Goal: Information Seeking & Learning: Find specific fact

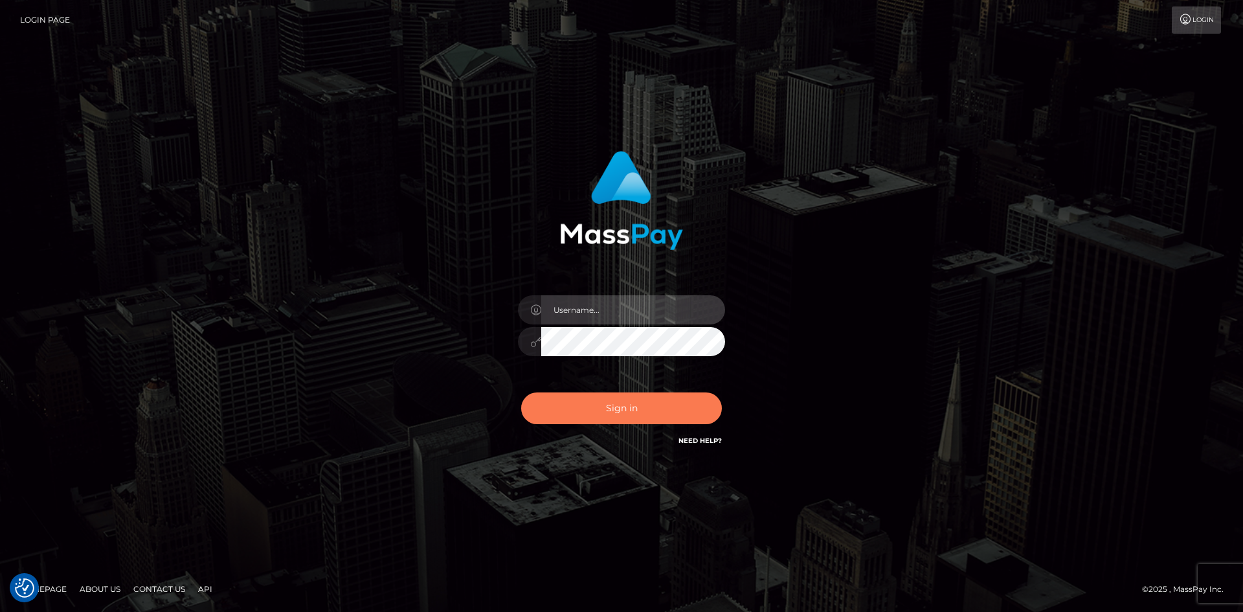
type input "alexstef"
drag, startPoint x: 605, startPoint y: 415, endPoint x: 625, endPoint y: 424, distance: 21.8
click at [607, 416] on button "Sign in" at bounding box center [621, 408] width 201 height 32
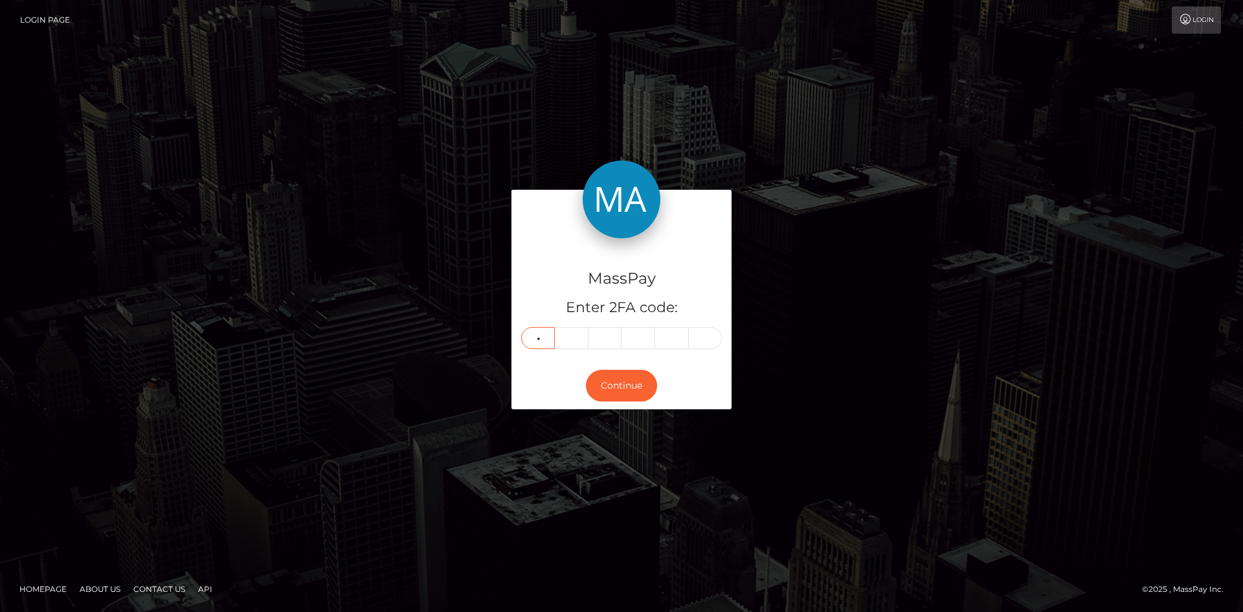
type input "2"
type input "4"
type input "9"
type input "8"
type input "5"
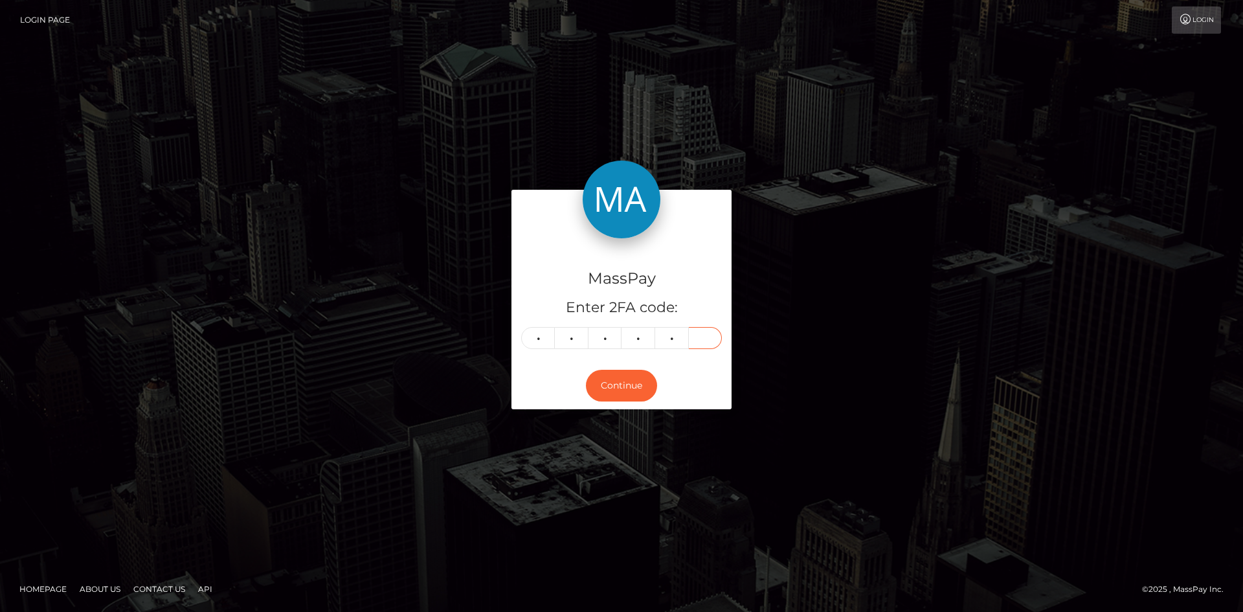
type input "5"
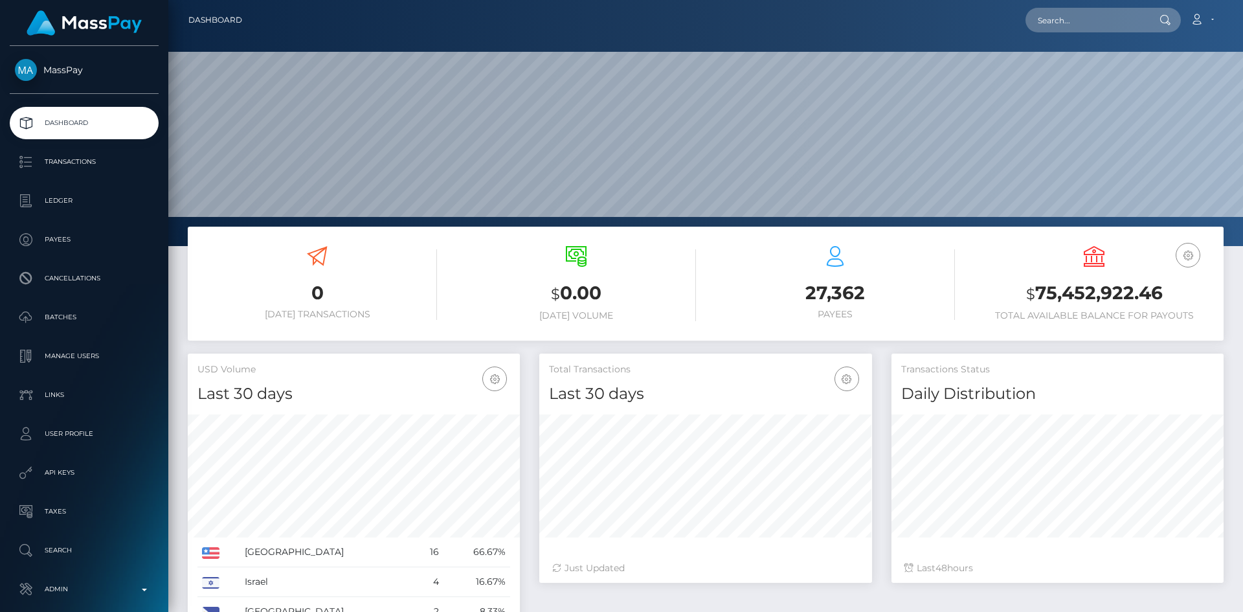
scroll to position [230, 333]
click at [1083, 18] on input "text" at bounding box center [1086, 20] width 122 height 25
paste input "2453990-1755736491"
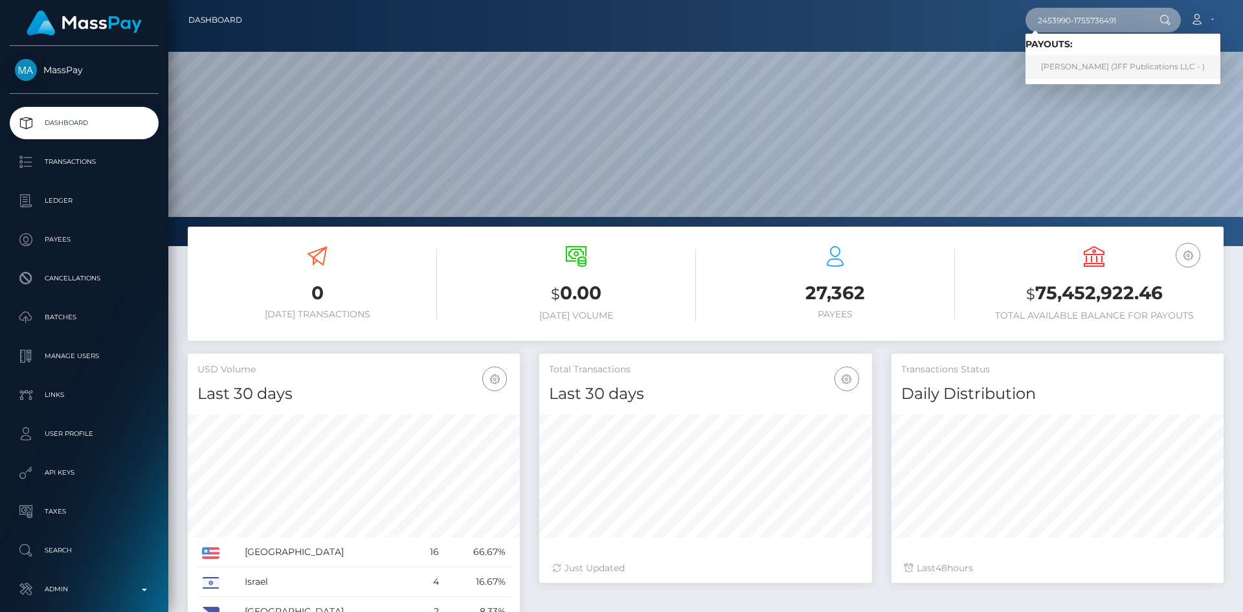
type input "2453990-1755736491"
click at [1075, 63] on link "brent fraser (JFF Publications LLC - )" at bounding box center [1122, 67] width 195 height 24
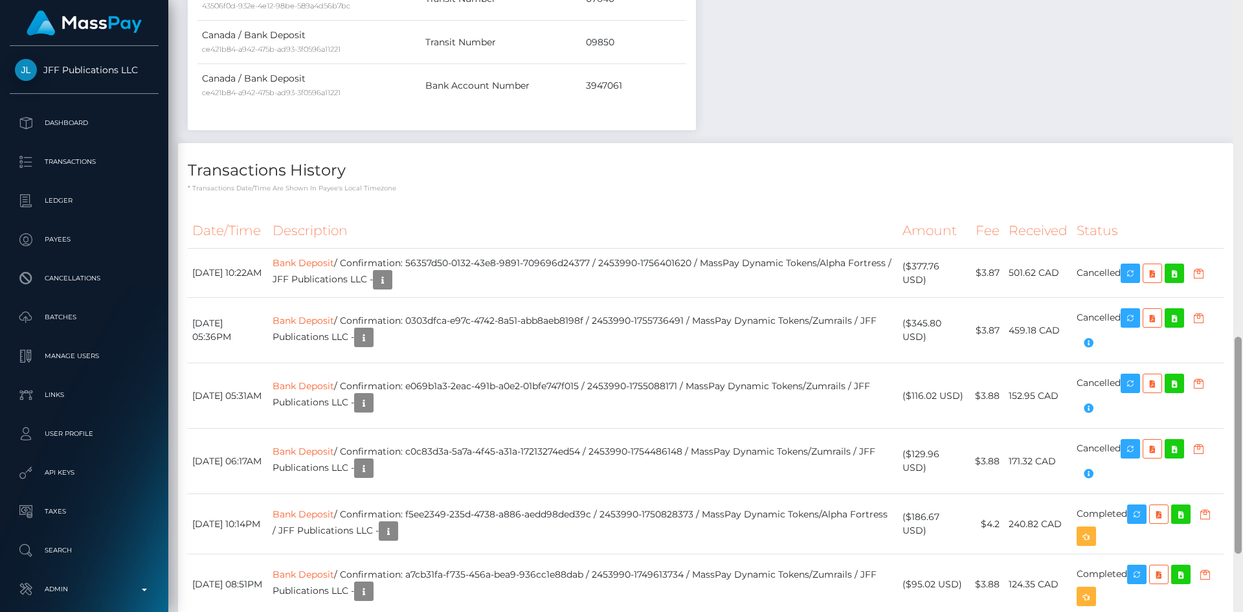
scroll to position [953, 0]
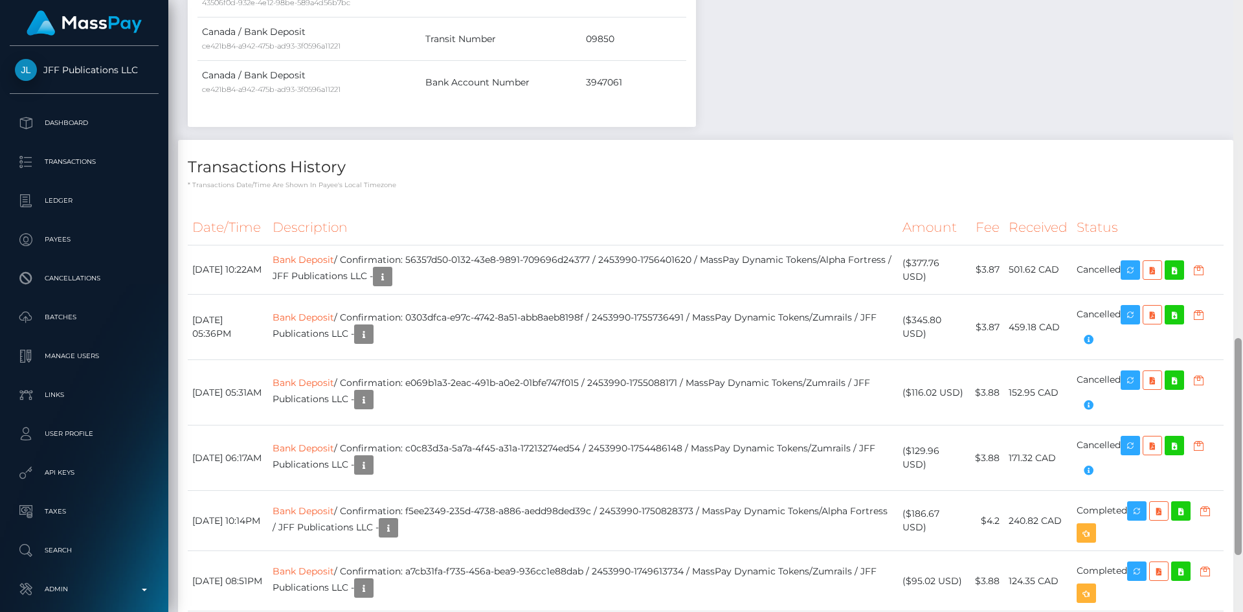
click at [1242, 402] on div at bounding box center [1238, 306] width 10 height 612
click at [326, 258] on link "Bank Deposit" at bounding box center [302, 260] width 61 height 12
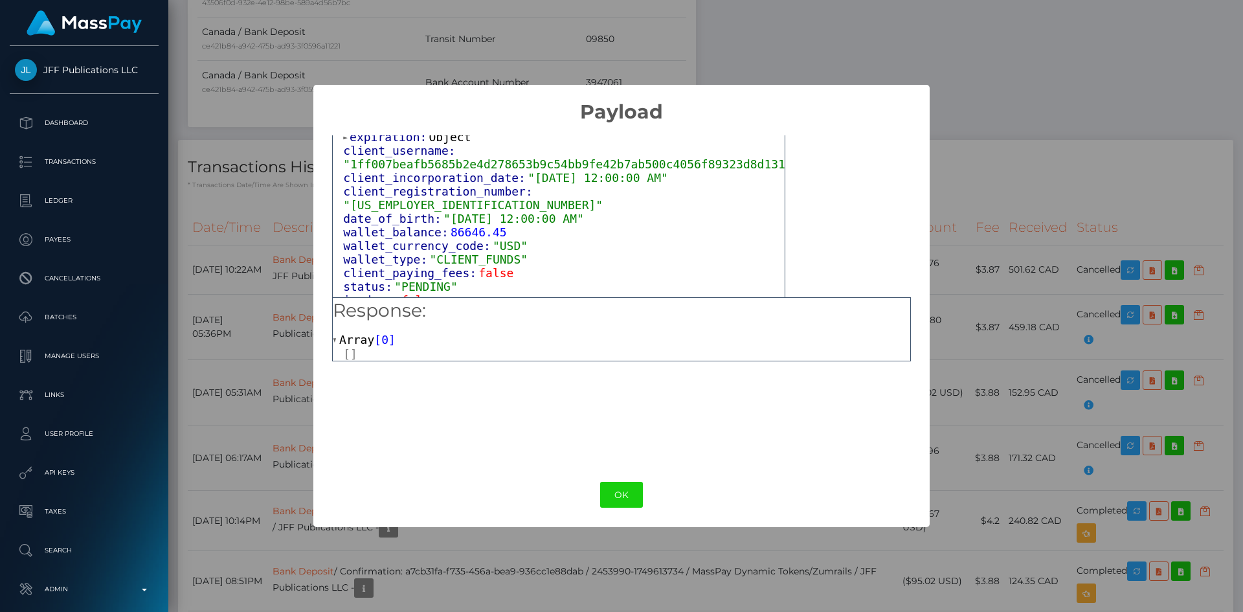
scroll to position [797, 0]
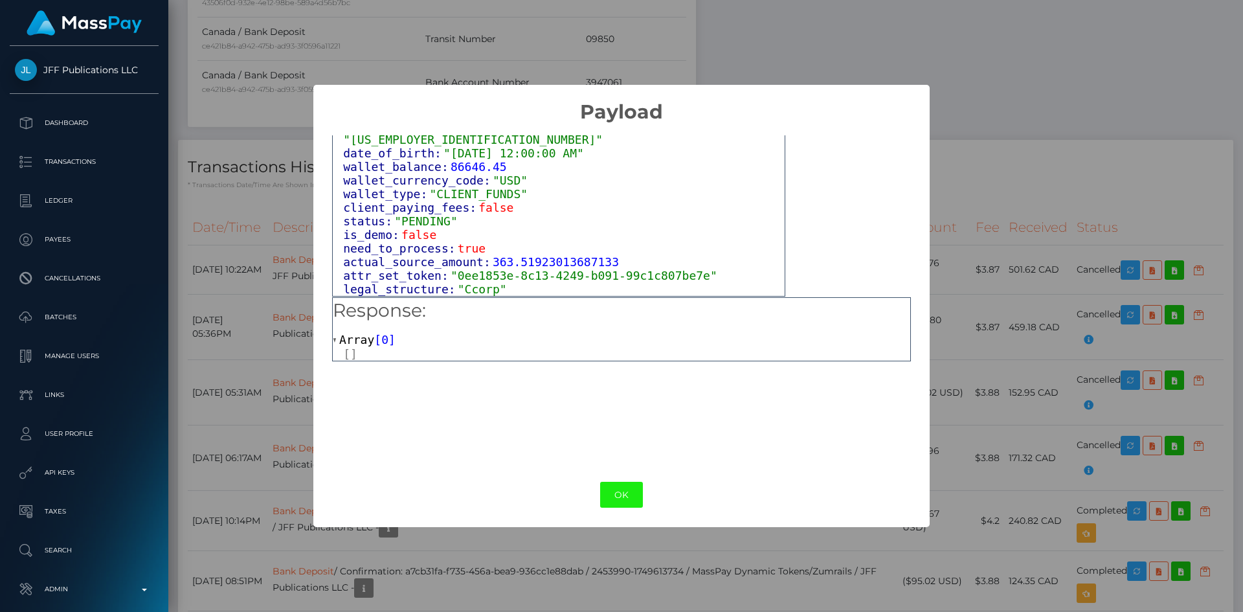
drag, startPoint x: 626, startPoint y: 497, endPoint x: 627, endPoint y: 481, distance: 16.2
click at [626, 495] on button "OK" at bounding box center [621, 494] width 43 height 27
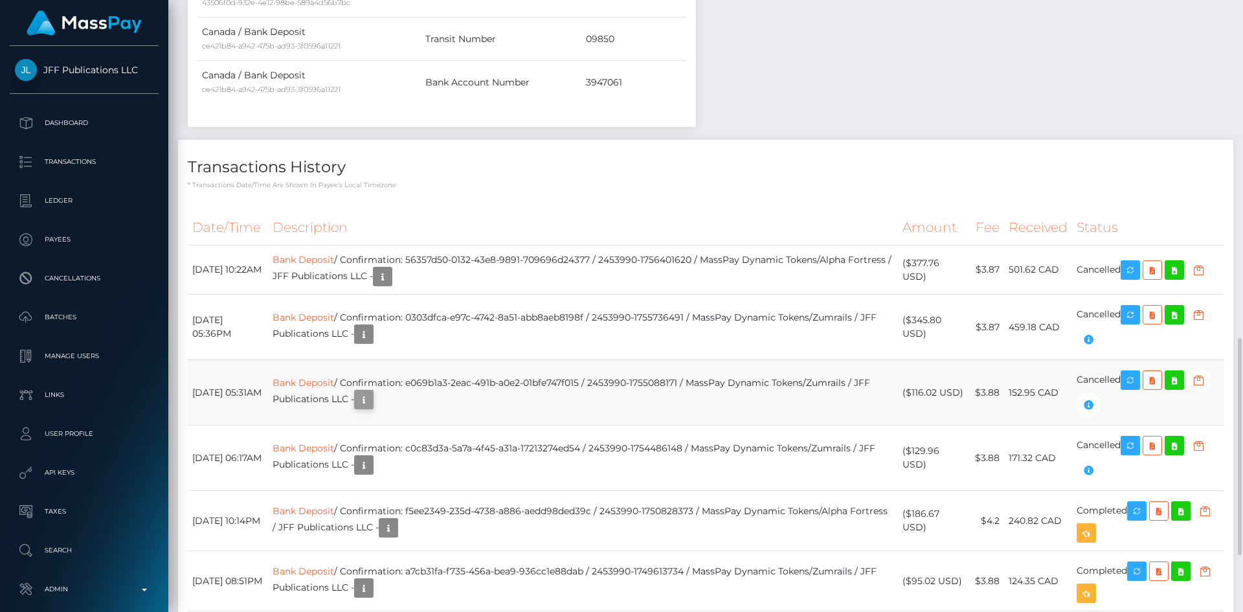
scroll to position [155, 333]
click at [371, 403] on icon "button" at bounding box center [364, 400] width 16 height 16
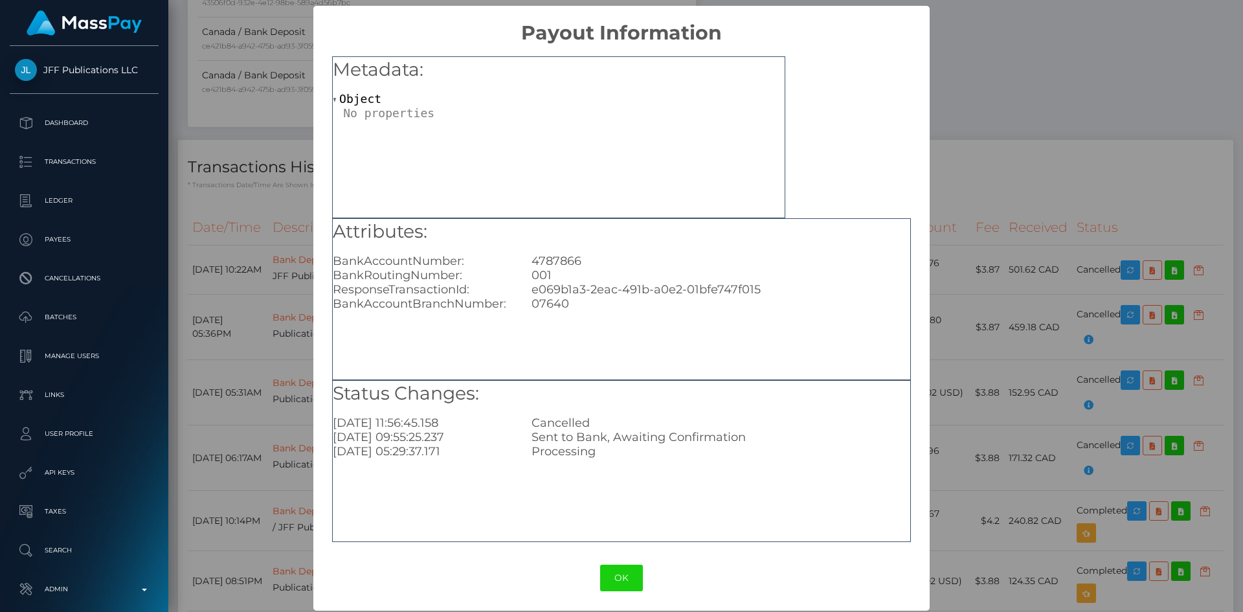
click at [550, 260] on div "4787866" at bounding box center [720, 261] width 397 height 14
drag, startPoint x: 953, startPoint y: 94, endPoint x: 965, endPoint y: 142, distance: 49.3
click at [953, 94] on div "× Payout Information Metadata: Object Attributes: BankAccountNumber: 4787866 Ba…" at bounding box center [621, 306] width 1243 height 612
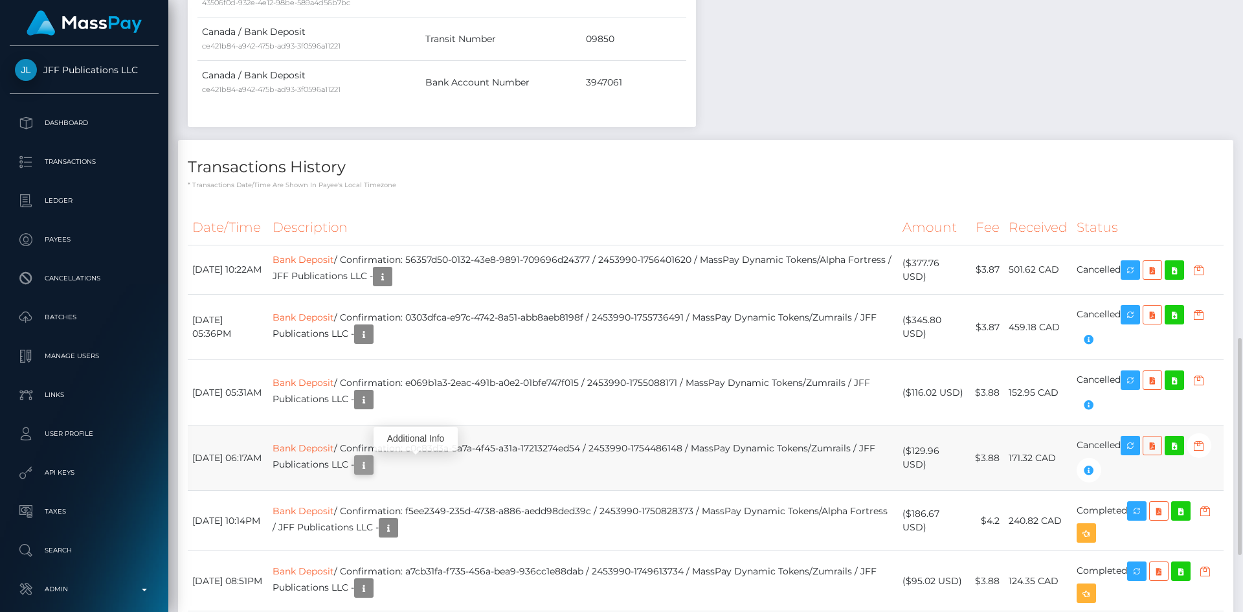
click at [371, 461] on icon "button" at bounding box center [364, 465] width 16 height 16
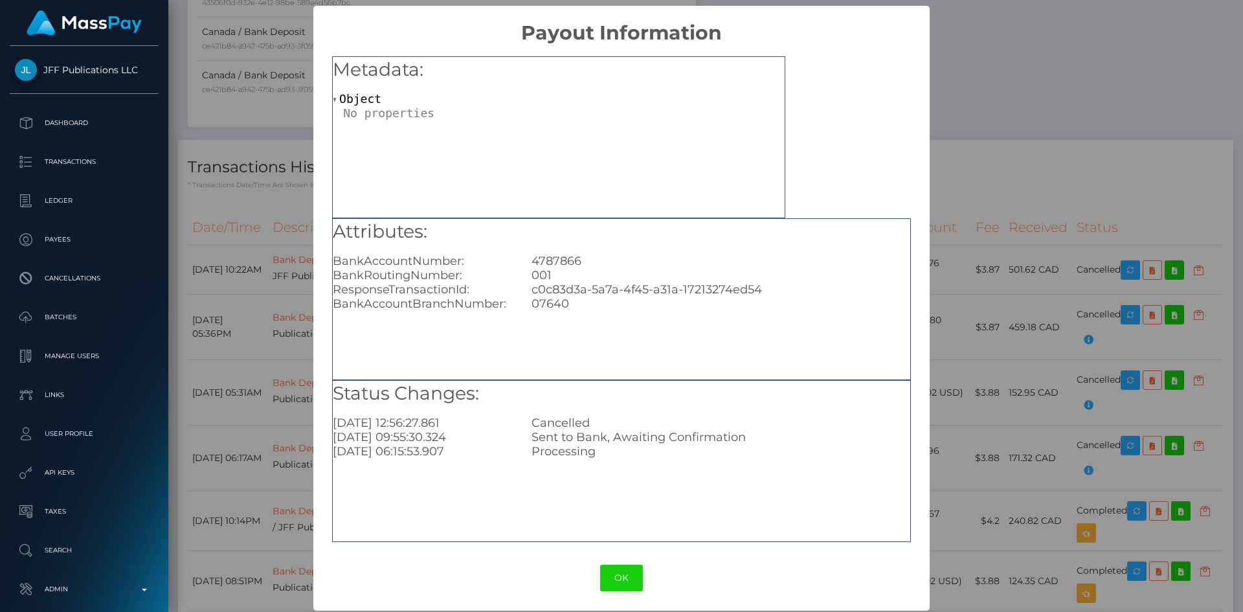
drag, startPoint x: 988, startPoint y: 167, endPoint x: 935, endPoint y: 192, distance: 57.9
click at [988, 166] on div "× Payout Information Metadata: Object Attributes: BankAccountNumber: 4787866 Ba…" at bounding box center [621, 306] width 1243 height 612
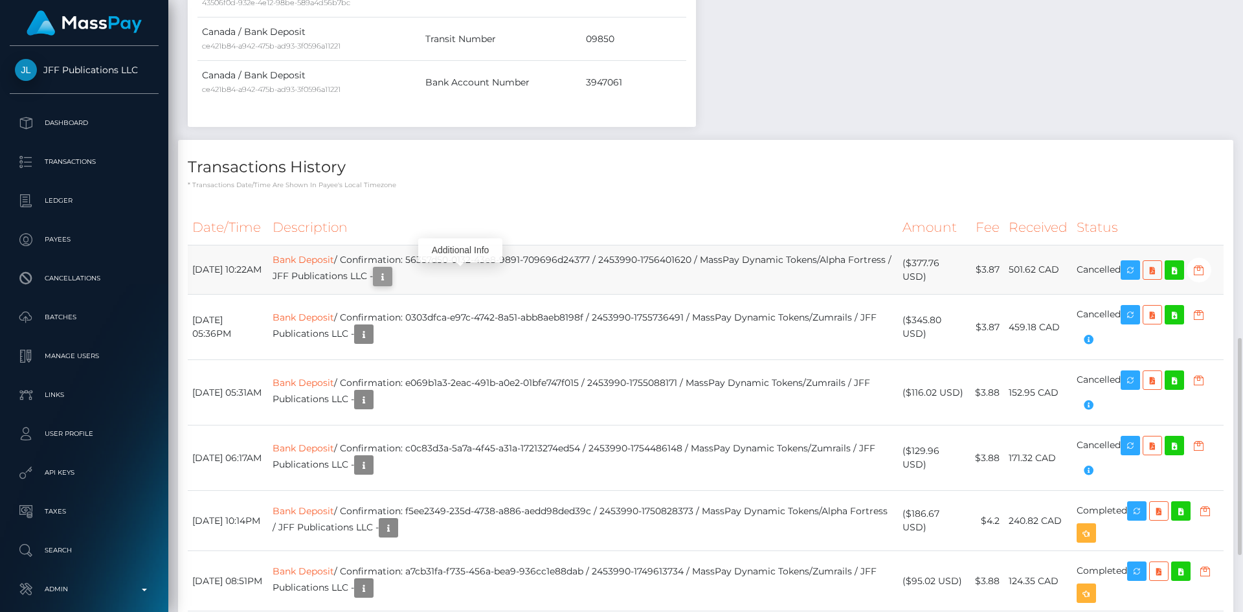
click at [390, 274] on icon "button" at bounding box center [383, 277] width 16 height 16
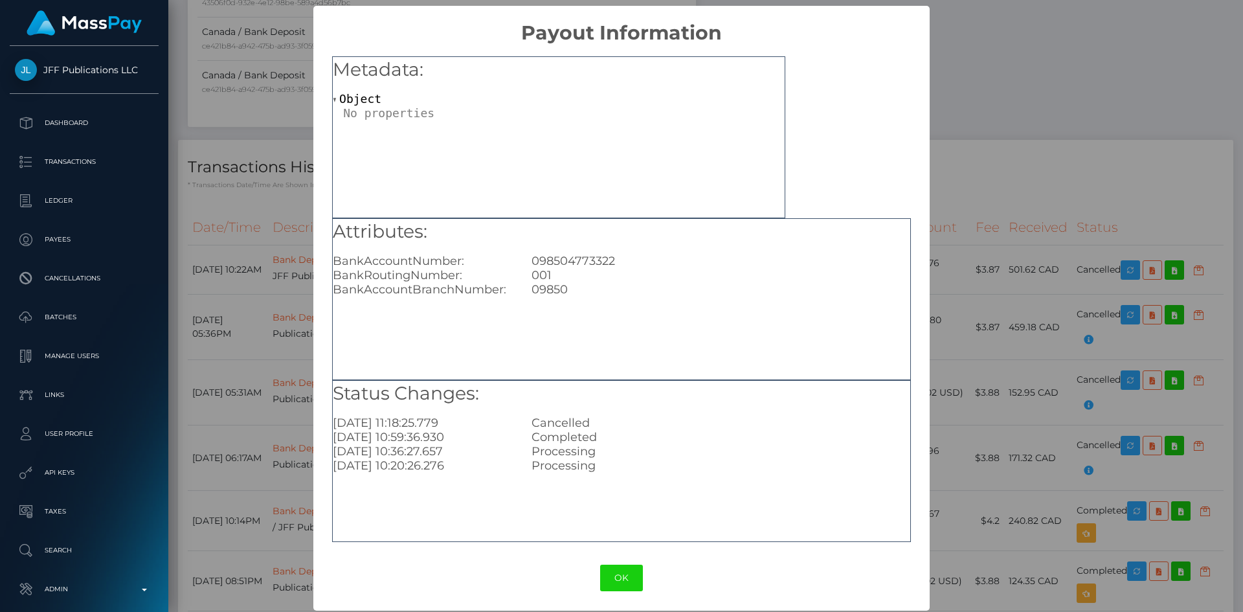
drag, startPoint x: 1010, startPoint y: 228, endPoint x: 938, endPoint y: 331, distance: 125.3
click at [1007, 230] on div "× Payout Information Metadata: Object Attributes: BankAccountNumber: 0985047733…" at bounding box center [621, 306] width 1243 height 612
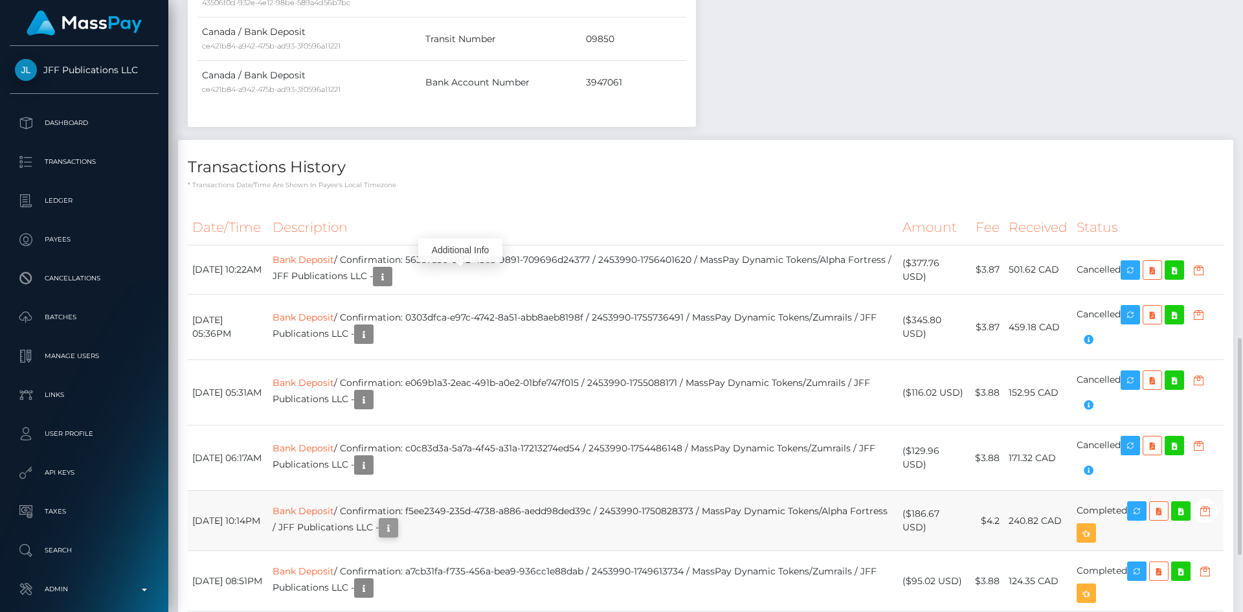
click at [398, 524] on button "button" at bounding box center [388, 527] width 19 height 19
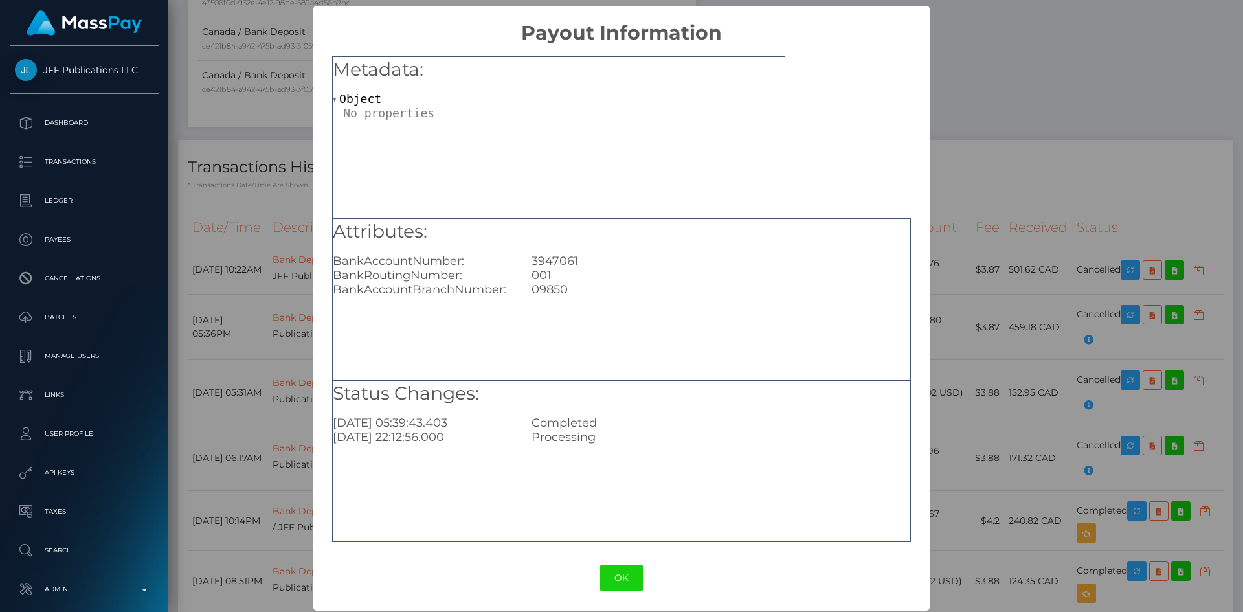
click at [995, 228] on div "× Payout Information Metadata: Object Attributes: BankAccountNumber: 3947061 Ba…" at bounding box center [621, 306] width 1243 height 612
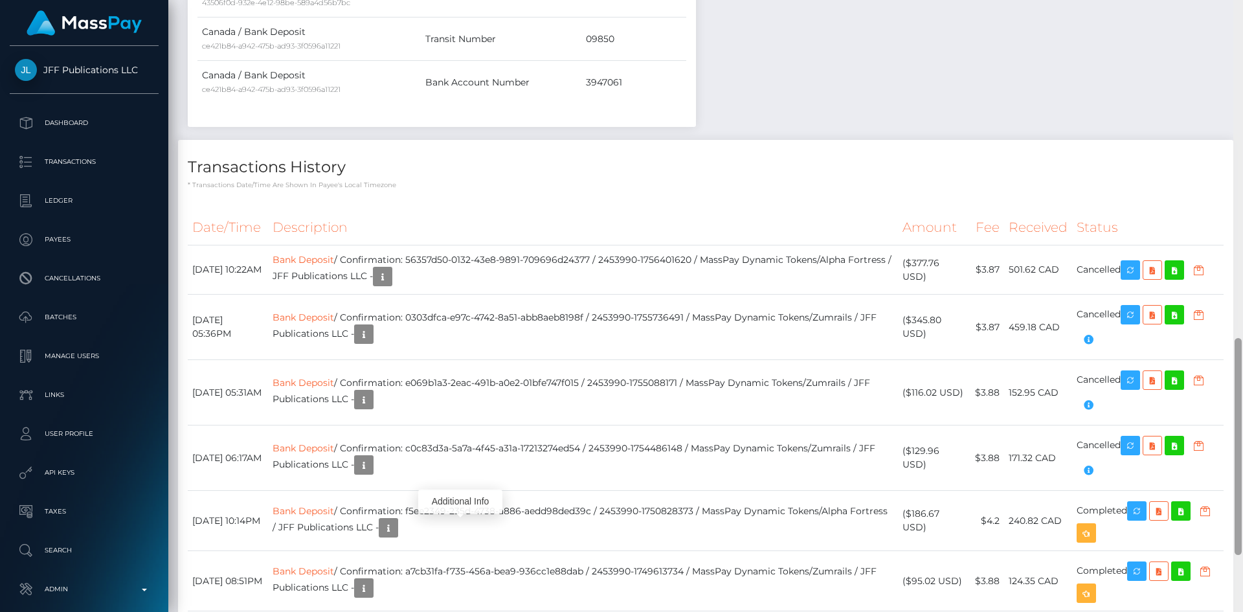
scroll to position [1112, 0]
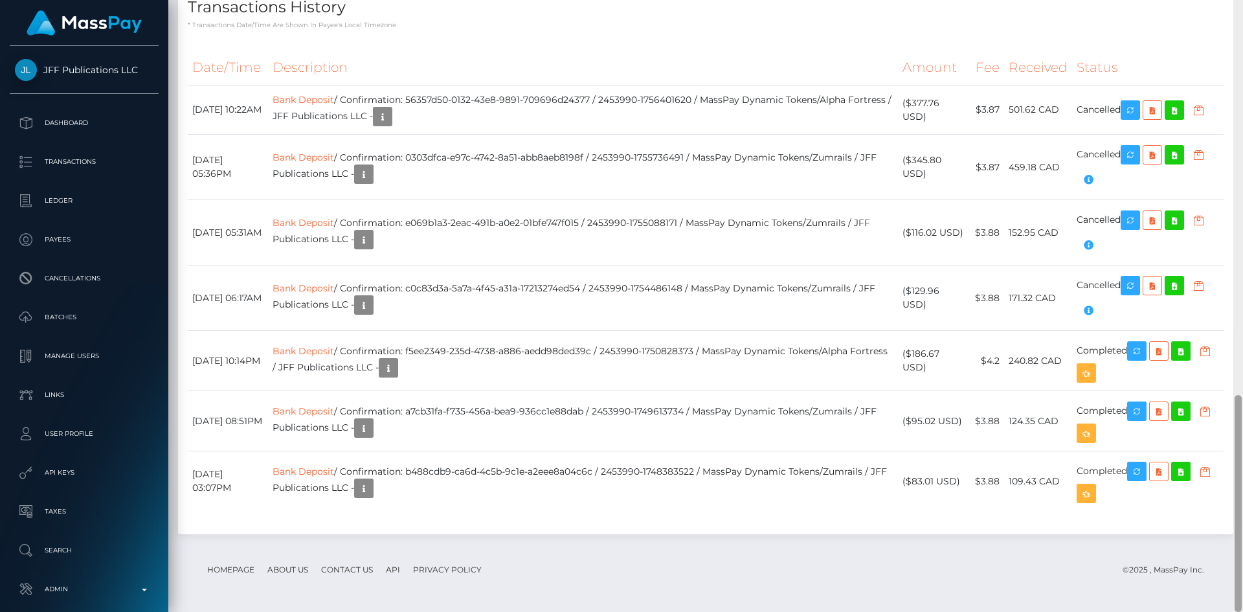
drag, startPoint x: 1242, startPoint y: 368, endPoint x: 1241, endPoint y: 390, distance: 22.0
click at [1241, 390] on div at bounding box center [1238, 306] width 10 height 612
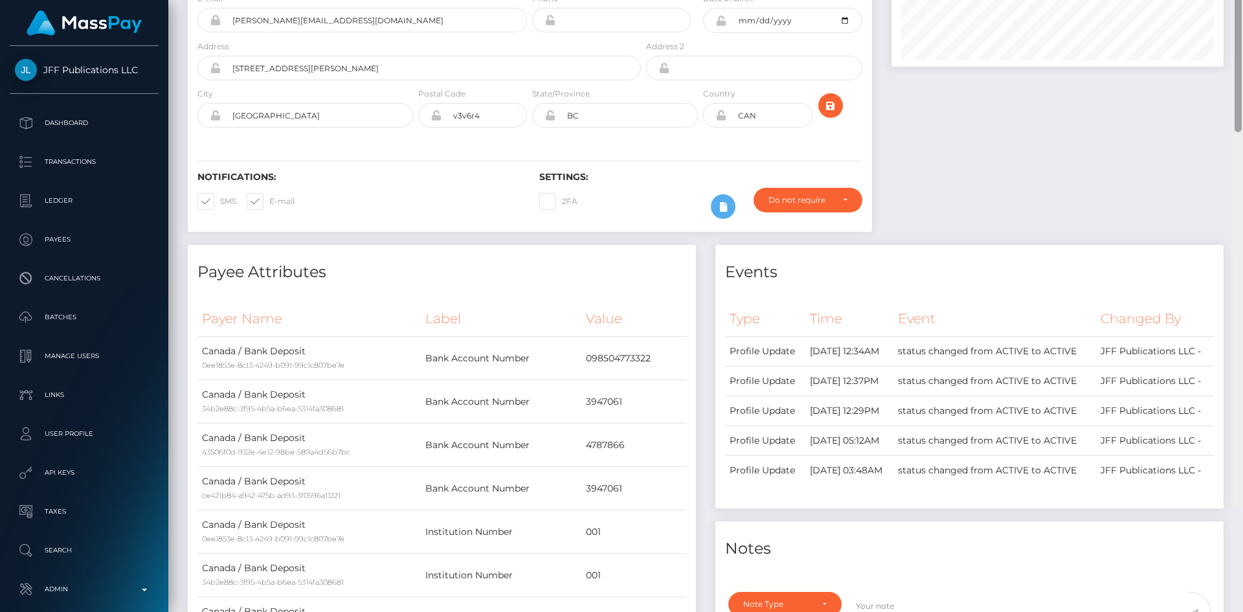
scroll to position [0, 0]
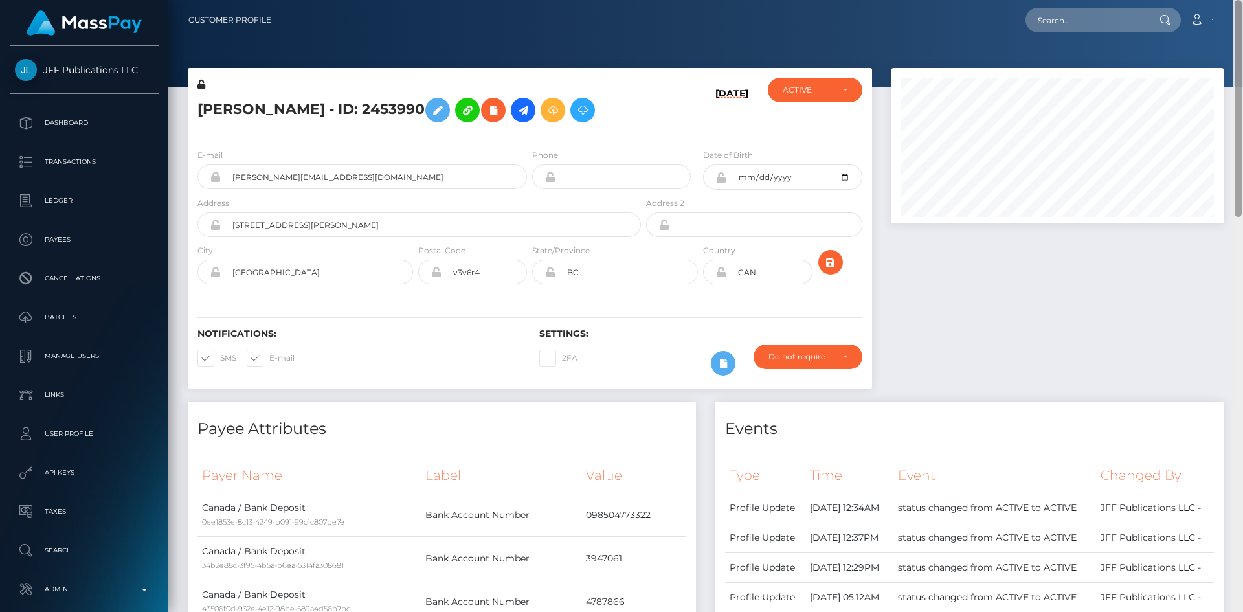
drag, startPoint x: 1237, startPoint y: 406, endPoint x: 1213, endPoint y: -55, distance: 461.4
click at [1213, 0] on html "JFF Publications LLC Dashboard Transactions Ledger Payees Batches" at bounding box center [621, 306] width 1243 height 612
click at [1070, 16] on input "text" at bounding box center [1086, 20] width 122 height 25
paste input "736077925274628096"
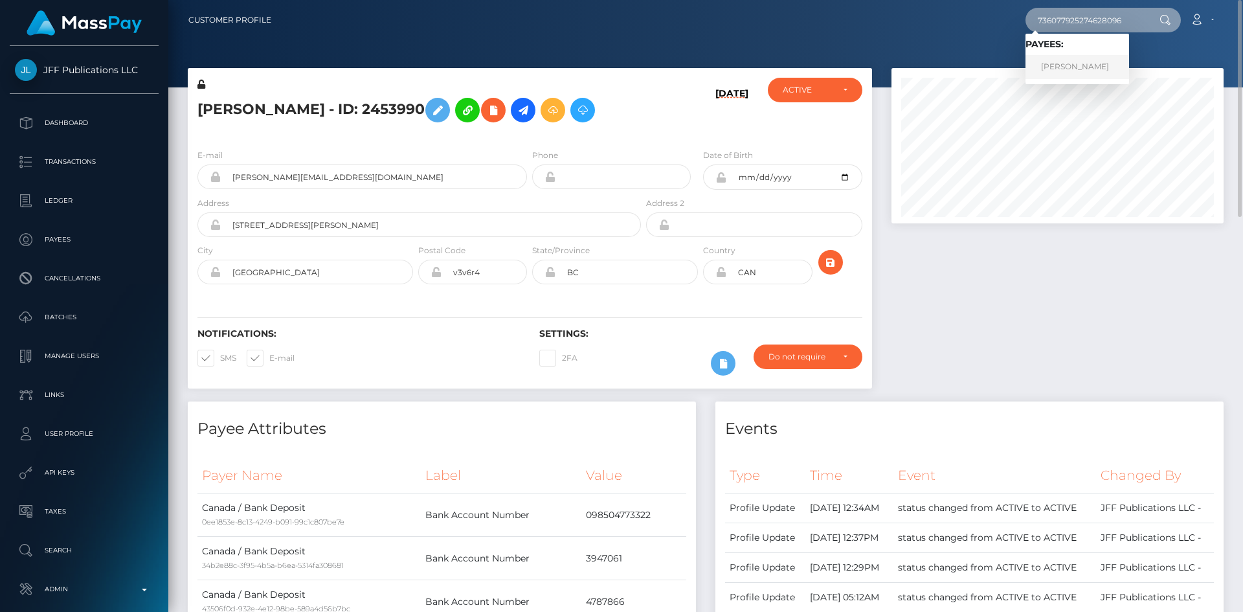
type input "736077925274628096"
drag, startPoint x: 1081, startPoint y: 67, endPoint x: 800, endPoint y: 93, distance: 282.1
click at [1081, 67] on link "Filomena Carrillo Martinez" at bounding box center [1077, 67] width 104 height 24
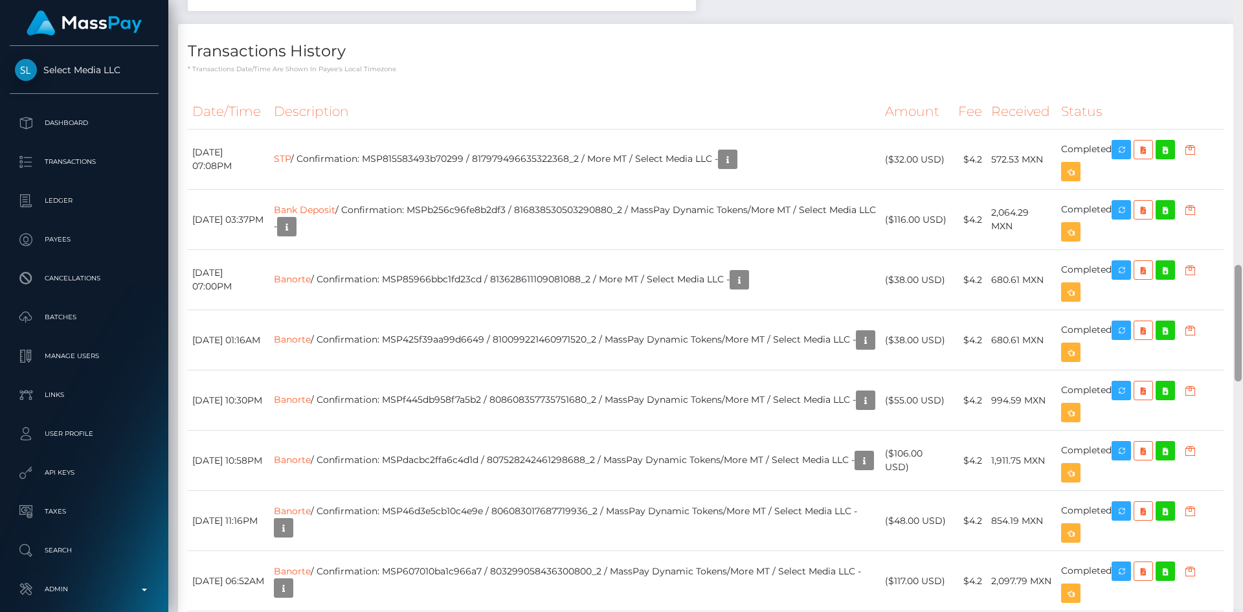
scroll to position [1406, 0]
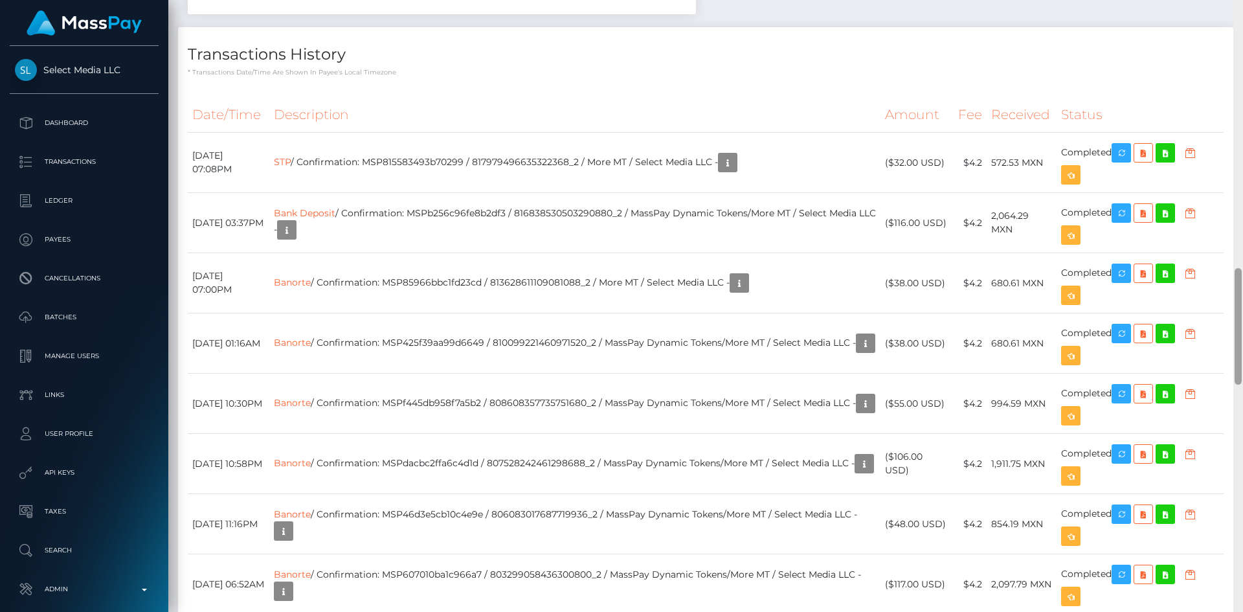
drag, startPoint x: 1235, startPoint y: 107, endPoint x: 1242, endPoint y: 334, distance: 226.6
click at [1242, 334] on div at bounding box center [1238, 306] width 10 height 612
click at [1129, 217] on icon "button" at bounding box center [1121, 213] width 16 height 16
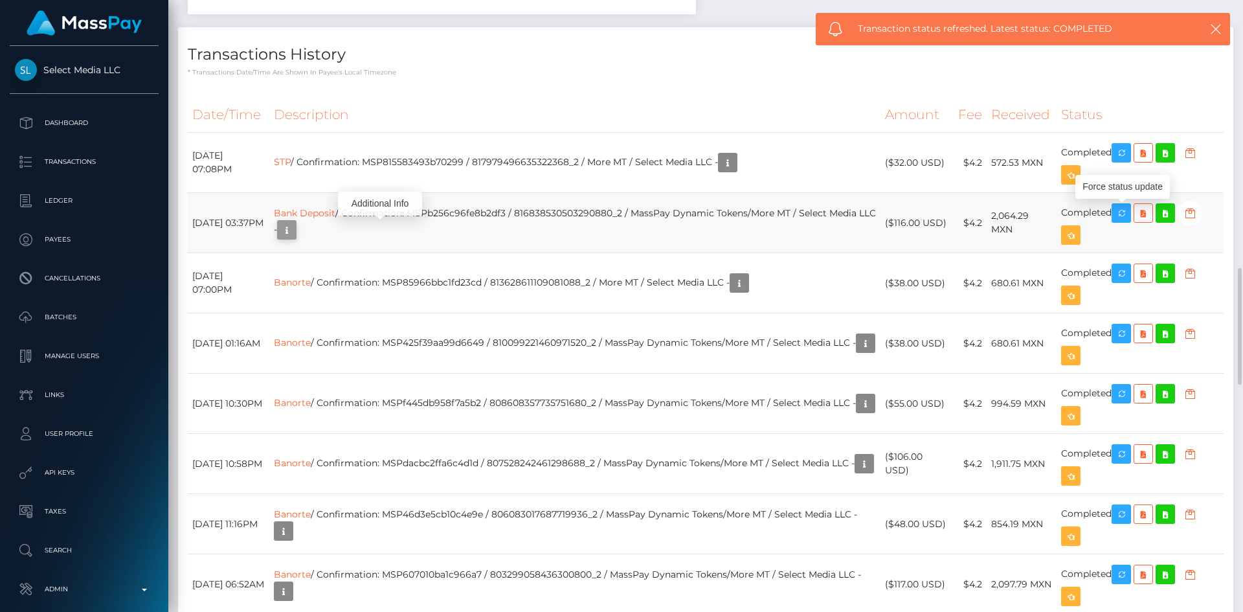
click at [294, 232] on icon "button" at bounding box center [287, 230] width 16 height 16
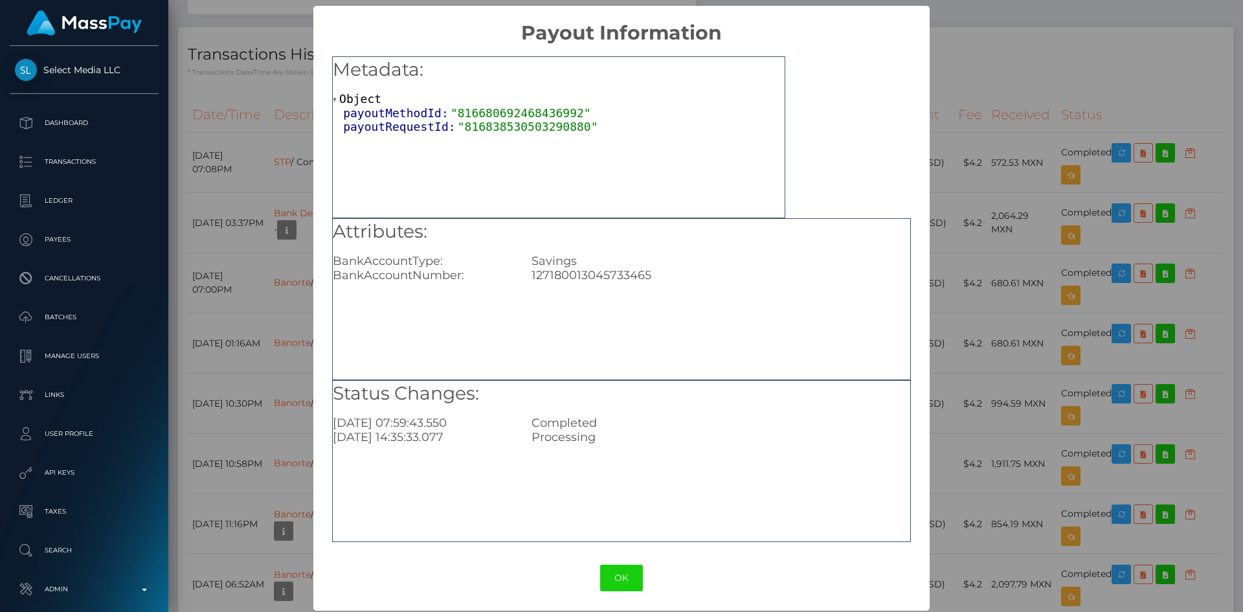
click at [599, 271] on div "127180013045733465" at bounding box center [720, 275] width 397 height 14
click at [600, 272] on div "127180013045733465" at bounding box center [720, 275] width 397 height 14
copy div "127180013045733465"
click at [600, 580] on button "OK" at bounding box center [621, 577] width 43 height 27
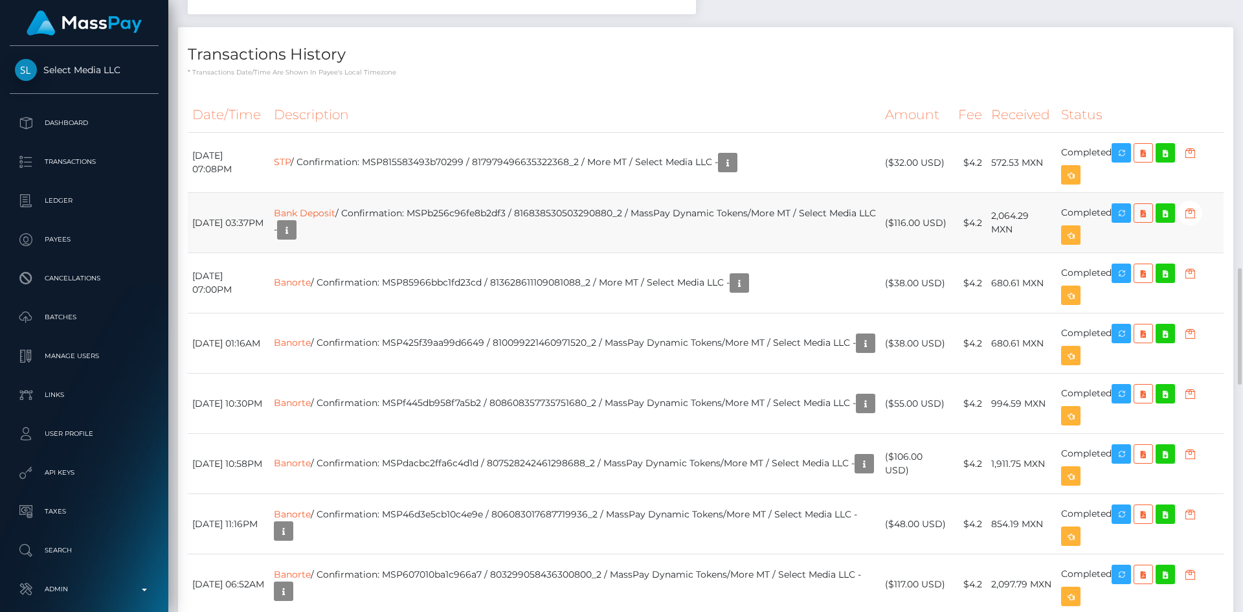
drag, startPoint x: 1010, startPoint y: 213, endPoint x: 1032, endPoint y: 213, distance: 21.4
click at [1032, 213] on td "2,064.29 MXN" at bounding box center [1021, 223] width 71 height 60
click at [879, 193] on td "Bank Deposit / Confirmation: MSPb256c96fe8b2df3 / 816838530503290880_2 / MassPa…" at bounding box center [575, 223] width 612 height 60
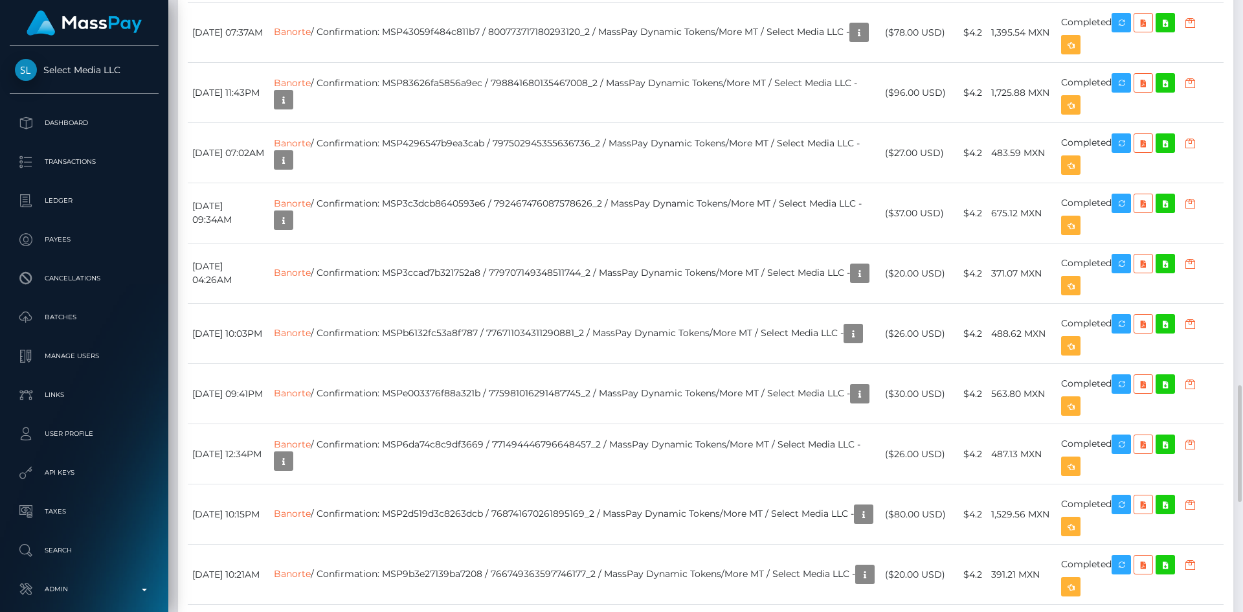
drag, startPoint x: 1241, startPoint y: 362, endPoint x: 1223, endPoint y: 72, distance: 291.1
click at [1232, 28] on div "Customer Profile Loading... Loading..." at bounding box center [705, 306] width 1074 height 612
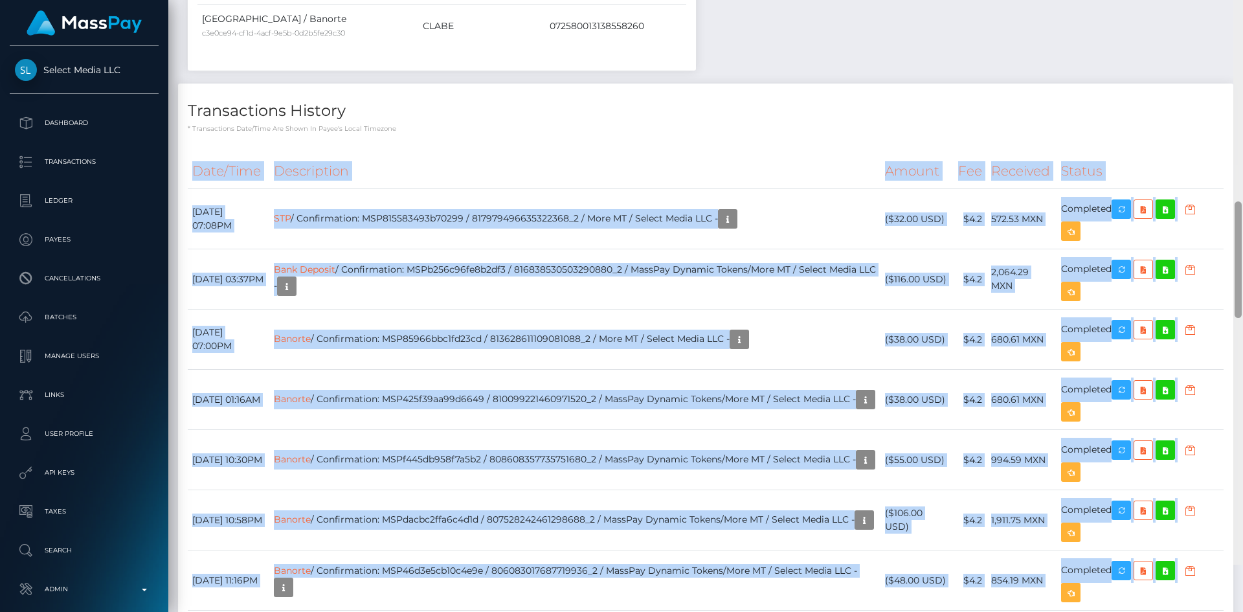
scroll to position [1360, 0]
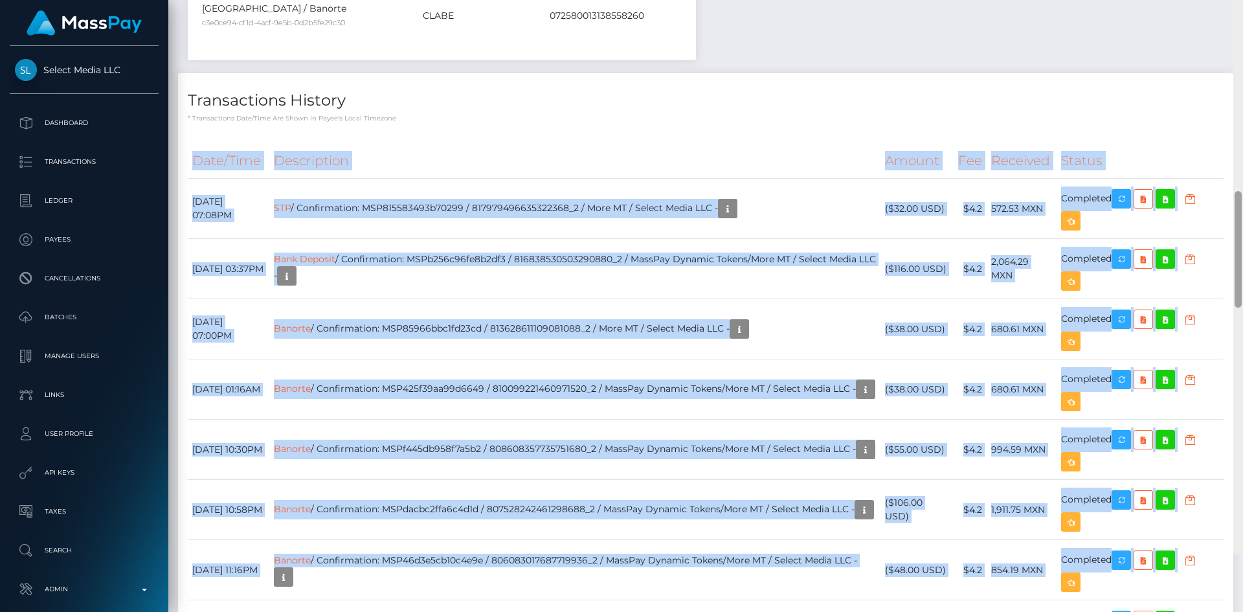
drag, startPoint x: 1236, startPoint y: 420, endPoint x: 1230, endPoint y: 293, distance: 127.7
click at [1230, 294] on div "Customer Profile Loading... Loading..." at bounding box center [705, 306] width 1074 height 612
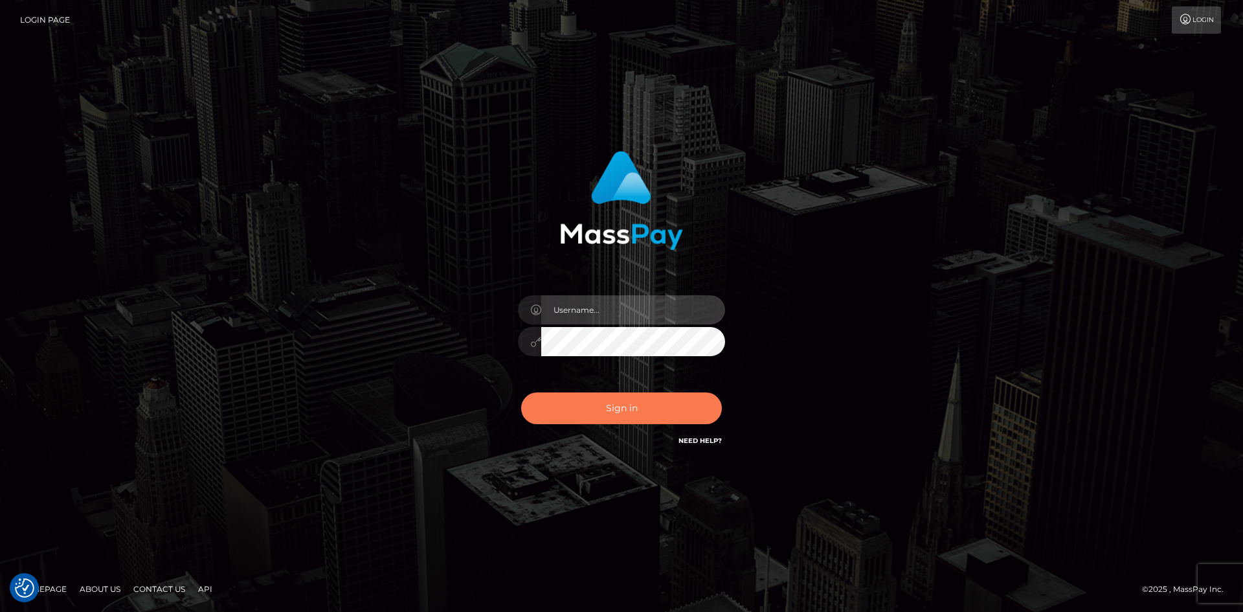
type input "alexstef"
click at [602, 415] on button "Sign in" at bounding box center [621, 408] width 201 height 32
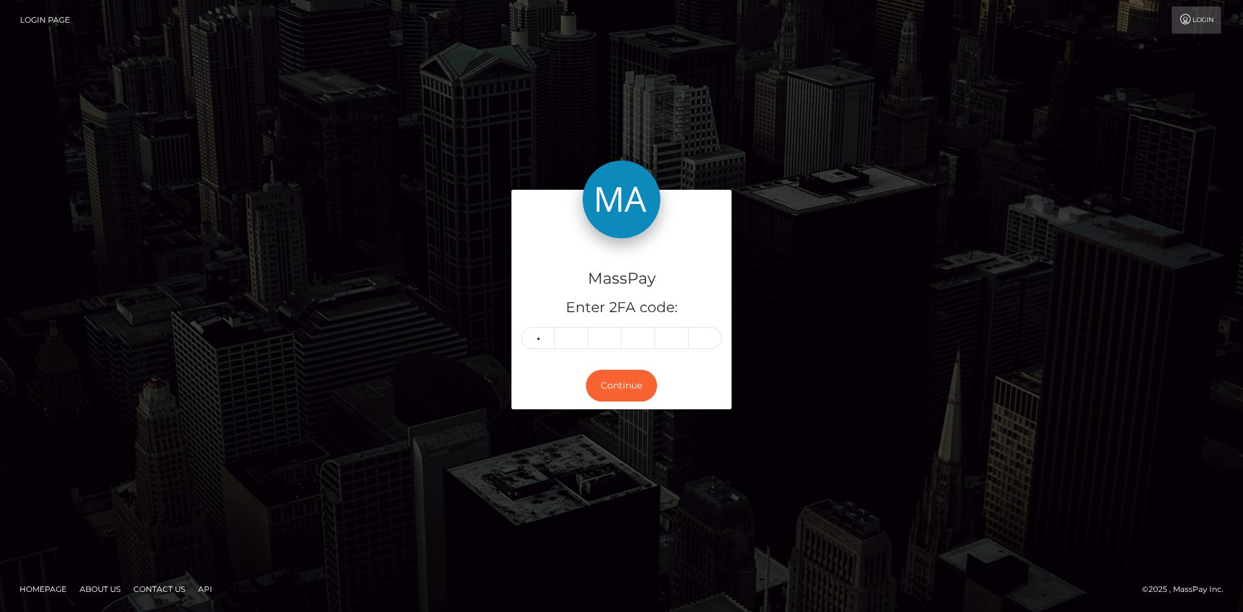
type input "8"
type input "5"
type input "9"
type input "2"
type input "7"
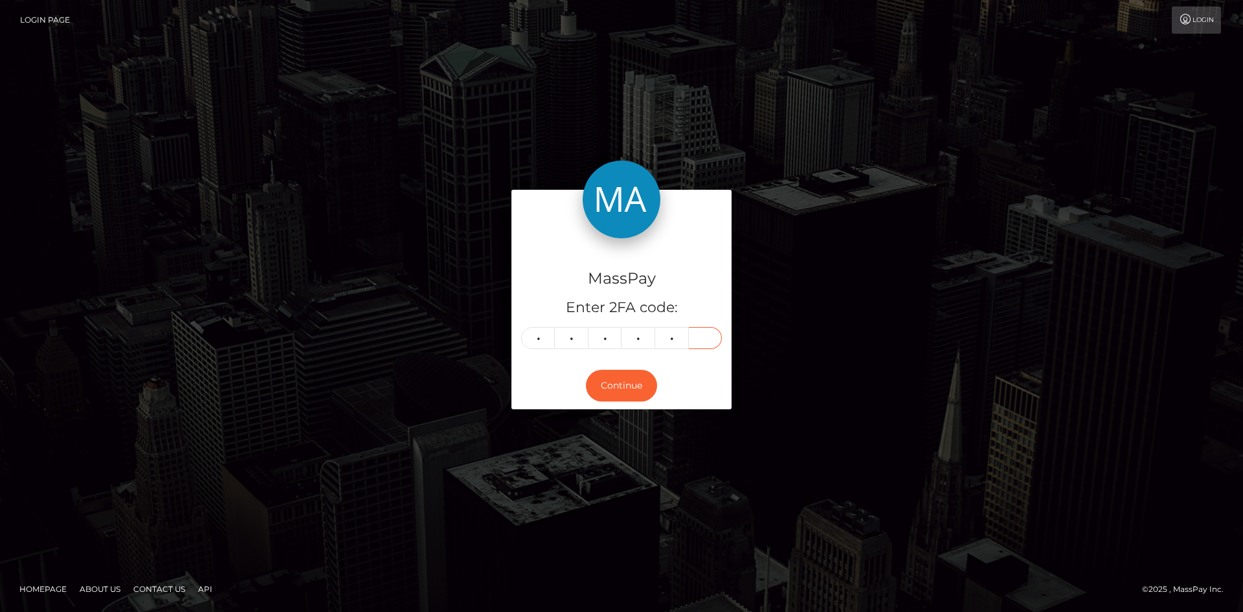
type input "1"
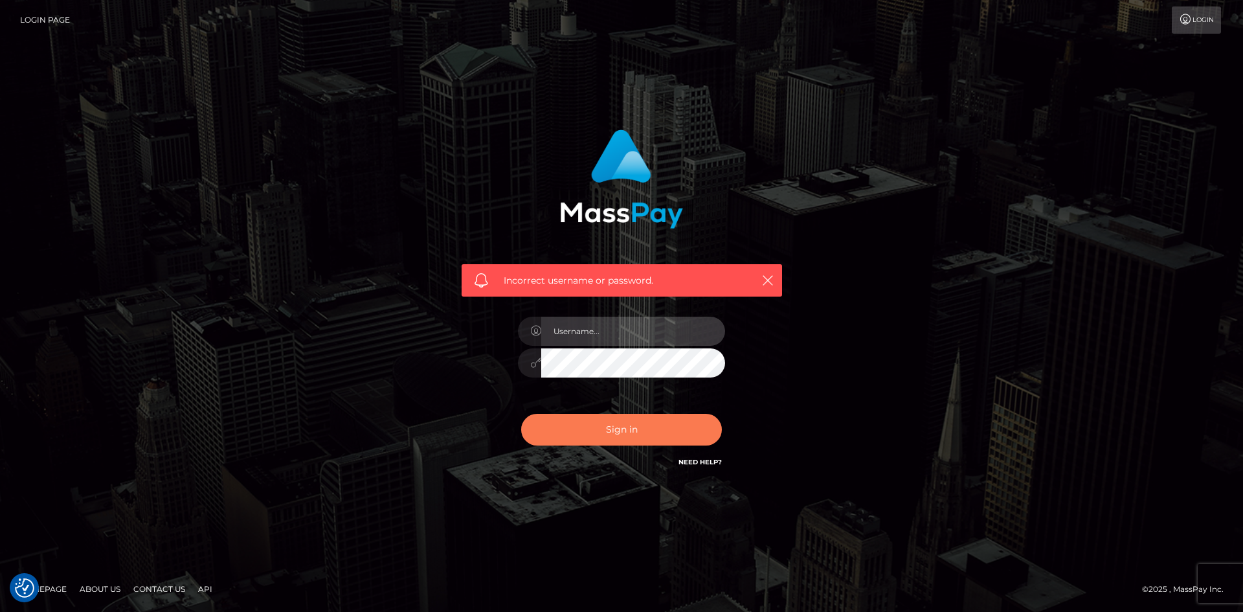
type input "alexstef"
click at [639, 430] on button "Sign in" at bounding box center [621, 430] width 201 height 32
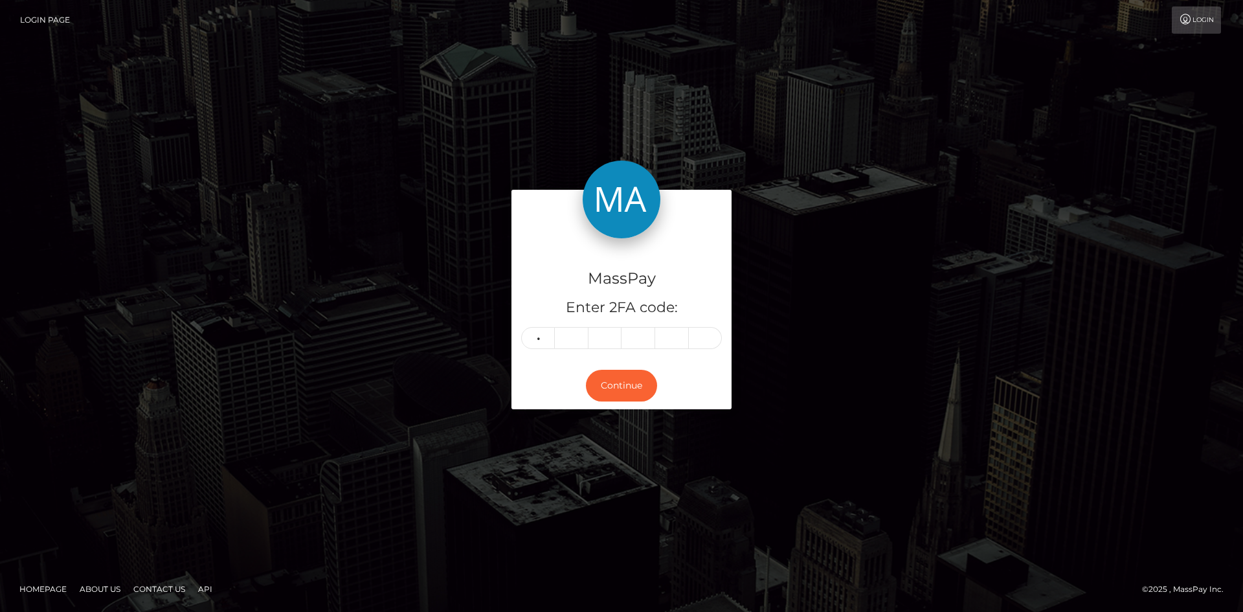
type input "1"
type input "9"
type input "2"
type input "5"
type input "6"
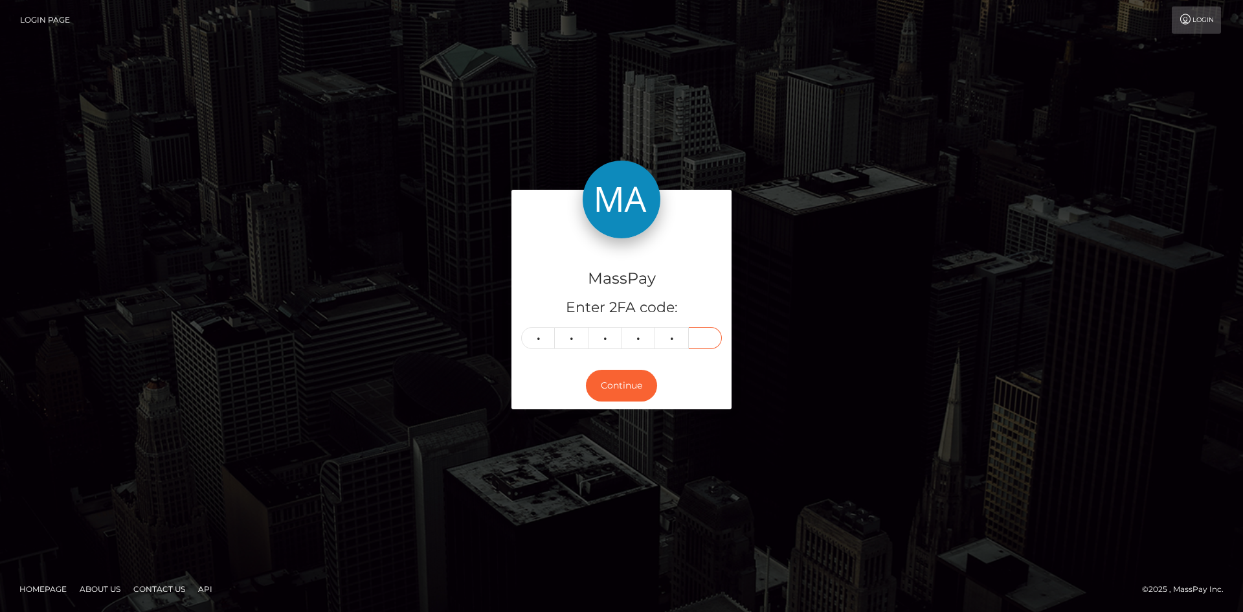
type input "1"
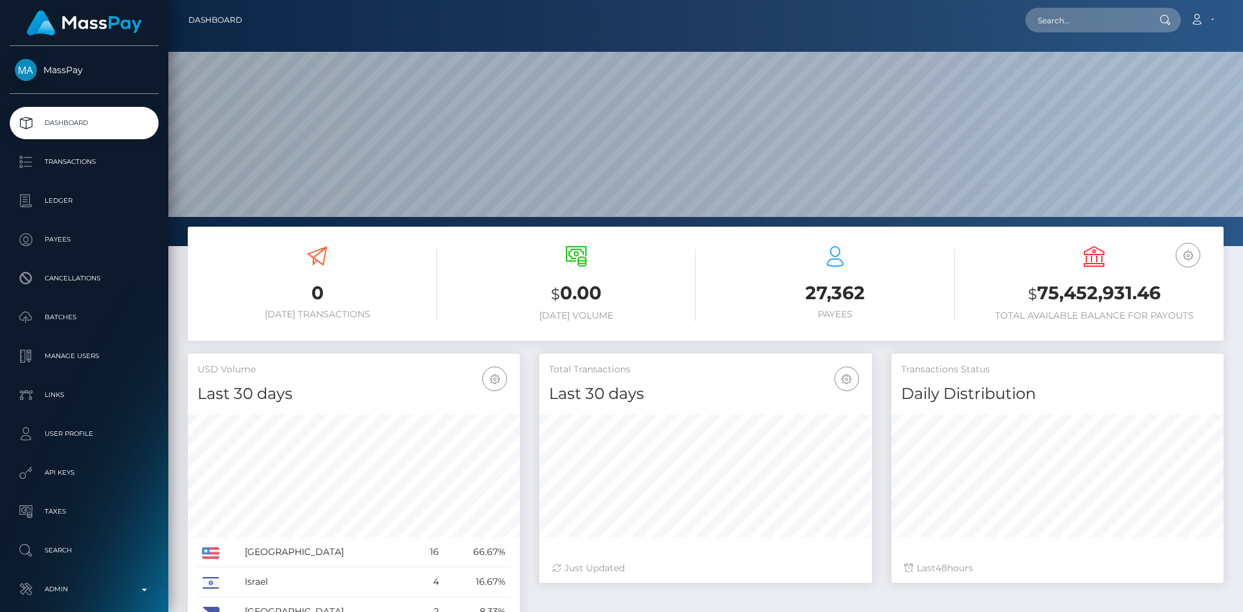
scroll to position [230, 333]
click at [1114, 23] on input "text" at bounding box center [1086, 20] width 122 height 25
paste input "pout_r4s54uFXL0gMS"
type input "pout_r4s54uFXL0gMS"
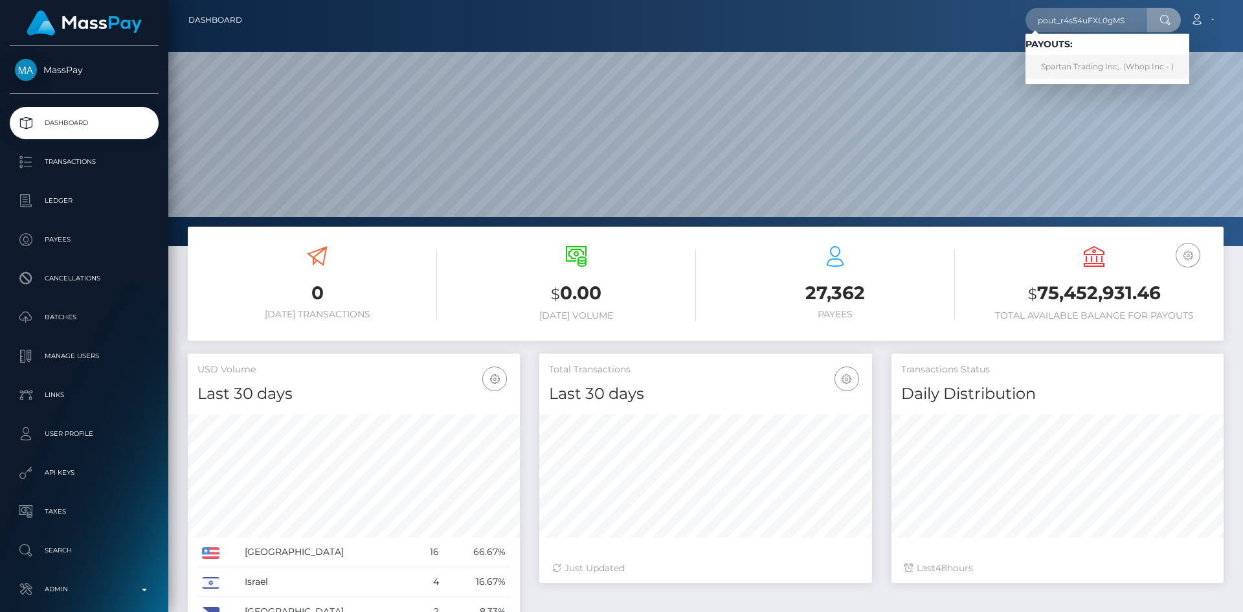
click at [1085, 69] on link "Spartan Trading Inc,. (Whop Inc - )" at bounding box center [1107, 67] width 164 height 24
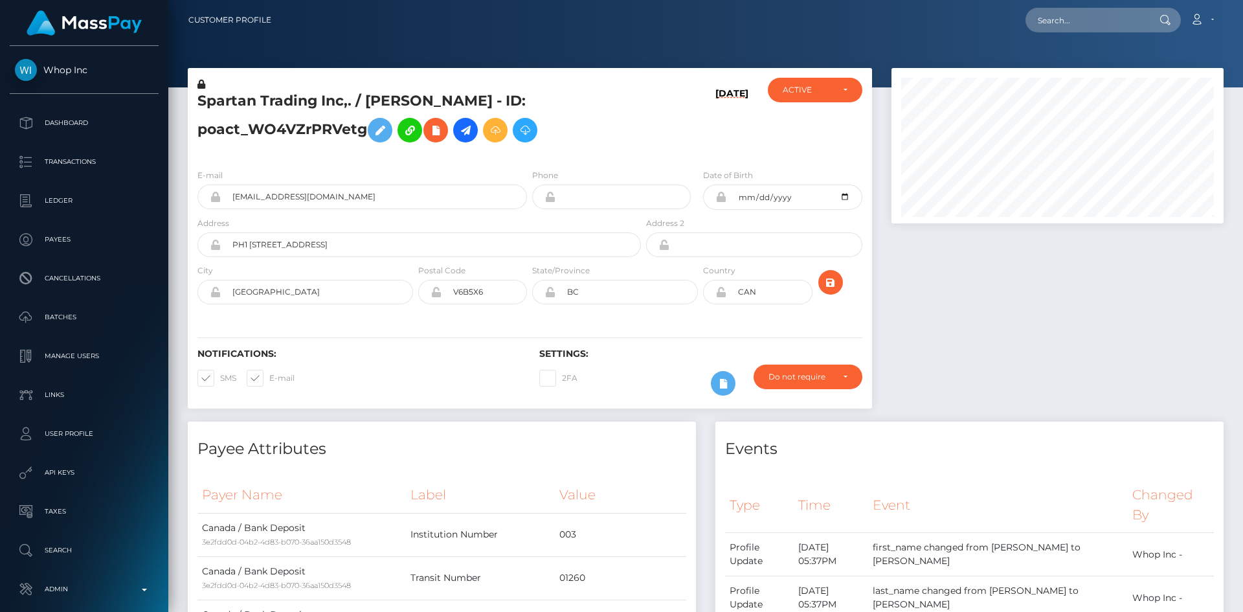
scroll to position [155, 333]
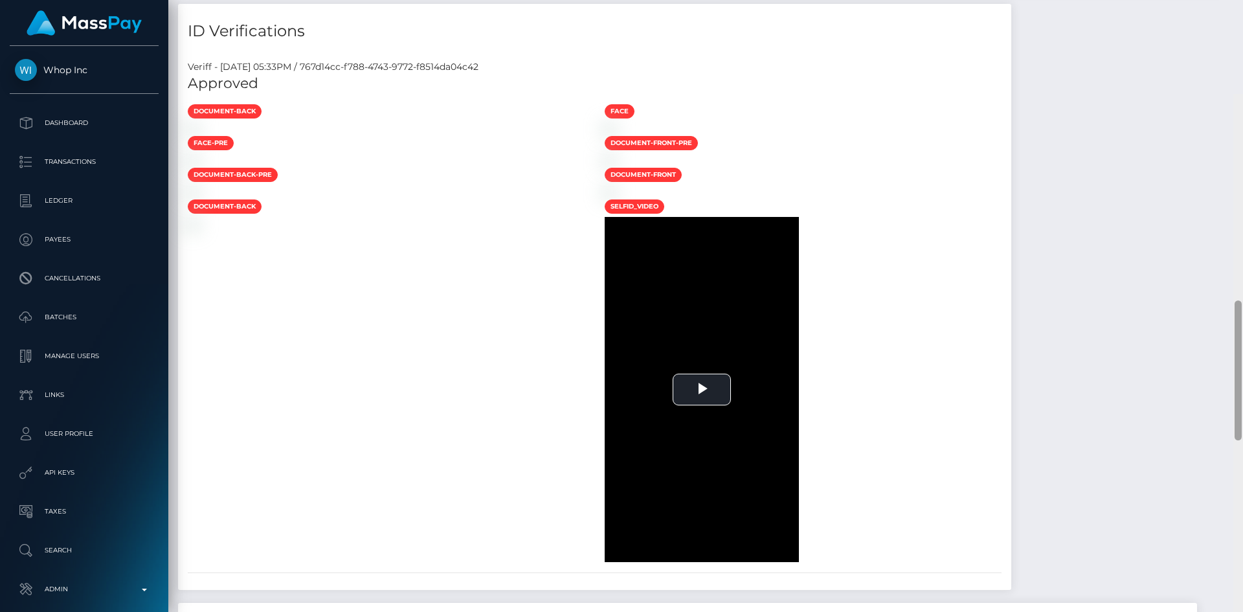
click at [1242, 302] on div at bounding box center [1238, 400] width 10 height 612
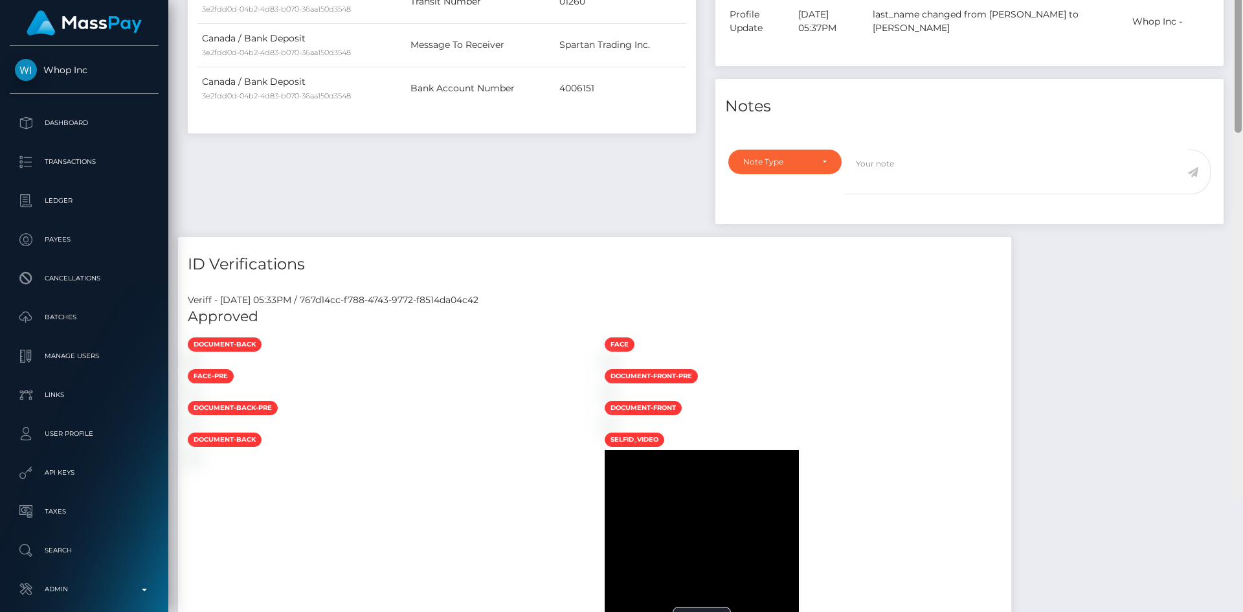
scroll to position [0, 0]
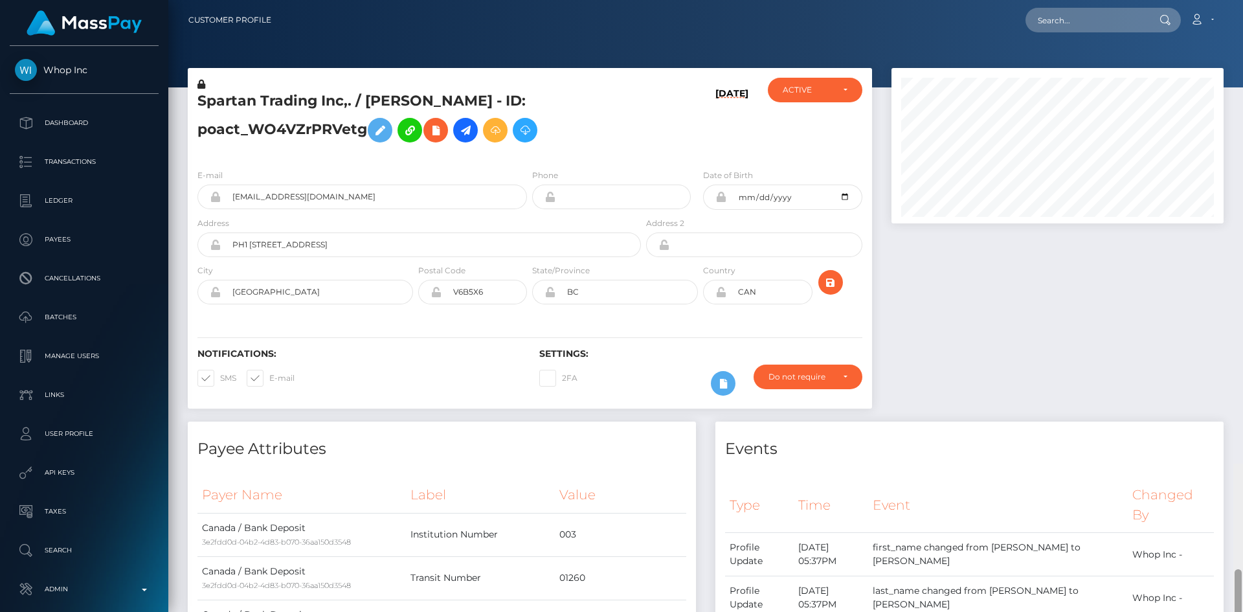
drag, startPoint x: 1238, startPoint y: 219, endPoint x: 1242, endPoint y: -20, distance: 238.8
click at [1242, 0] on html "Whop Inc Dashboard Transactions Ledger Payees Cancellations Links" at bounding box center [621, 306] width 1243 height 612
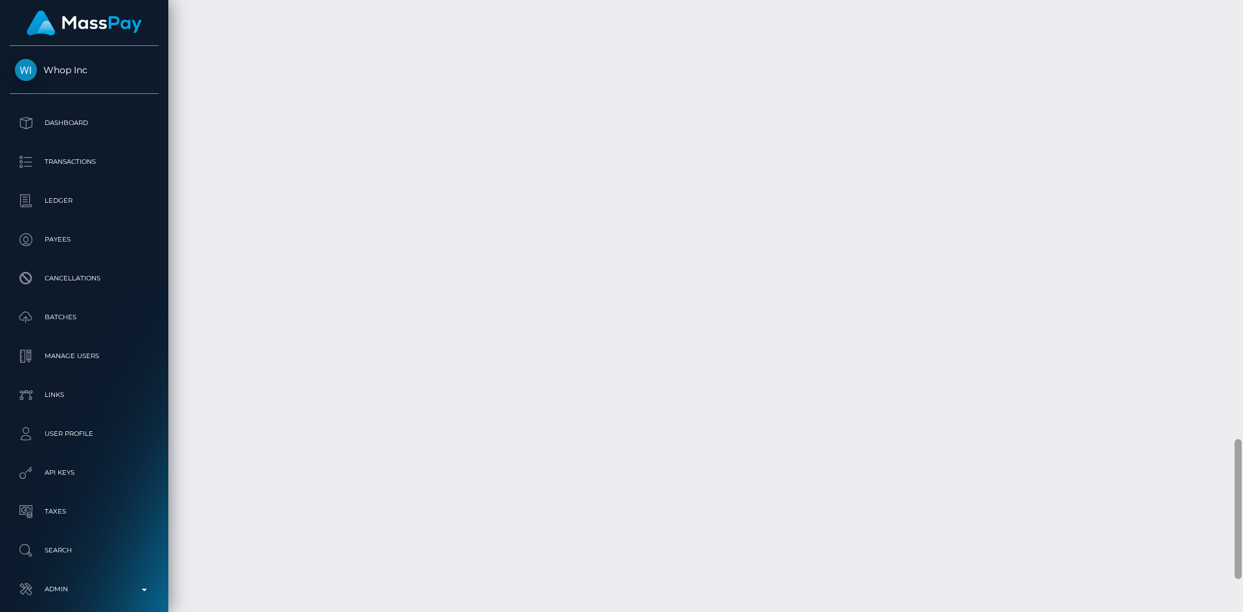
scroll to position [2038, 0]
drag, startPoint x: 1235, startPoint y: 111, endPoint x: 1242, endPoint y: 563, distance: 451.8
click at [1242, 563] on div at bounding box center [1238, 306] width 10 height 612
drag, startPoint x: 545, startPoint y: 494, endPoint x: 644, endPoint y: 494, distance: 99.0
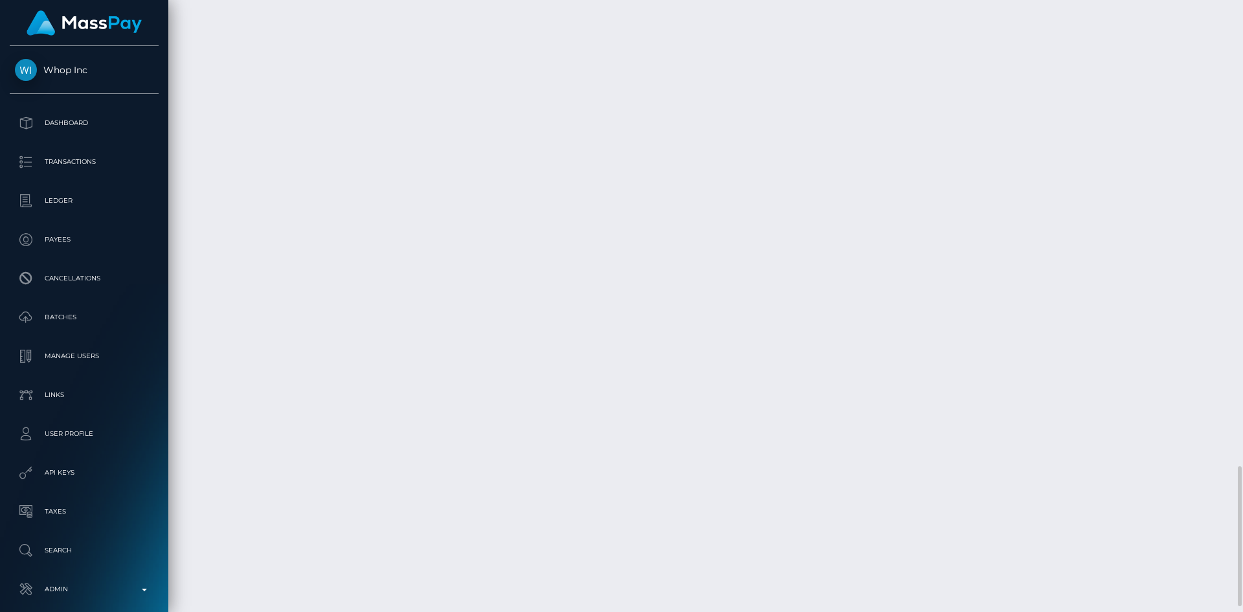
copy td "pout_r4s54uFXL0gMS"
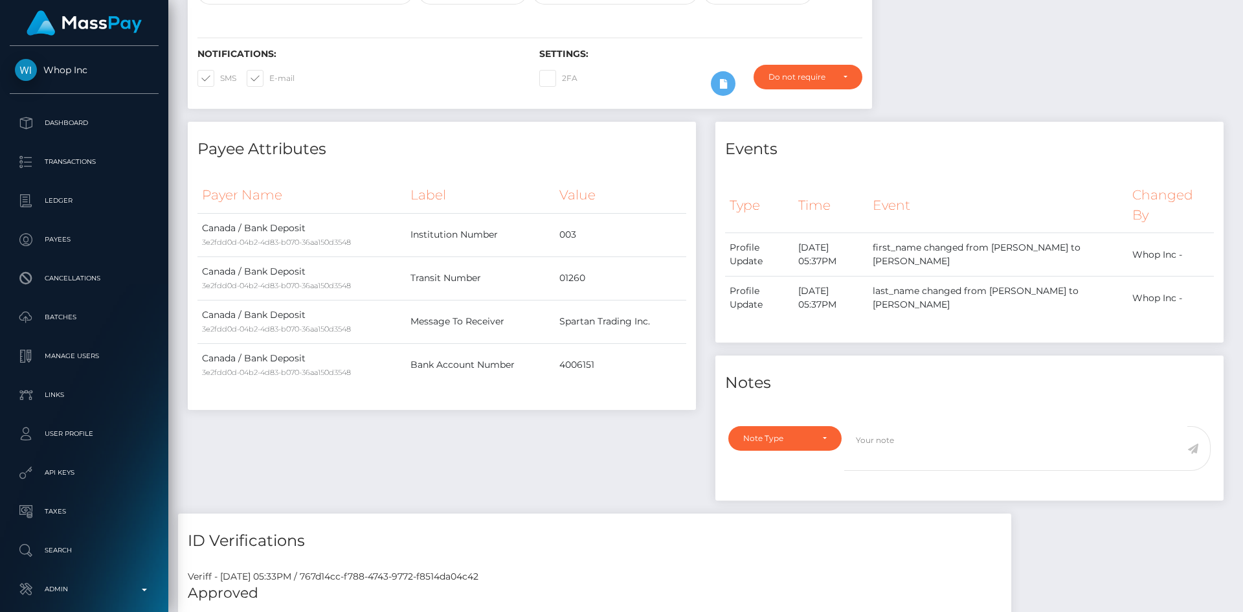
scroll to position [0, 0]
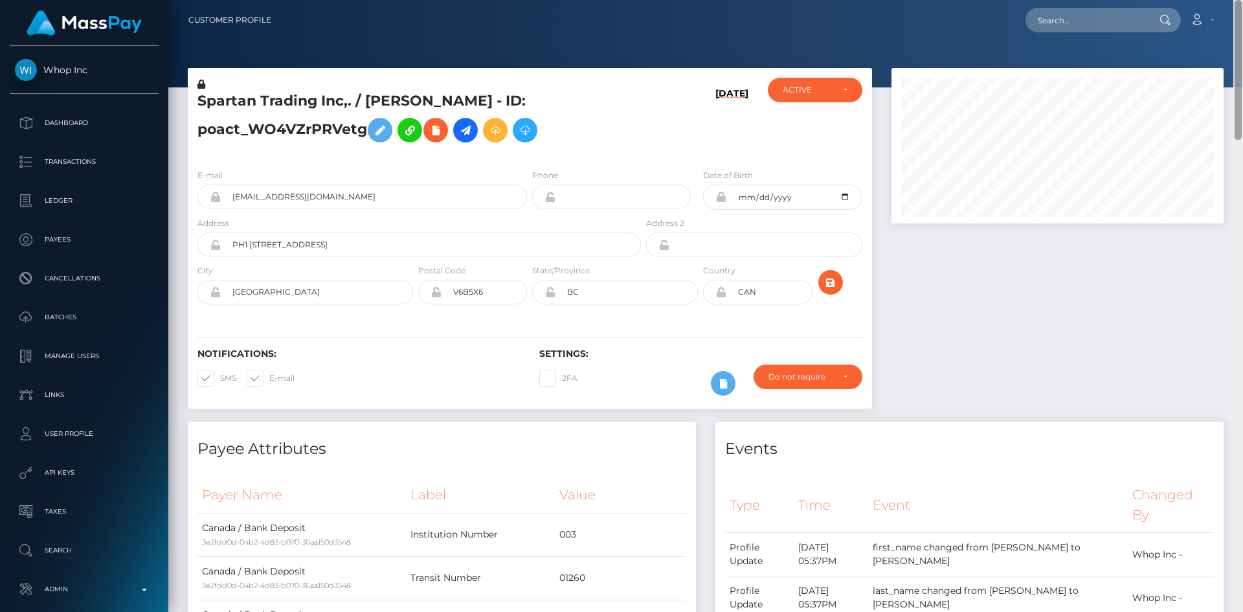
drag, startPoint x: 1238, startPoint y: 527, endPoint x: 1142, endPoint y: 1, distance: 534.8
click at [1231, 0] on html "Whop Inc Dashboard Transactions Ledger Payees Cancellations Links" at bounding box center [621, 306] width 1243 height 612
click at [301, 99] on h5 "Spartan Trading Inc,. / CHRISTOPHER RANDY HNATKO - ID: poact_WO4VZrPRVetg" at bounding box center [415, 120] width 436 height 58
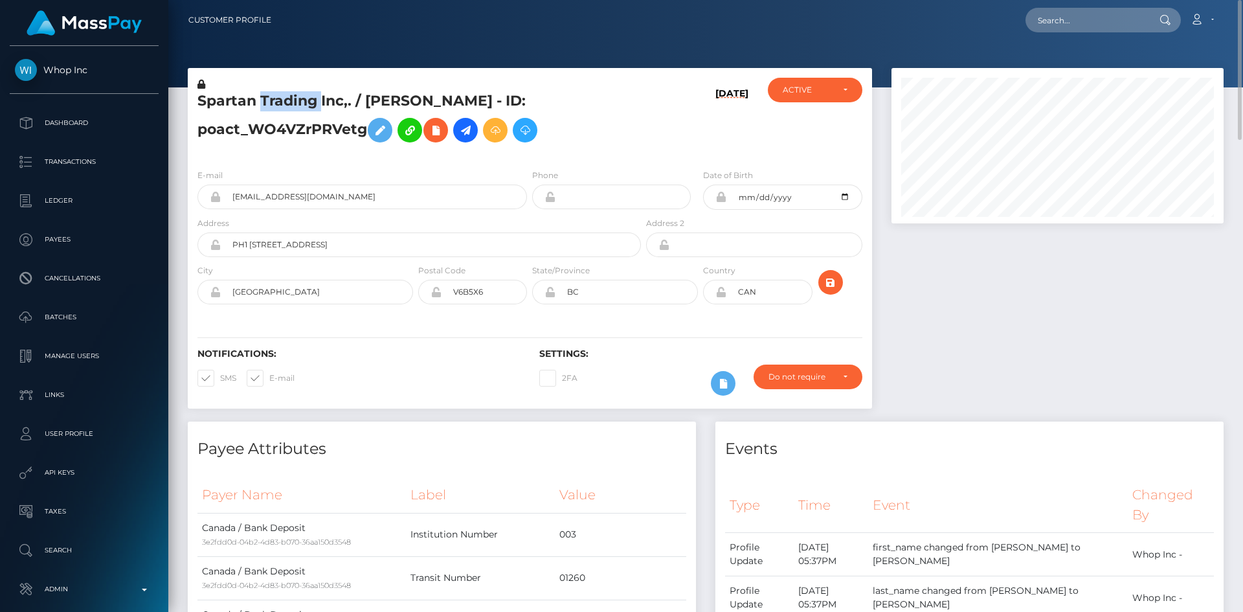
copy h5 "Spartan Trading Inc,. / CHRISTOPHER RANDY HNATKO - ID: poact_WO4VZrPRVetg"
click at [1145, 30] on input "text" at bounding box center [1086, 20] width 122 height 25
paste input "pout_wqLElX5PryPni"
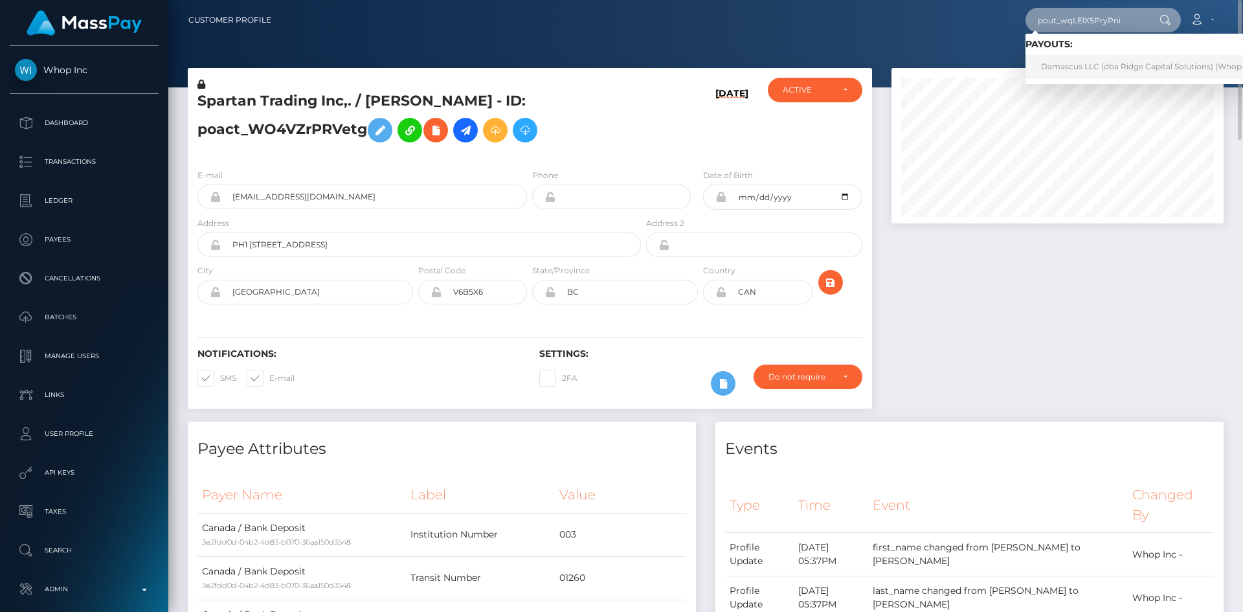
type input "pout_wqLElX5PryPni"
click at [1090, 63] on link "Damascus LLC (dba Ridge Capital Solutions) (Whop Inc - )" at bounding box center [1153, 67] width 256 height 24
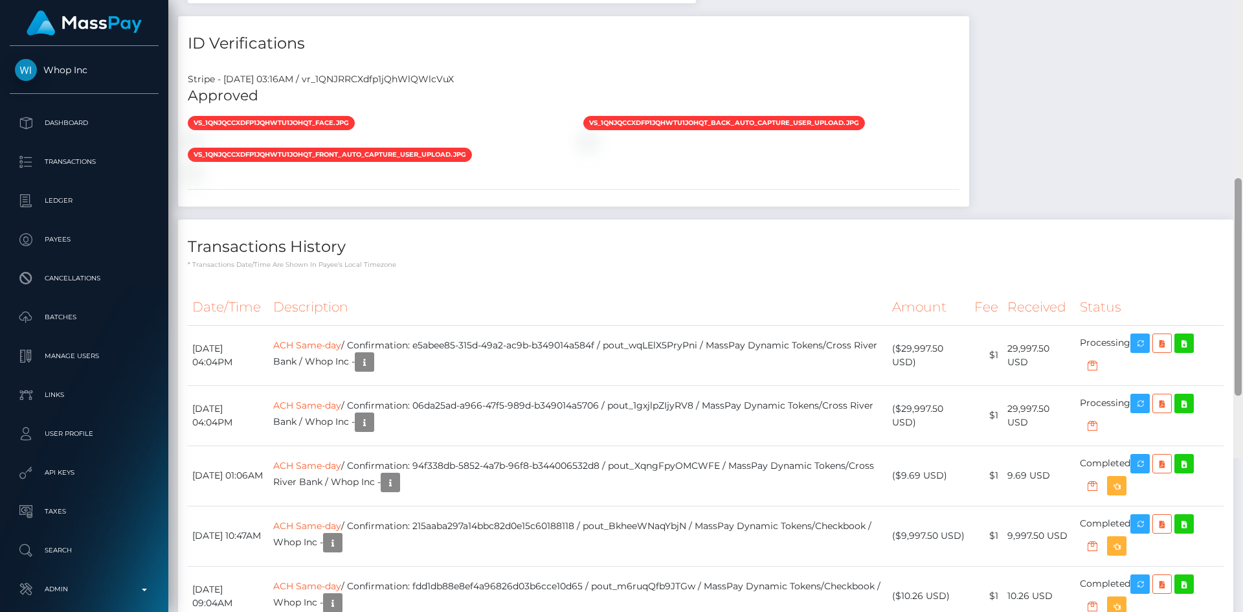
scroll to position [1105, 0]
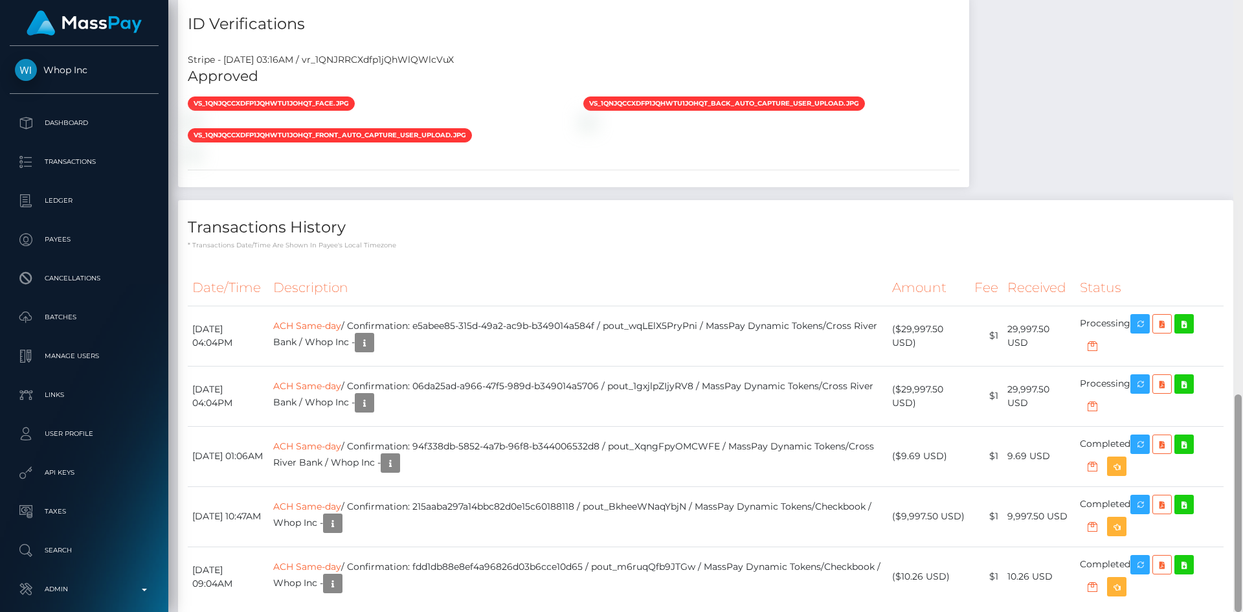
drag, startPoint x: 1239, startPoint y: 114, endPoint x: 1242, endPoint y: 466, distance: 352.1
click at [1242, 466] on div at bounding box center [1238, 306] width 10 height 612
click at [1143, 316] on icon "button" at bounding box center [1140, 324] width 16 height 16
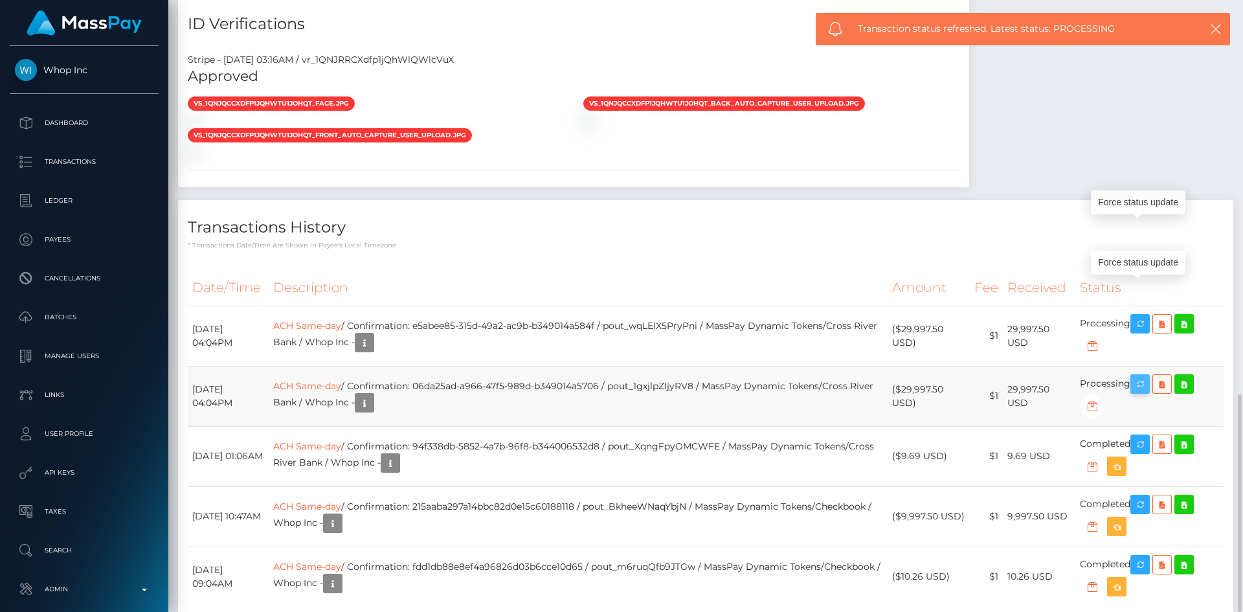
click at [1146, 376] on icon "button" at bounding box center [1140, 384] width 16 height 16
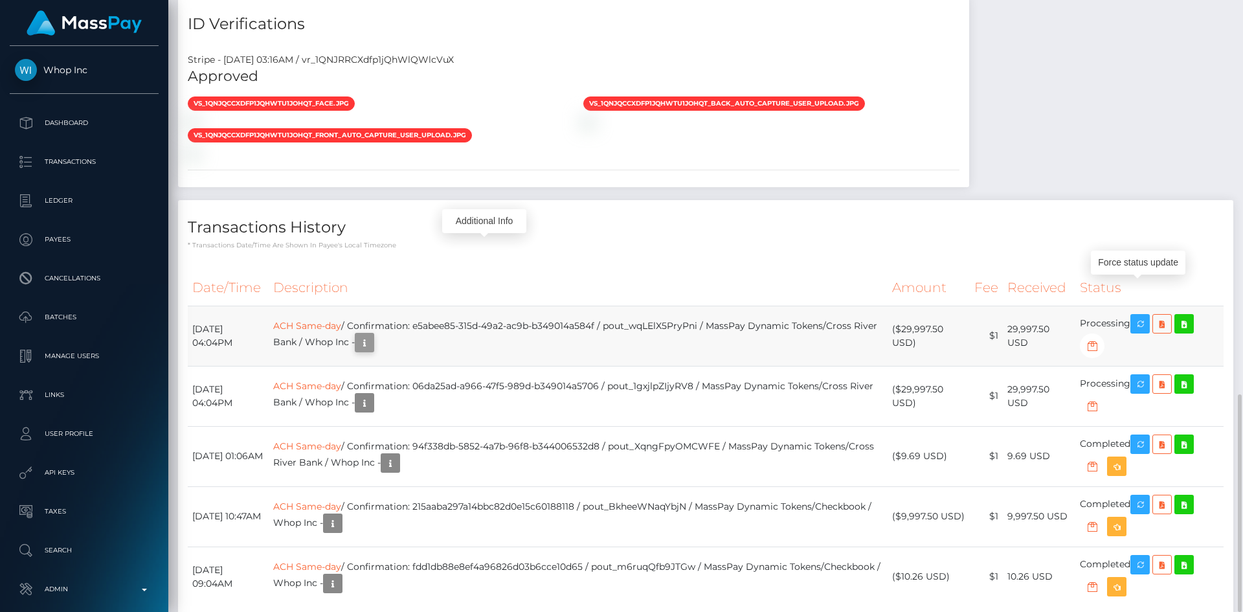
click at [372, 335] on icon "button" at bounding box center [365, 343] width 16 height 16
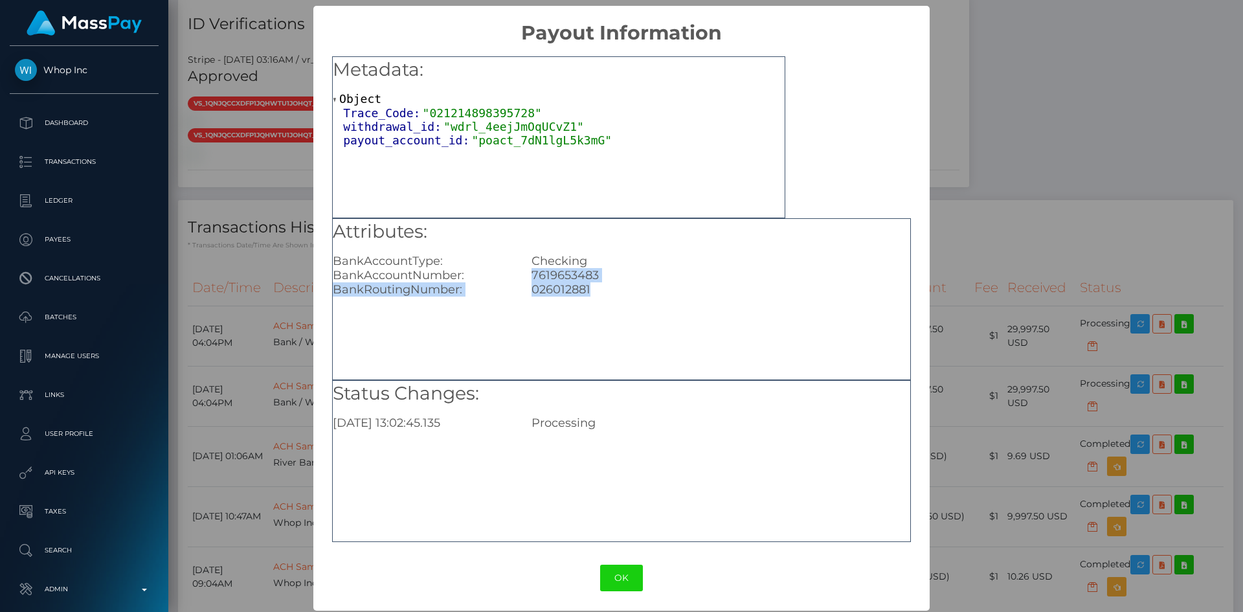
drag, startPoint x: 592, startPoint y: 289, endPoint x: 529, endPoint y: 276, distance: 64.1
click at [529, 276] on div "Attributes: BankAccountType: Checking BankAccountNumber: 7619653483 BankRouting…" at bounding box center [621, 258] width 577 height 78
copy div "7619653483 BankRoutingNumber: 026012881"
click at [245, 359] on div "× Payout Information Metadata: Object Trace_Code: "021214898395728" withdrawal_…" at bounding box center [621, 306] width 1243 height 612
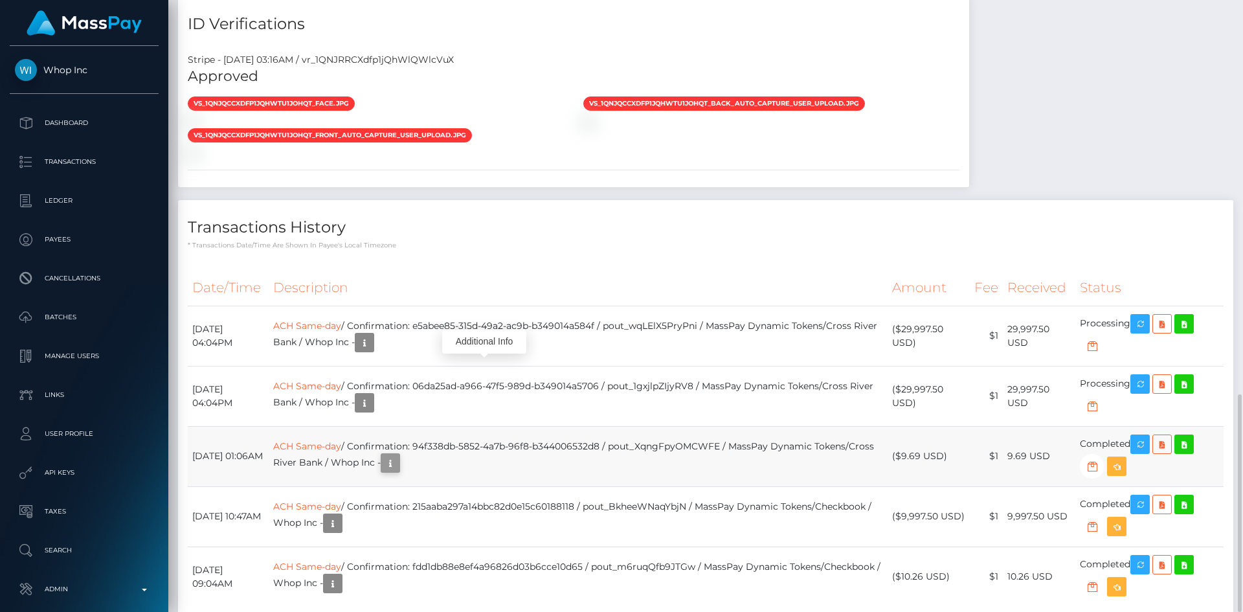
click at [398, 455] on icon "button" at bounding box center [390, 463] width 16 height 16
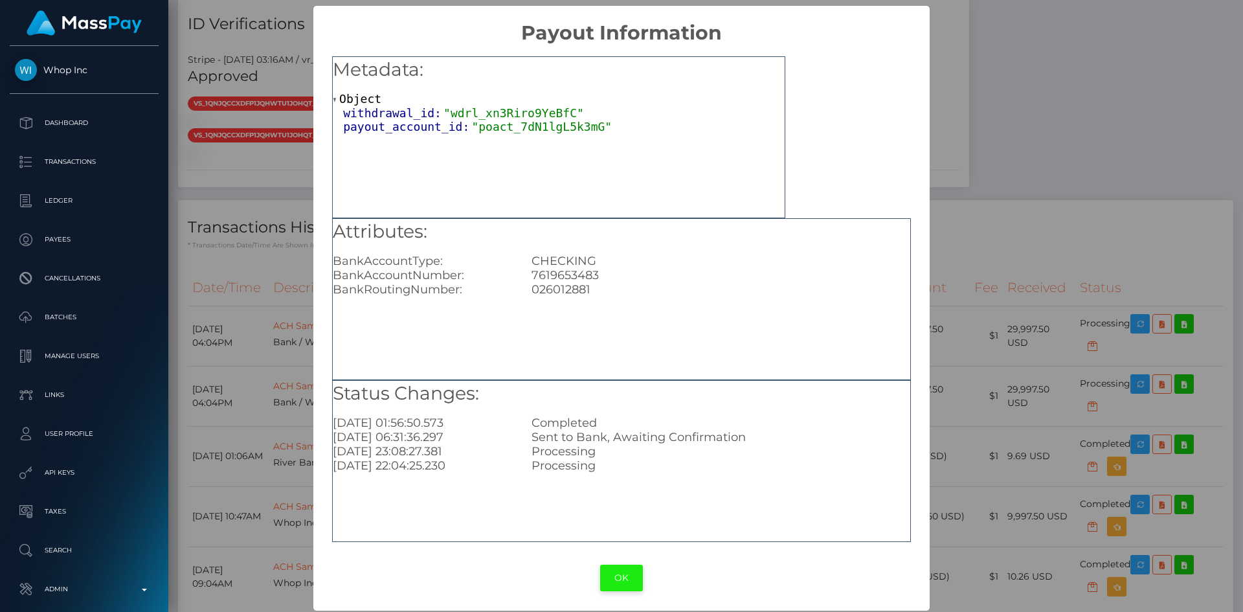
click at [622, 585] on button "OK" at bounding box center [621, 577] width 43 height 27
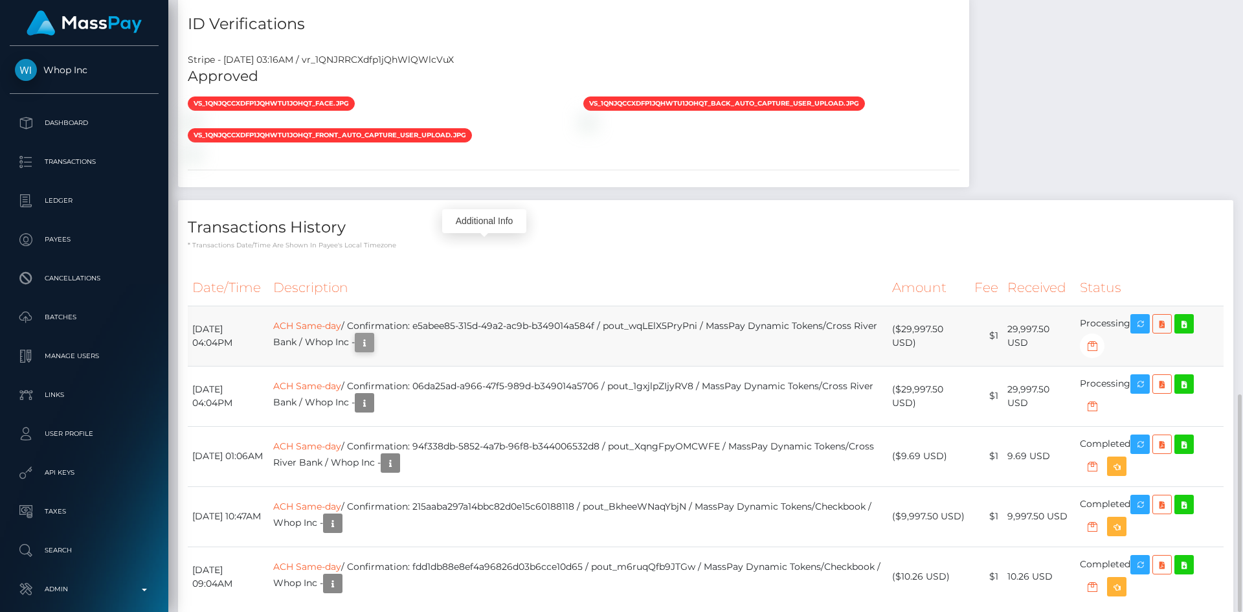
click at [372, 335] on icon "button" at bounding box center [365, 343] width 16 height 16
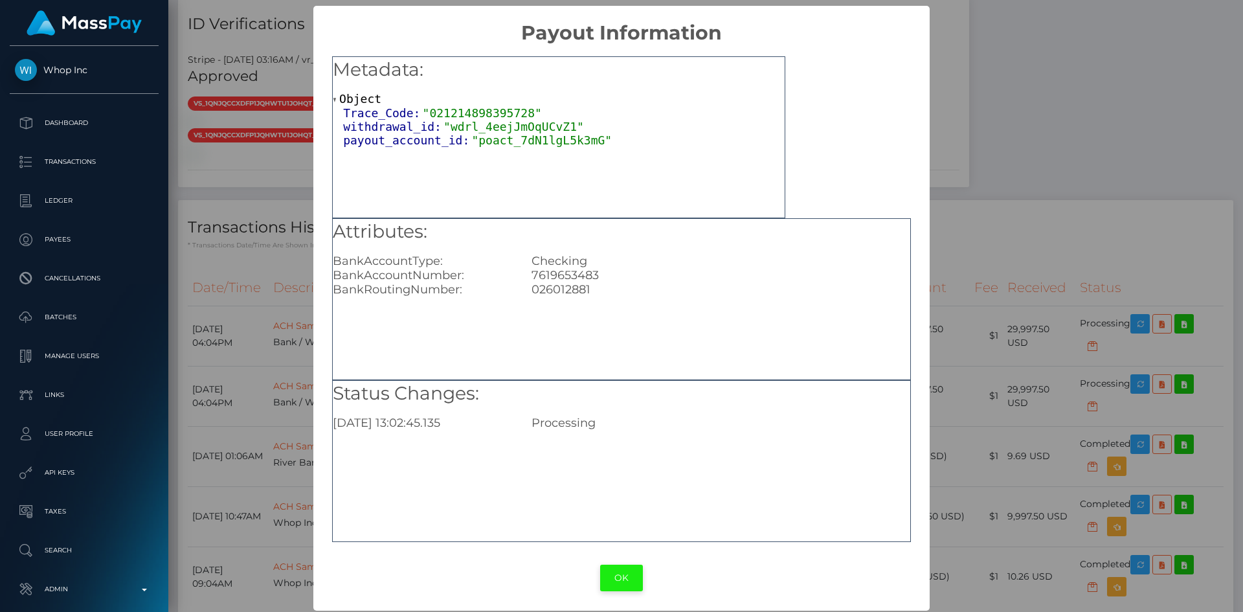
click at [612, 572] on button "OK" at bounding box center [621, 577] width 43 height 27
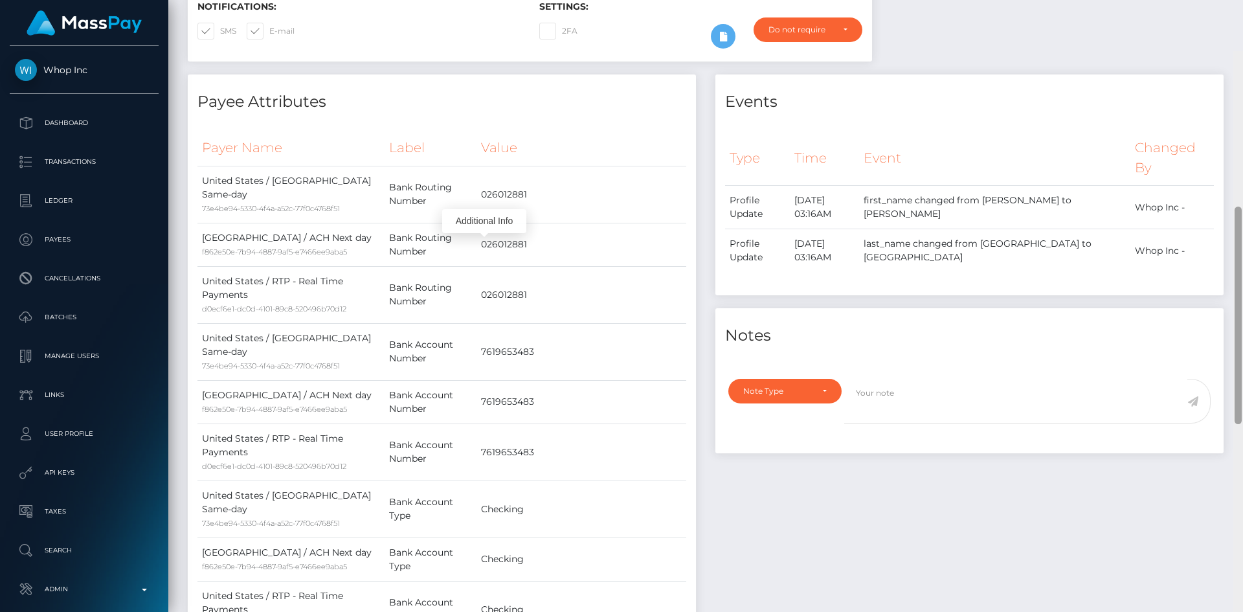
scroll to position [0, 0]
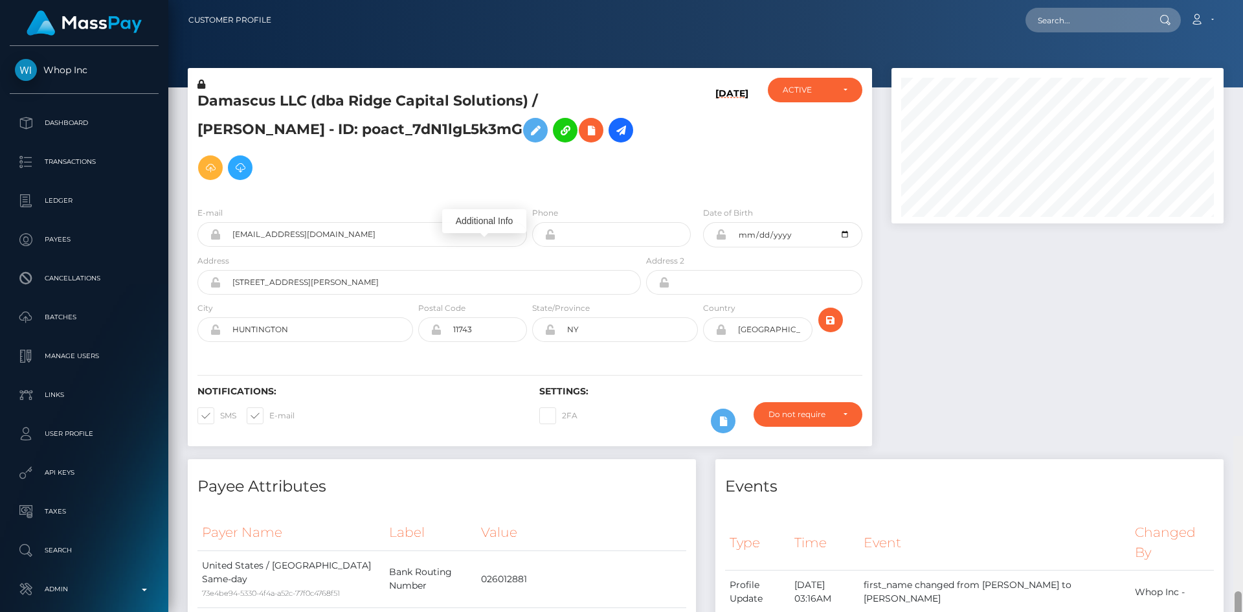
drag, startPoint x: 1237, startPoint y: 469, endPoint x: 1235, endPoint y: -56, distance: 525.5
click at [1235, 0] on html "Whop Inc Dashboard Transactions Ledger Payees Cancellations Links" at bounding box center [621, 306] width 1243 height 612
click at [1105, 17] on input "text" at bounding box center [1086, 20] width 122 height 25
paste input "pout_Aicww5HEdUpFm"
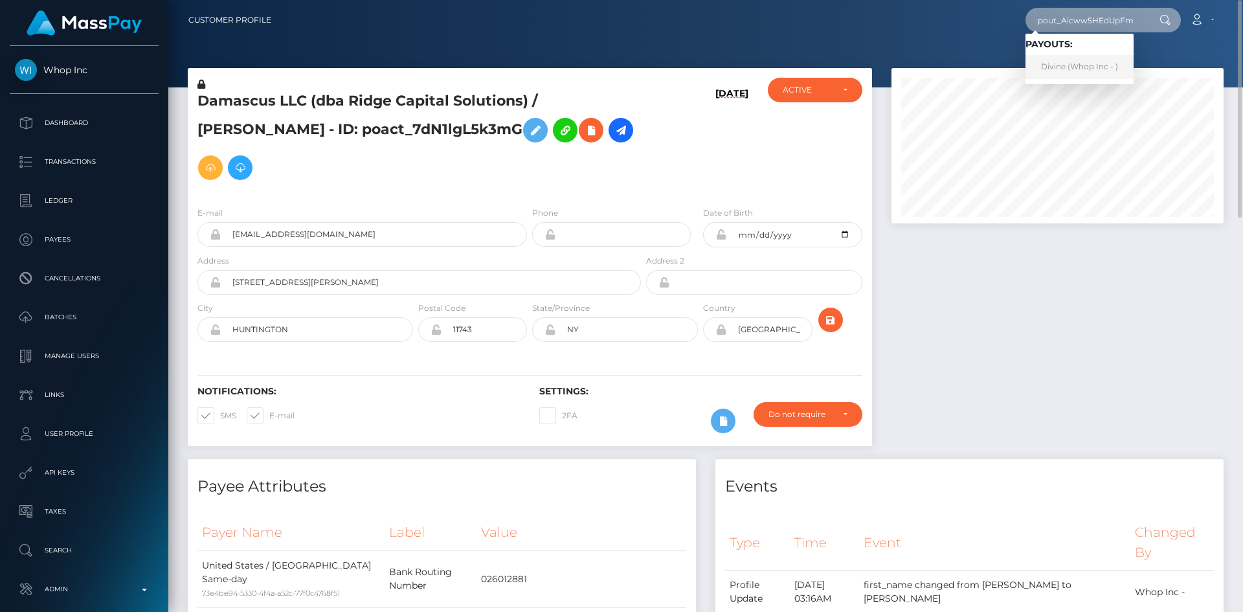
type input "pout_Aicww5HEdUpFm"
drag, startPoint x: 1082, startPoint y: 70, endPoint x: 1070, endPoint y: 71, distance: 11.7
click at [1082, 70] on link "Divine (Whop Inc - )" at bounding box center [1079, 67] width 108 height 24
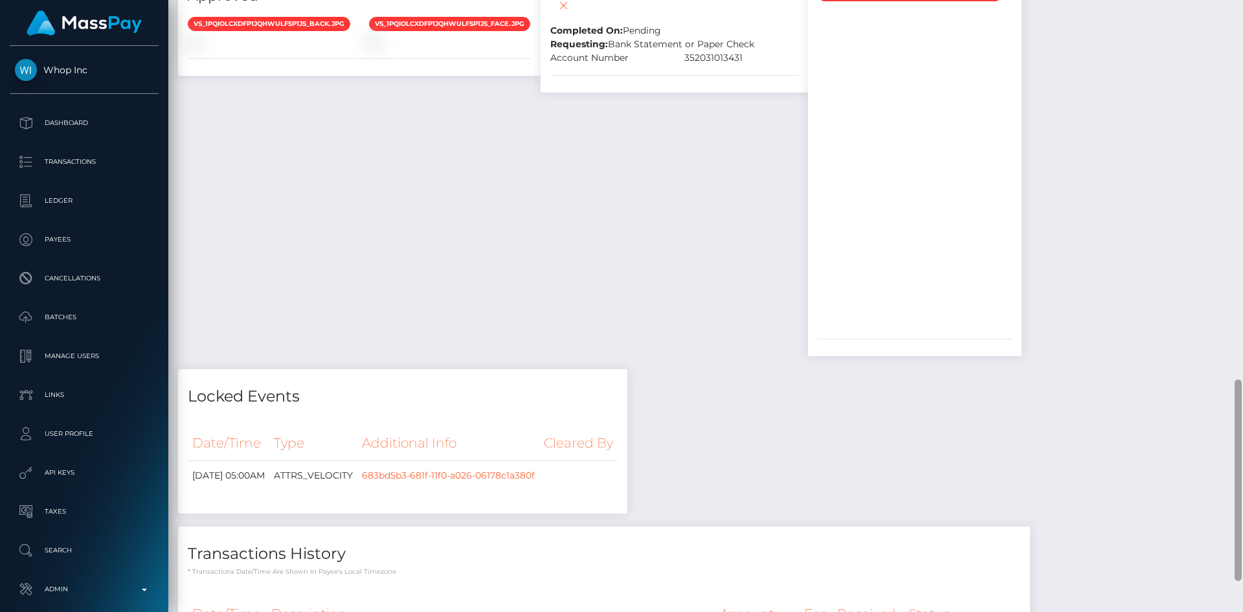
scroll to position [1243, 0]
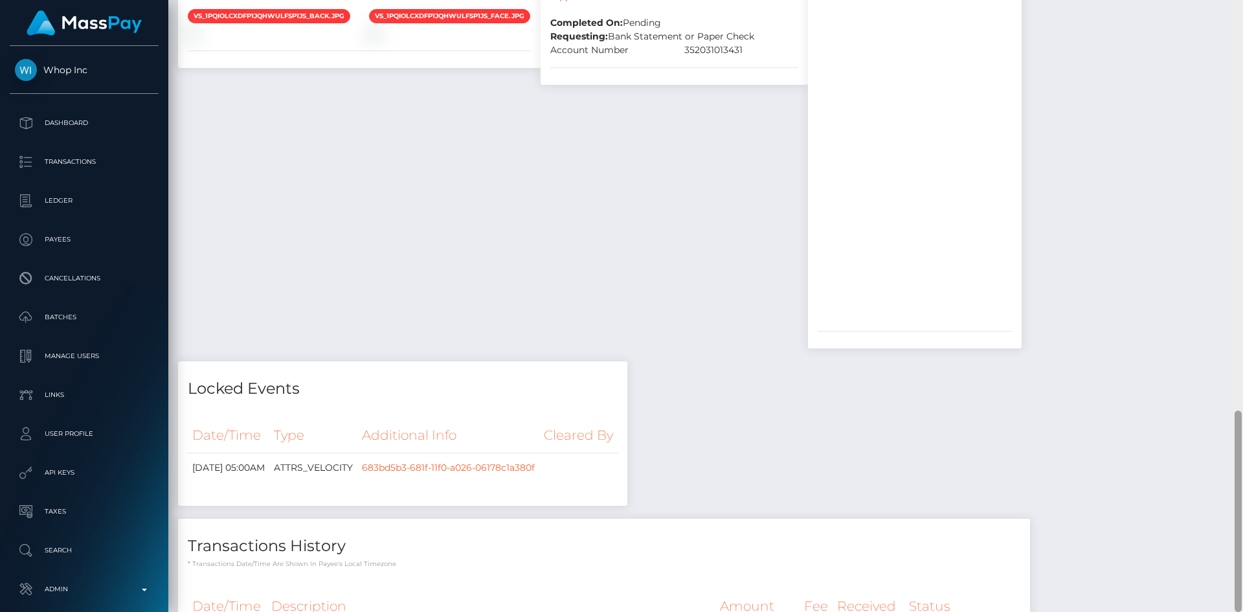
drag, startPoint x: 1233, startPoint y: 147, endPoint x: 1237, endPoint y: 518, distance: 370.8
click at [1238, 518] on div at bounding box center [1237, 510] width 7 height 201
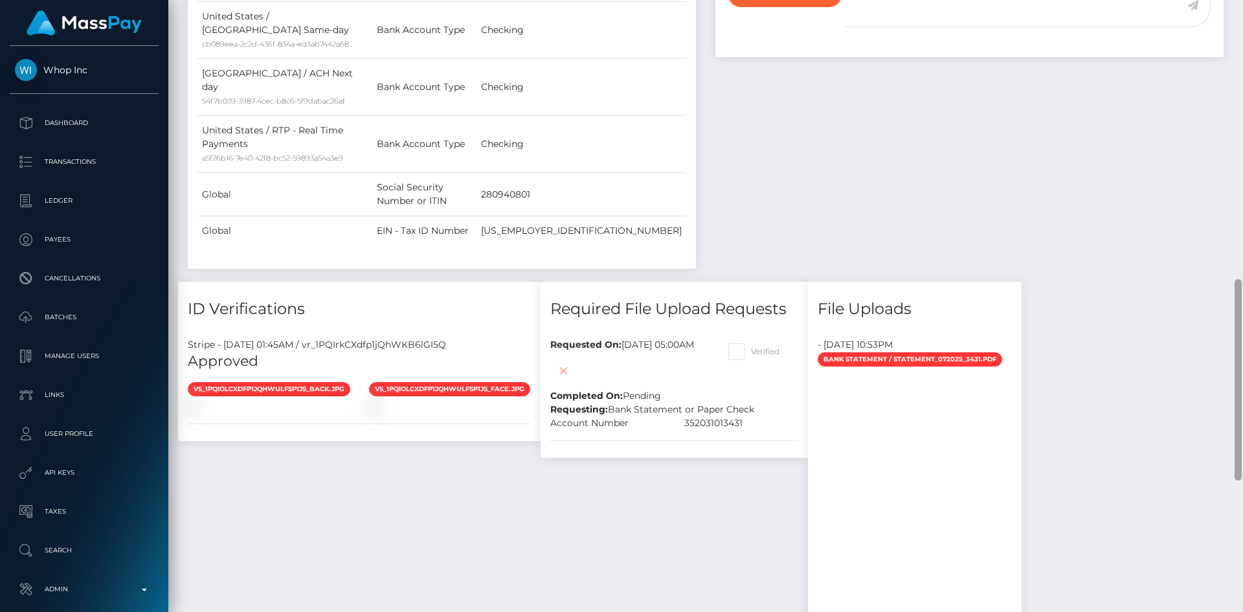
scroll to position [849, 0]
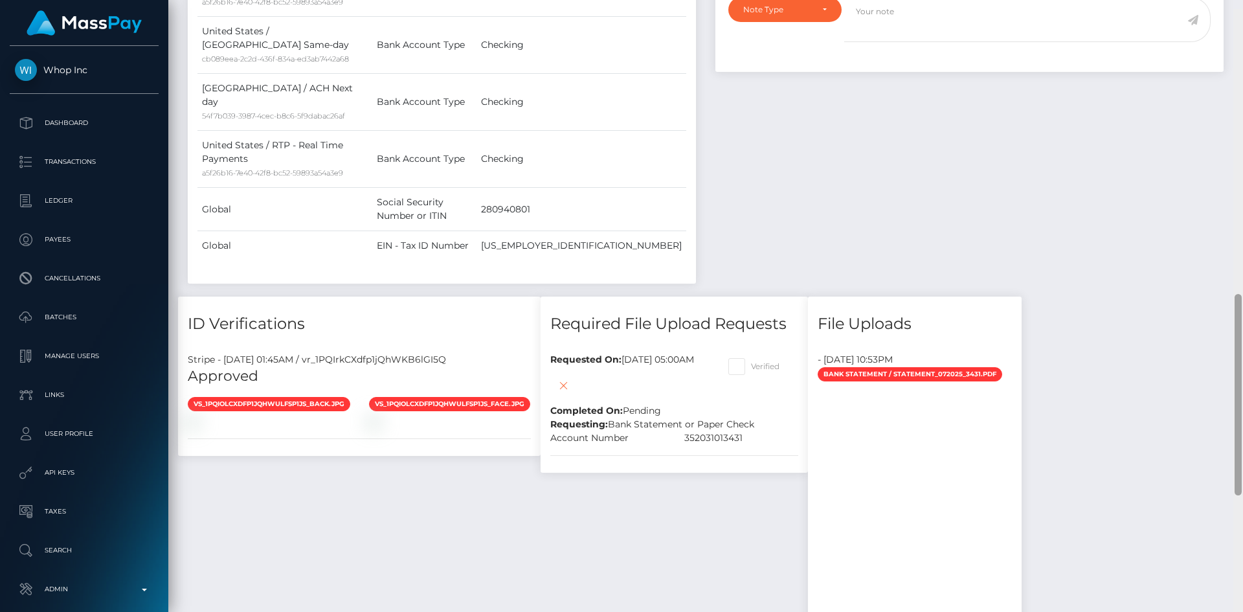
drag, startPoint x: 1238, startPoint y: 426, endPoint x: 812, endPoint y: 357, distance: 431.4
click at [1240, 296] on div at bounding box center [1237, 394] width 7 height 201
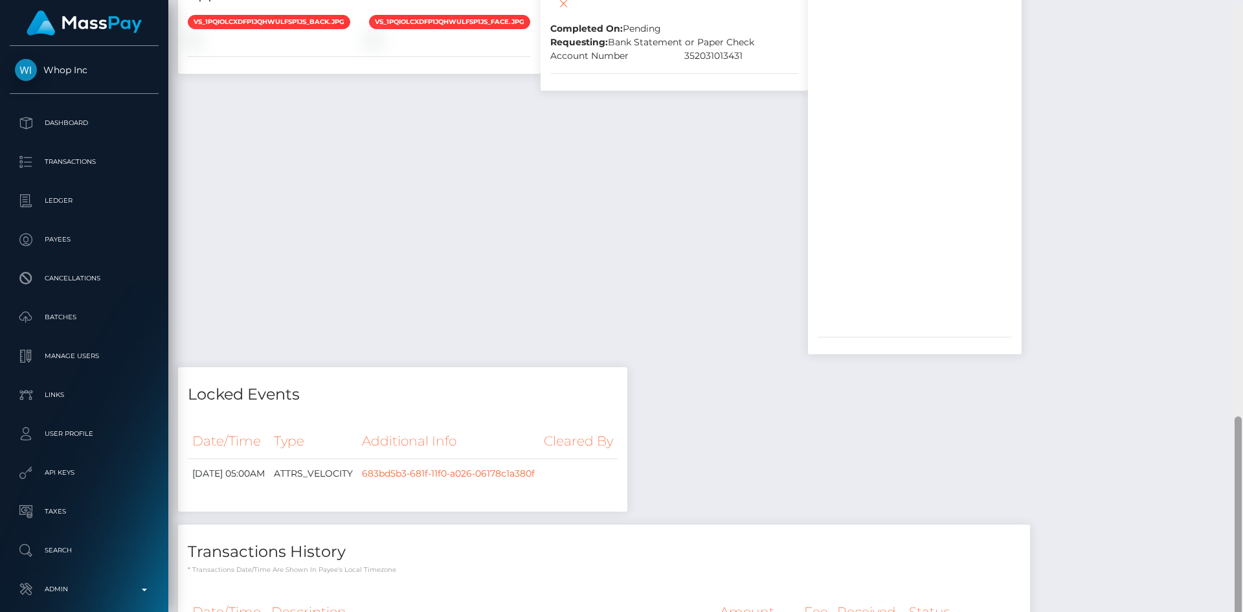
scroll to position [1243, 0]
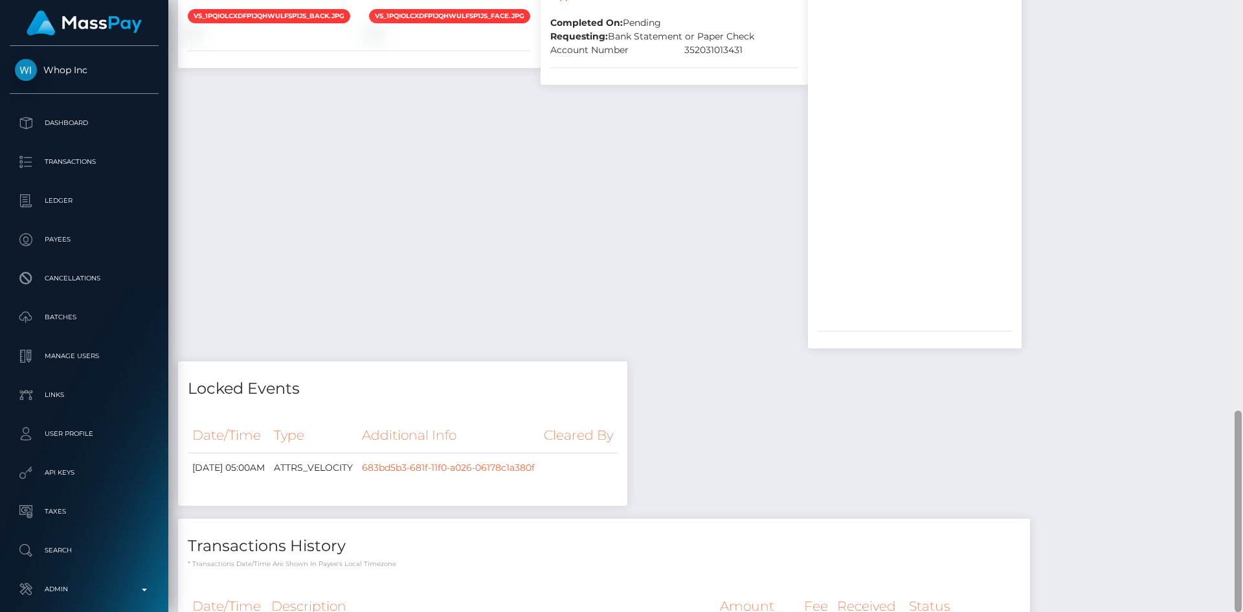
drag, startPoint x: 1235, startPoint y: 398, endPoint x: 1233, endPoint y: 507, distance: 109.4
click at [1233, 507] on div at bounding box center [1238, 306] width 10 height 612
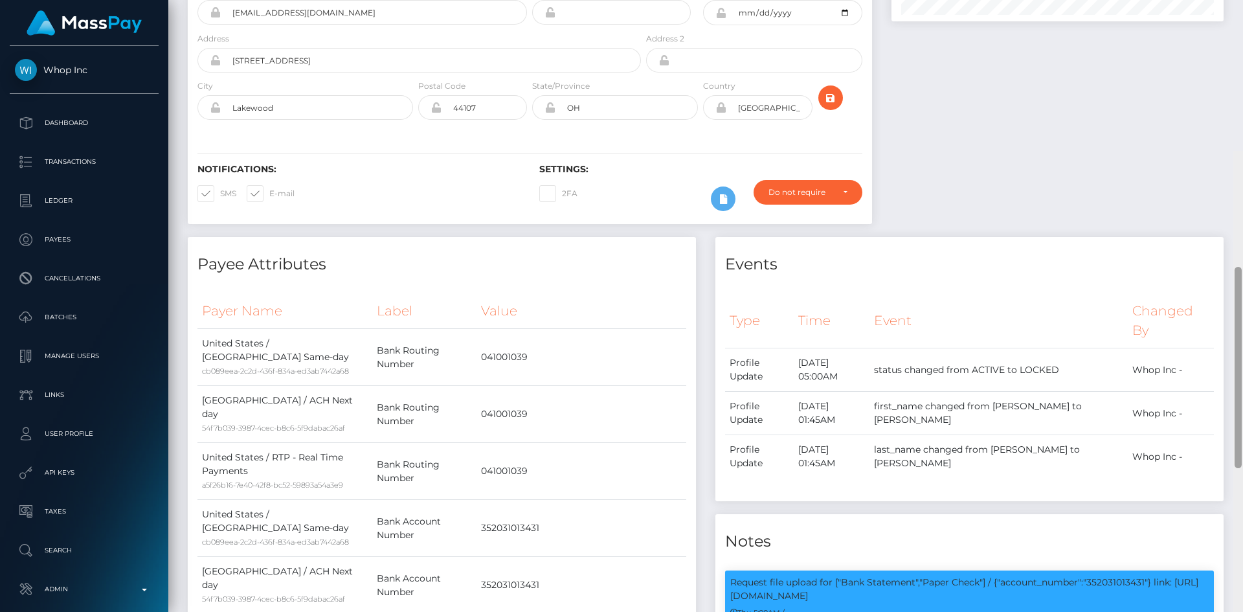
scroll to position [0, 0]
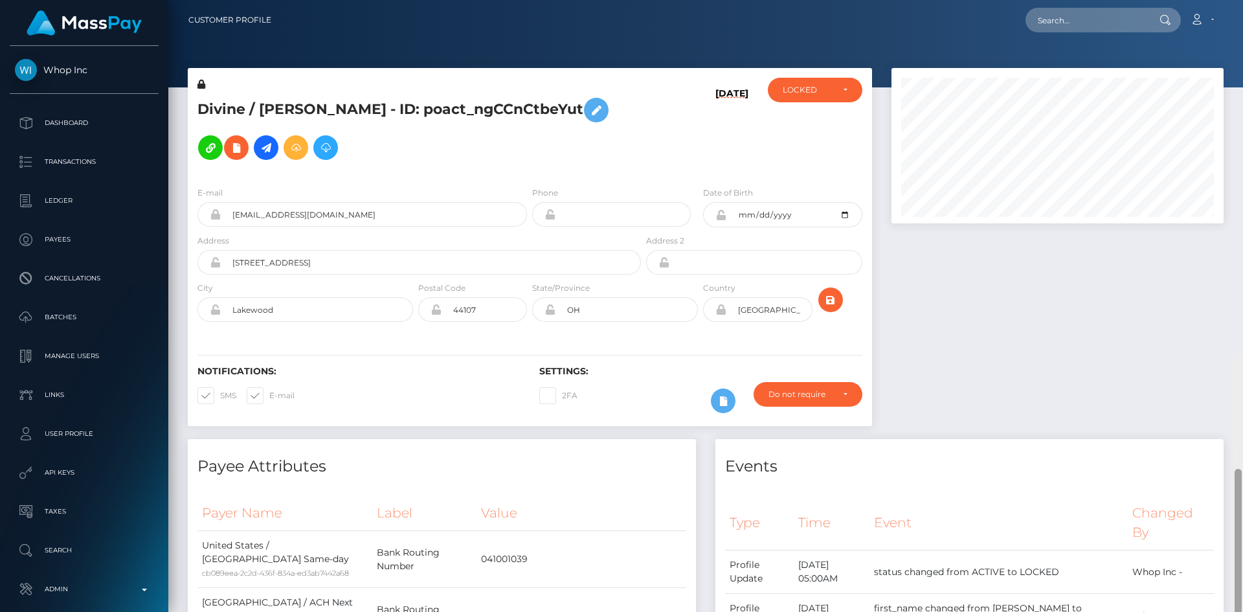
drag, startPoint x: 1239, startPoint y: 507, endPoint x: 1197, endPoint y: 38, distance: 471.7
click at [1225, 42] on div "Customer Profile Loading... Loading..." at bounding box center [705, 306] width 1074 height 612
click at [263, 100] on h5 "Divine / VINCENT EDWARD SMITHBURGER - ID: poact_ngCCnCtbeYut" at bounding box center [415, 128] width 436 height 75
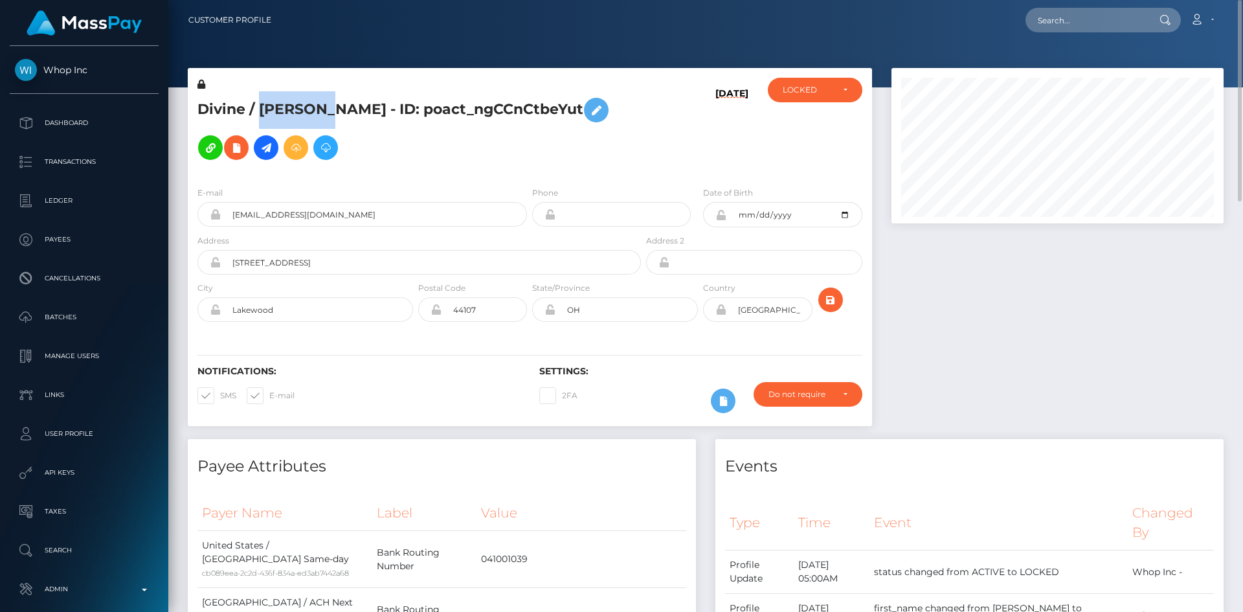
copy h5 "Divine / VINCENT EDWARD SMITHBURGER - ID: poact_ngCCnCtbeYut"
click at [1100, 25] on input "text" at bounding box center [1086, 20] width 122 height 25
paste input "pout_2LyCnauBz1GoJ"
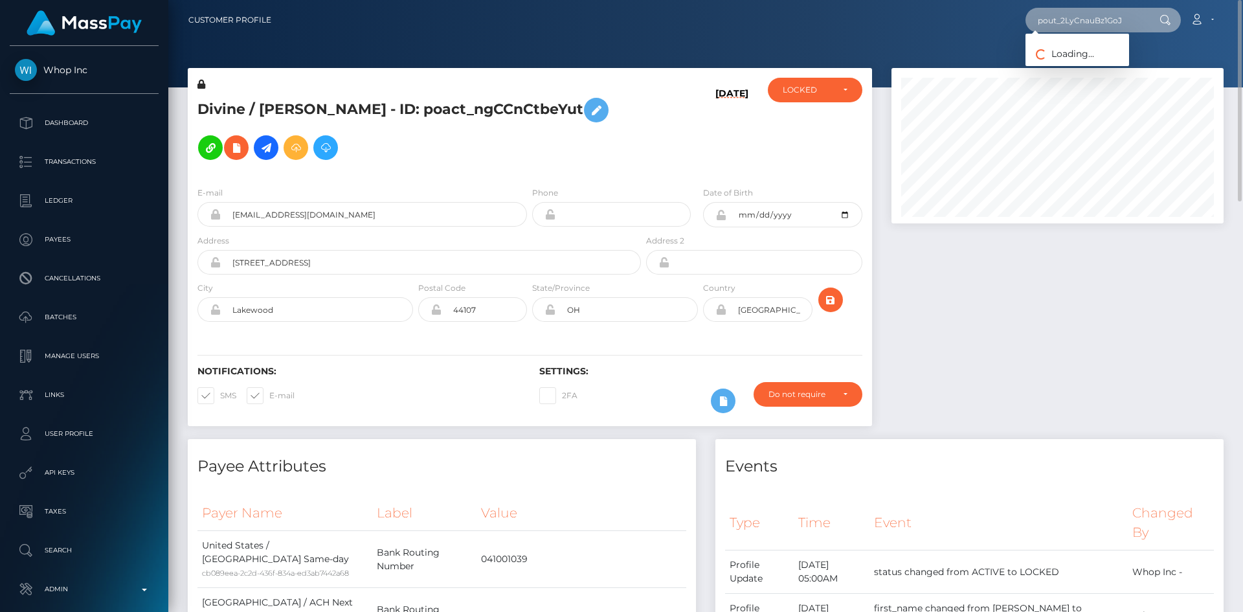
type input "pout_2LyCnauBz1GoJ"
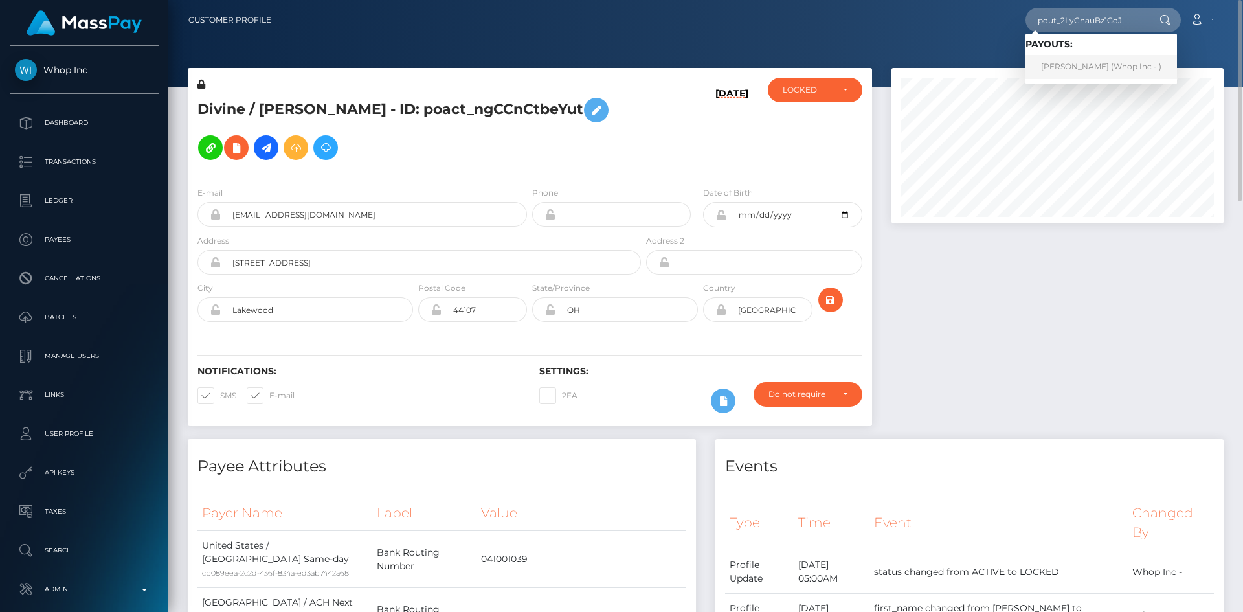
click at [1071, 63] on link "BRANDON CRAIG FORBES (Whop Inc - )" at bounding box center [1100, 67] width 151 height 24
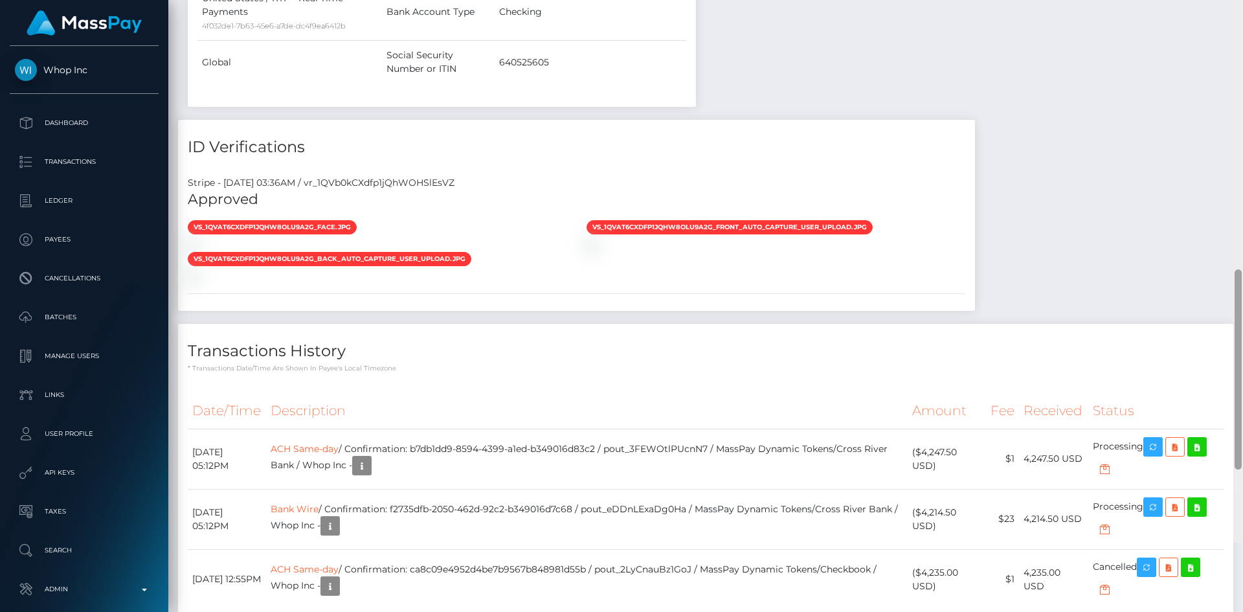
scroll to position [1258, 0]
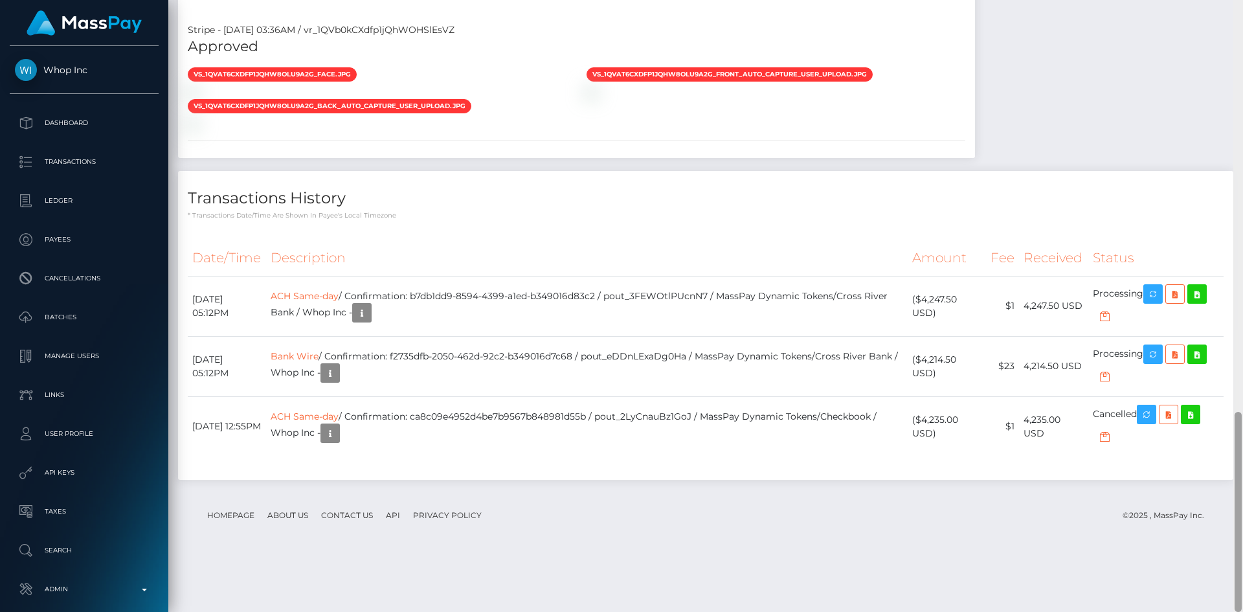
drag, startPoint x: 1237, startPoint y: 56, endPoint x: 1237, endPoint y: 501, distance: 444.6
click at [1237, 497] on div at bounding box center [1237, 512] width 7 height 200
click at [1154, 423] on icon "button" at bounding box center [1146, 414] width 16 height 16
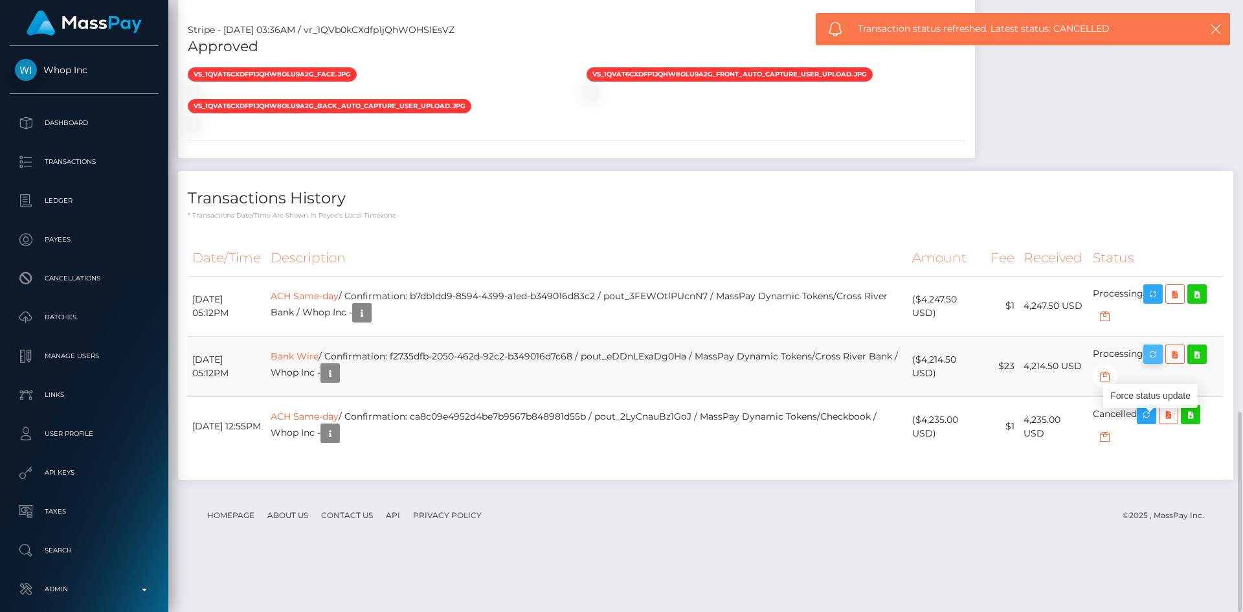
click at [1156, 362] on icon "button" at bounding box center [1153, 354] width 16 height 16
click at [757, 394] on td "Bank Wire / Confirmation: f2735dfb-2050-462d-92c2-b349016d7c68 / pout_eDDnLExaD…" at bounding box center [586, 366] width 641 height 60
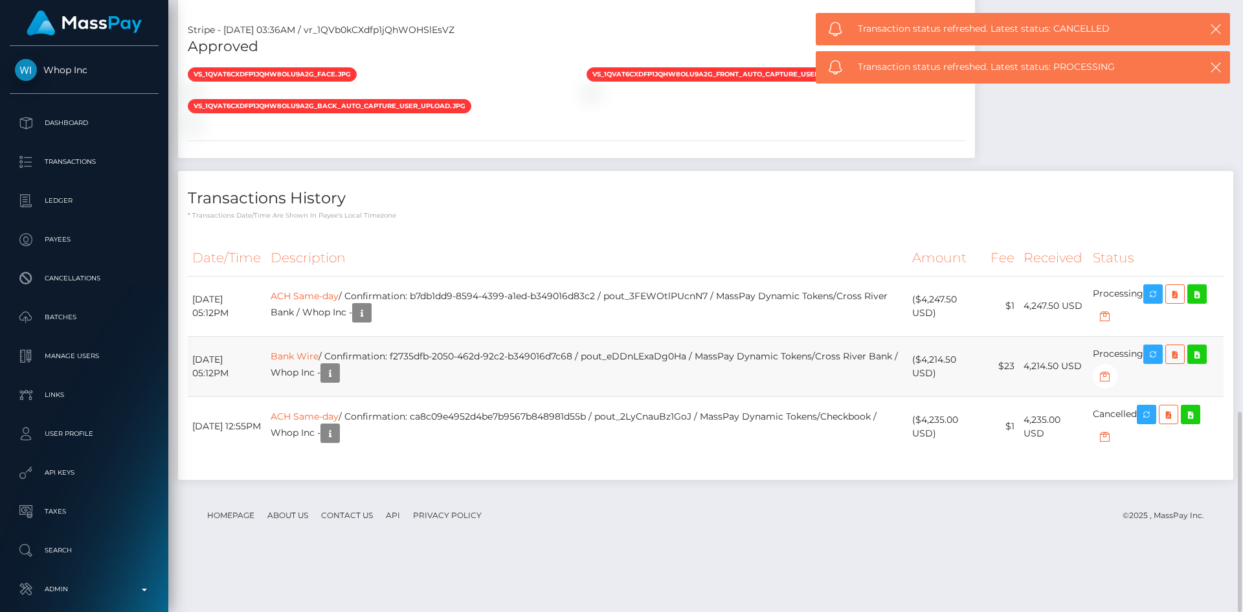
click at [549, 396] on td "Bank Wire / Confirmation: f2735dfb-2050-462d-92c2-b349016d7c68 / pout_eDDnLExaD…" at bounding box center [586, 366] width 641 height 60
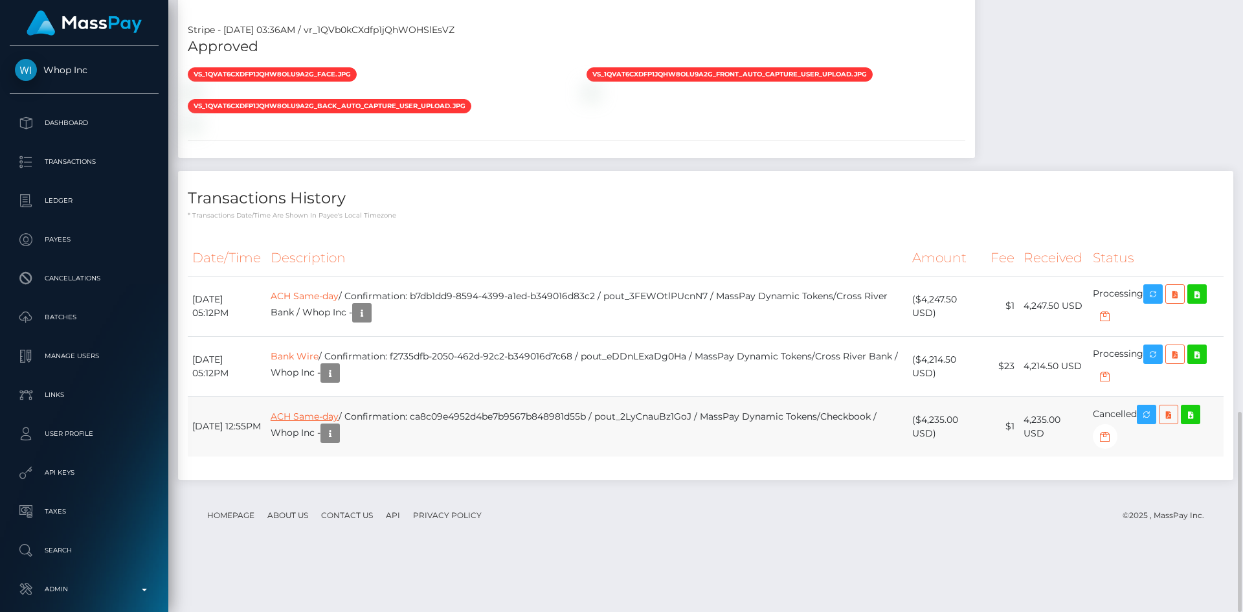
click at [323, 422] on link "ACH Same-day" at bounding box center [305, 416] width 68 height 12
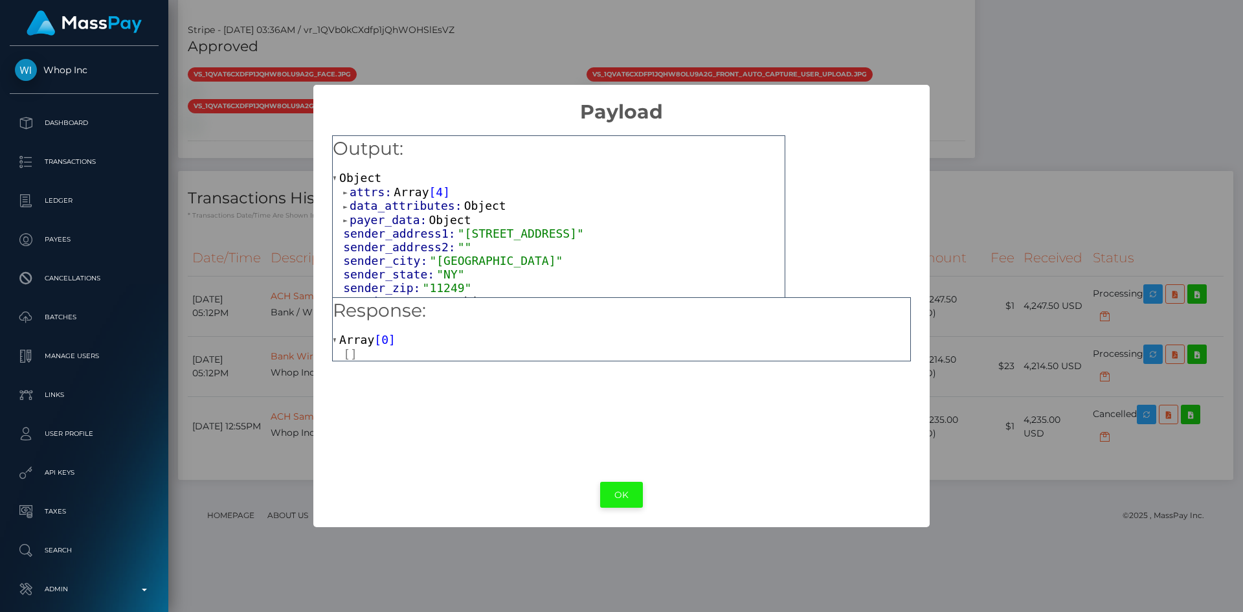
click at [629, 494] on button "OK" at bounding box center [621, 494] width 43 height 27
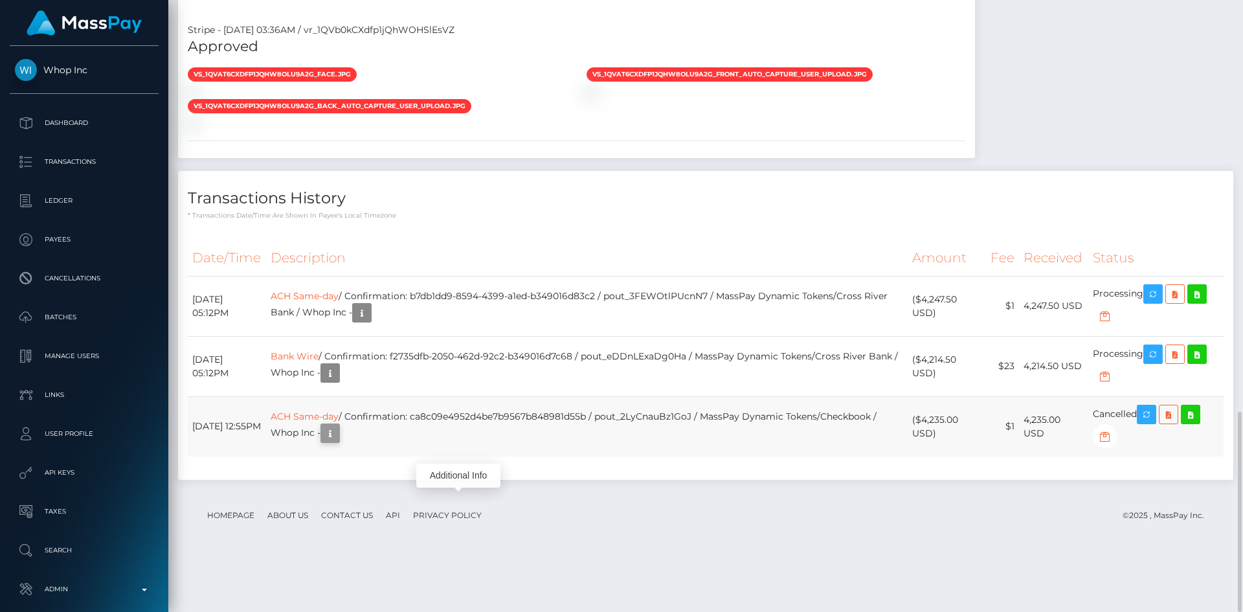
click at [338, 441] on icon "button" at bounding box center [330, 433] width 16 height 16
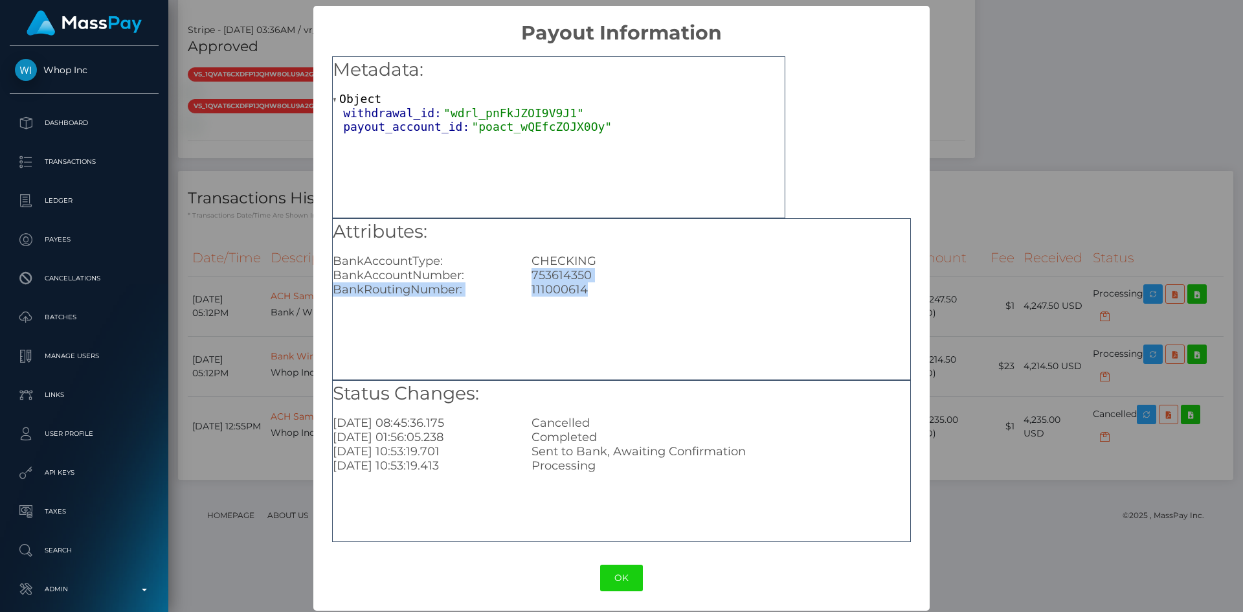
drag, startPoint x: 583, startPoint y: 294, endPoint x: 529, endPoint y: 277, distance: 56.5
click at [529, 277] on div "Attributes: BankAccountType: CHECKING BankAccountNumber: 753614350 BankRoutingN…" at bounding box center [621, 258] width 577 height 78
copy div "753614350 BankRoutingNumber: 111000614"
drag, startPoint x: 608, startPoint y: 586, endPoint x: 604, endPoint y: 579, distance: 8.4
click at [609, 586] on button "OK" at bounding box center [621, 577] width 43 height 27
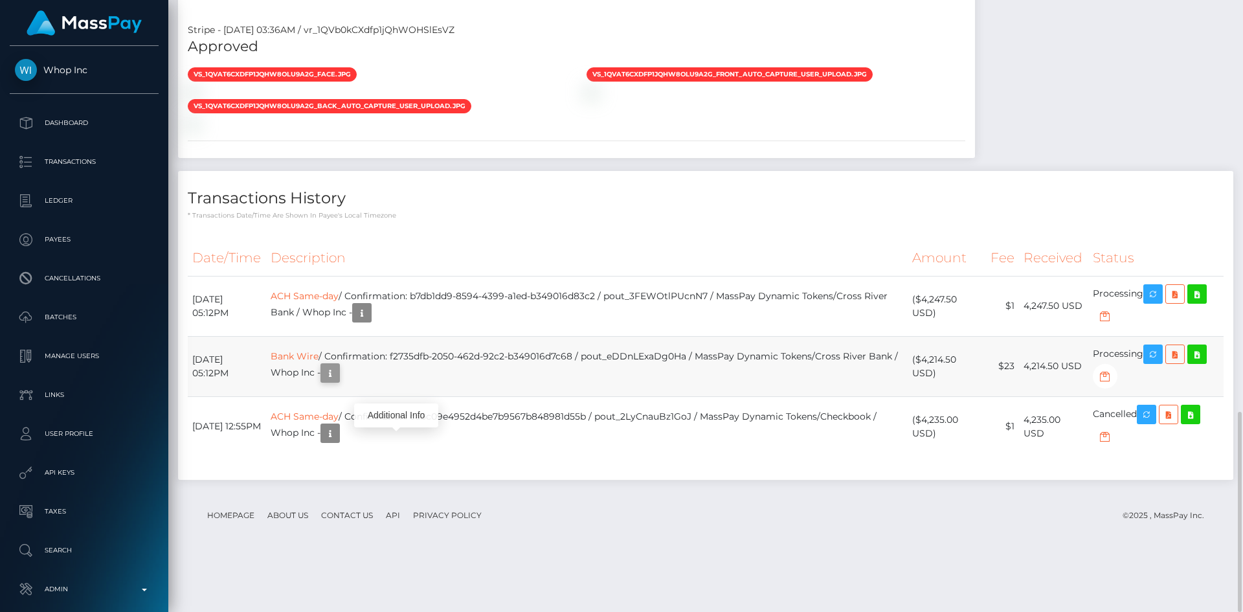
click at [340, 382] on button "button" at bounding box center [329, 372] width 19 height 19
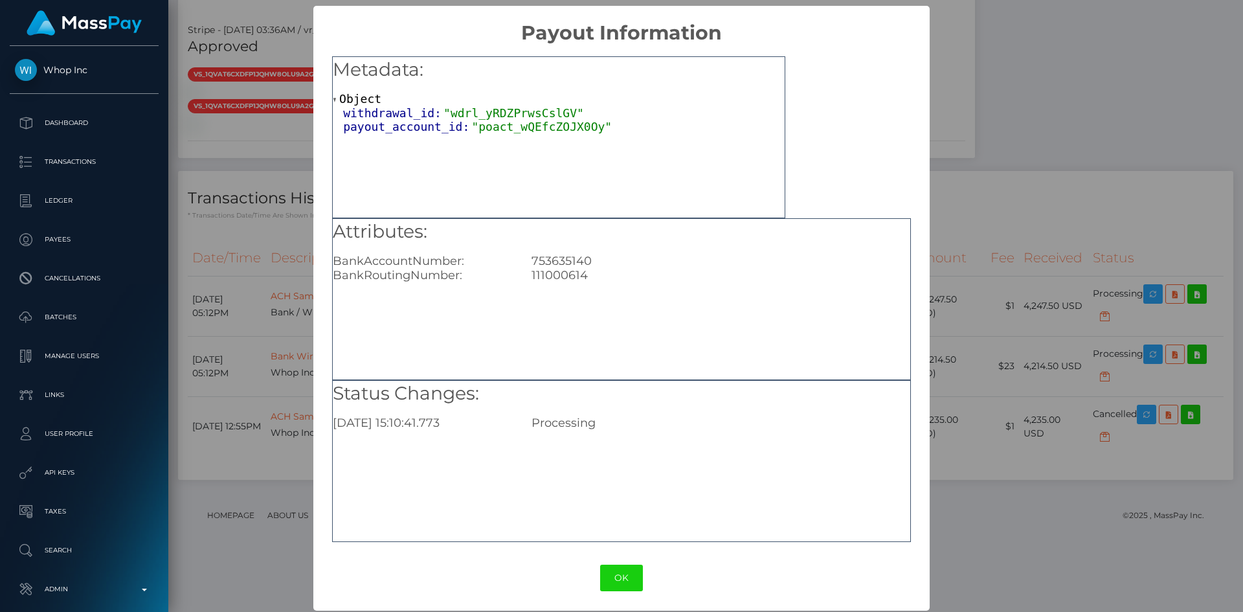
click at [561, 278] on div "111000614" at bounding box center [720, 275] width 397 height 14
click at [1002, 266] on div "× Payout Information Metadata: Object withdrawal_id: "wdrl_yRDZPrwsCslGV" payou…" at bounding box center [621, 306] width 1243 height 612
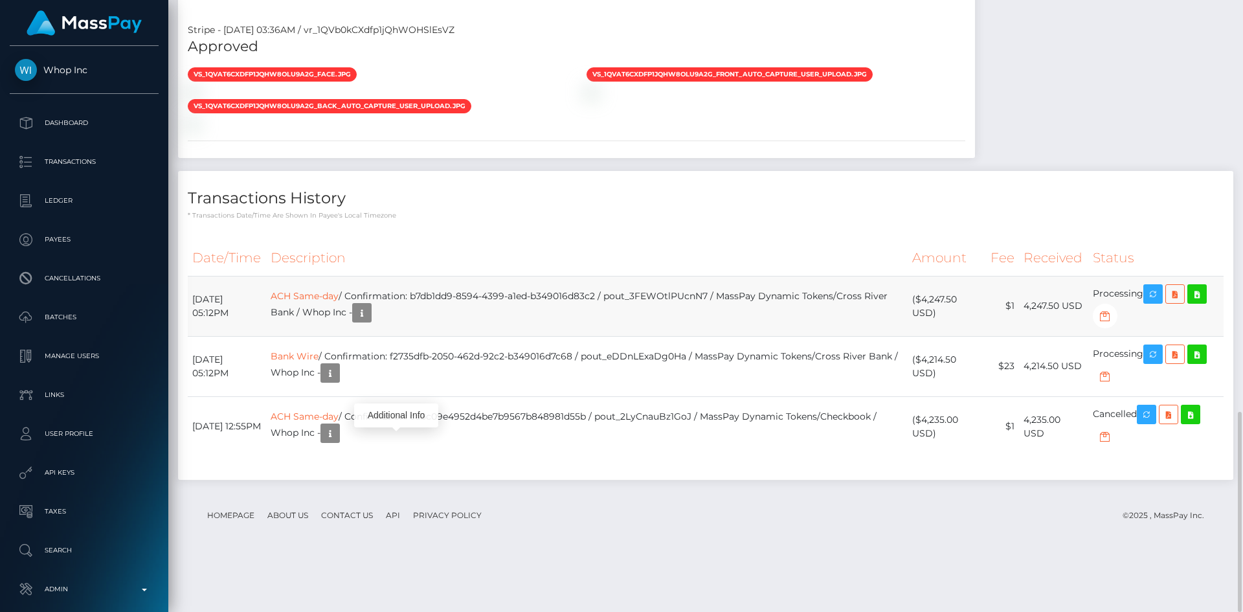
click at [506, 336] on td "ACH Same-day / Confirmation: b7db1dd9-8594-4399-a1ed-b349016d83c2 / pout_3FEWOt…" at bounding box center [586, 306] width 641 height 60
click at [371, 322] on button "button" at bounding box center [361, 312] width 19 height 19
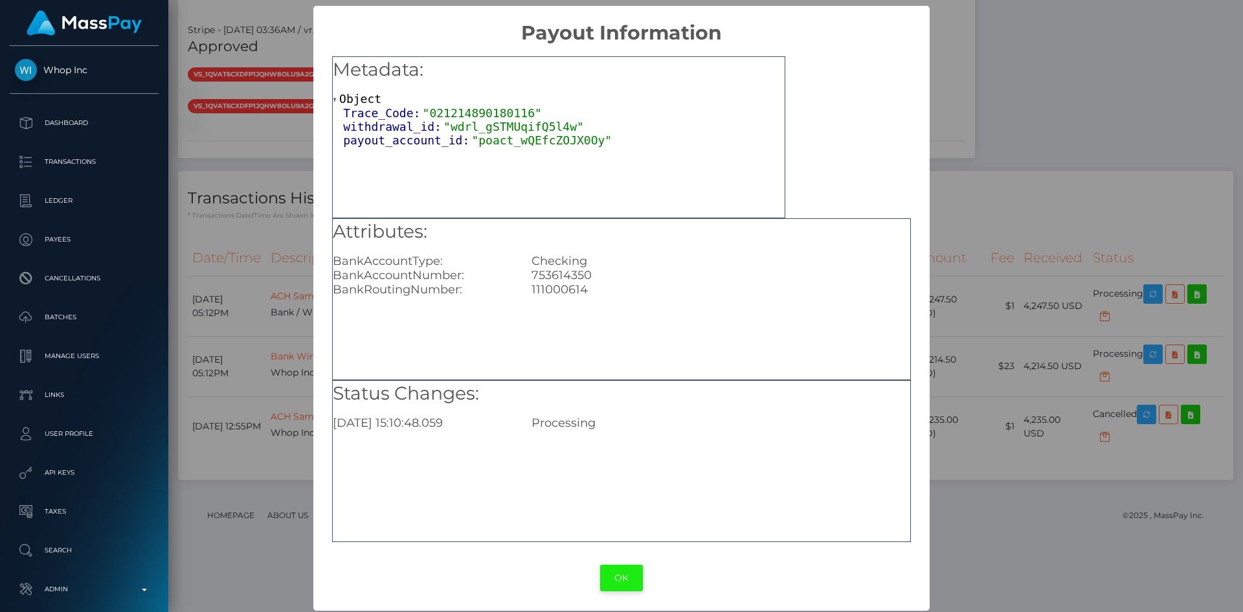
click at [611, 574] on button "OK" at bounding box center [621, 577] width 43 height 27
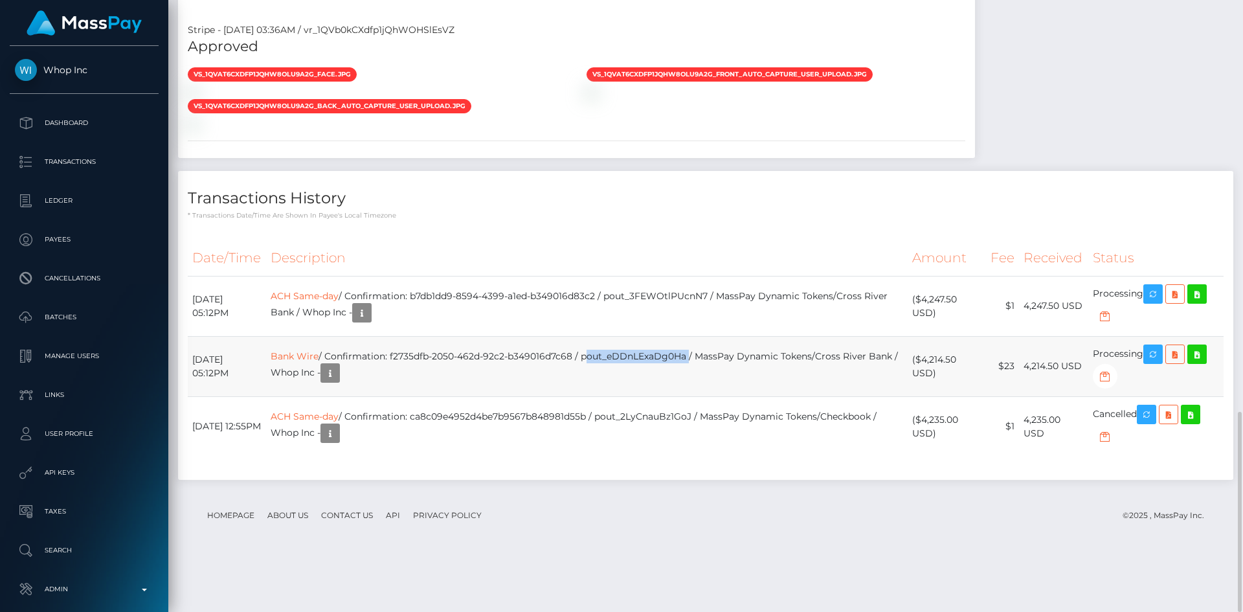
drag, startPoint x: 615, startPoint y: 412, endPoint x: 720, endPoint y: 414, distance: 105.5
click at [720, 396] on td "Bank Wire / Confirmation: f2735dfb-2050-462d-92c2-b349016d7c68 / pout_eDDnLExaD…" at bounding box center [586, 366] width 641 height 60
copy td "pout_eDDnLExaDg0Ha"
drag, startPoint x: 614, startPoint y: 411, endPoint x: 718, endPoint y: 414, distance: 104.2
click at [718, 396] on td "Bank Wire / Confirmation: f2735dfb-2050-462d-92c2-b349016d7c68 / pout_eDDnLExaD…" at bounding box center [586, 366] width 641 height 60
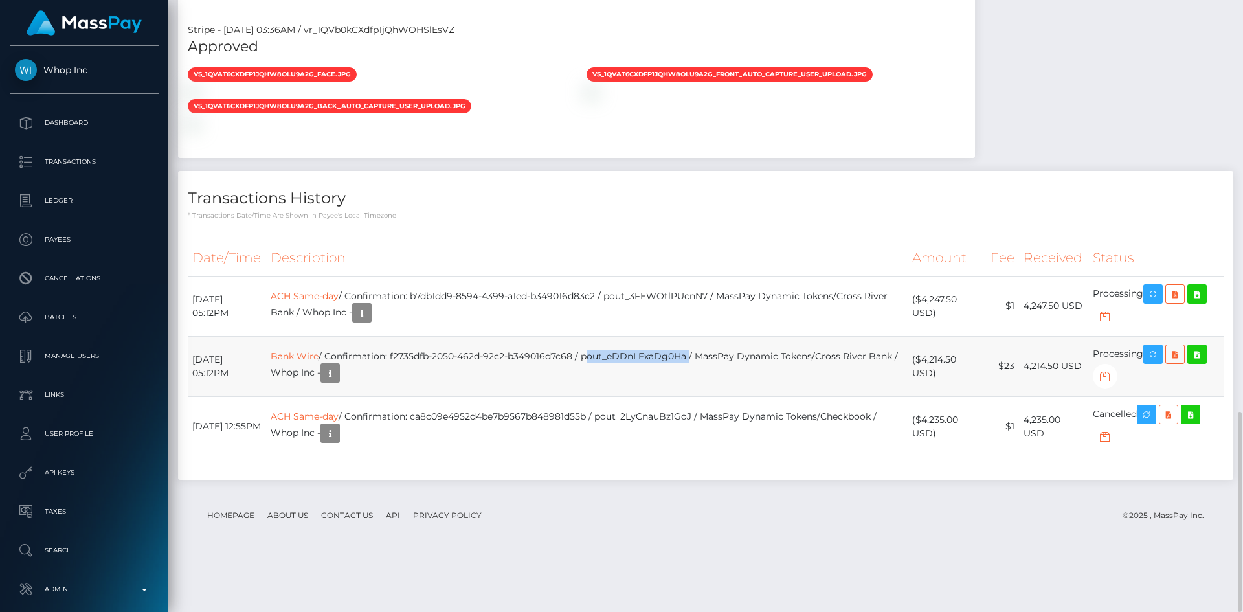
copy td "pout_eDDnLExaDg0Ha"
click at [436, 336] on td "ACH Same-day / Confirmation: b7db1dd9-8594-4399-a1ed-b349016d83c2 / pout_3FEWOt…" at bounding box center [586, 306] width 641 height 60
click at [370, 321] on icon "button" at bounding box center [362, 313] width 16 height 16
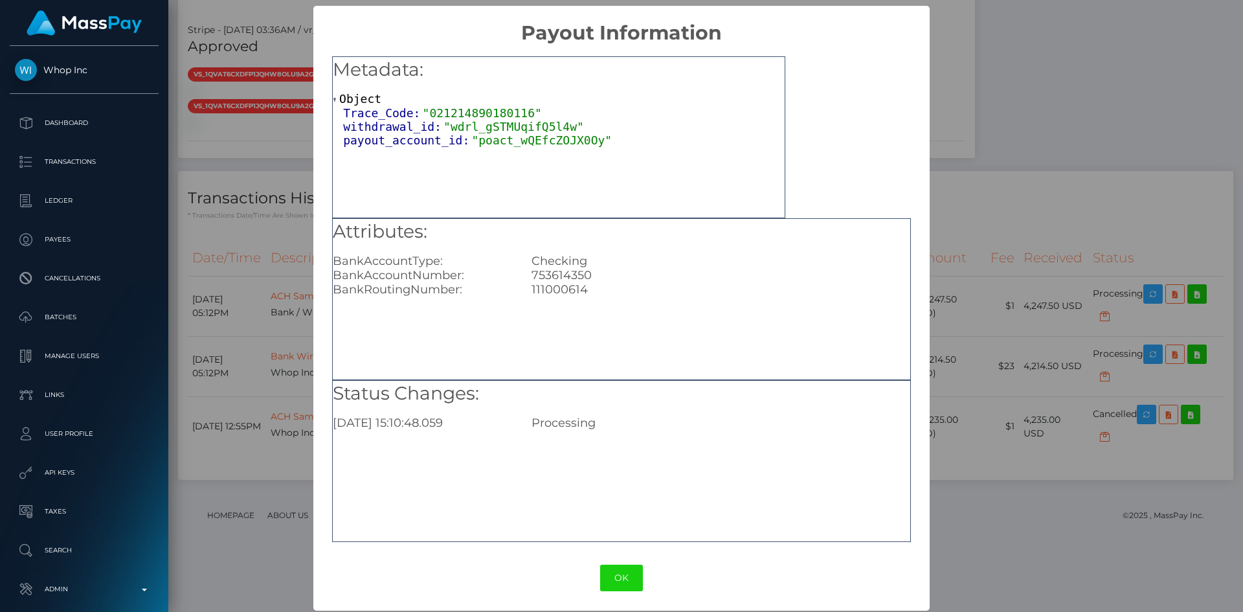
click at [553, 291] on div "111000614" at bounding box center [720, 289] width 397 height 14
copy div "111000614"
click at [619, 579] on button "OK" at bounding box center [621, 577] width 43 height 27
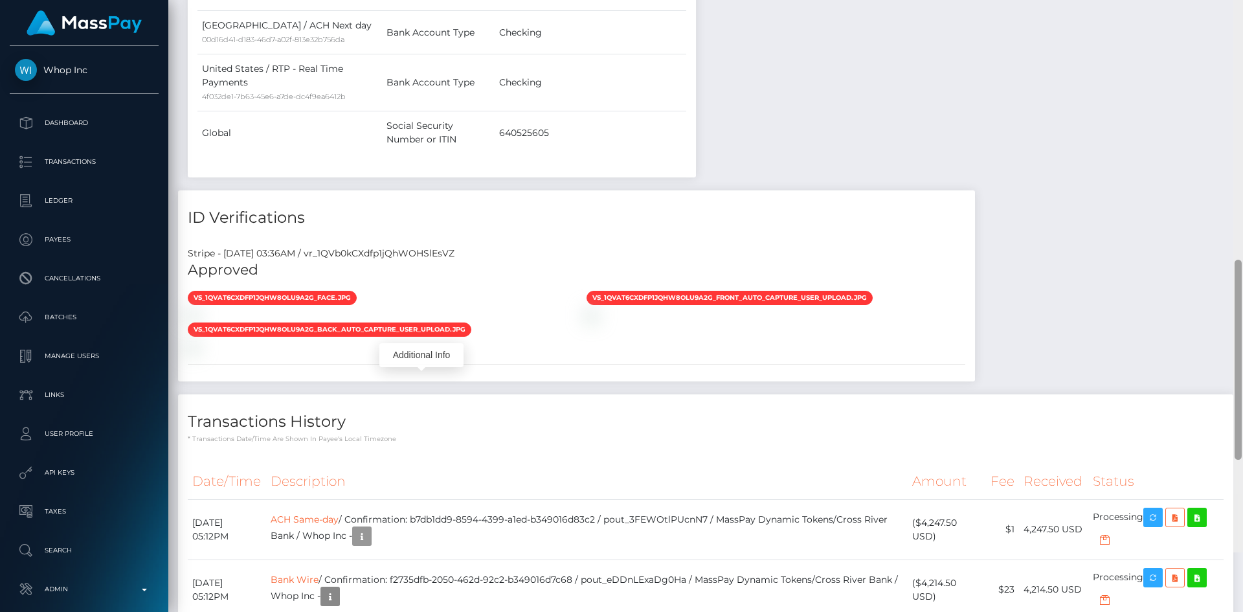
scroll to position [975, 0]
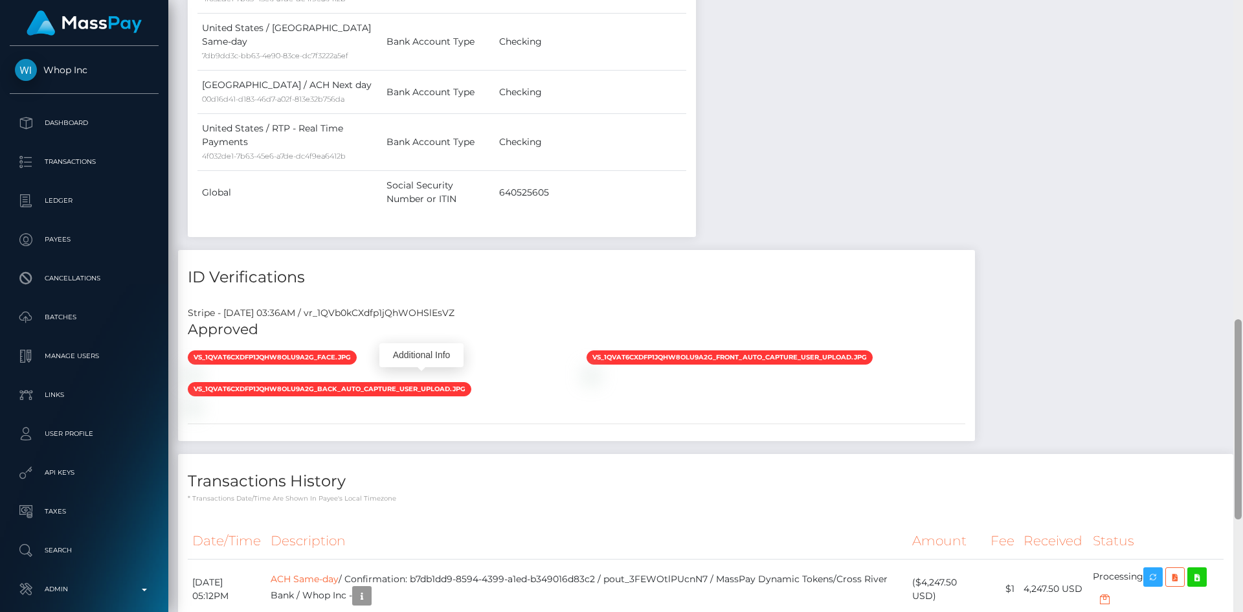
drag, startPoint x: 1237, startPoint y: 449, endPoint x: 1241, endPoint y: 357, distance: 92.6
click at [1241, 357] on div at bounding box center [1237, 419] width 7 height 200
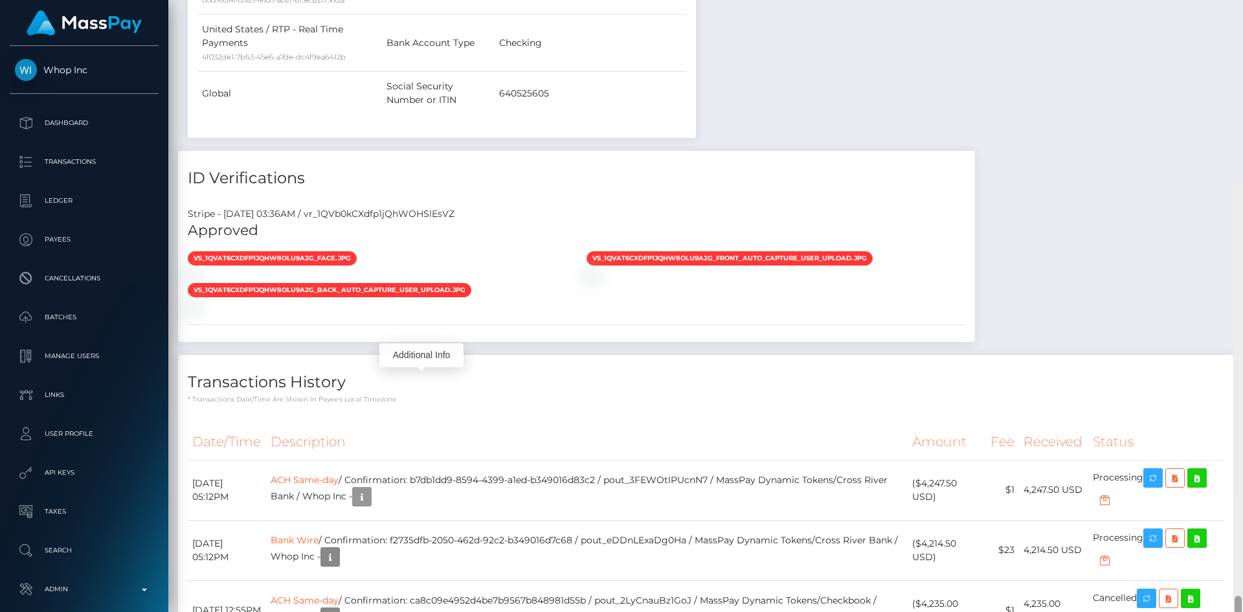
scroll to position [1258, 0]
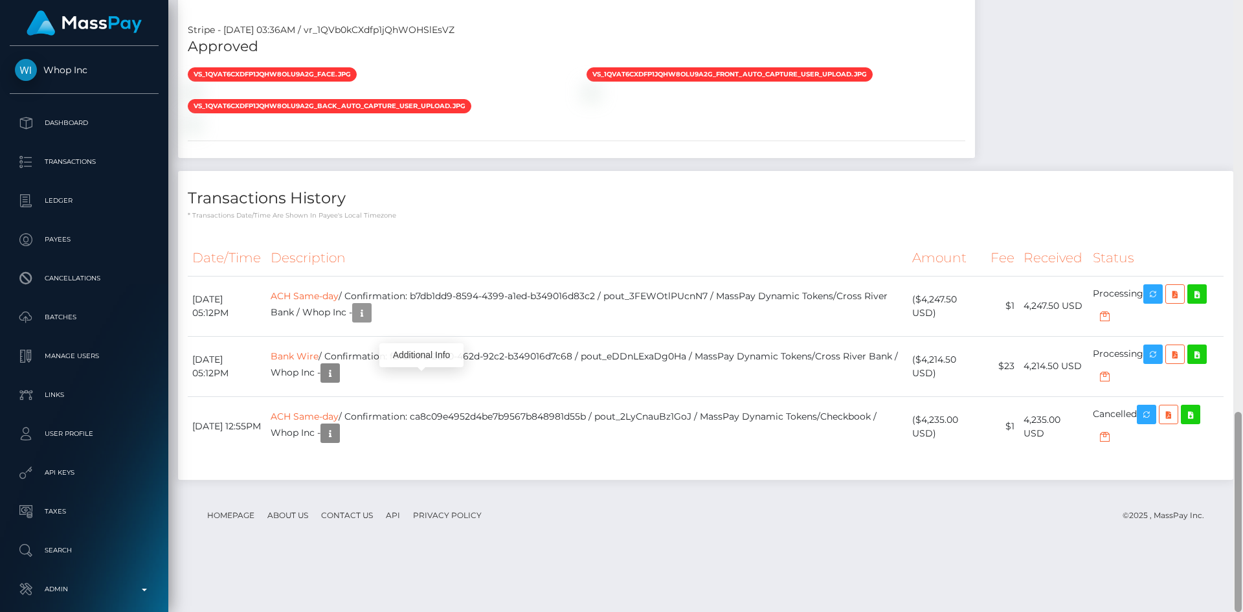
drag, startPoint x: 1237, startPoint y: 390, endPoint x: 1242, endPoint y: 617, distance: 226.6
click at [1242, 611] on html "Whop Inc Dashboard Transactions Ledger Payees Cancellations Links" at bounding box center [621, 306] width 1243 height 612
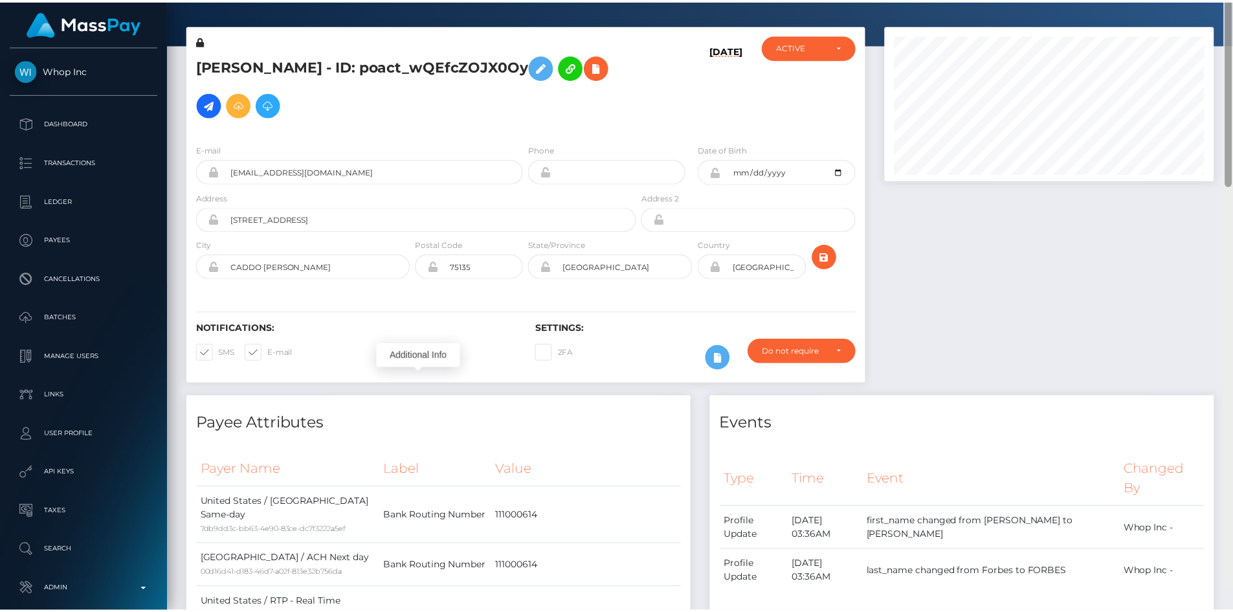
scroll to position [0, 0]
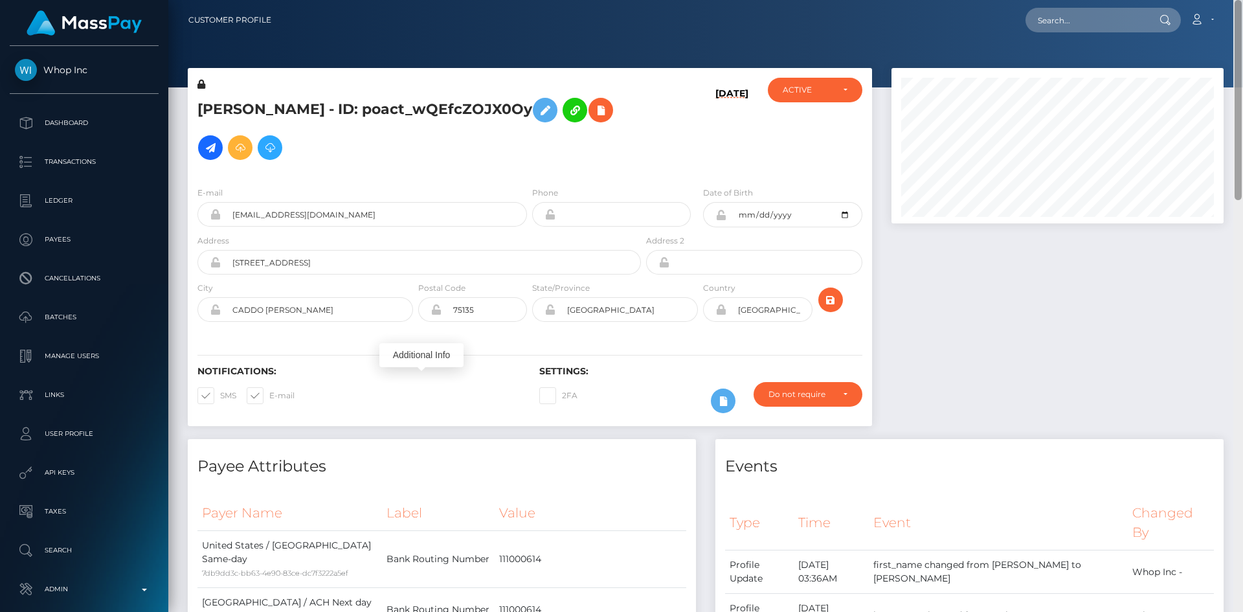
drag, startPoint x: 1235, startPoint y: 426, endPoint x: 1223, endPoint y: -27, distance: 453.2
click at [1223, 0] on html "Whop Inc Dashboard Transactions Ledger Payees Cancellations Links" at bounding box center [621, 306] width 1243 height 612
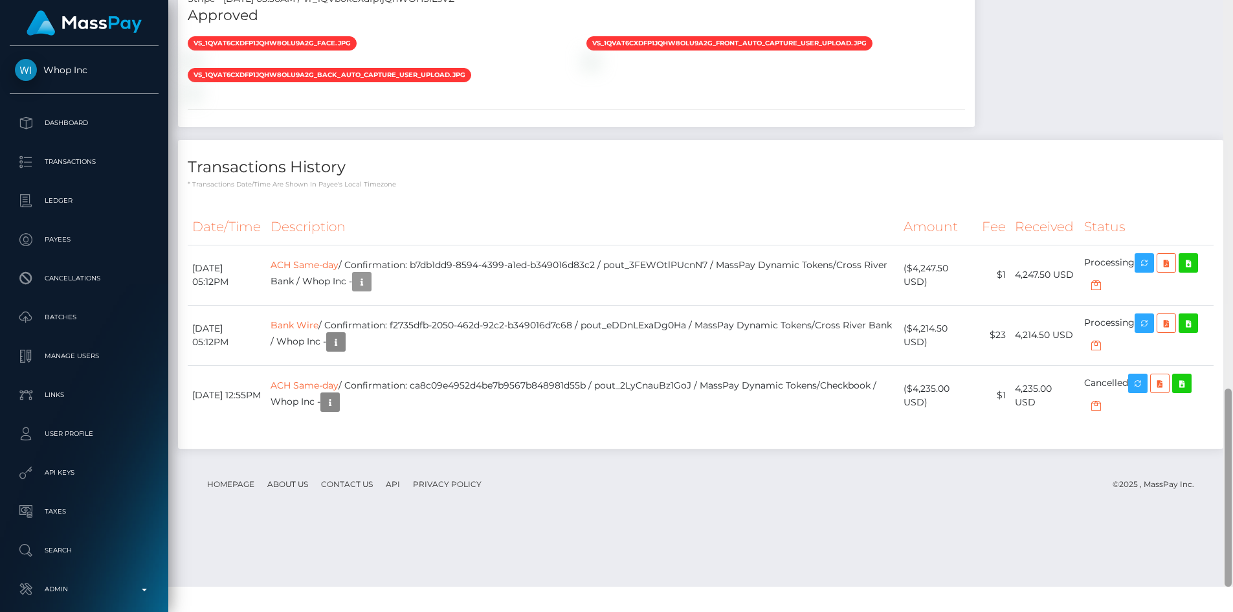
scroll to position [1266, 0]
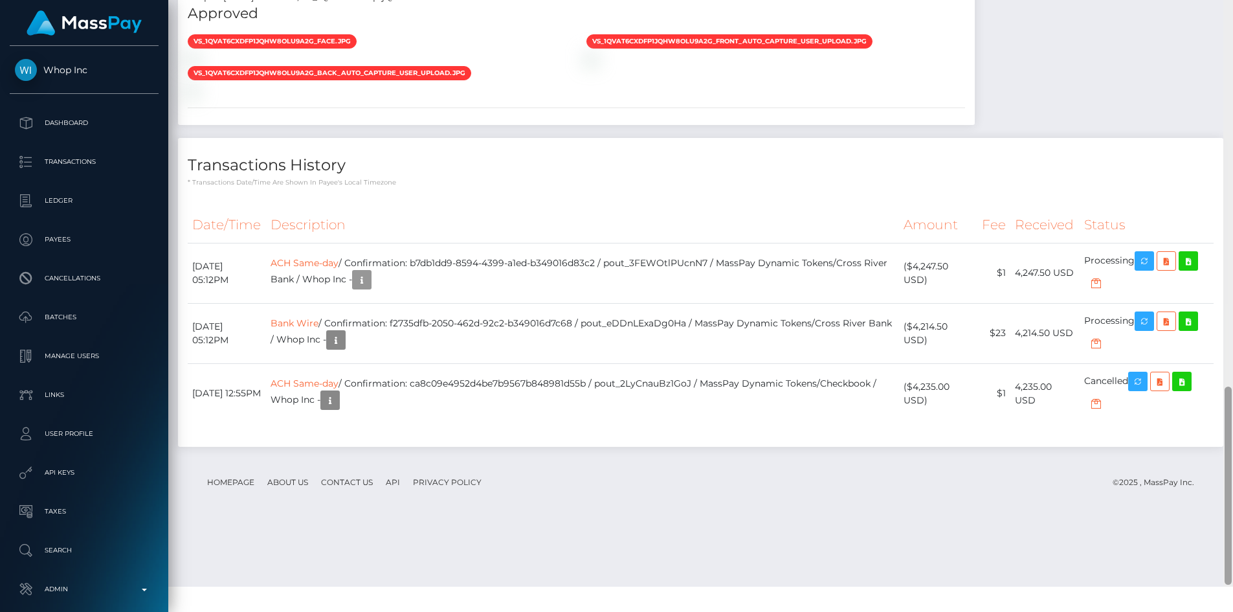
drag, startPoint x: 1230, startPoint y: 175, endPoint x: 1228, endPoint y: 560, distance: 385.7
click at [1228, 560] on div at bounding box center [1227, 485] width 7 height 198
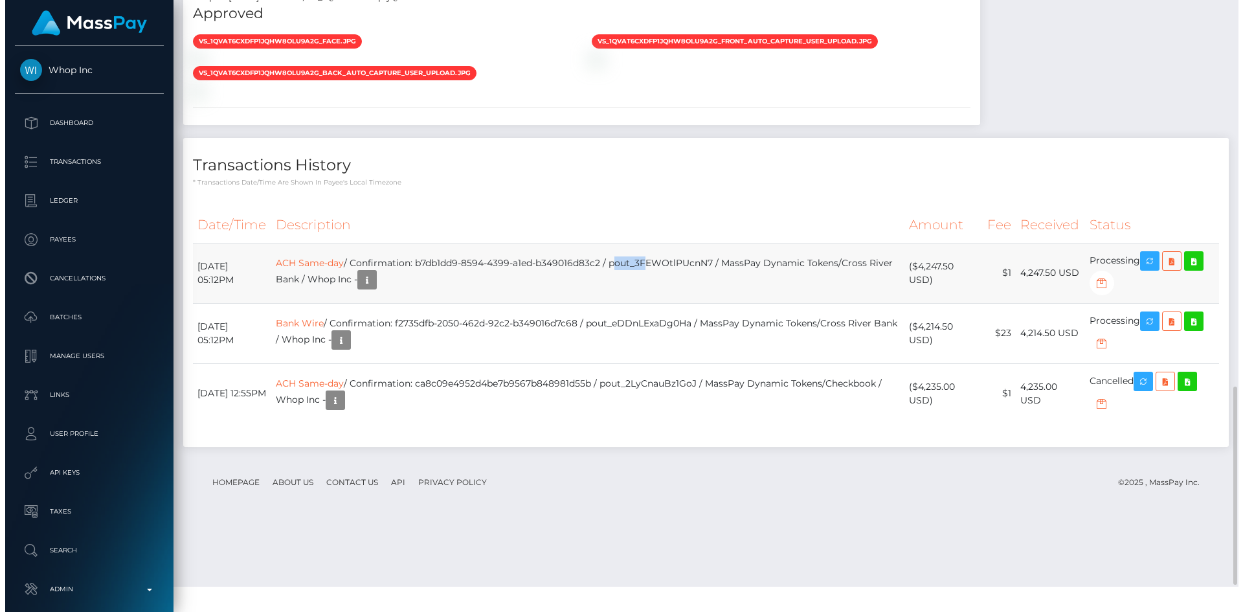
scroll to position [155, 333]
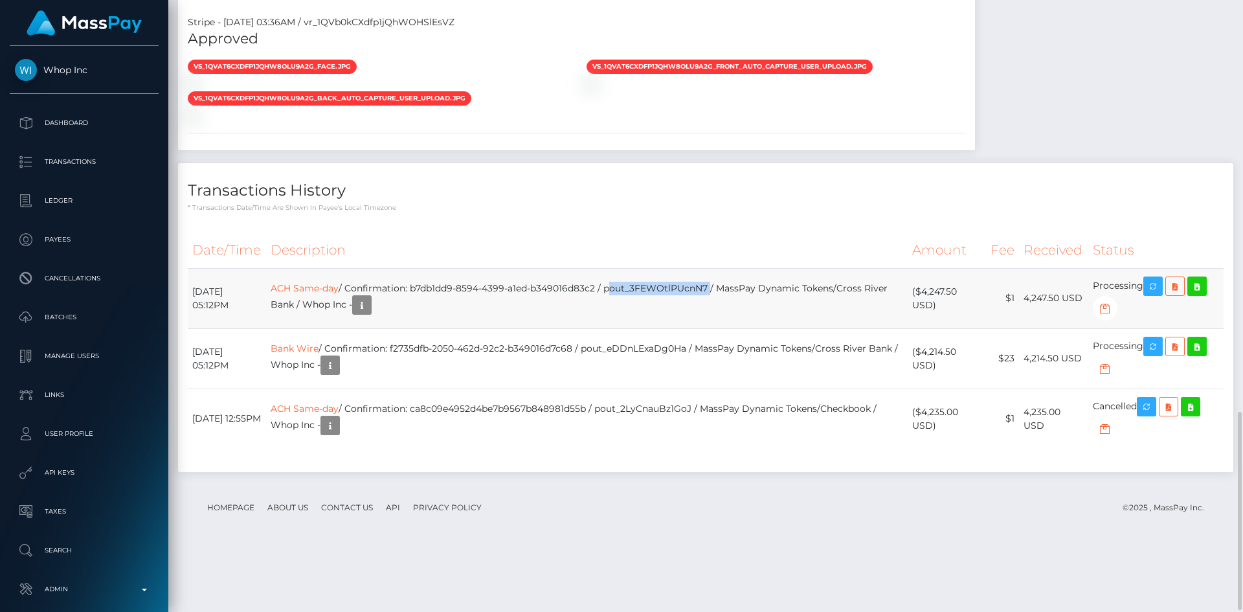
drag, startPoint x: 637, startPoint y: 329, endPoint x: 742, endPoint y: 336, distance: 104.4
click at [742, 328] on td "ACH Same-day / Confirmation: b7db1dd9-8594-4399-a1ed-b349016d83c2 / pout_3FEWOt…" at bounding box center [586, 298] width 641 height 60
copy td "pout_3FEWOtlPUcnN7"
click at [1158, 294] on icon "button" at bounding box center [1153, 286] width 16 height 16
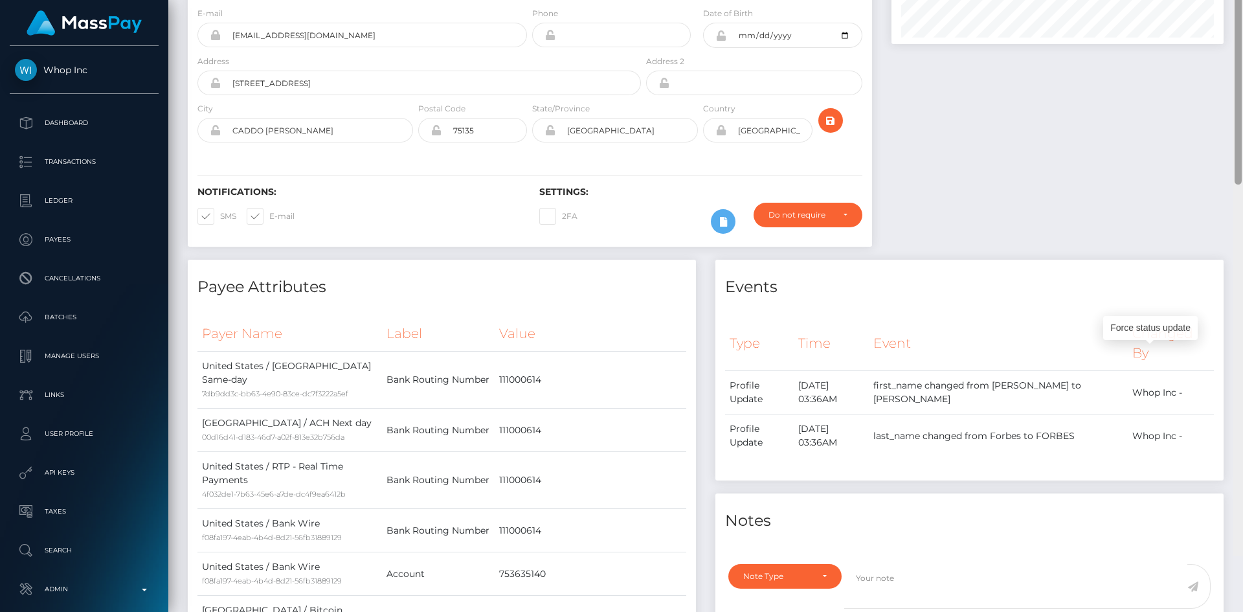
scroll to position [0, 0]
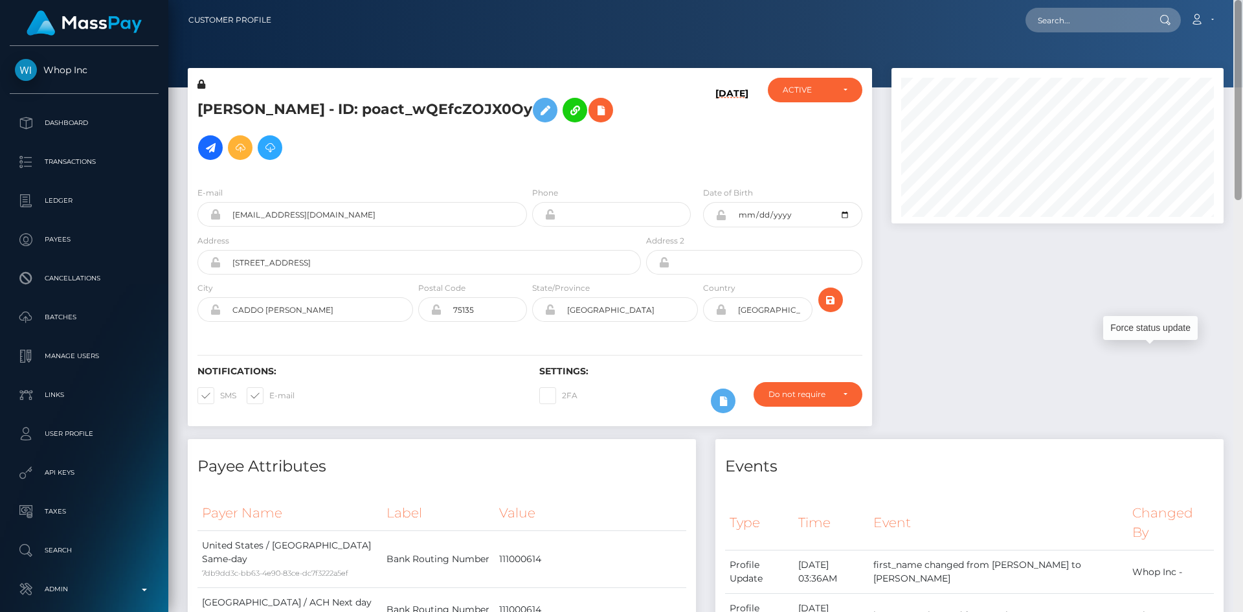
drag, startPoint x: 1235, startPoint y: 469, endPoint x: 1242, endPoint y: 3, distance: 465.4
click at [1242, 3] on div "Customer Profile Loading... Loading..." at bounding box center [705, 306] width 1074 height 612
click at [593, 118] on icon at bounding box center [601, 110] width 16 height 16
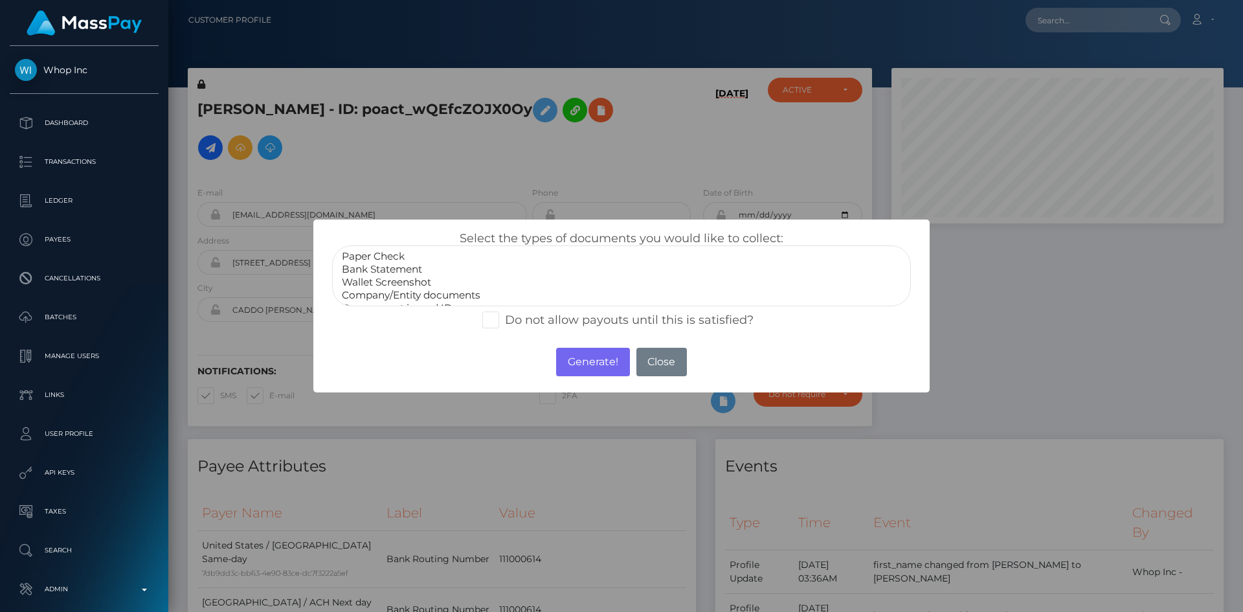
select select "Bank Statement"
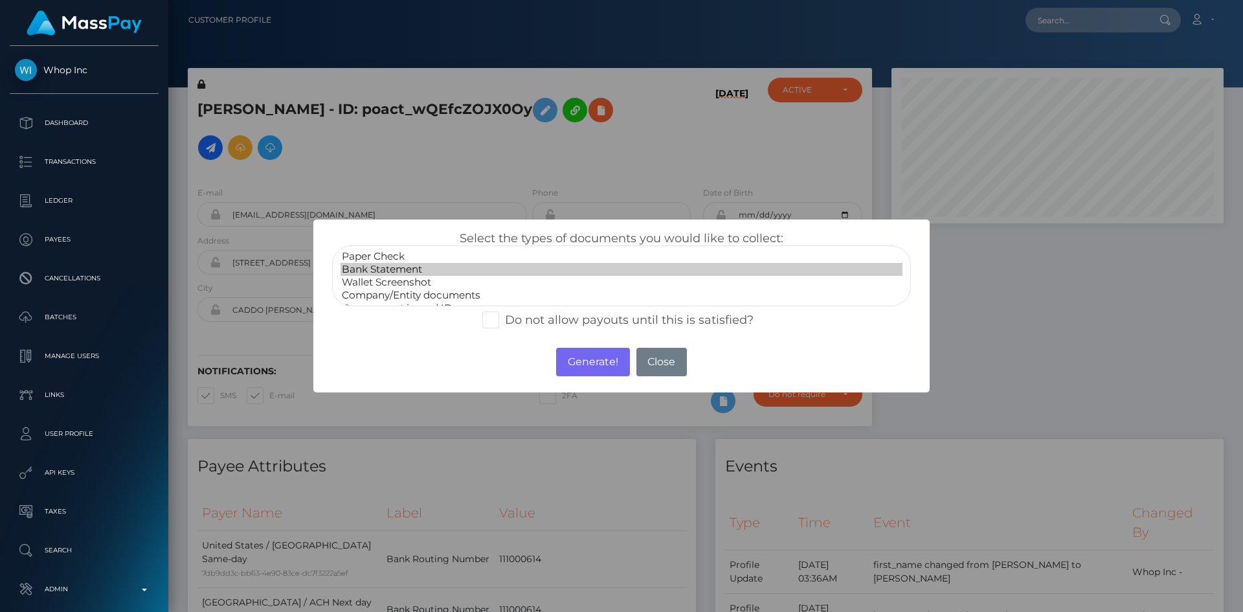
click at [369, 265] on option "Bank Statement" at bounding box center [621, 269] width 562 height 13
click at [582, 353] on button "Generate!" at bounding box center [592, 362] width 73 height 28
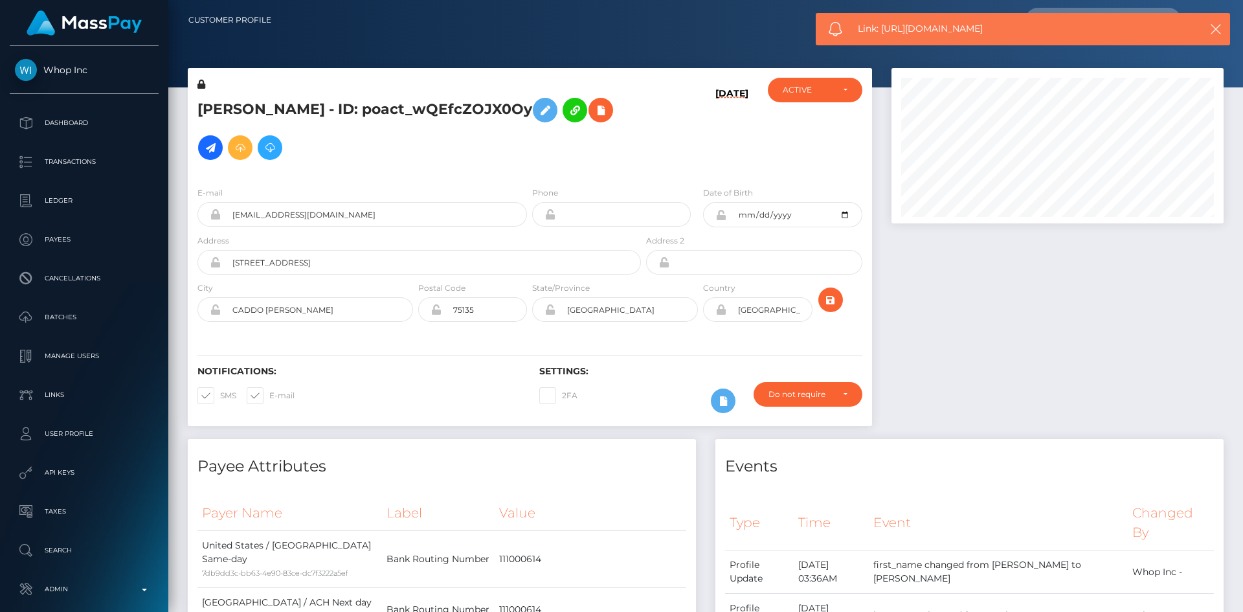
click at [899, 30] on span "Link: https://l.maspay.io/ahx67" at bounding box center [1017, 29] width 320 height 14
copy span "Link: https://l.maspay.io/ahx67"
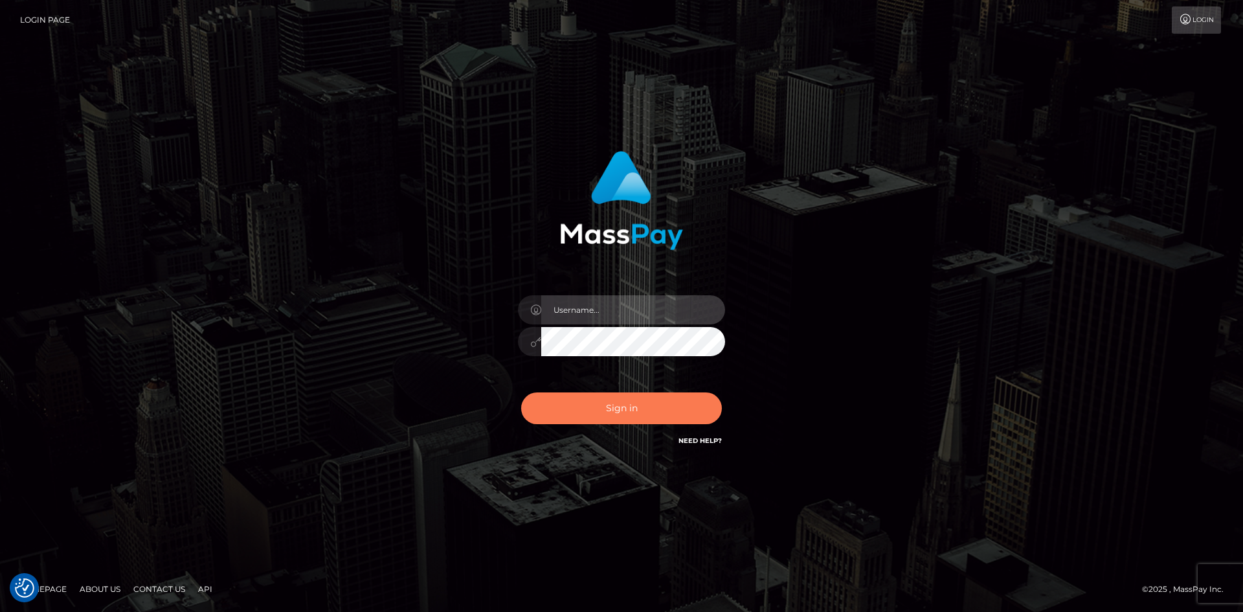
type input "alexstef"
click at [670, 401] on button "Sign in" at bounding box center [621, 408] width 201 height 32
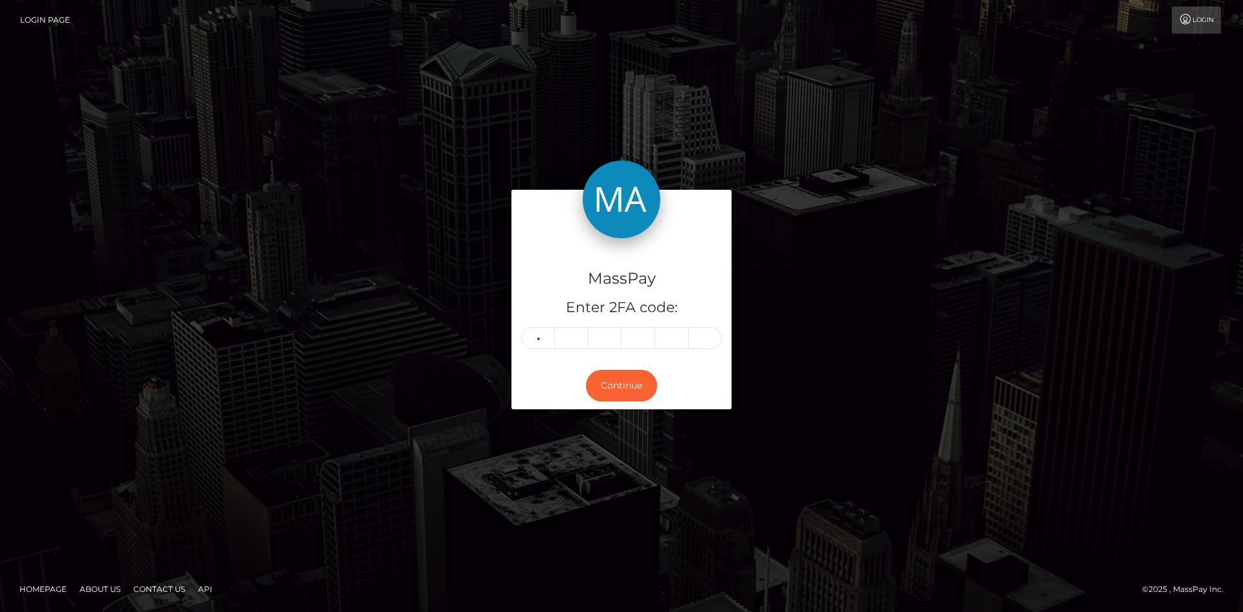
type input "7"
type input "6"
type input "9"
type input "3"
type input "2"
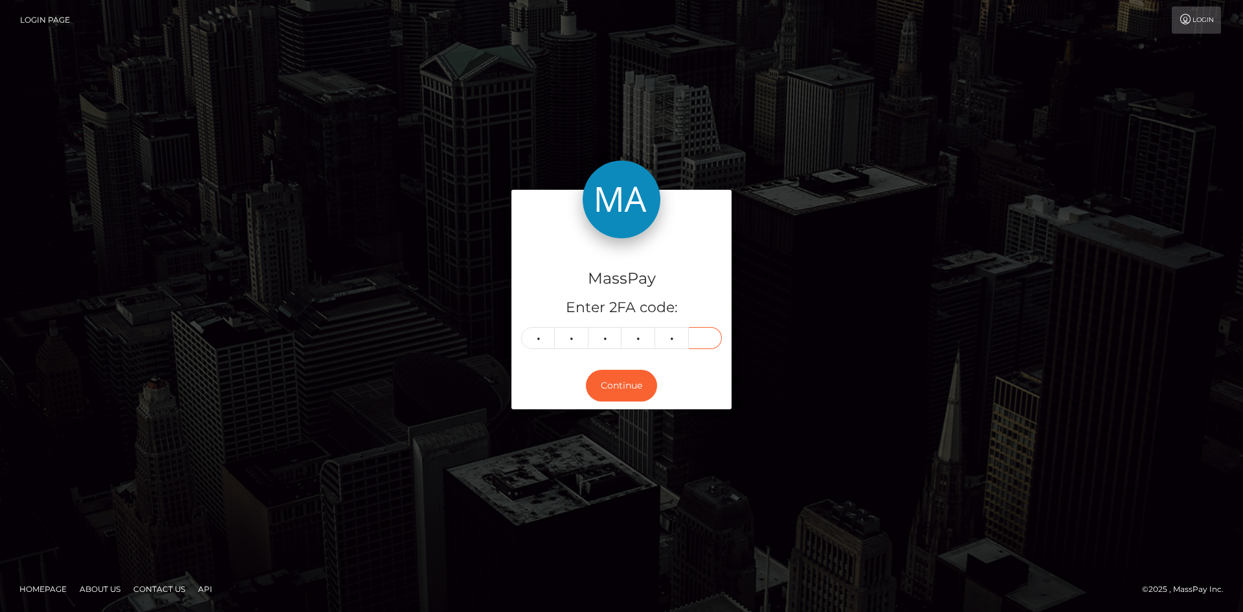
type input "6"
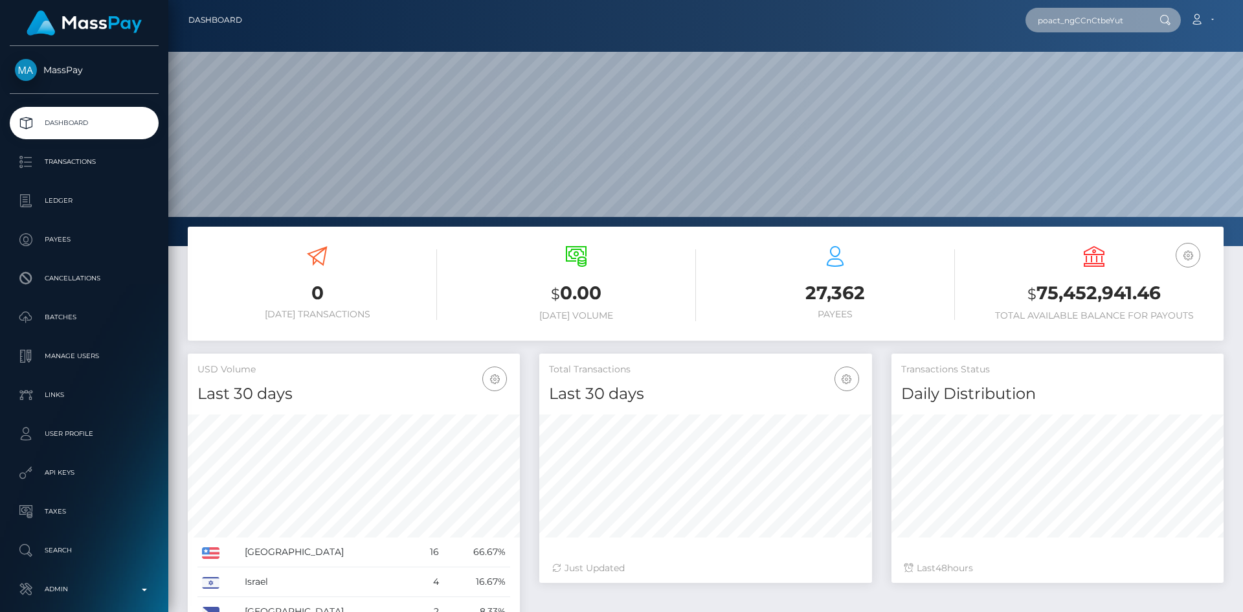
scroll to position [230, 333]
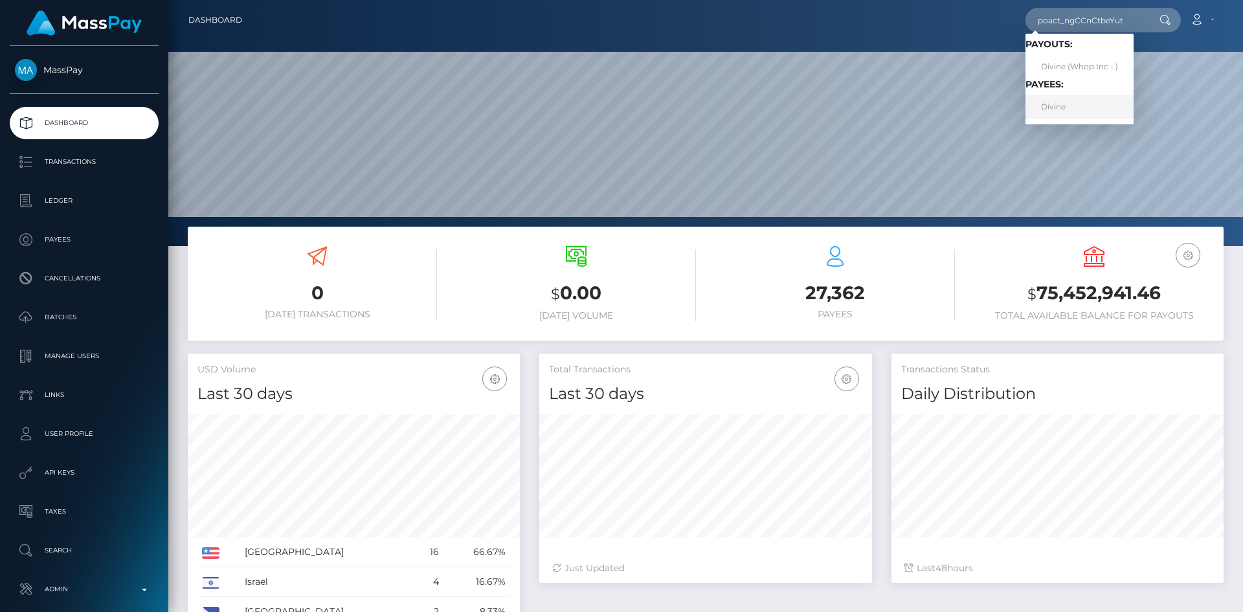
click at [1068, 102] on link "Divine" at bounding box center [1079, 107] width 108 height 24
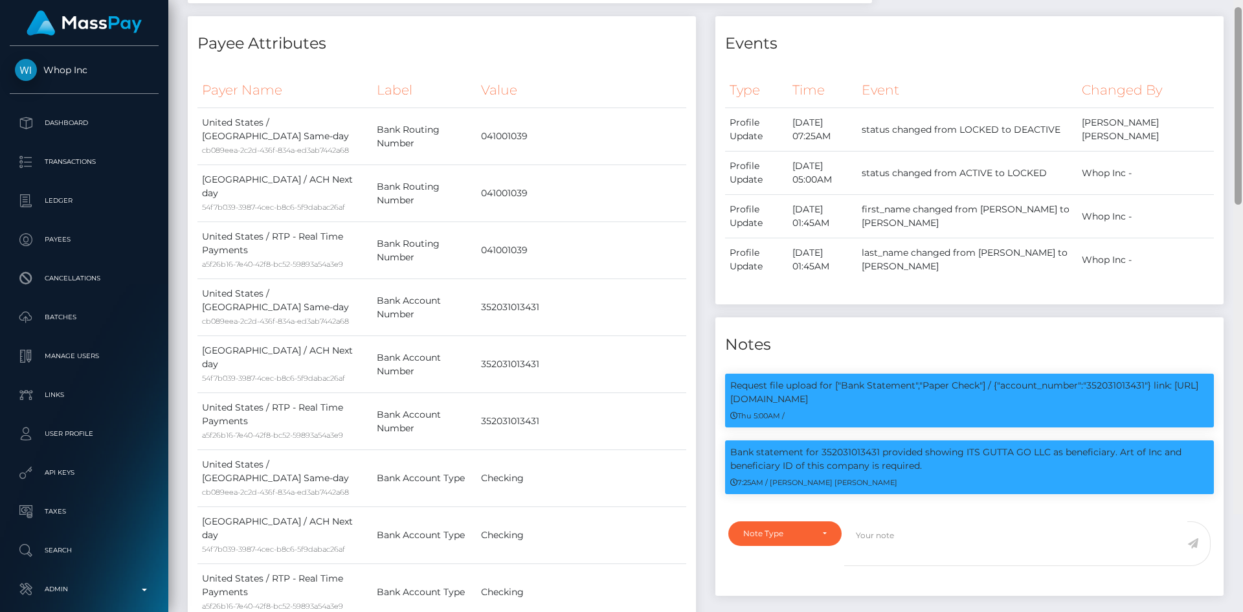
scroll to position [606, 0]
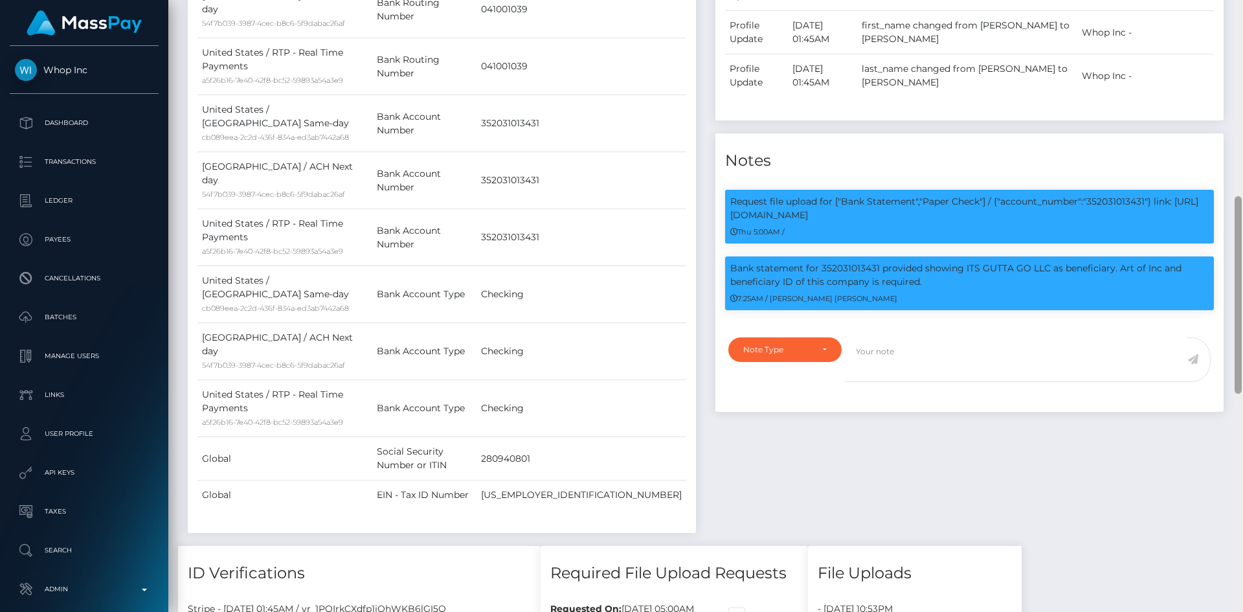
drag, startPoint x: 1241, startPoint y: 140, endPoint x: 1242, endPoint y: 293, distance: 152.1
click at [1242, 293] on div at bounding box center [1238, 306] width 10 height 612
copy p "Art of Inc and beneficiary ID of this company is required."
drag, startPoint x: 1117, startPoint y: 270, endPoint x: 1122, endPoint y: 280, distance: 11.6
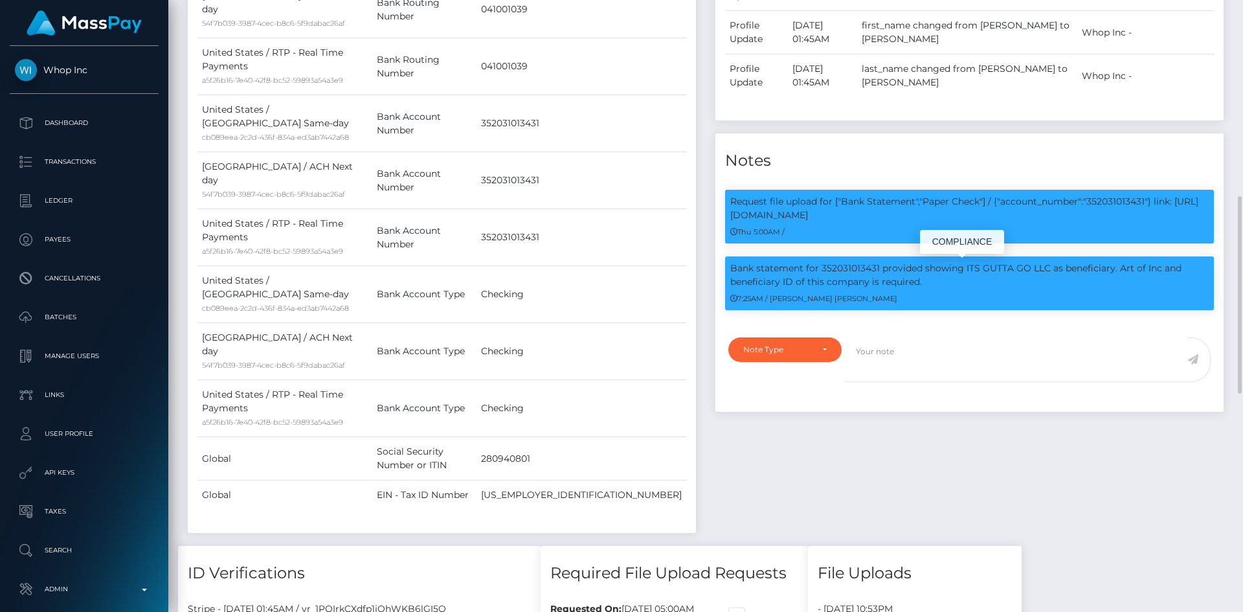
click at [1122, 280] on p "Bank statement for 352031013431 provided showing ITS GUTTA GO LLC as beneficiar…" at bounding box center [969, 274] width 478 height 27
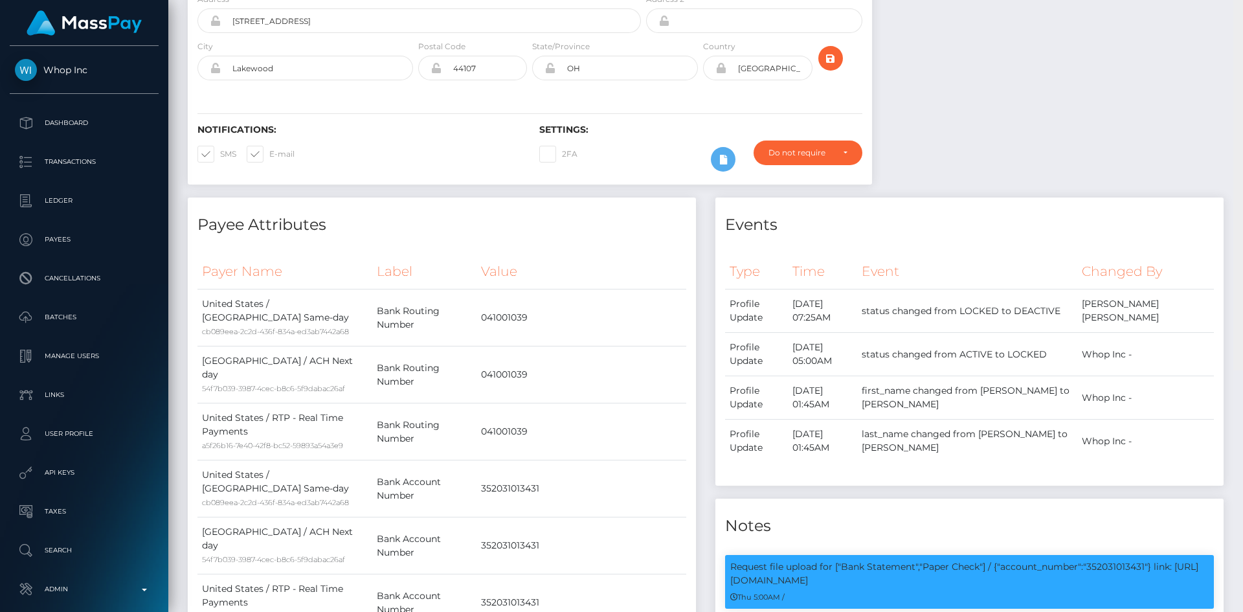
scroll to position [0, 0]
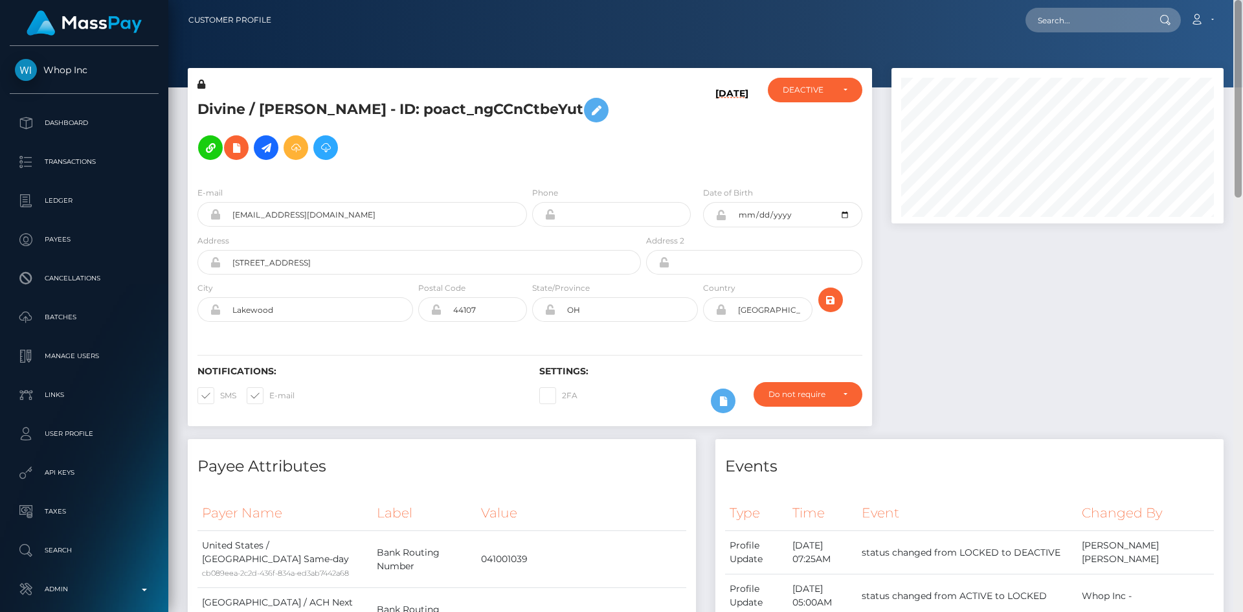
drag, startPoint x: 1234, startPoint y: 297, endPoint x: 1221, endPoint y: 74, distance: 223.7
click at [1228, 77] on div "Customer Profile Loading... Loading..." at bounding box center [705, 306] width 1074 height 612
click at [489, 94] on h5 "Divine / VINCENT EDWARD SMITHBURGER - ID: poact_ngCCnCtbeYut" at bounding box center [415, 128] width 436 height 75
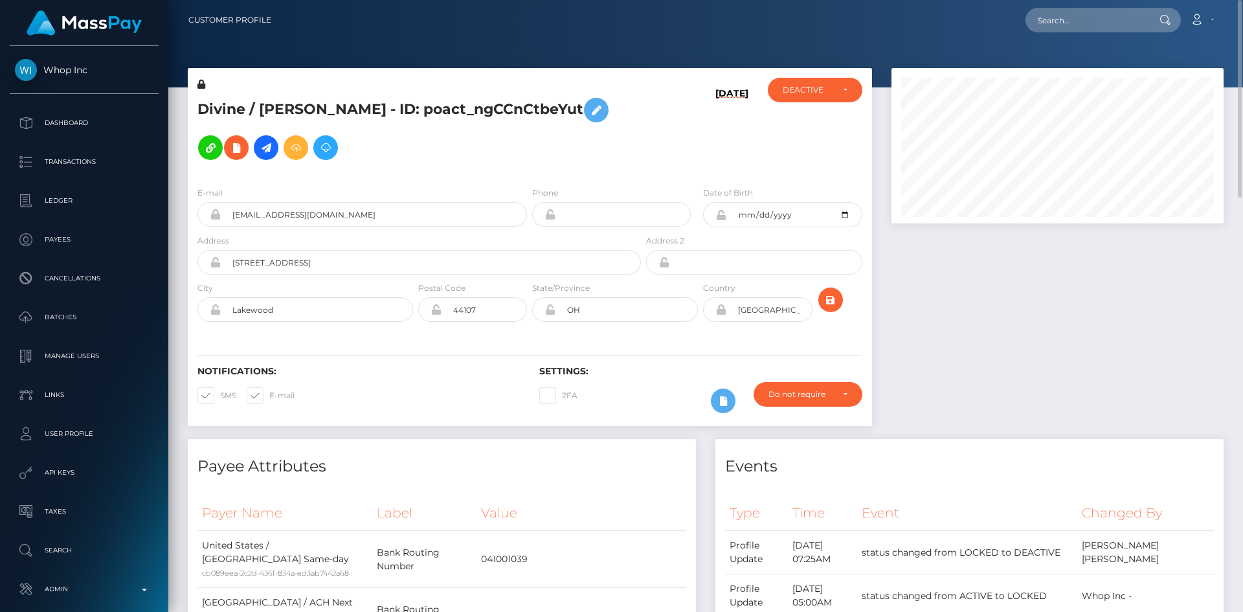
copy h5 "Divine / VINCENT EDWARD SMITHBURGER - ID: poact_ngCCnCtbeYut"
click at [249, 141] on button at bounding box center [236, 147] width 25 height 25
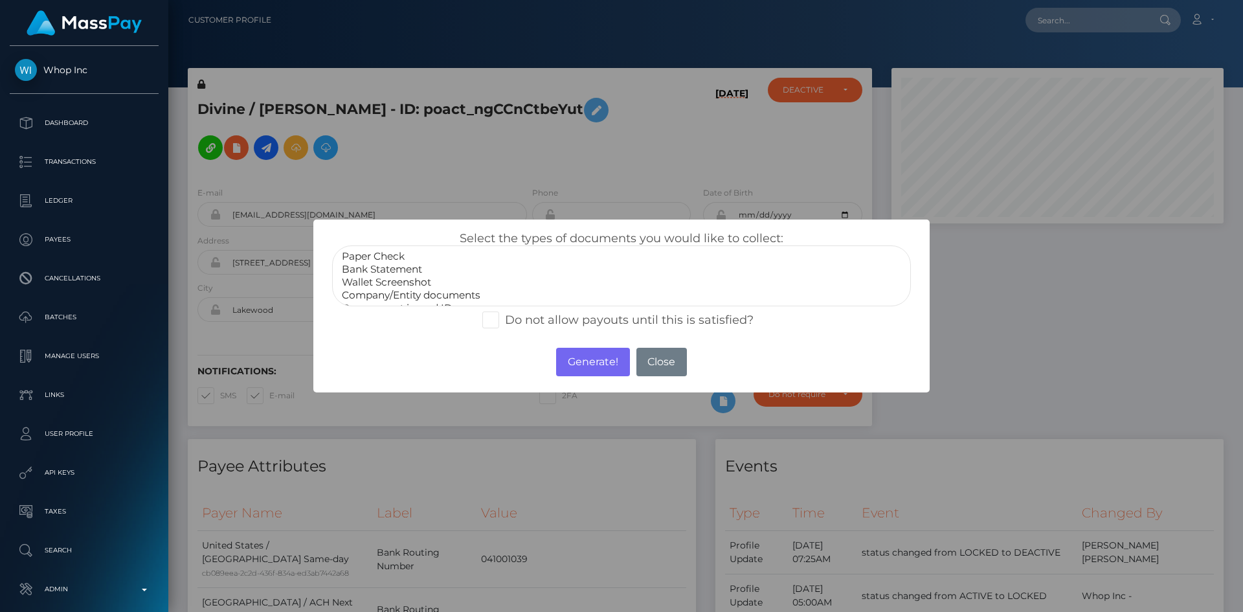
scroll to position [26, 0]
click at [426, 283] on option "Government issued ID" at bounding box center [621, 282] width 562 height 13
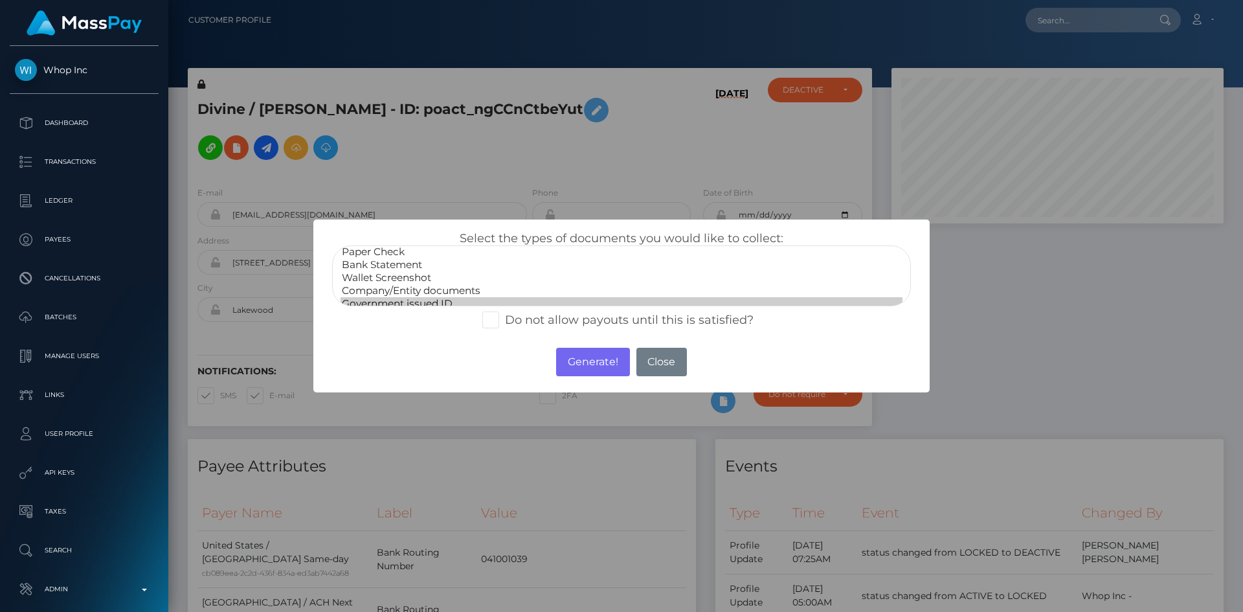
scroll to position [0, 0]
select select "Company/Entity documents"
click at [456, 293] on option "Company/Entity documents" at bounding box center [621, 295] width 562 height 13
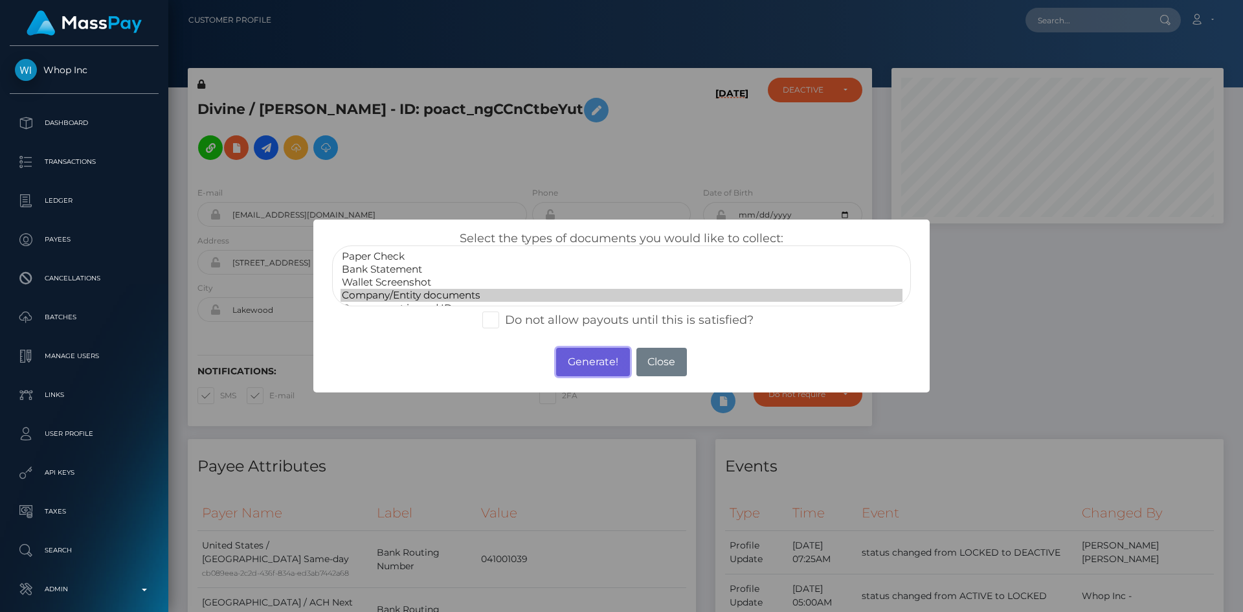
click at [566, 357] on button "Generate!" at bounding box center [592, 362] width 73 height 28
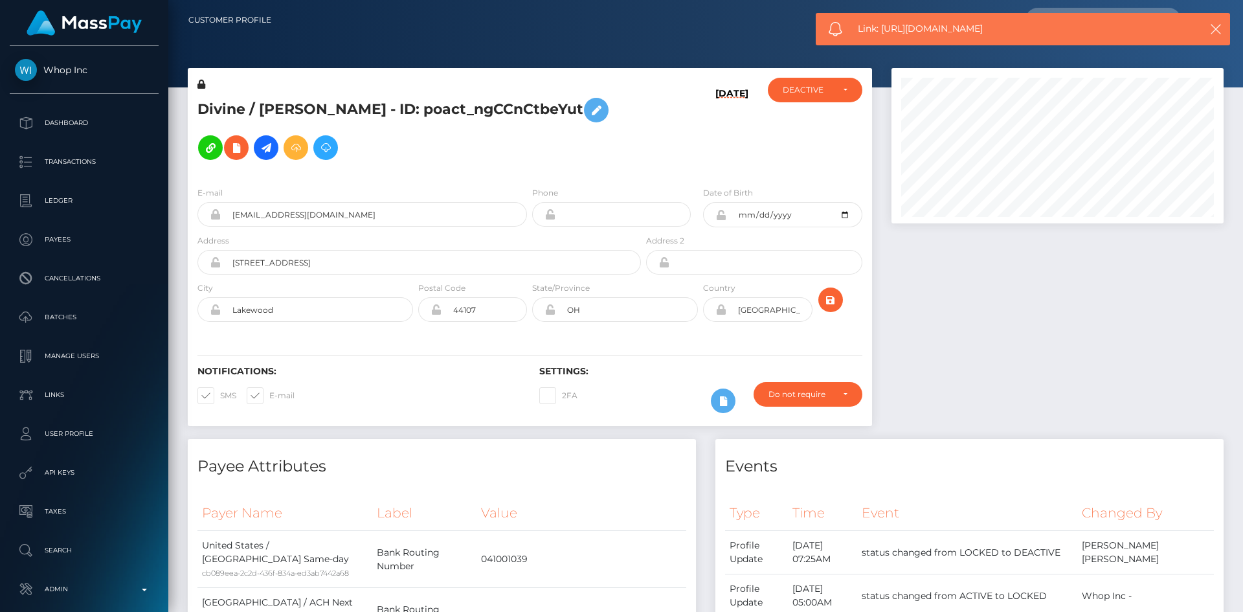
click at [887, 28] on span "Link: https://l.maspay.io/ahcen" at bounding box center [1017, 29] width 320 height 14
copy span "Link: https://l.maspay.io/ahcen"
click at [244, 140] on icon at bounding box center [236, 148] width 16 height 16
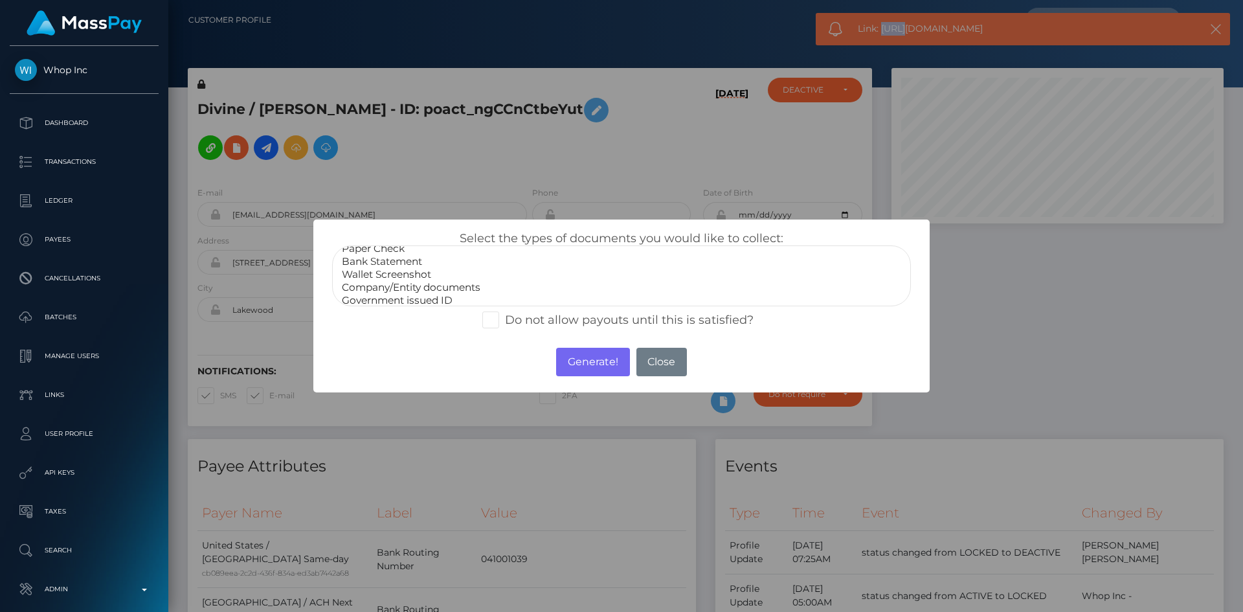
scroll to position [26, 0]
select select "Miscellaneous"
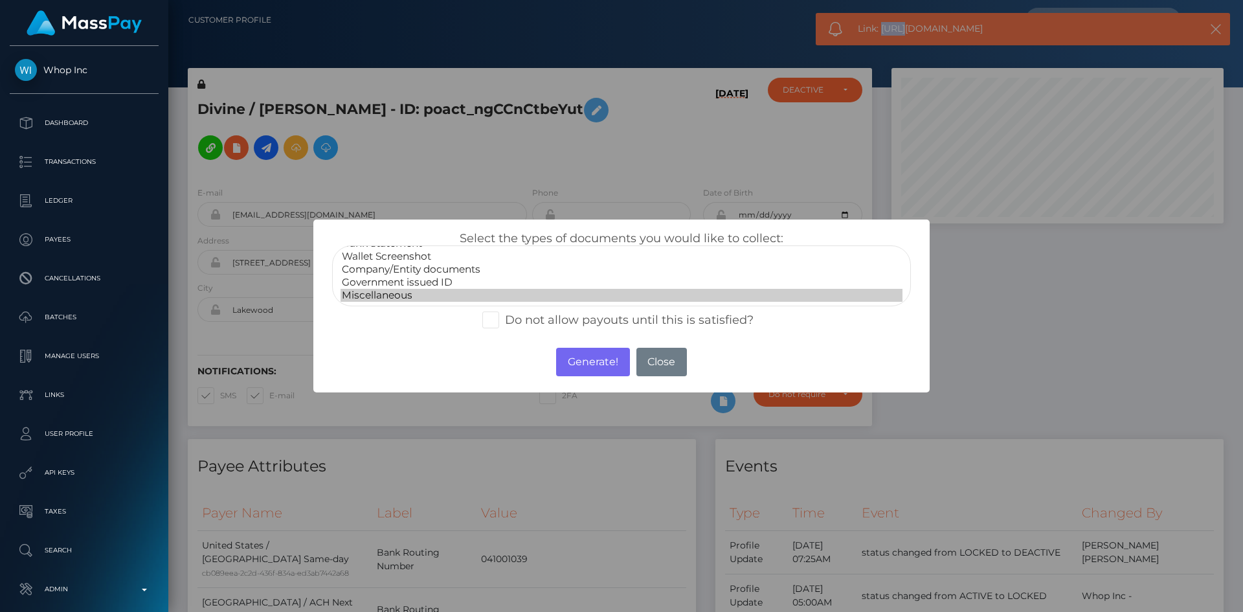
click at [410, 295] on option "Miscellaneous" at bounding box center [621, 295] width 562 height 13
click at [582, 362] on button "Generate!" at bounding box center [592, 362] width 73 height 28
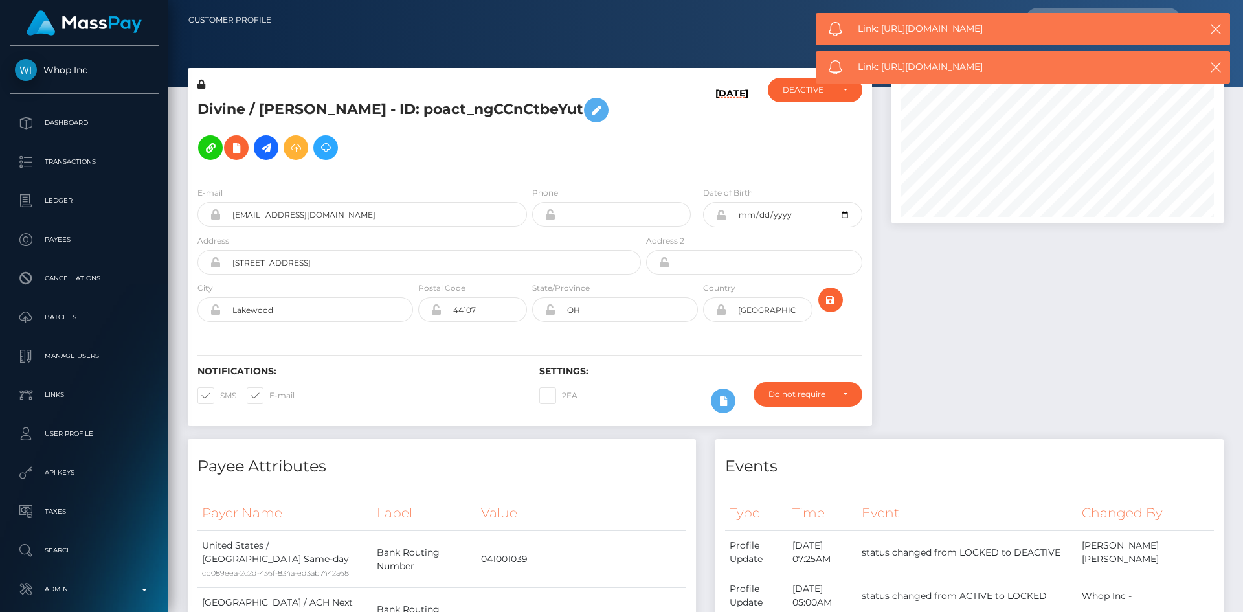
click at [894, 64] on span "Link: https://l.maspay.io/dhcrL" at bounding box center [1017, 67] width 320 height 14
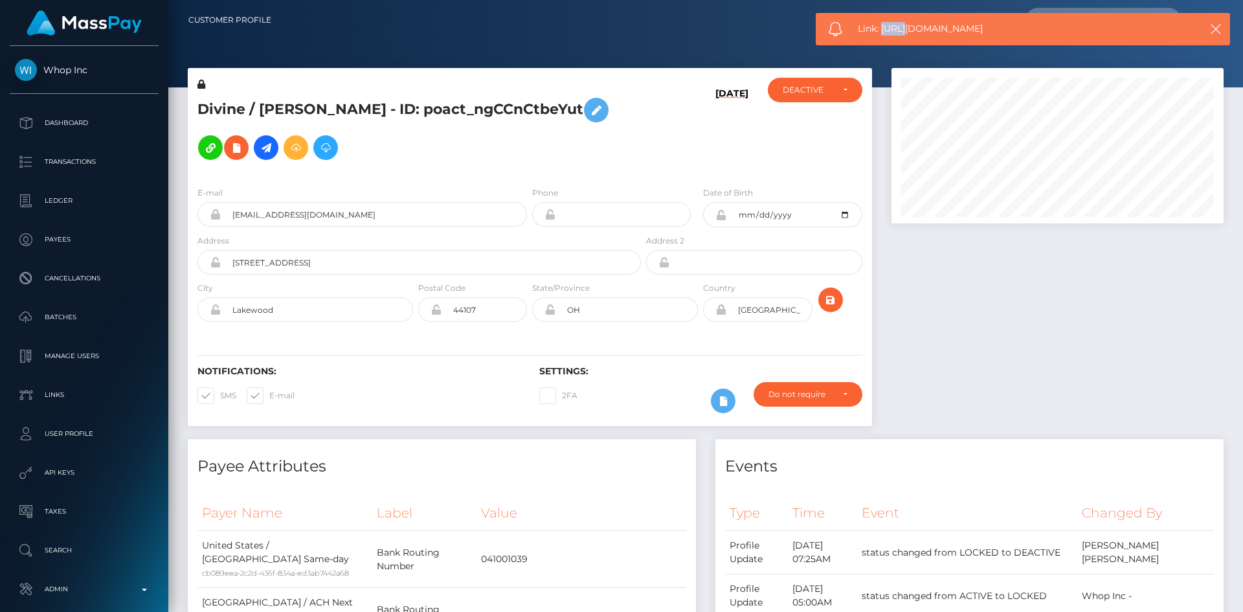
click at [894, 64] on body "Whop Inc Dashboard Transactions Ledger Payees" at bounding box center [621, 306] width 1243 height 612
copy span "Link: https://l.maspay.io/dhcrL"
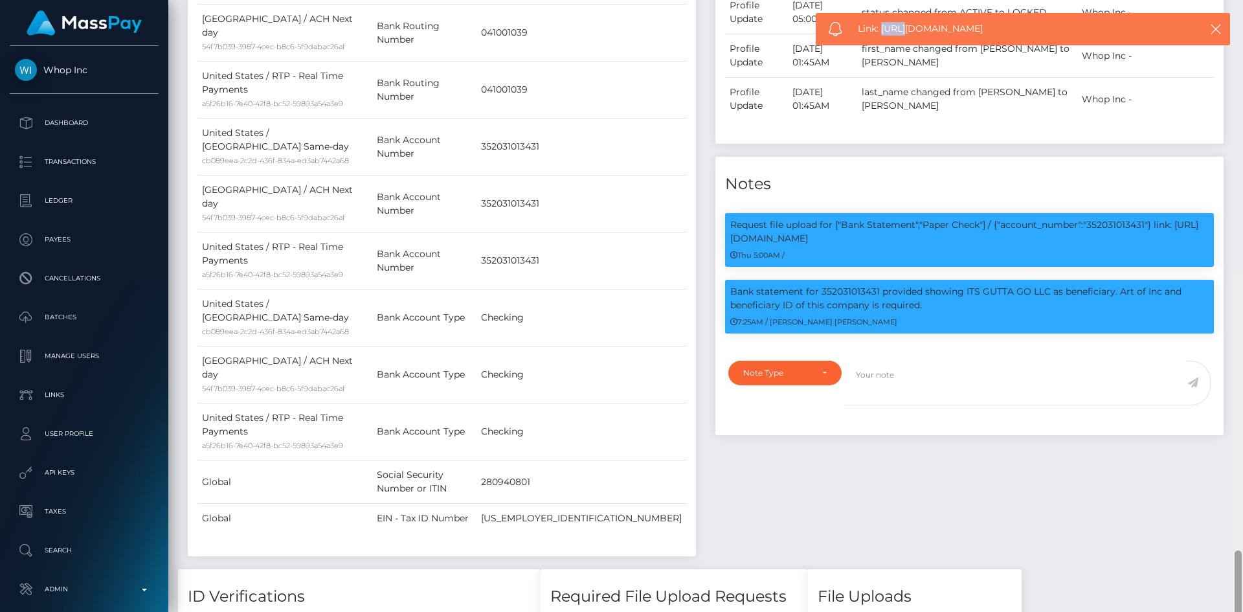
scroll to position [571, 0]
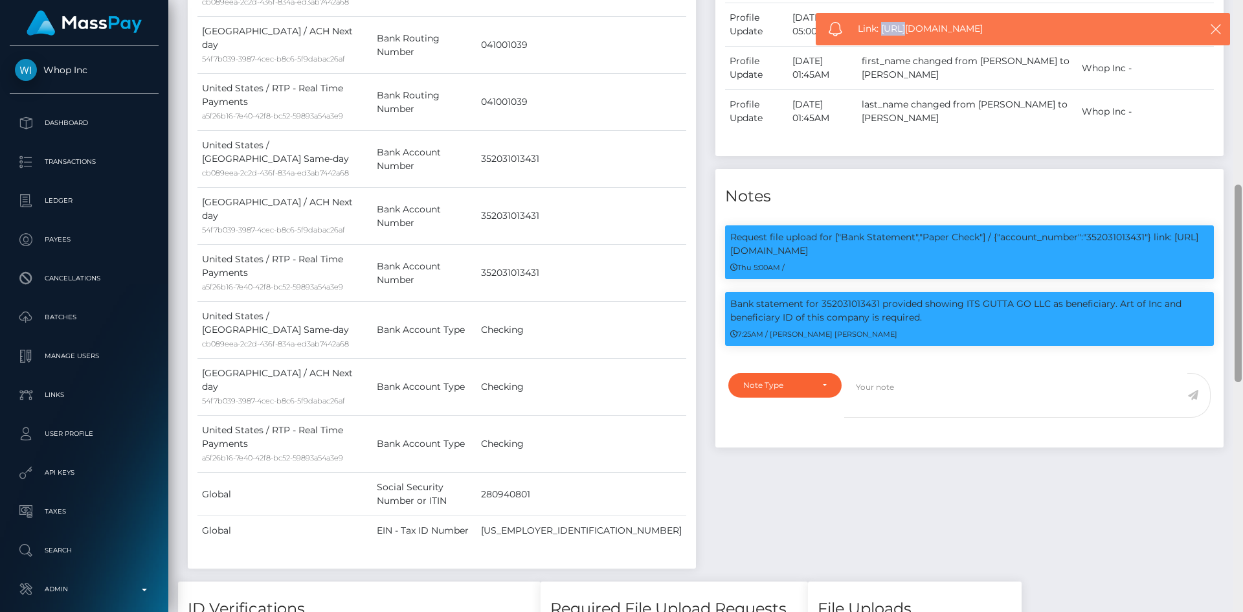
drag, startPoint x: 1235, startPoint y: 162, endPoint x: 1242, endPoint y: 347, distance: 185.2
click at [1242, 347] on div at bounding box center [1238, 306] width 10 height 612
click at [1094, 309] on p "Bank statement for 352031013431 provided showing ITS GUTTA GO LLC as beneficiar…" at bounding box center [969, 310] width 478 height 27
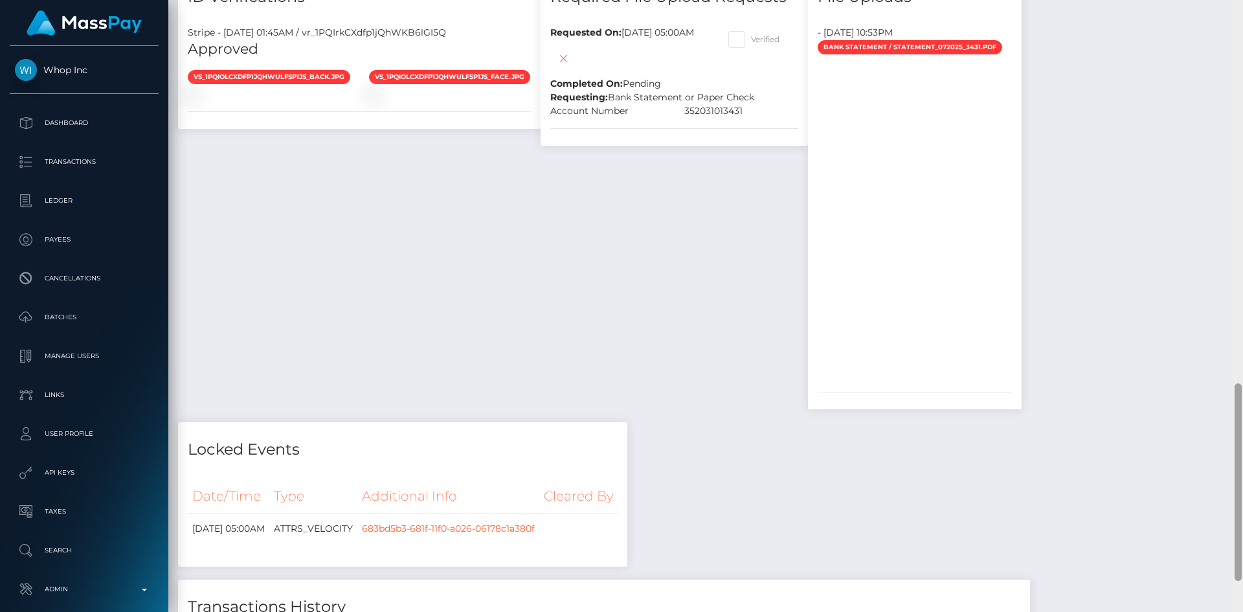
drag, startPoint x: 1240, startPoint y: 272, endPoint x: 1240, endPoint y: 300, distance: 27.8
click at [1240, 300] on div at bounding box center [1238, 306] width 10 height 612
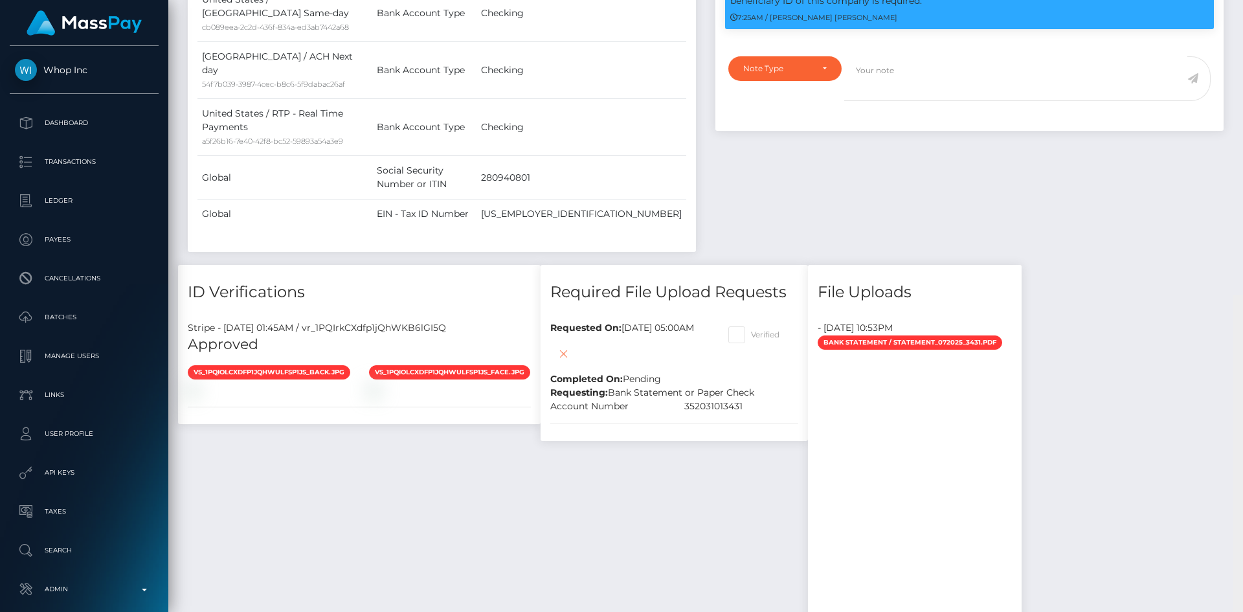
scroll to position [865, 0]
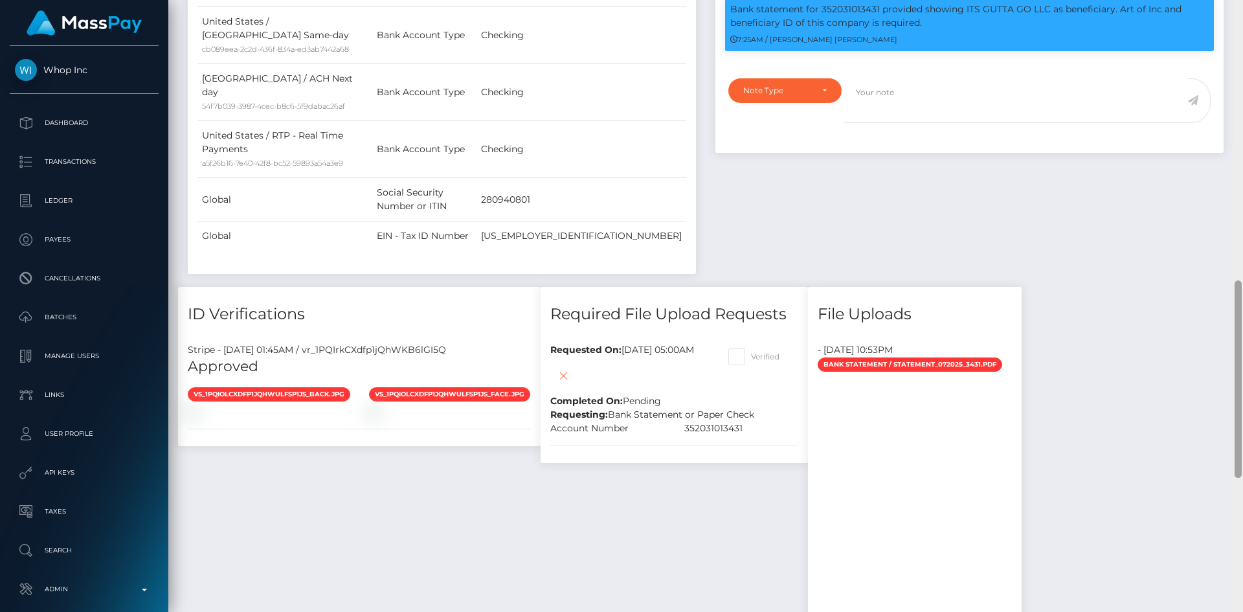
drag, startPoint x: 1237, startPoint y: 406, endPoint x: 1238, endPoint y: 304, distance: 102.9
click at [1238, 304] on div at bounding box center [1237, 378] width 7 height 197
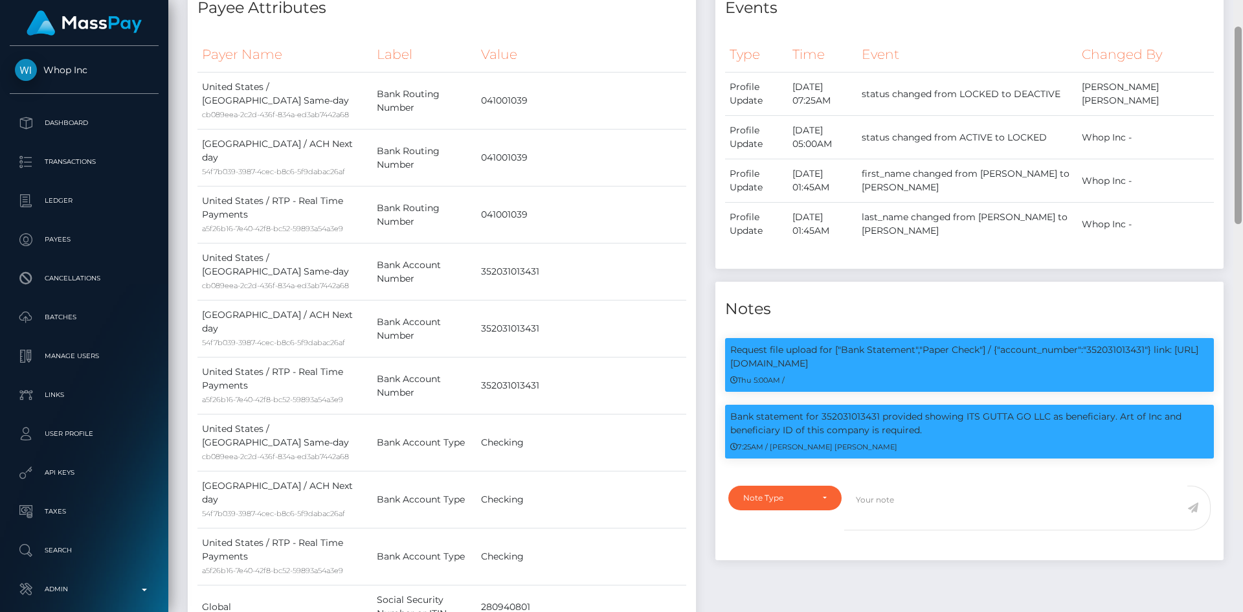
scroll to position [0, 0]
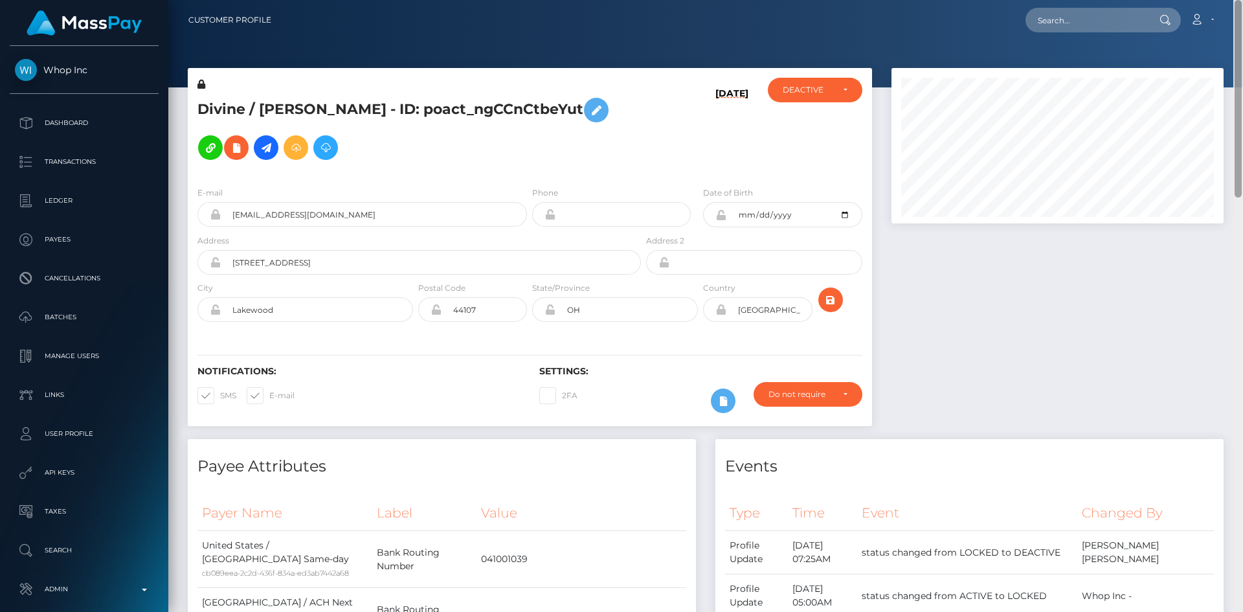
drag, startPoint x: 1236, startPoint y: 360, endPoint x: 1213, endPoint y: -56, distance: 416.8
click at [1213, 0] on html "Whop Inc Dashboard Transactions Ledger Payees Cancellations Links" at bounding box center [621, 306] width 1243 height 612
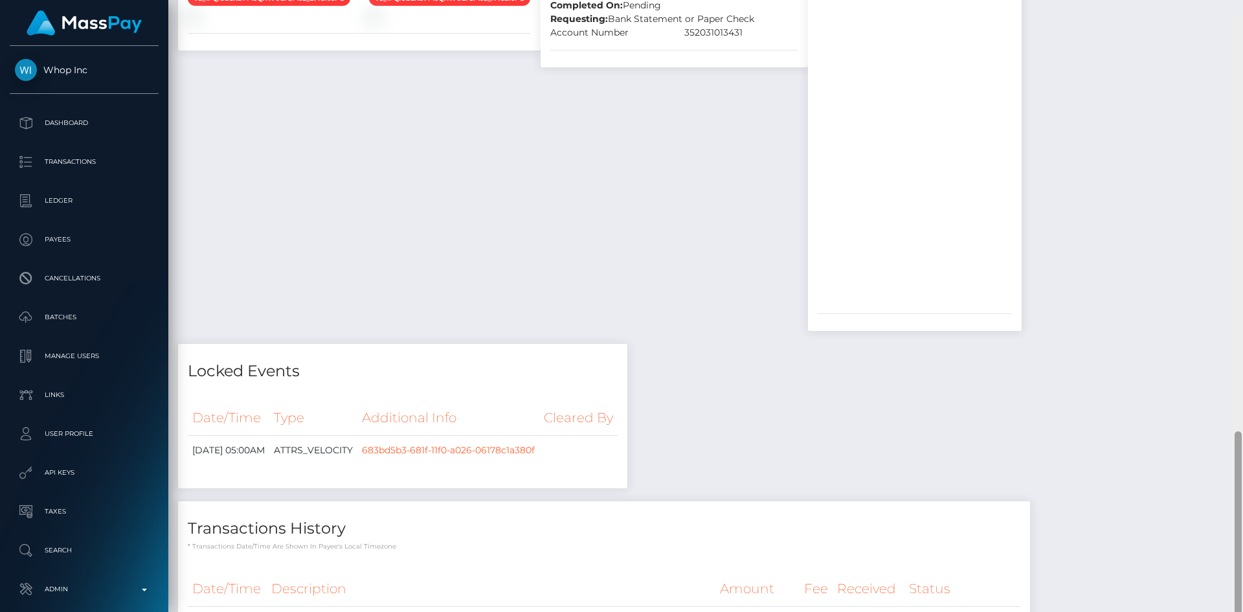
scroll to position [1277, 0]
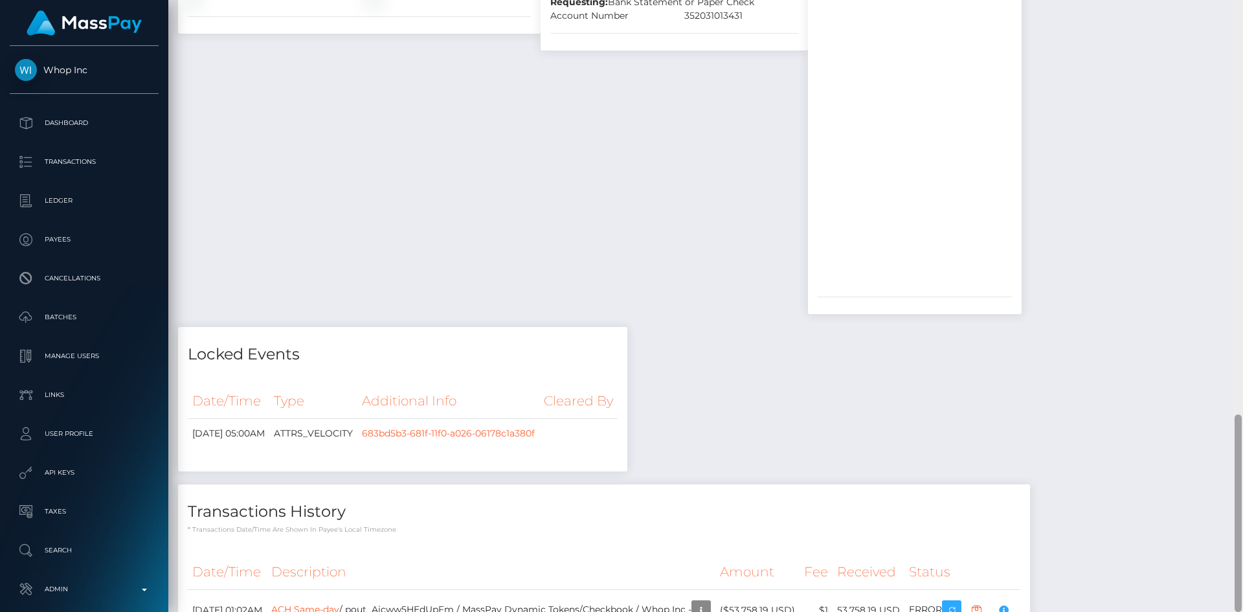
drag, startPoint x: 1237, startPoint y: 170, endPoint x: 1239, endPoint y: 549, distance: 379.2
click at [1242, 558] on div at bounding box center [1238, 306] width 10 height 612
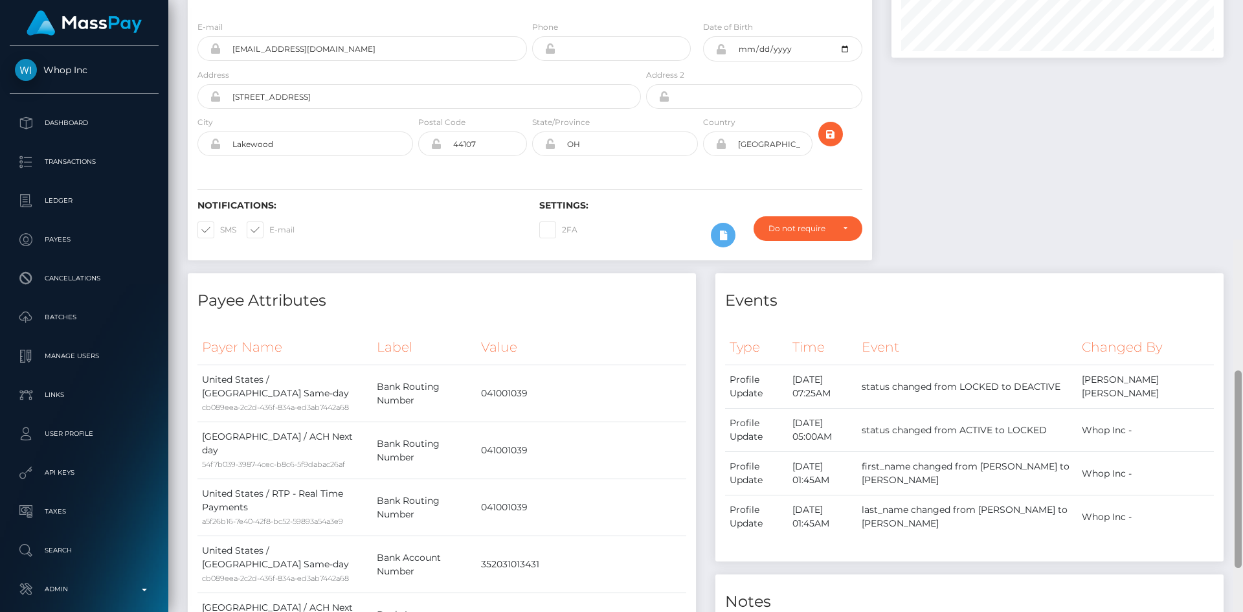
scroll to position [0, 0]
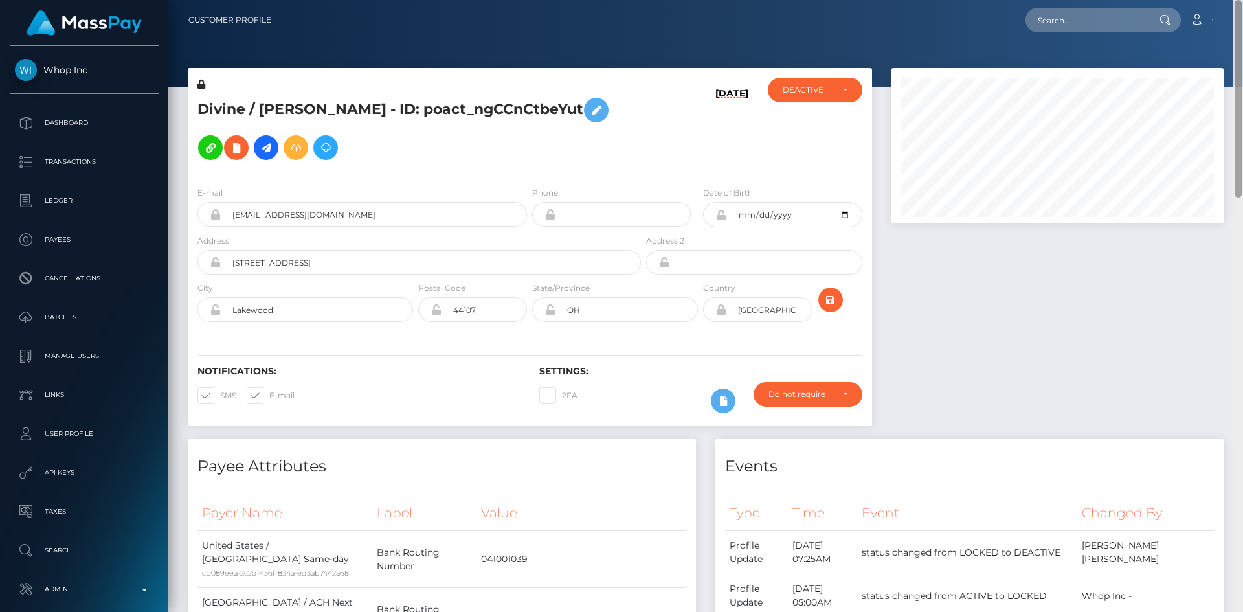
drag, startPoint x: 1239, startPoint y: 450, endPoint x: 1241, endPoint y: -36, distance: 486.0
click at [1241, 0] on html "Whop Inc Dashboard Transactions Ledger Payees Cancellations Links" at bounding box center [621, 306] width 1243 height 612
click at [1059, 25] on input "text" at bounding box center [1086, 20] width 122 height 25
paste input "689d57ff5bfa2f09a95a715d"
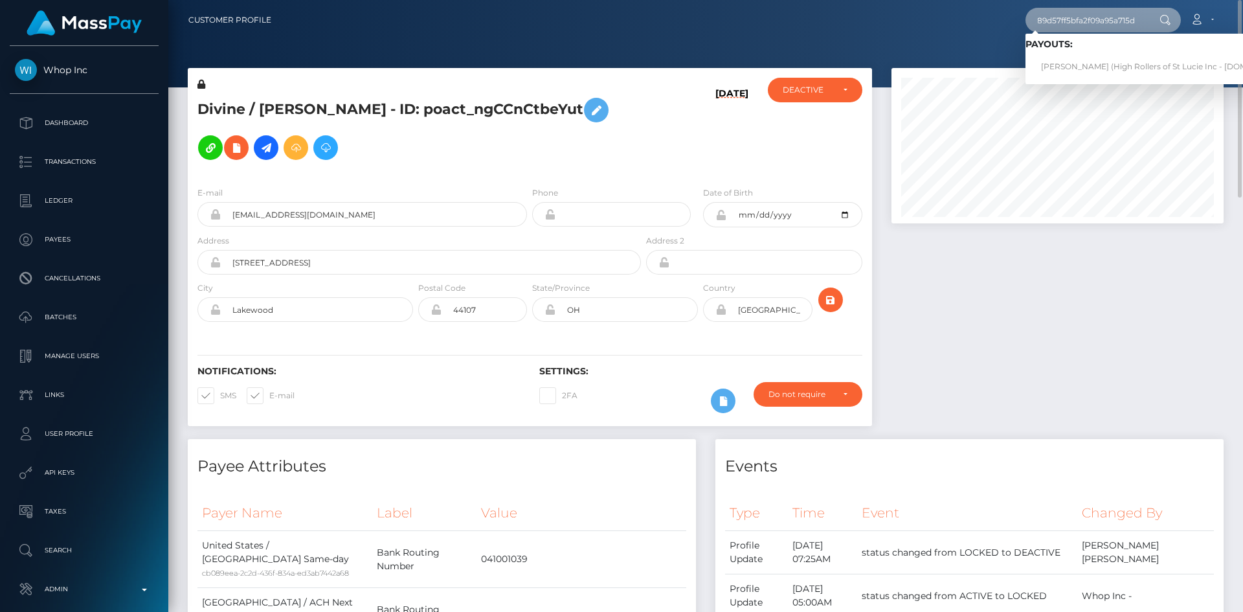
type input "689d57ff5bfa2f09a95a715d"
click at [1100, 69] on link "Savannah Ballaro (High Rollers of St Lucie Inc - Luckyrush.io)" at bounding box center [1167, 67] width 285 height 24
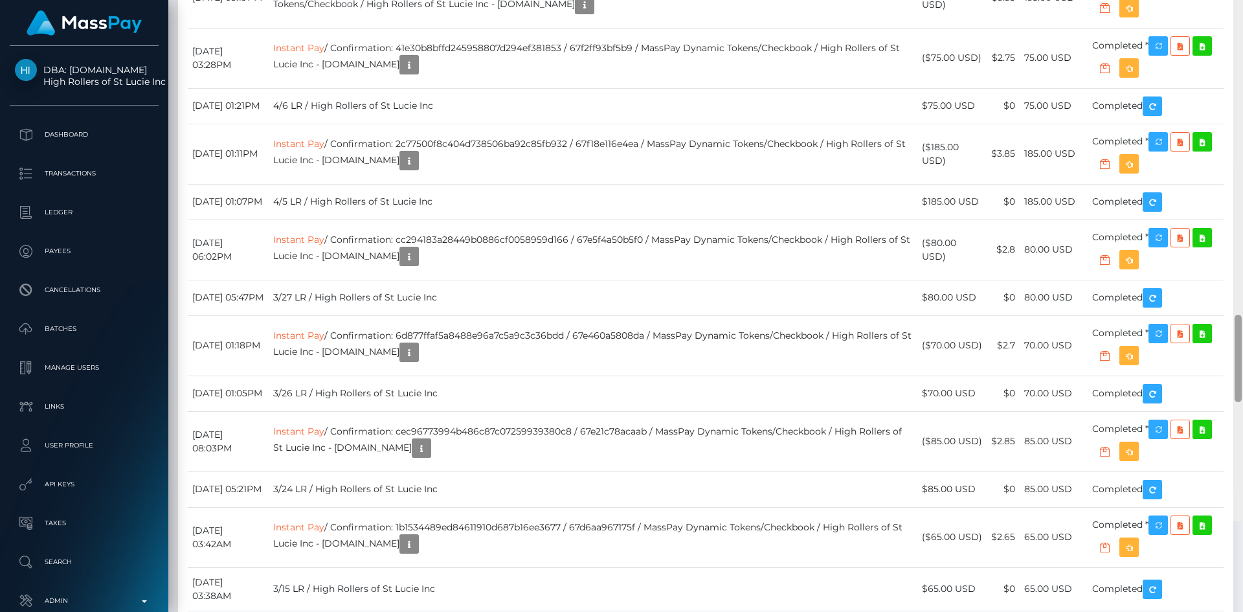
scroll to position [2948, 0]
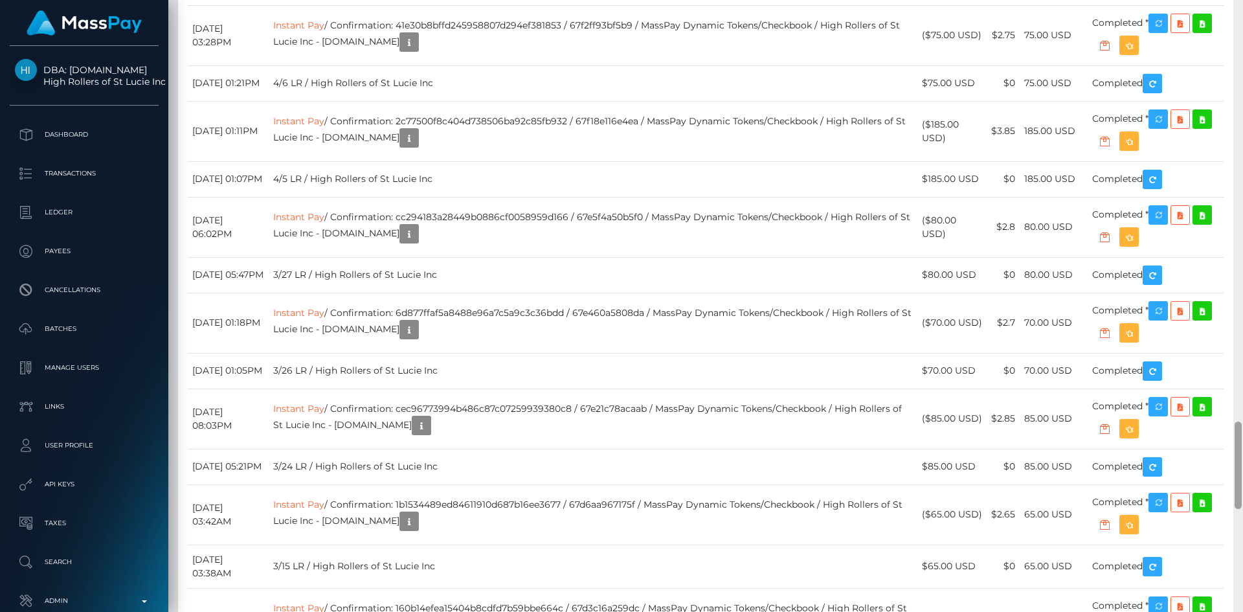
drag, startPoint x: 1239, startPoint y: 58, endPoint x: 1233, endPoint y: 480, distance: 422.0
click at [1233, 480] on div at bounding box center [1238, 306] width 10 height 612
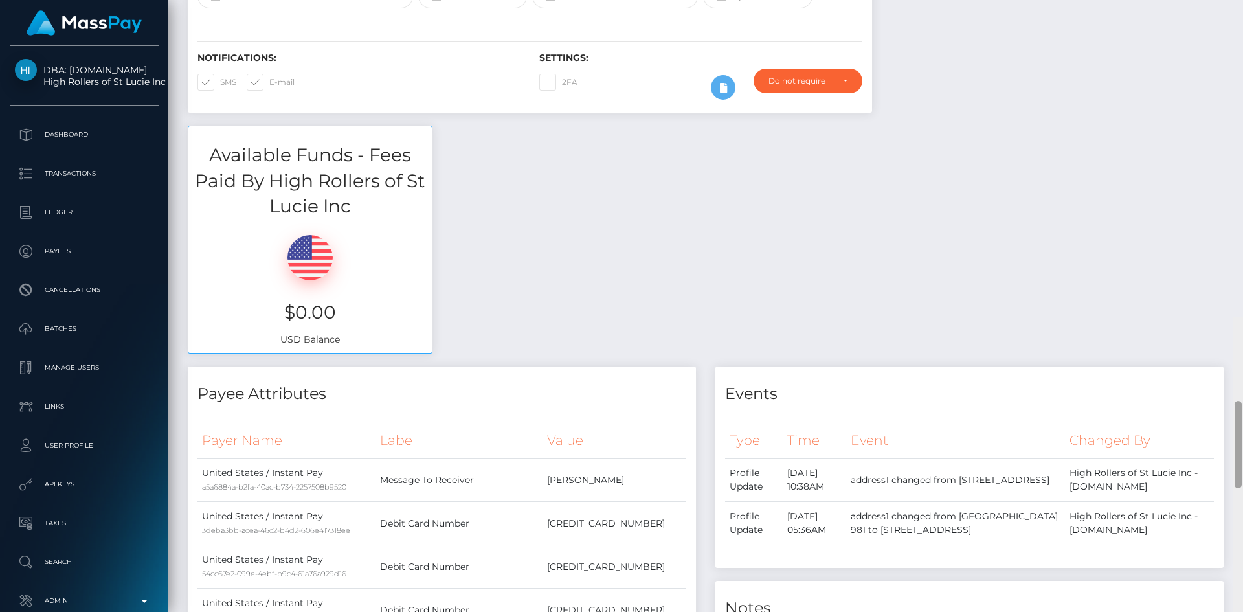
scroll to position [0, 0]
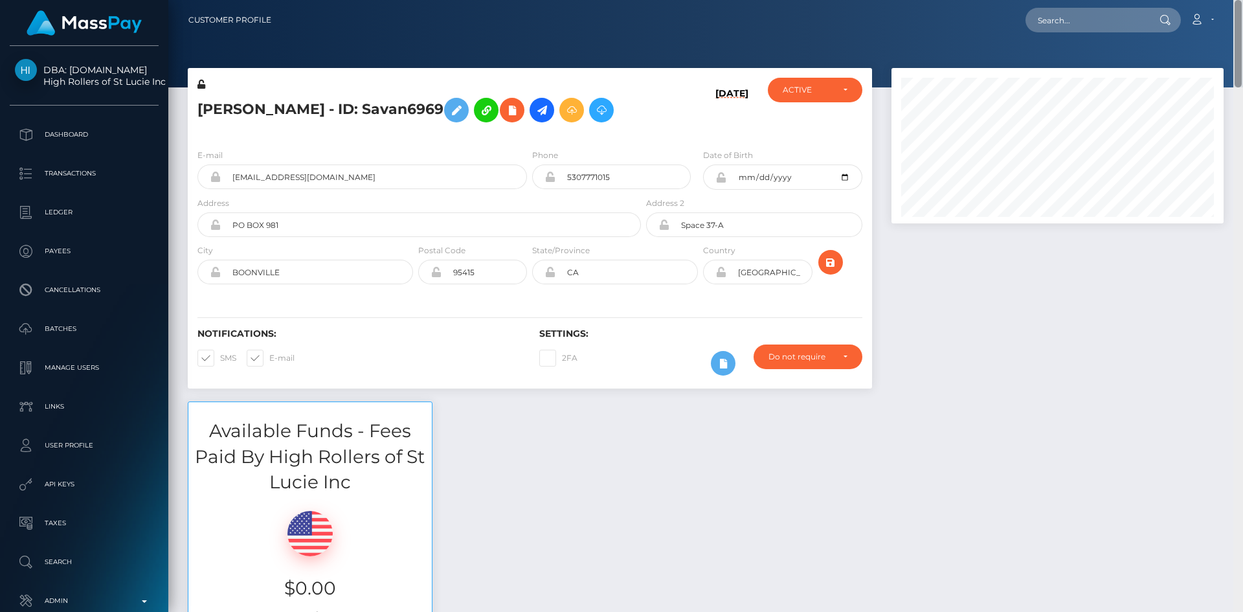
drag, startPoint x: 1239, startPoint y: 436, endPoint x: 1242, endPoint y: -42, distance: 478.3
click at [1242, 0] on html "DBA: Luckyrush.io High Rollers of St Lucie Inc Dashboard Transactions Ledger Pa…" at bounding box center [621, 306] width 1243 height 612
click at [1099, 23] on input "text" at bounding box center [1086, 20] width 122 height 25
paste input "pout_GoSW4tAp81zOS"
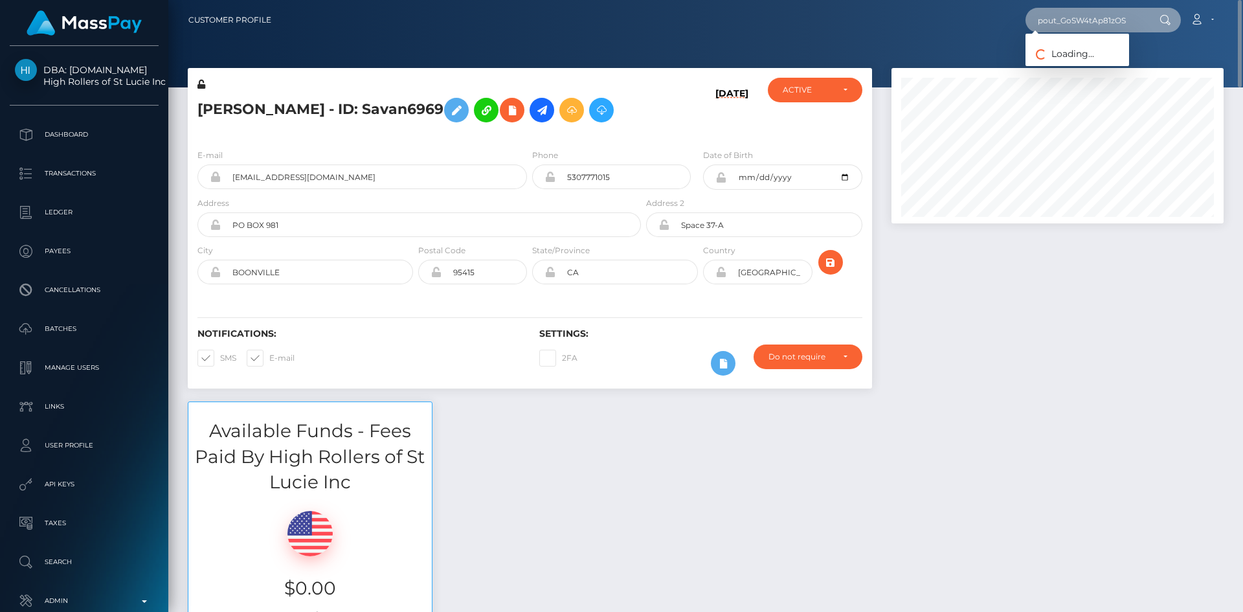
type input "pout_GoSW4tAp81zOS"
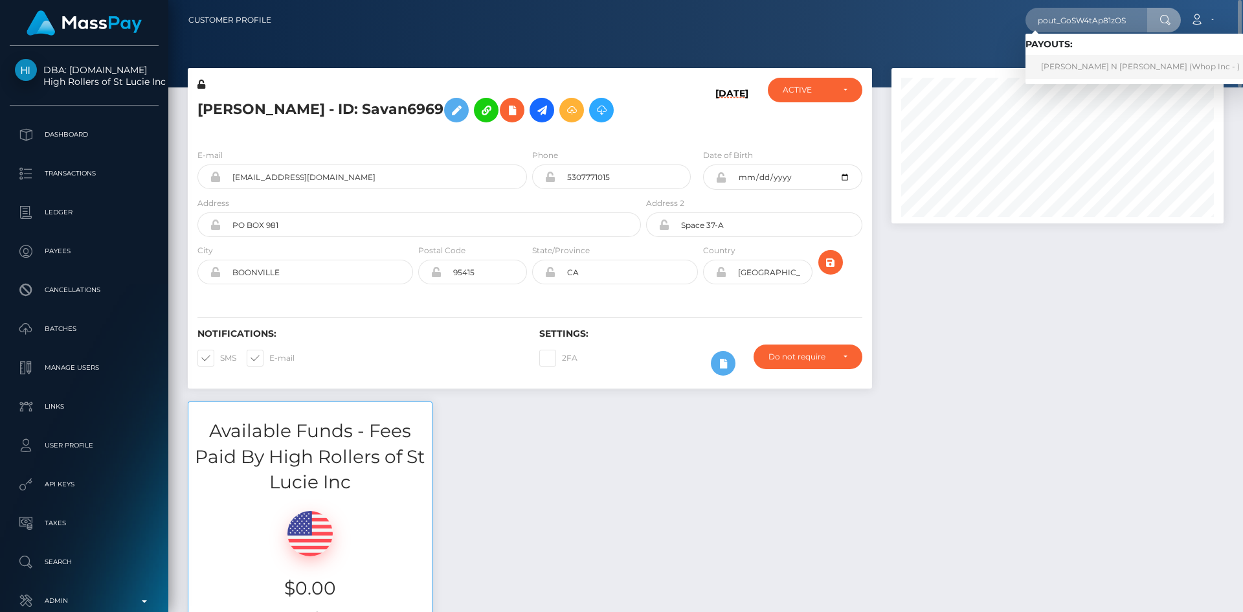
click at [1101, 64] on link "FARAJ SAAD N ALSHAHRANI (Whop Inc - )" at bounding box center [1140, 67] width 230 height 24
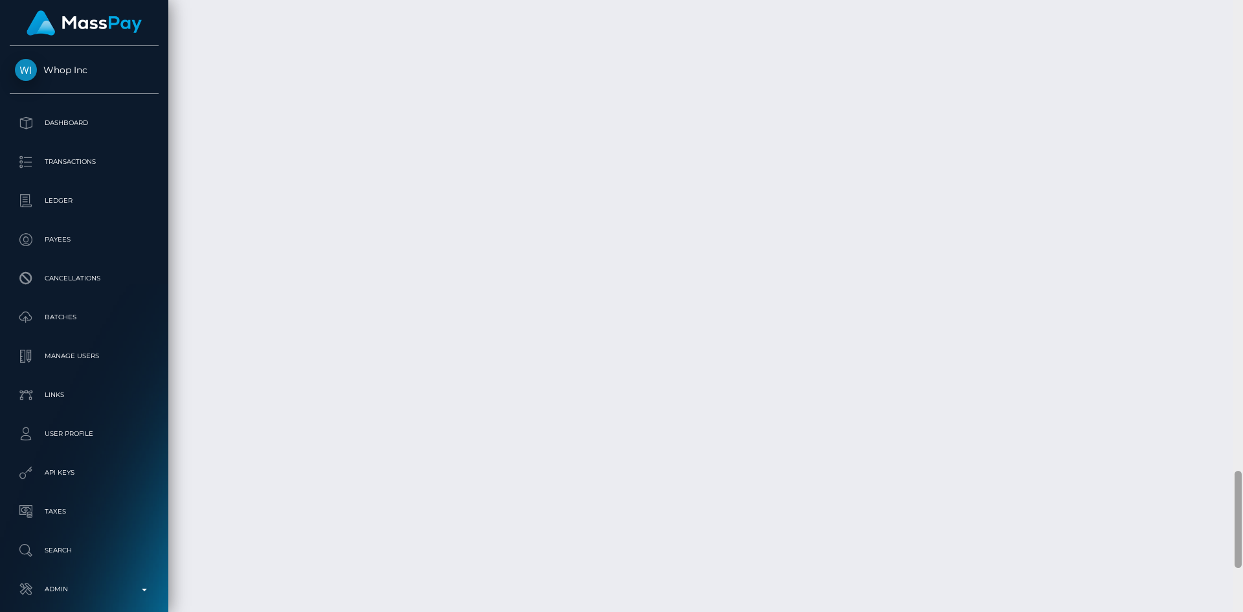
scroll to position [3047, 0]
drag, startPoint x: 1237, startPoint y: 69, endPoint x: 1230, endPoint y: 553, distance: 484.1
click at [1230, 553] on div "Customer Profile Loading... Loading..." at bounding box center [705, 306] width 1074 height 612
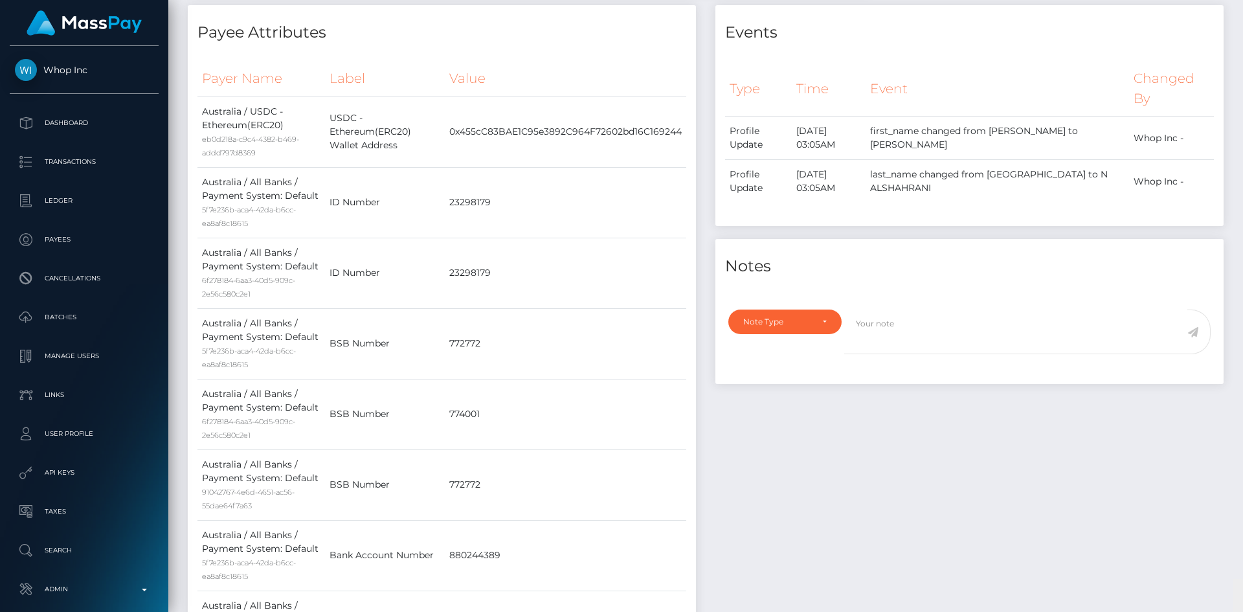
scroll to position [0, 0]
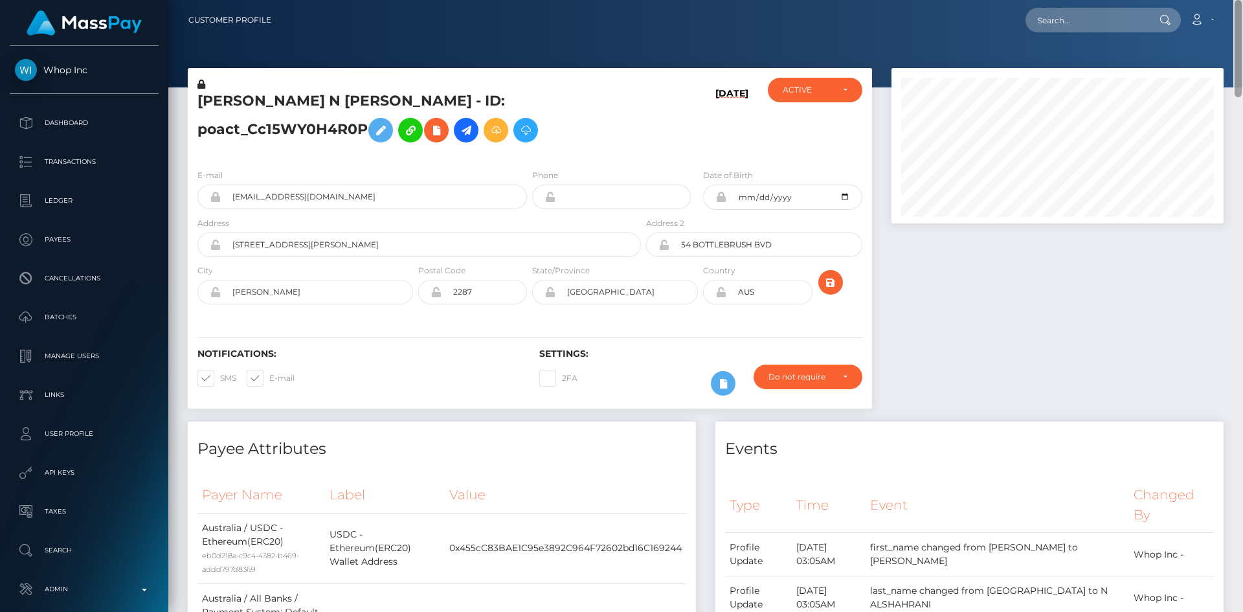
drag, startPoint x: 1239, startPoint y: 527, endPoint x: 1242, endPoint y: -11, distance: 538.4
click at [1242, 0] on html "Whop Inc Dashboard Transactions Ledger Payees Cancellations Links" at bounding box center [621, 306] width 1243 height 612
click at [1035, 23] on input "text" at bounding box center [1086, 20] width 122 height 25
paste input "anSngaVrlGdpHFwvI3eaffE86oy2"
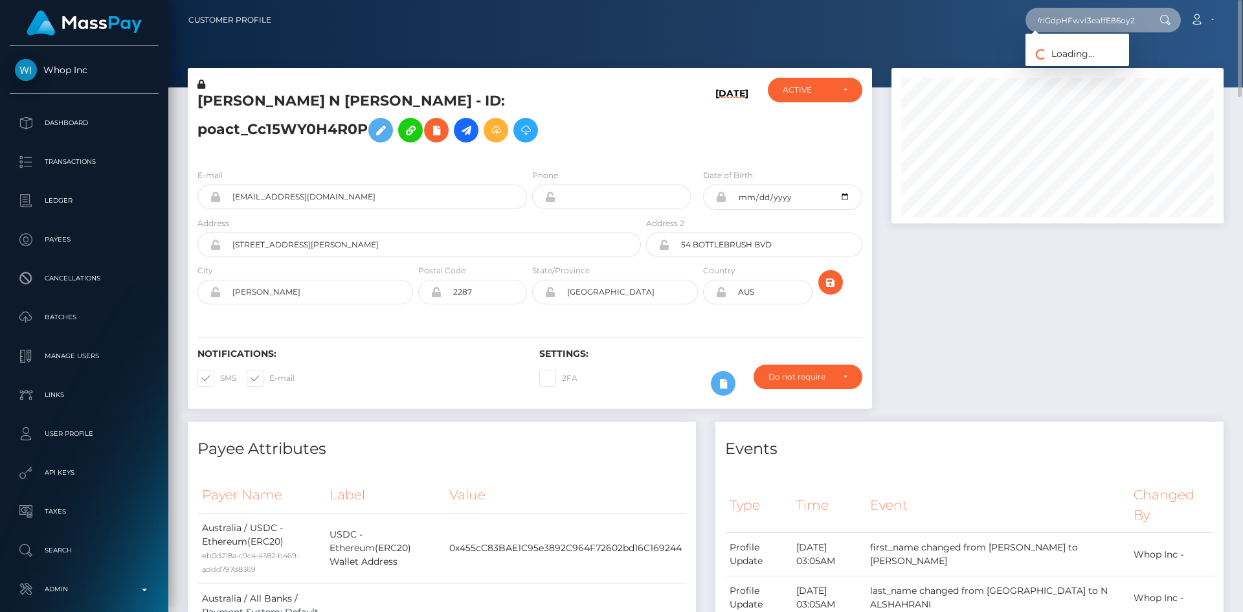
type input "anSngaVrlGdpHFwvI3eaffE86oy2"
click at [1078, 61] on link "[PERSON_NAME]" at bounding box center [1077, 67] width 104 height 24
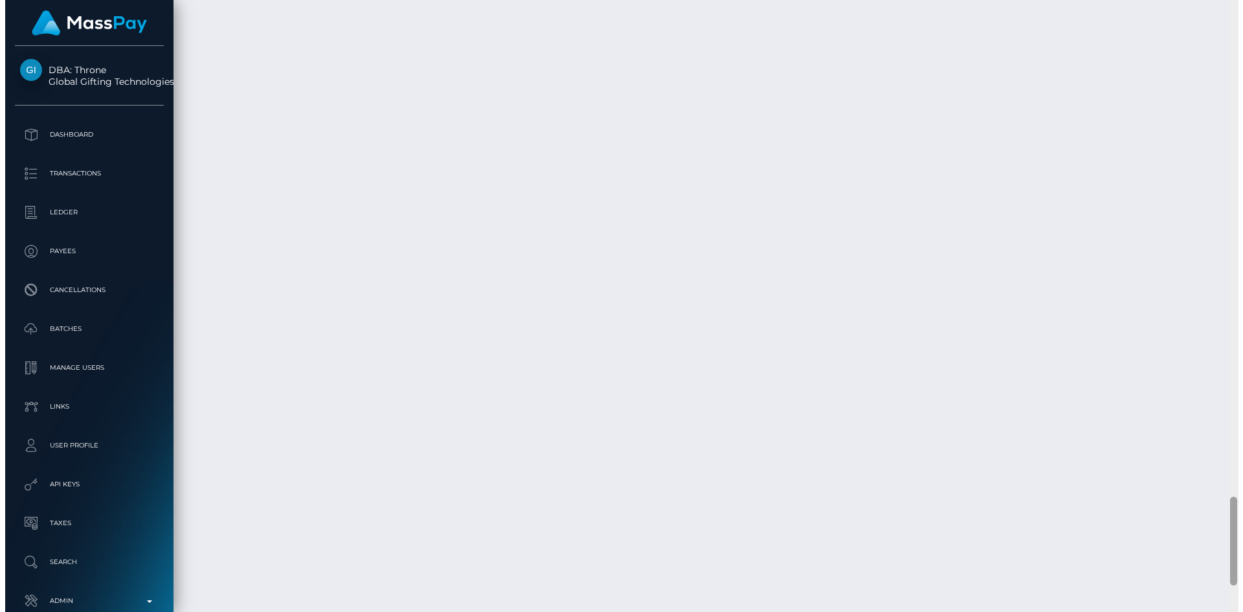
scroll to position [155, 333]
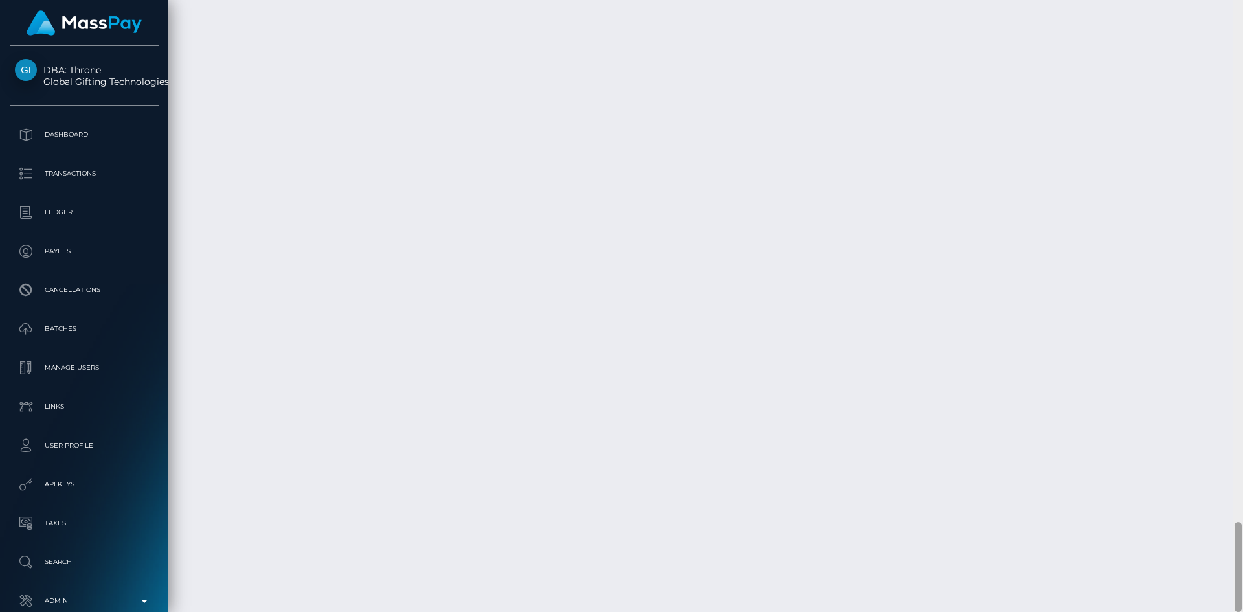
drag, startPoint x: 1235, startPoint y: 62, endPoint x: 1202, endPoint y: 588, distance: 526.5
click at [1202, 588] on div "Customer Profile Loading... Loading..." at bounding box center [705, 306] width 1074 height 612
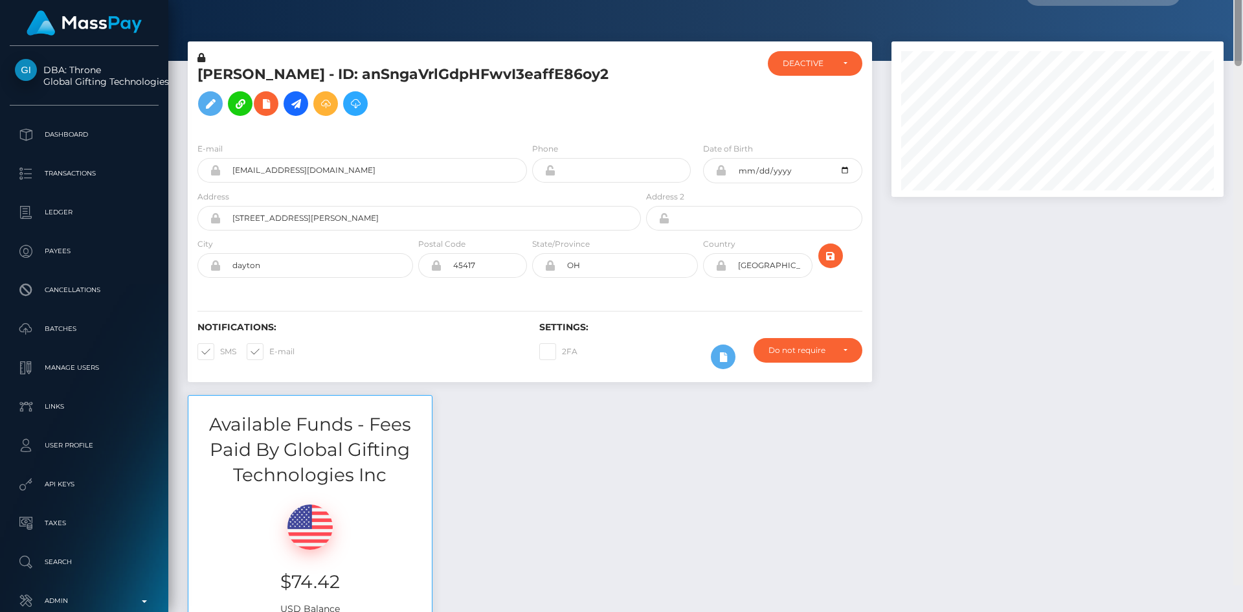
scroll to position [0, 0]
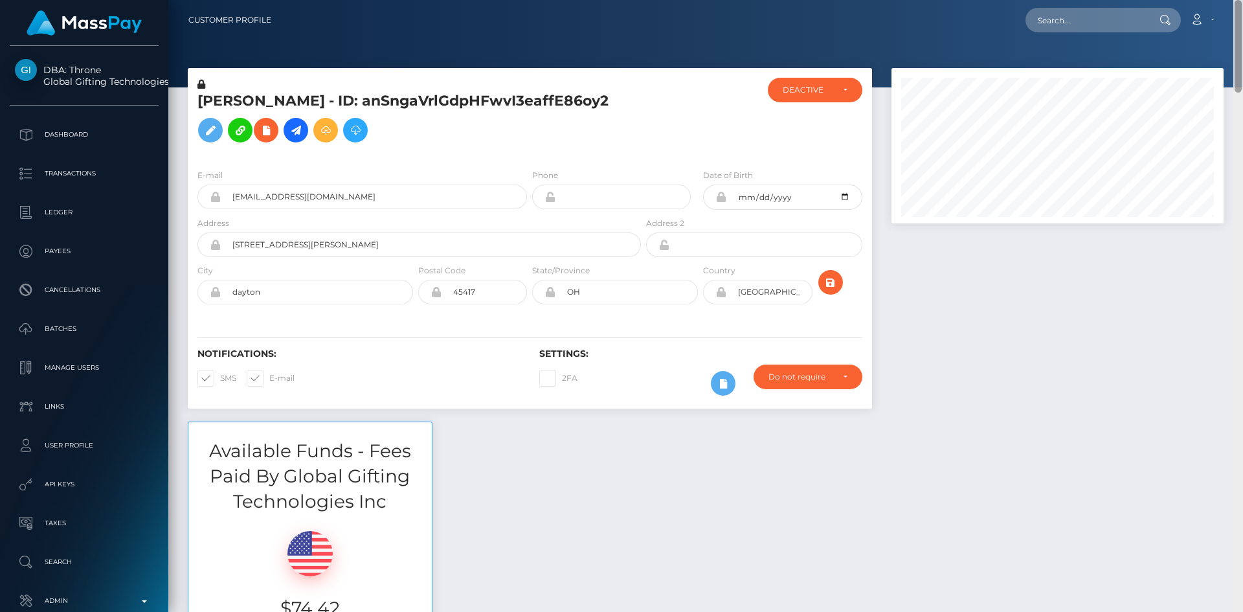
drag, startPoint x: 1239, startPoint y: 546, endPoint x: 1242, endPoint y: -18, distance: 564.3
click at [1242, 0] on html "DBA: Throne Global Gifting Technologies Inc Dashboard Transactions Ledger Payee…" at bounding box center [621, 306] width 1243 height 612
click at [1090, 21] on input "text" at bounding box center [1086, 20] width 122 height 25
paste input "MSA7ZAKa4xgetUXaHtst9bcSh6J3"
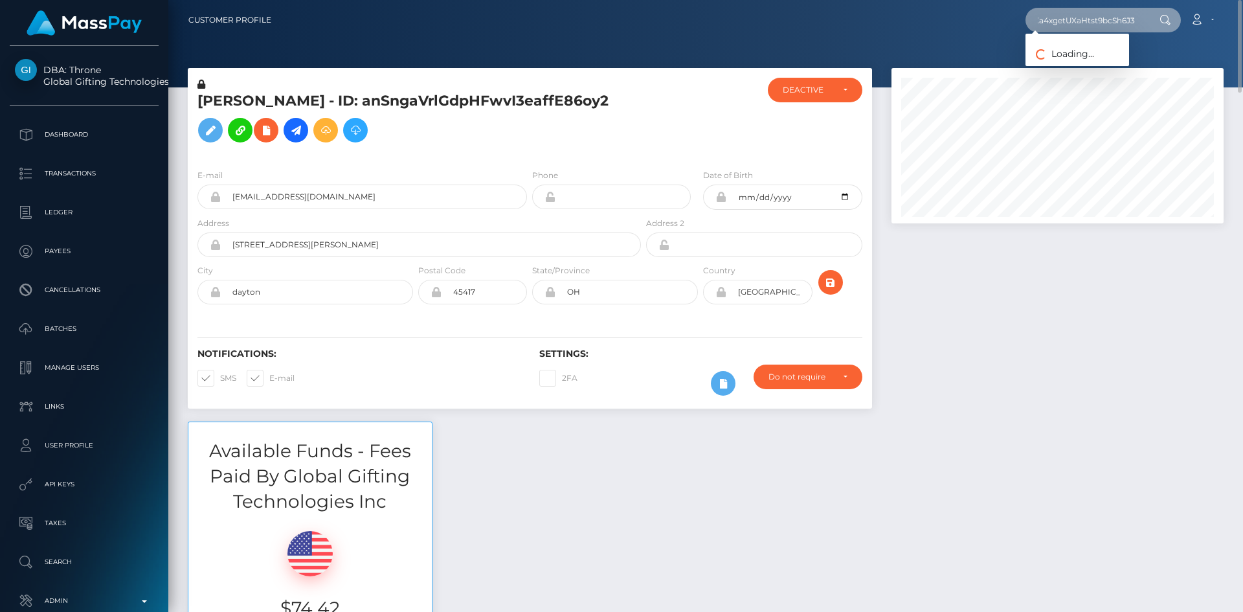
type input "MSA7ZAKa4xgetUXaHtst9bcSh6J3"
click at [1099, 70] on link "EDITH JANE ANDERSON-MORGAN" at bounding box center [1077, 67] width 104 height 24
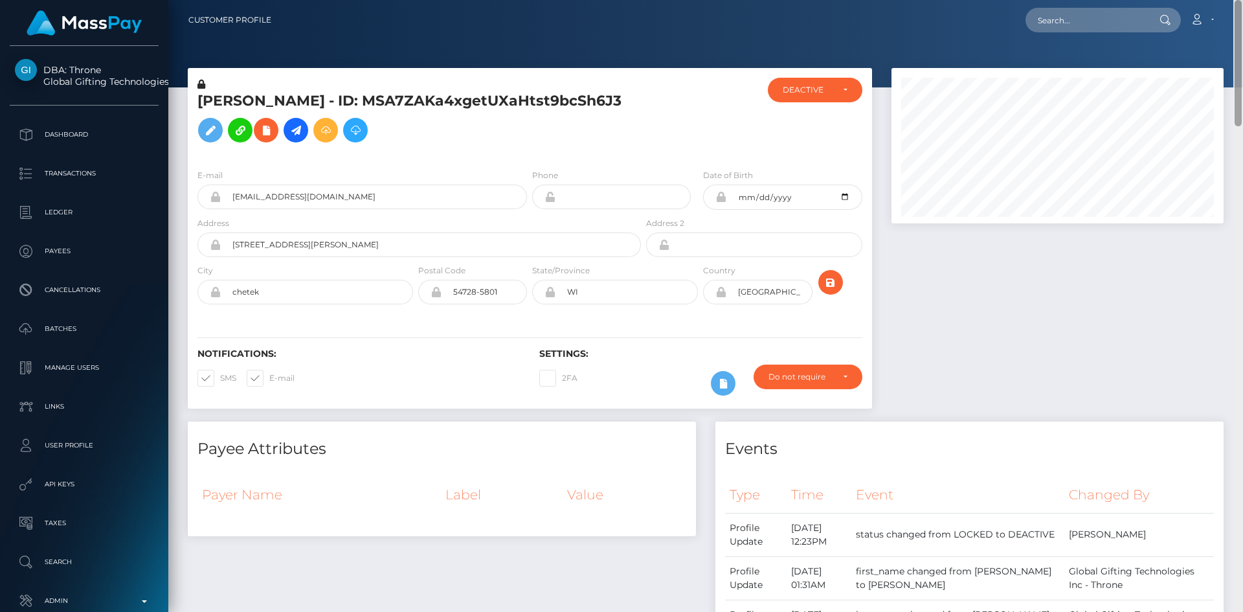
drag, startPoint x: 1238, startPoint y: 94, endPoint x: 1198, endPoint y: 49, distance: 61.0
click at [1202, 36] on div "Customer Profile Loading... Loading..." at bounding box center [705, 306] width 1074 height 612
click at [1142, 14] on input "text" at bounding box center [1086, 20] width 122 height 25
paste input "hellomillions-1180819881"
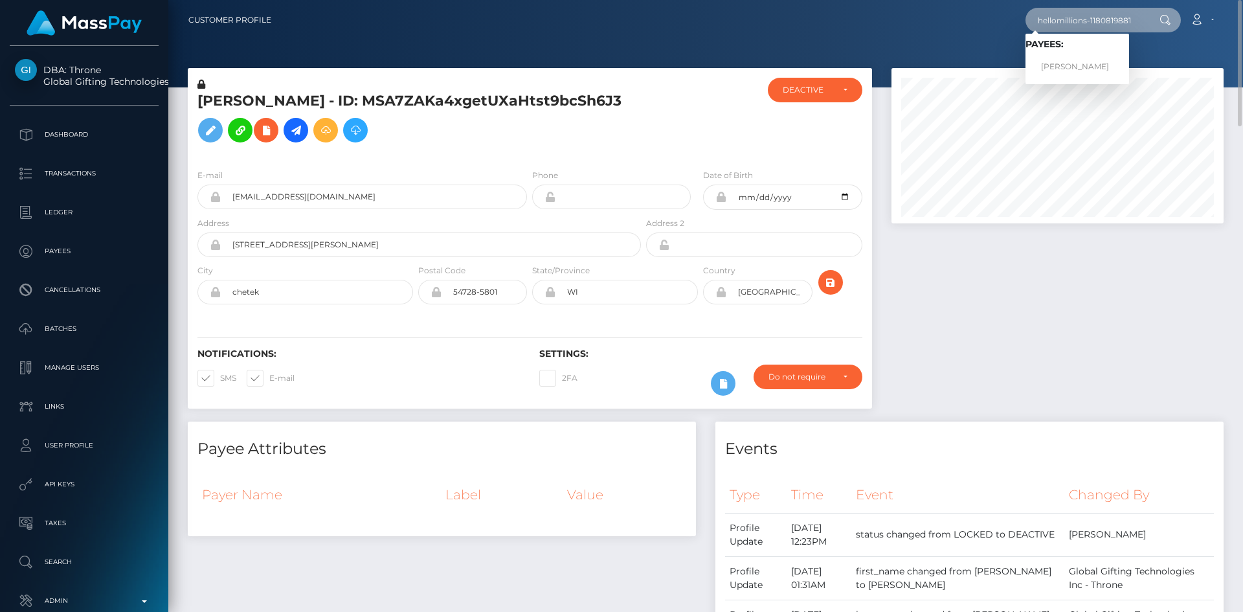
type input "hellomillions-1180819881"
click at [1073, 65] on link "AMY NICHOLE ANDREWS" at bounding box center [1077, 67] width 104 height 24
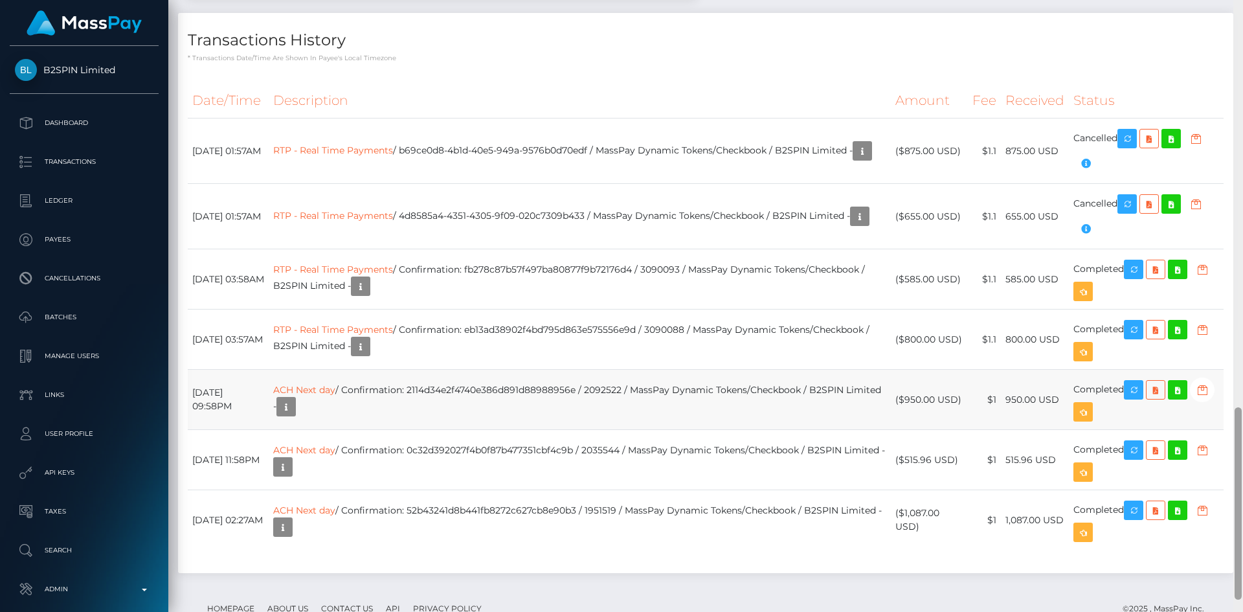
drag, startPoint x: 1235, startPoint y: 102, endPoint x: 1076, endPoint y: 425, distance: 360.3
click at [1233, 507] on div at bounding box center [1238, 306] width 10 height 612
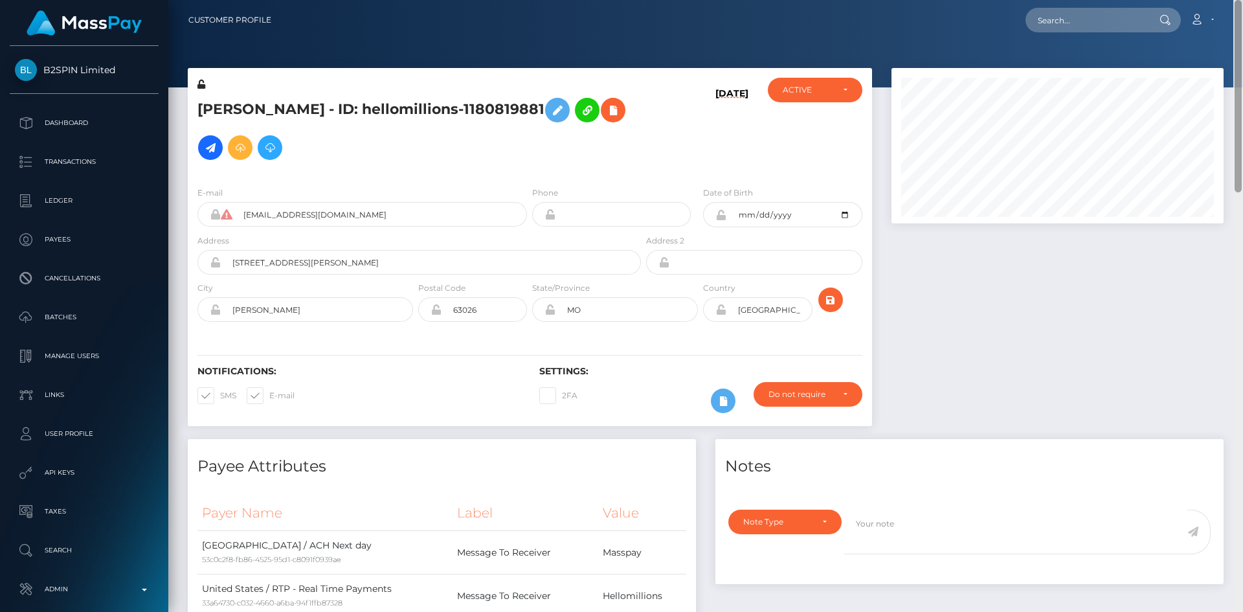
drag, startPoint x: 1239, startPoint y: 428, endPoint x: 1240, endPoint y: -56, distance: 484.7
click at [1240, 0] on html "B2SPIN Limited Dashboard Transactions Ledger Payees Cancellations" at bounding box center [621, 306] width 1243 height 612
click at [1096, 16] on input "text" at bounding box center [1086, 20] width 122 height 25
paste input "MSPfa98648ed754f1c"
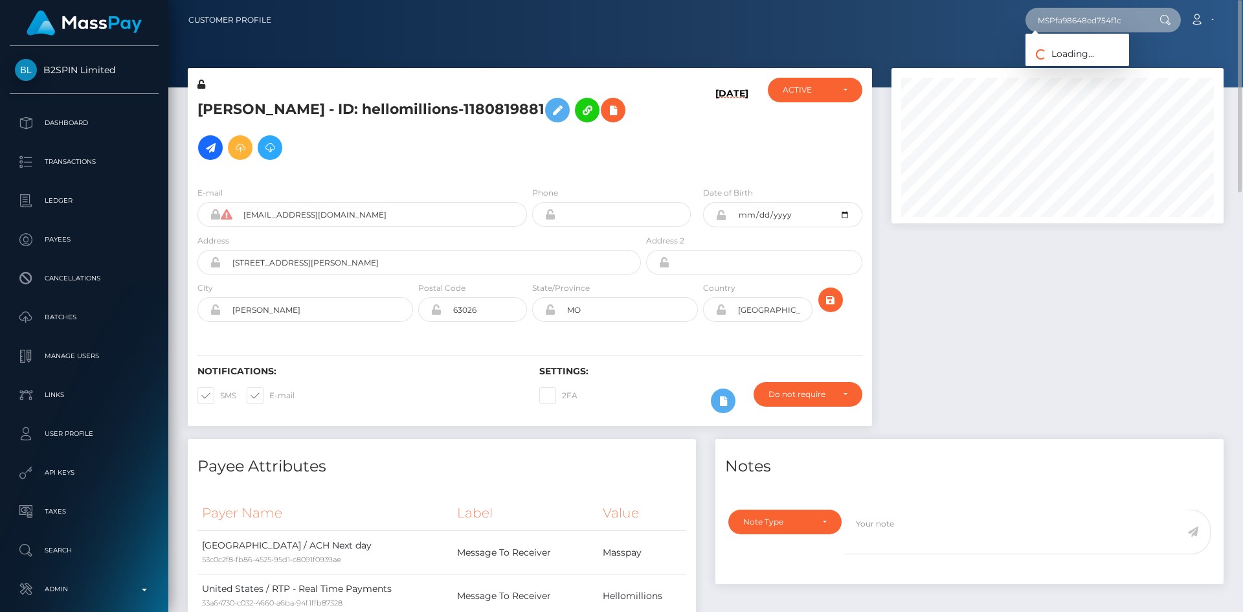
type input "MSPfa98648ed754f1c"
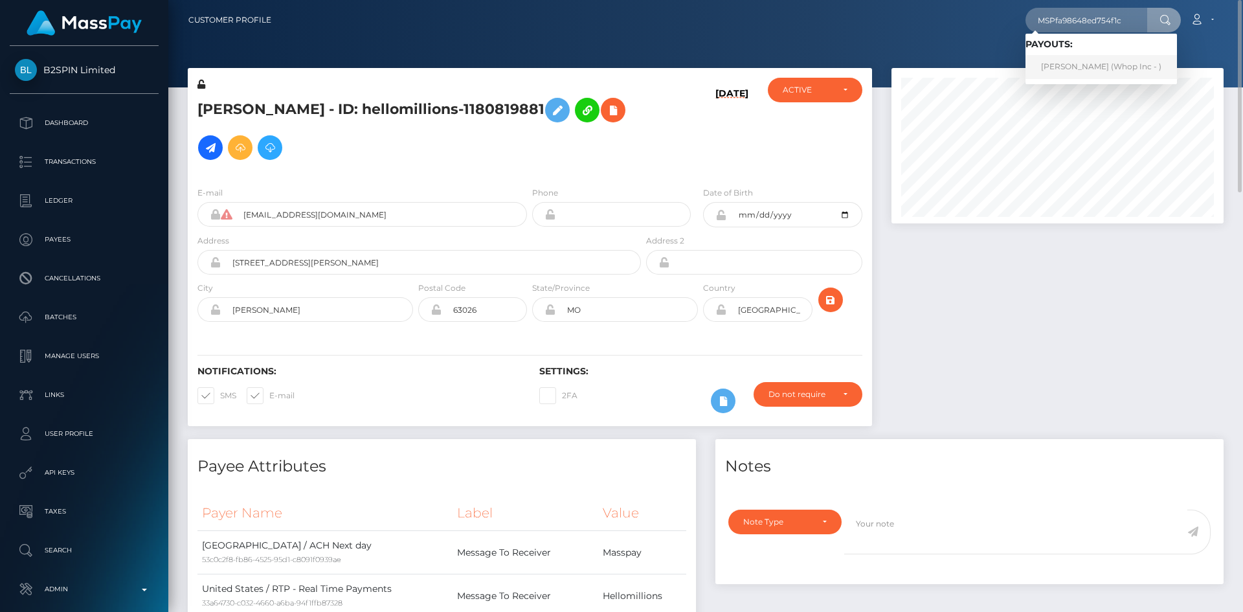
click at [1065, 61] on link "EMRE GÜNDOĞDU (Whop Inc - )" at bounding box center [1100, 67] width 151 height 24
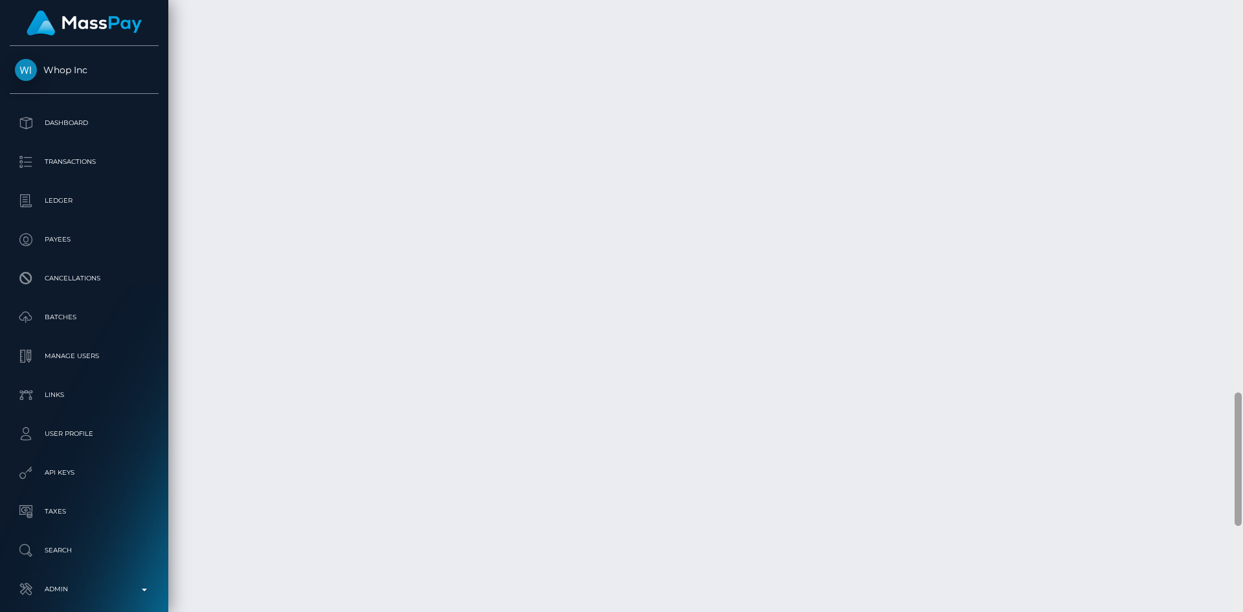
scroll to position [2182, 0]
drag, startPoint x: 1233, startPoint y: 167, endPoint x: 1101, endPoint y: 484, distance: 343.5
click at [1238, 571] on div at bounding box center [1237, 544] width 7 height 133
drag, startPoint x: 1239, startPoint y: 493, endPoint x: 1233, endPoint y: 582, distance: 88.8
click at [1237, 586] on div at bounding box center [1237, 544] width 7 height 133
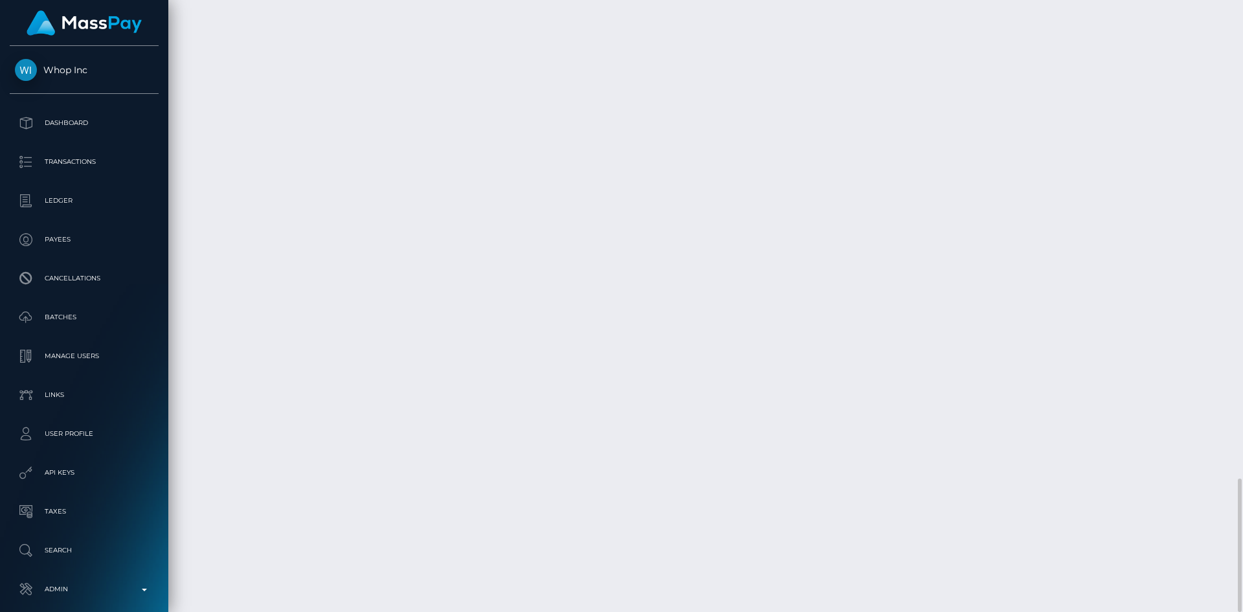
copy td "MSPa6263b7e807ce45"
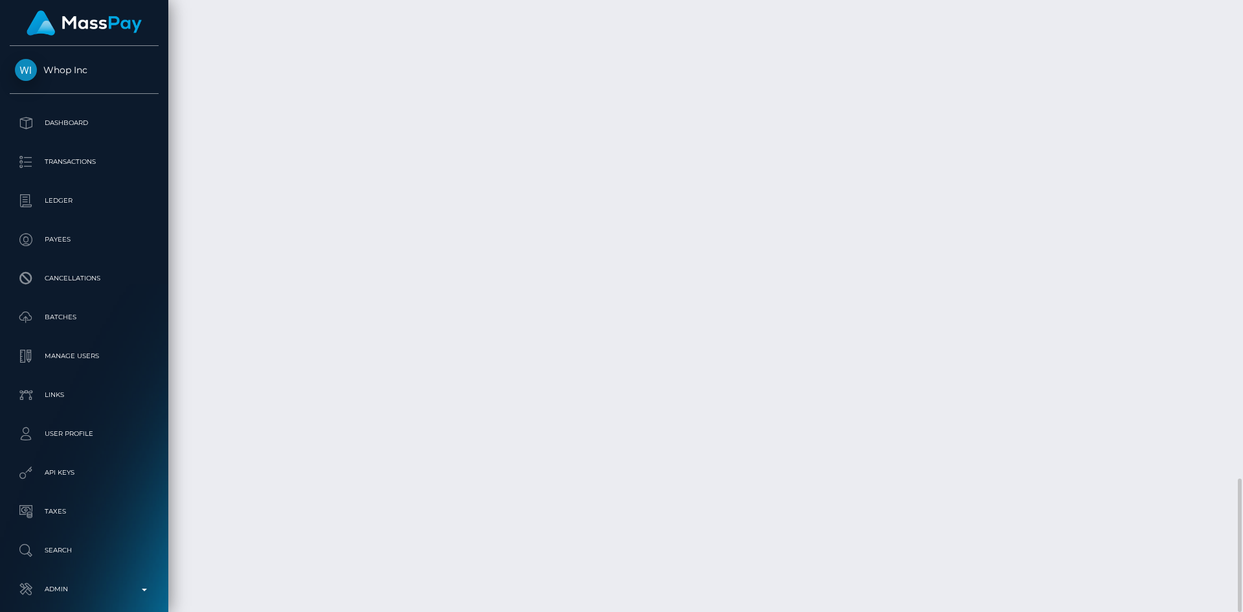
copy td "MSPd53de4feff7ed93"
drag, startPoint x: 509, startPoint y: 410, endPoint x: 511, endPoint y: 281, distance: 129.4
copy td "MSP7010c84df6663ef"
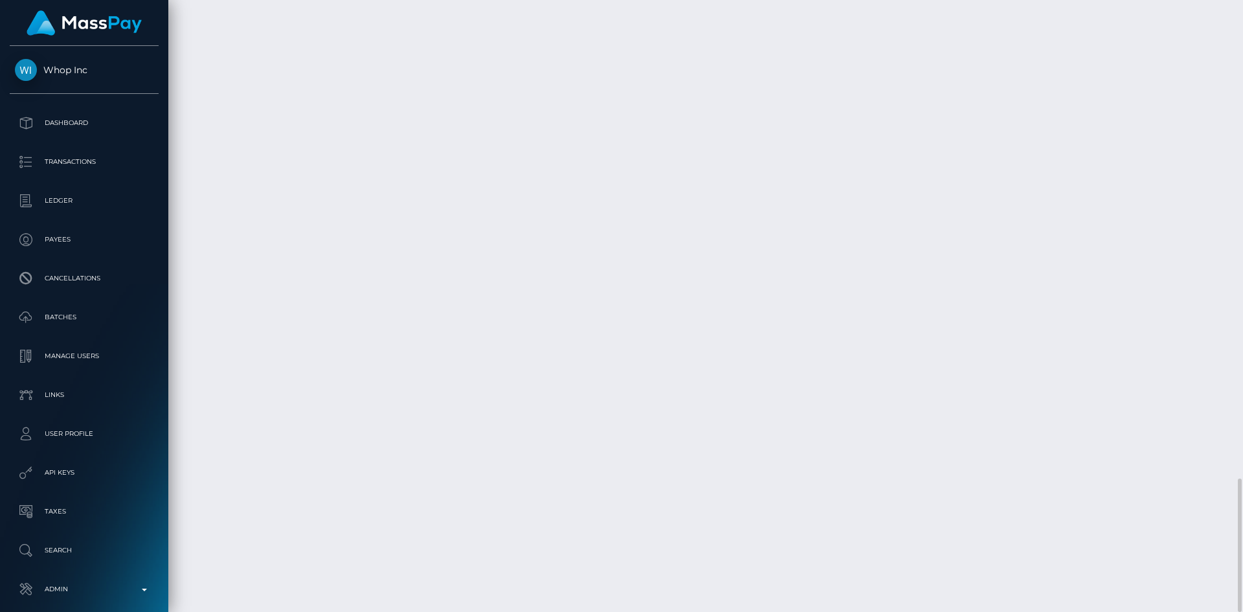
copy td "MSPfa98648ed754f1c"
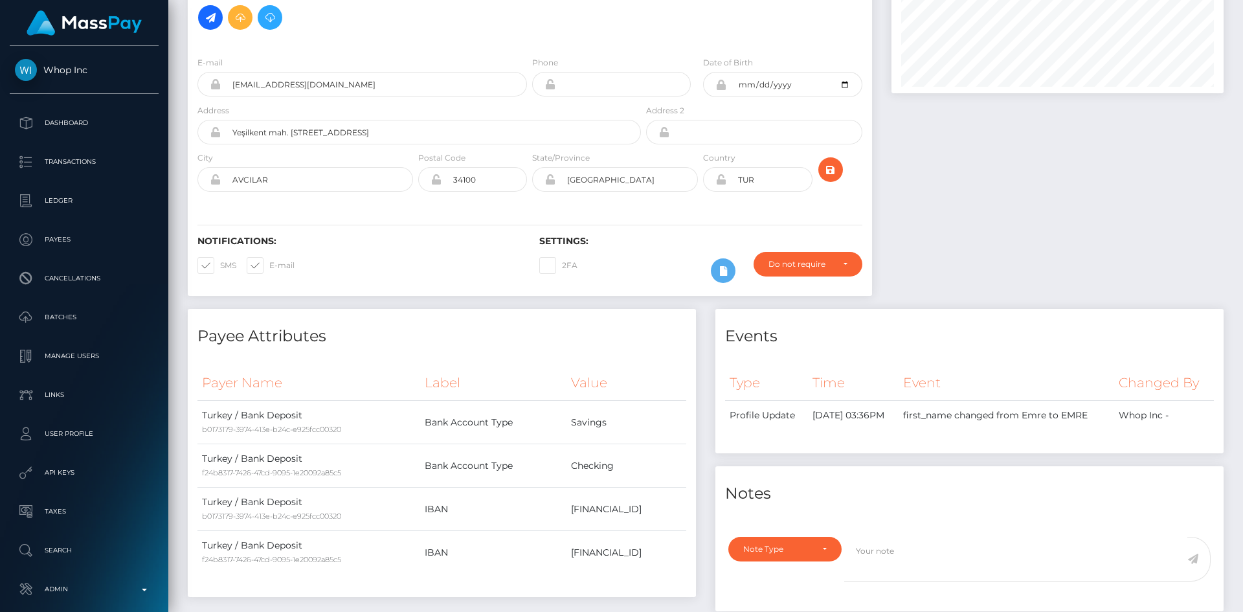
scroll to position [0, 0]
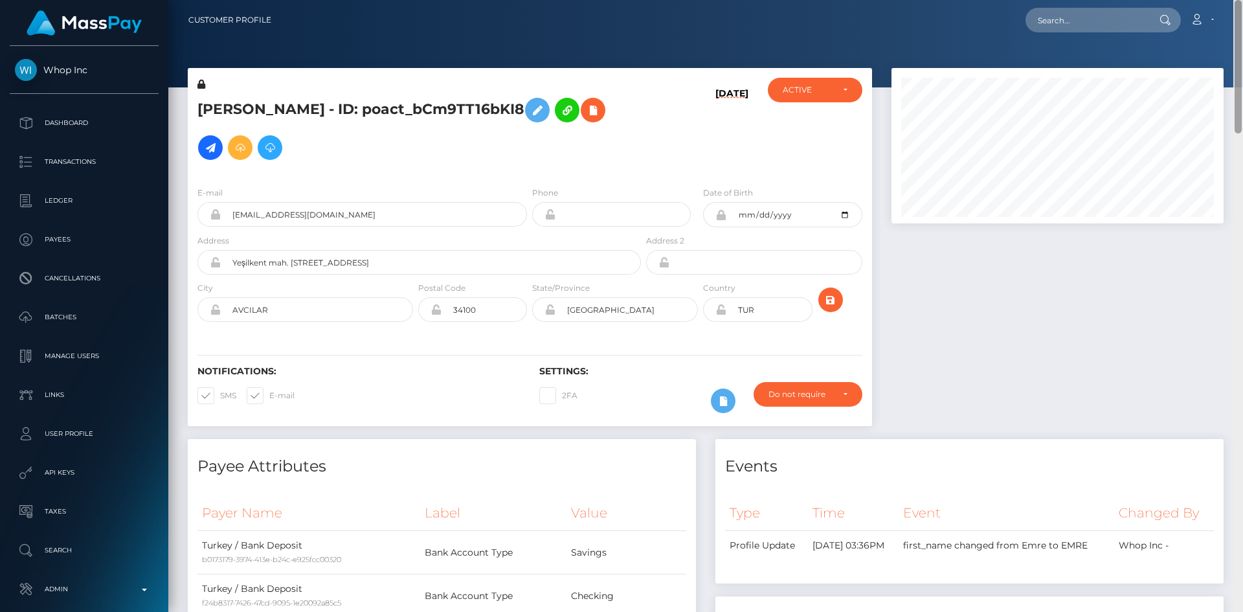
drag, startPoint x: 1235, startPoint y: 520, endPoint x: 1232, endPoint y: -56, distance: 576.6
click at [1232, 0] on html "Whop Inc Dashboard Transactions Ledger Payees Cancellations Links" at bounding box center [621, 306] width 1243 height 612
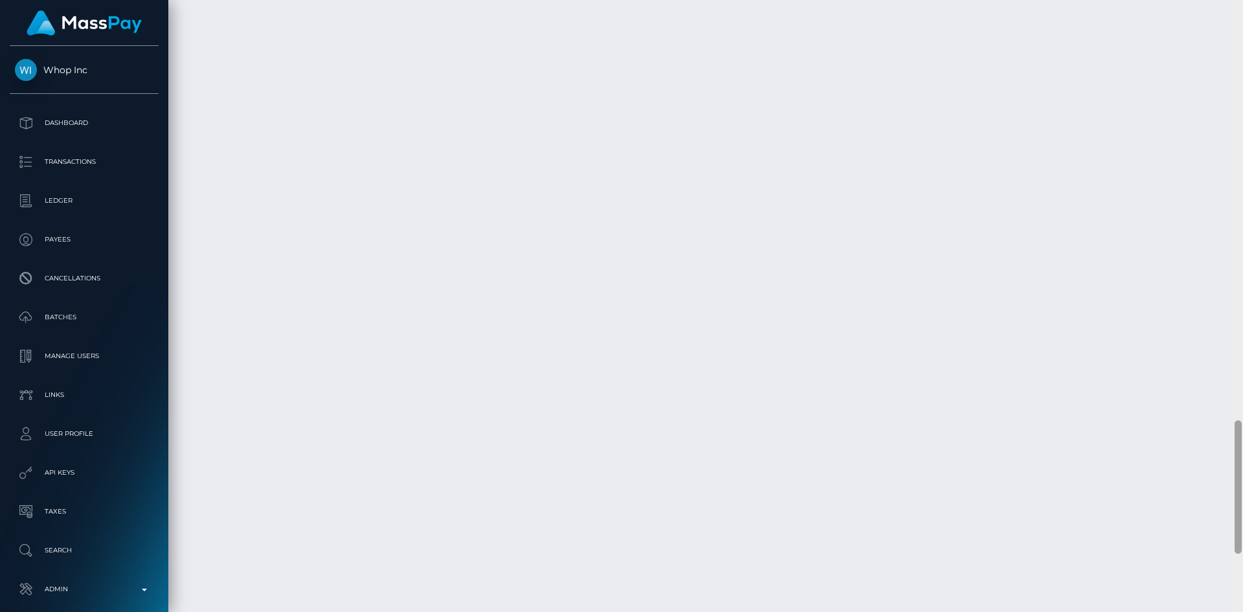
scroll to position [2182, 0]
drag, startPoint x: 1235, startPoint y: 119, endPoint x: 1171, endPoint y: 575, distance: 460.7
click at [1211, 599] on div "Customer Profile Loading... Loading..." at bounding box center [705, 306] width 1074 height 612
drag, startPoint x: 662, startPoint y: 291, endPoint x: 386, endPoint y: 283, distance: 276.4
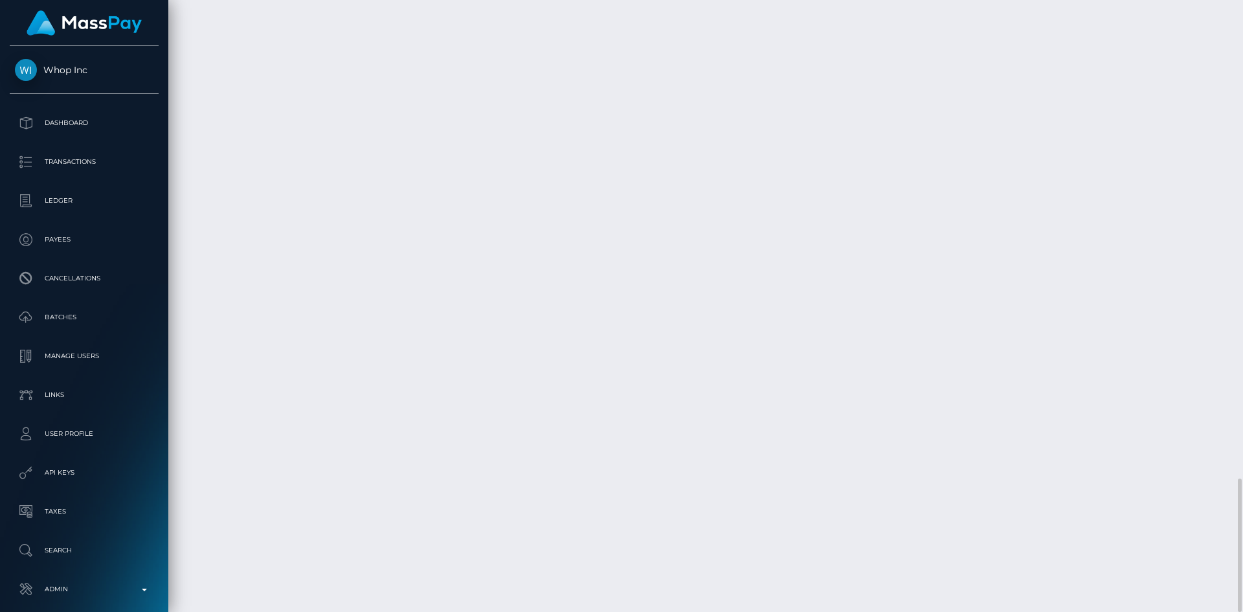
copy td "Confirmation: MSPa6263b7e807ce45 / pout_wZZDx5Qemax5u"
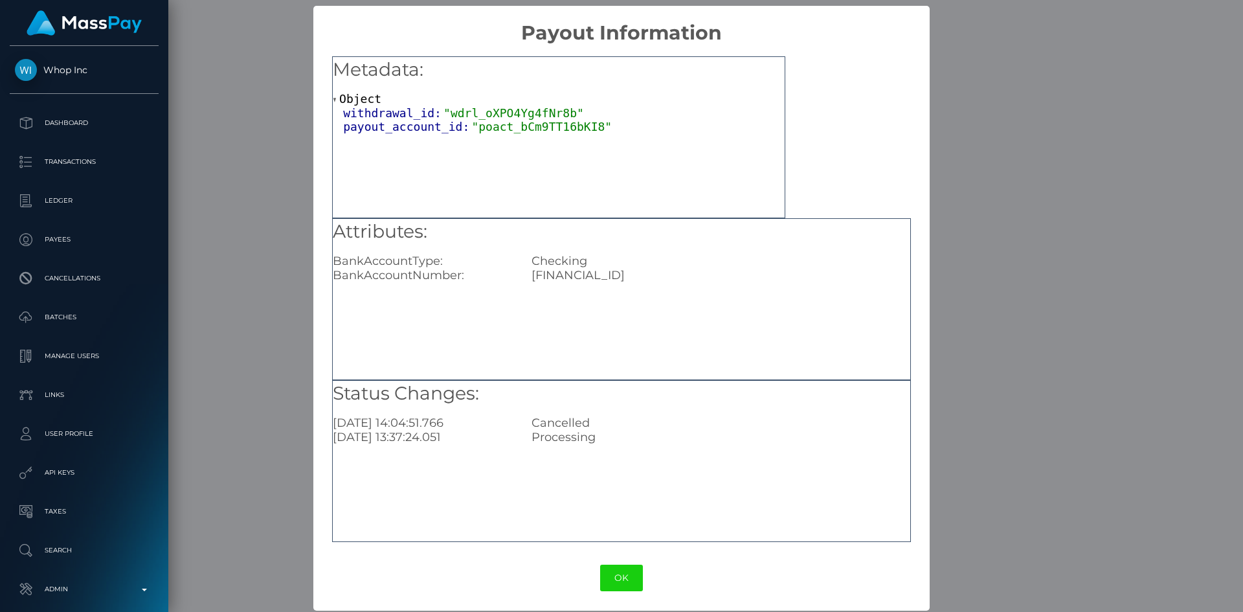
click at [610, 285] on div "Attributes: BankAccountType: Checking BankAccountNumber: TR89001110000000011714…" at bounding box center [621, 299] width 579 height 162
click at [611, 278] on div "TR890011100000000117147746" at bounding box center [720, 275] width 397 height 14
copy div "TR890011100000000117147746"
click at [615, 578] on button "OK" at bounding box center [621, 577] width 43 height 27
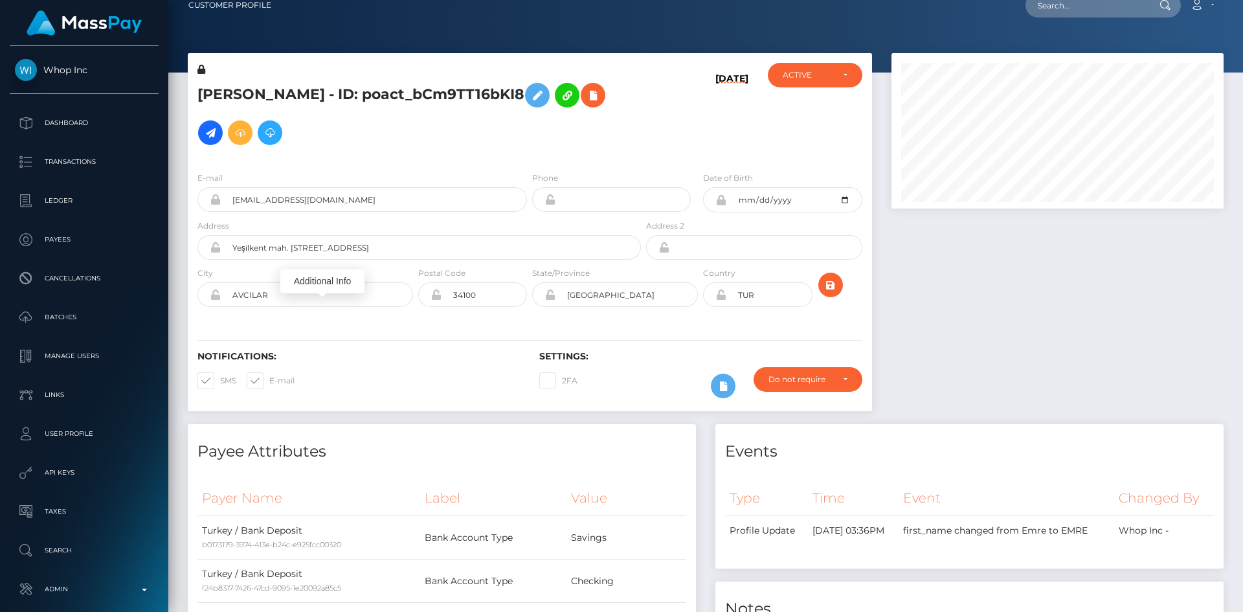
scroll to position [0, 0]
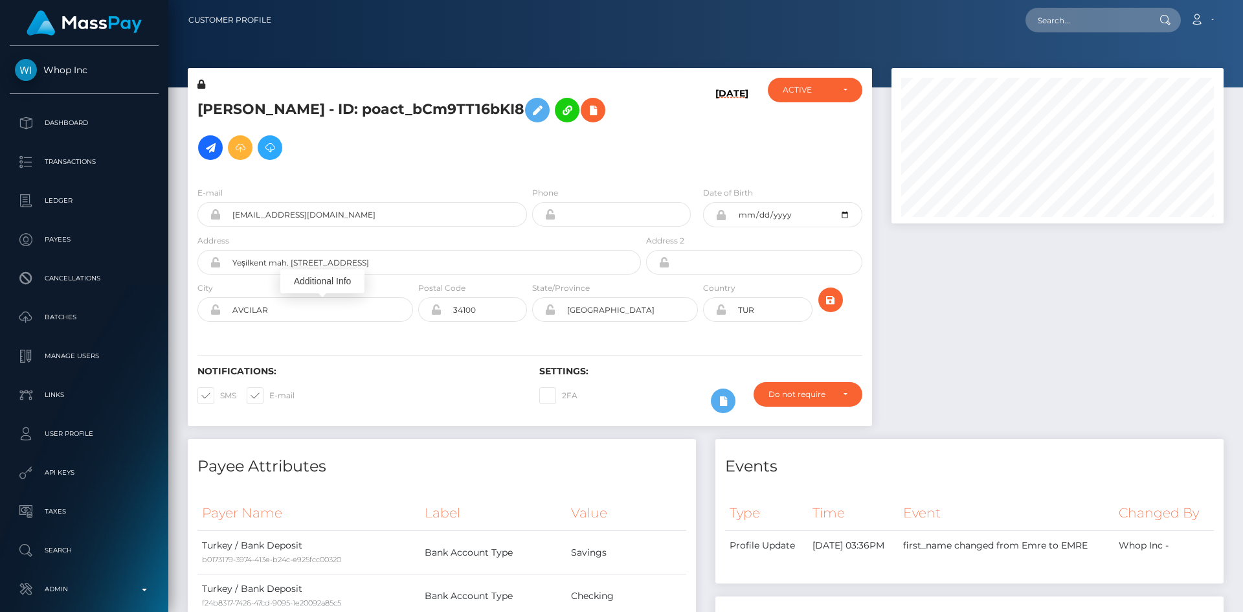
drag, startPoint x: 1237, startPoint y: 501, endPoint x: 1233, endPoint y: -28, distance: 528.7
click at [1233, 0] on html "Whop Inc Dashboard Transactions Ledger Payees Cancellations Links" at bounding box center [621, 306] width 1243 height 612
drag, startPoint x: 1061, startPoint y: 29, endPoint x: 1050, endPoint y: 29, distance: 11.6
click at [1061, 29] on input "text" at bounding box center [1086, 20] width 122 height 25
paste input "pkoKPPXAQdixhQCtEEQqqA"
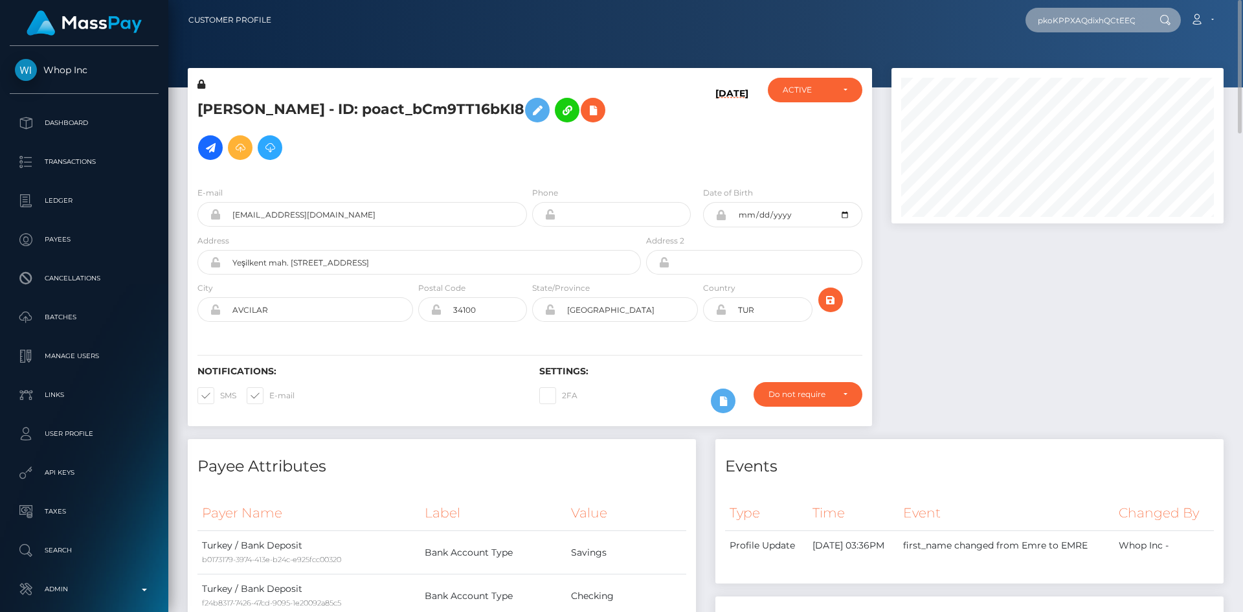
scroll to position [0, 17]
type input "pkoKPPXAQdixhQCtEEQqqA"
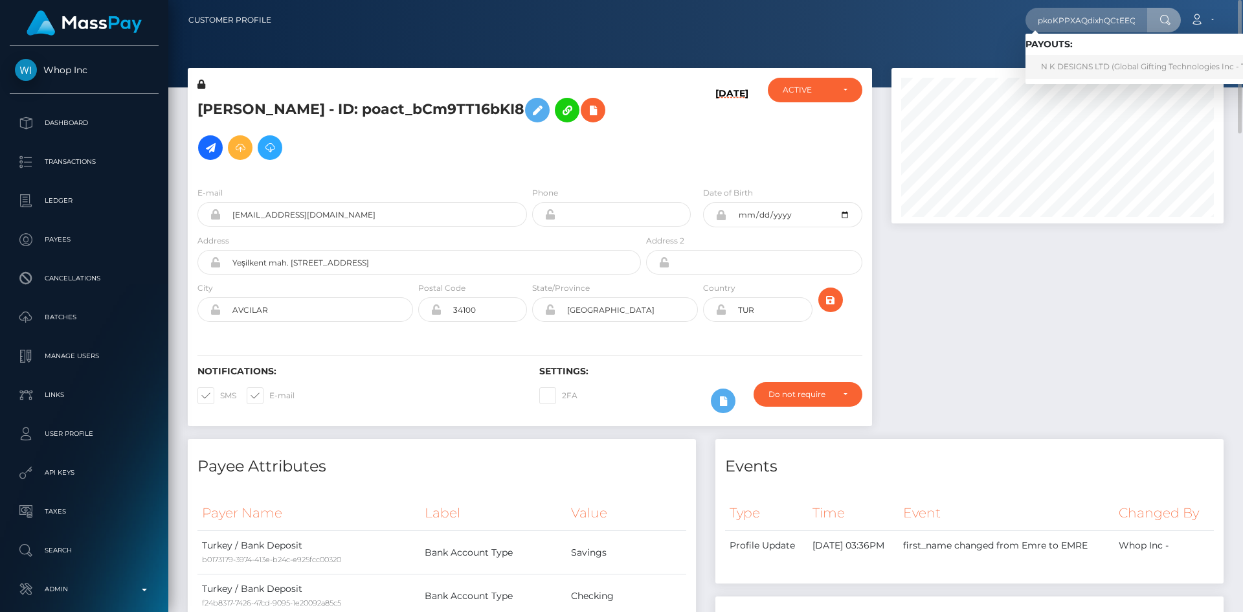
drag, startPoint x: 1094, startPoint y: 60, endPoint x: 1081, endPoint y: 67, distance: 14.5
click at [1094, 60] on link "N K DESIGNS LTD (Global Gifting Technologies Inc - Throne)" at bounding box center [1155, 67] width 261 height 24
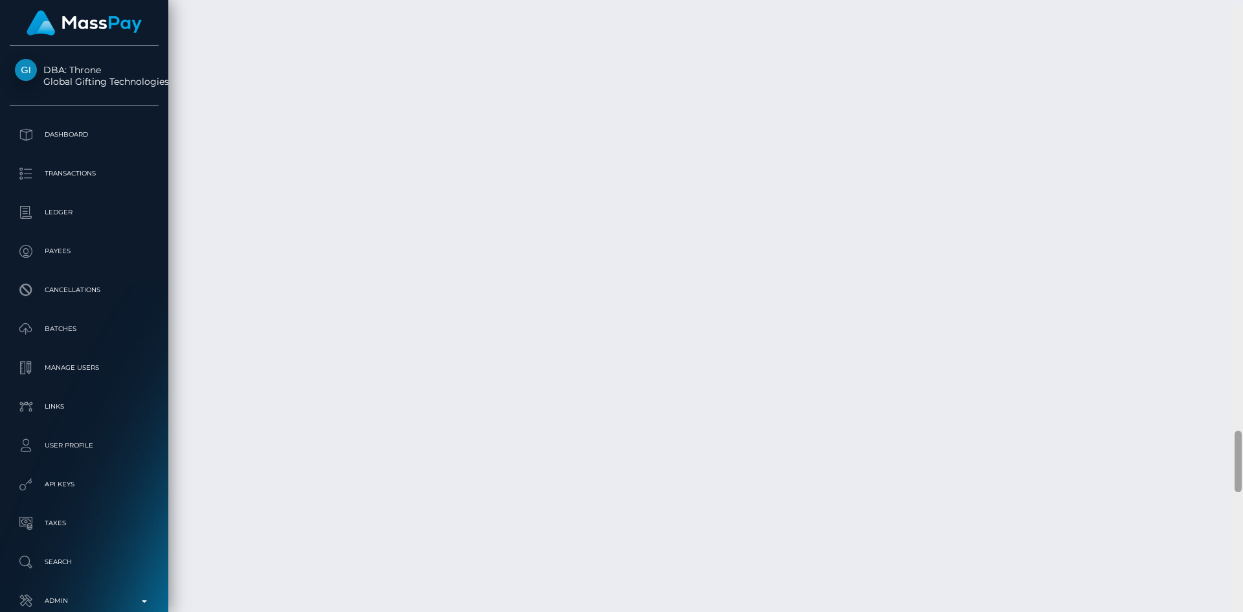
scroll to position [4249, 0]
drag, startPoint x: 1235, startPoint y: 52, endPoint x: 1224, endPoint y: 488, distance: 435.7
click at [1224, 488] on div "Customer Profile Loading... Loading..." at bounding box center [705, 306] width 1074 height 612
drag, startPoint x: 1125, startPoint y: 323, endPoint x: 936, endPoint y: 604, distance: 338.5
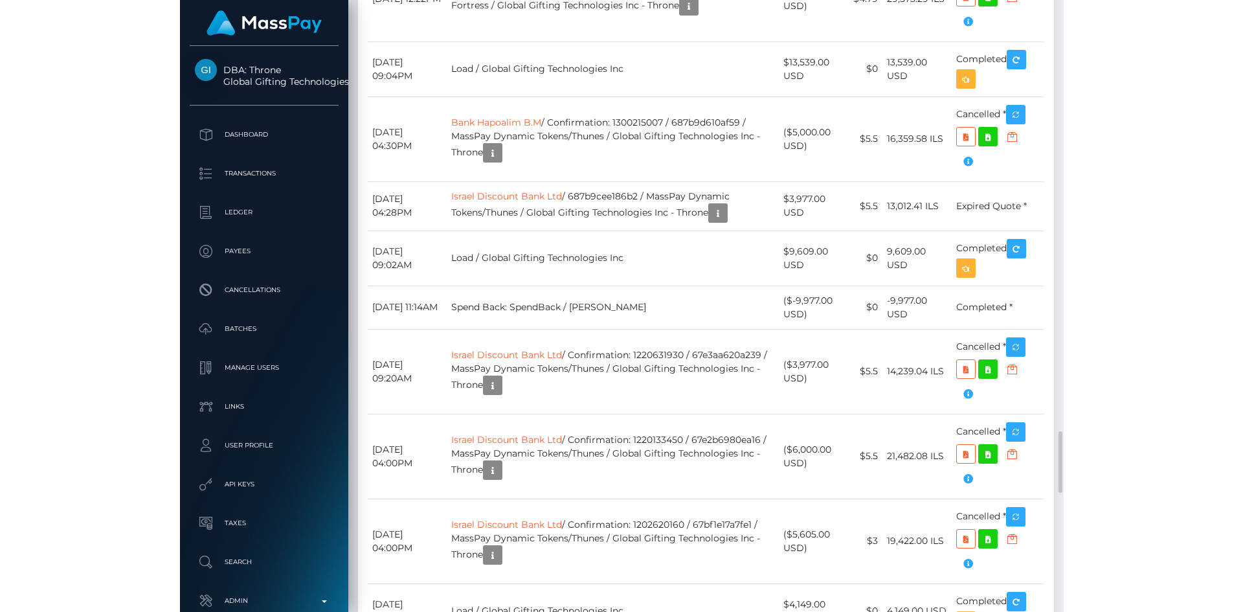
scroll to position [647001, 646825]
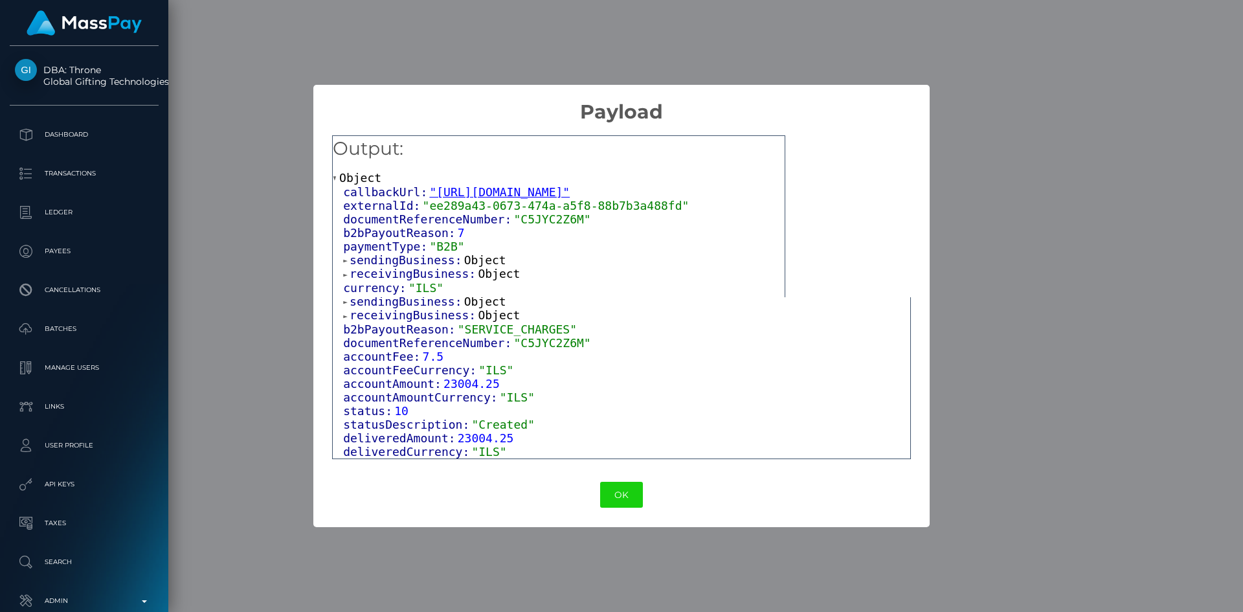
scroll to position [0, 0]
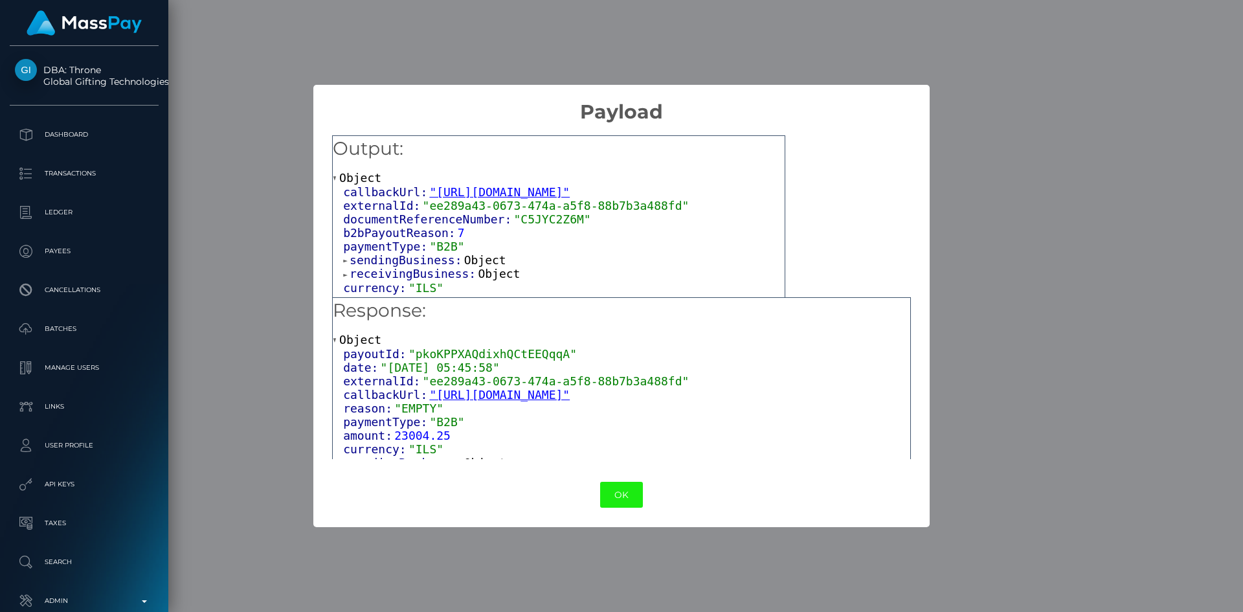
click at [628, 498] on button "OK" at bounding box center [621, 494] width 43 height 27
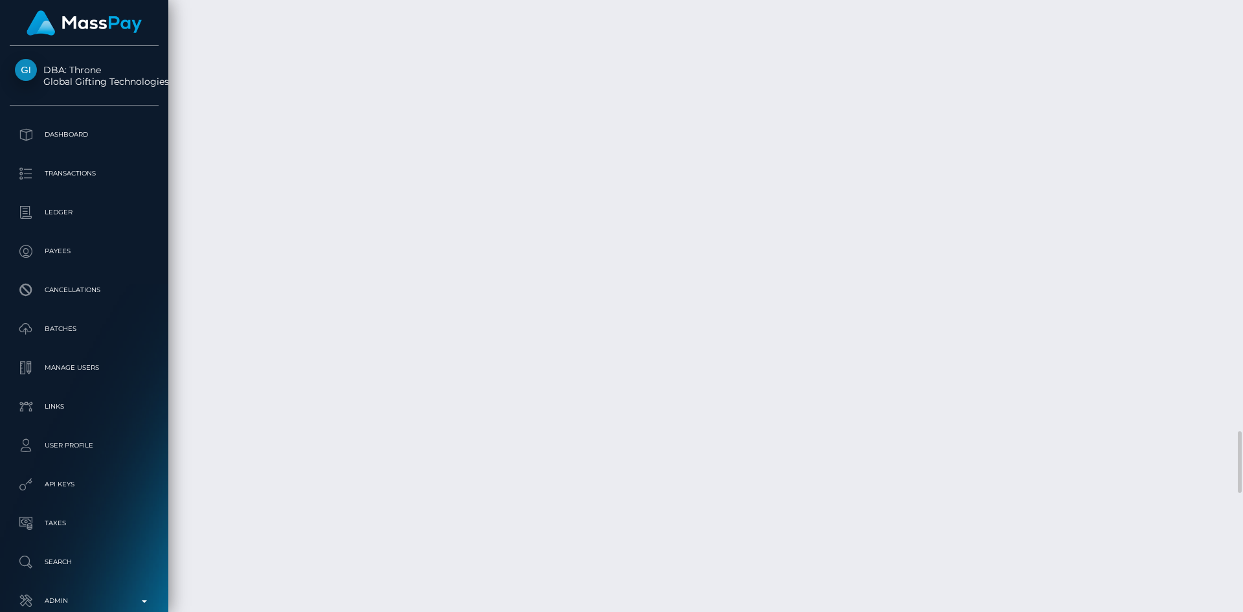
copy td "pkoKPPXAQdixhQCtEEQqqA"
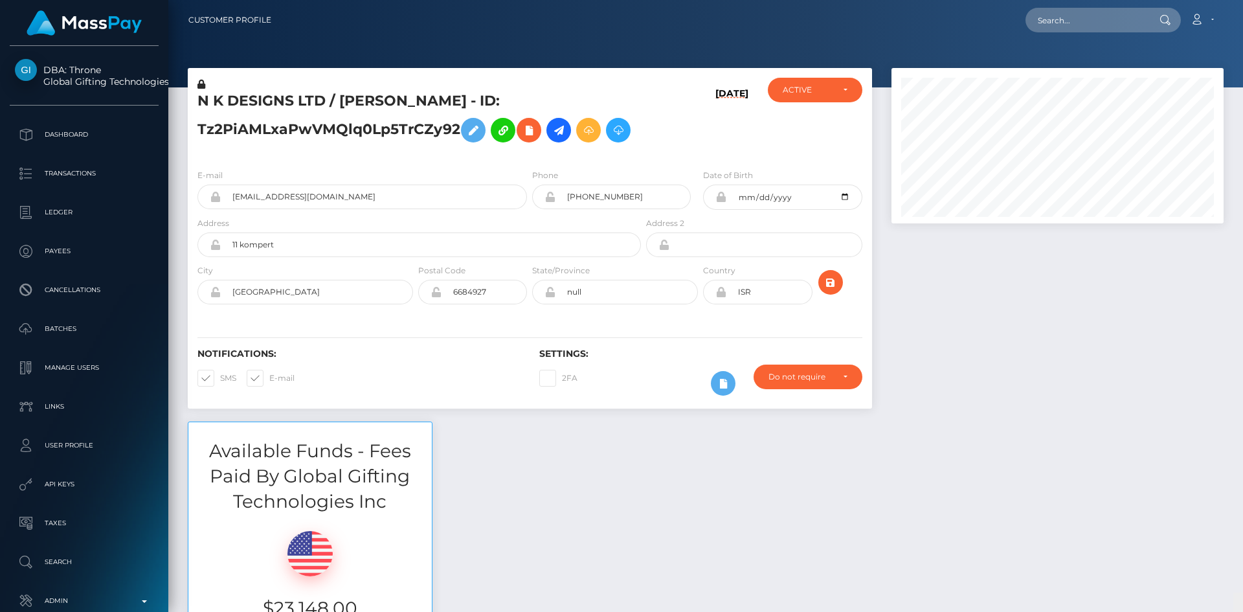
drag, startPoint x: 1239, startPoint y: 450, endPoint x: 1242, endPoint y: -33, distance: 482.8
click at [1242, 0] on html "DBA: Throne Global Gifting Technologies Inc Dashboard Transactions Ledger Payee…" at bounding box center [621, 306] width 1243 height 612
click at [1095, 25] on input "text" at bounding box center [1086, 20] width 122 height 25
paste input "pout_qCgLsUVJQrpZ1"
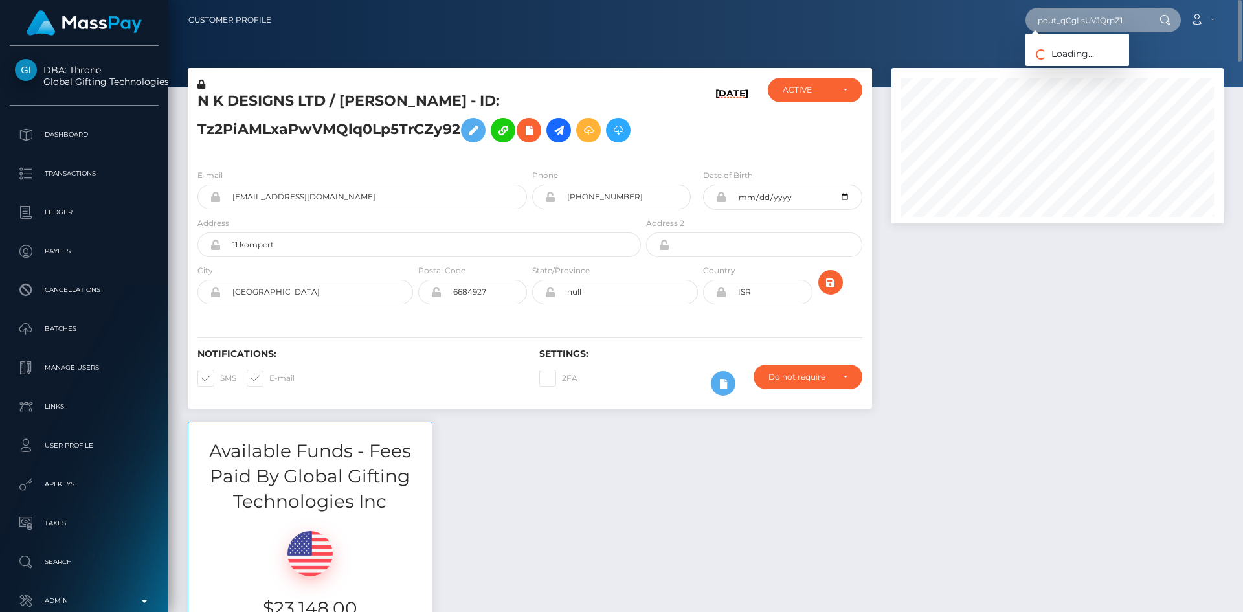
type input "pout_qCgLsUVJQrpZ1"
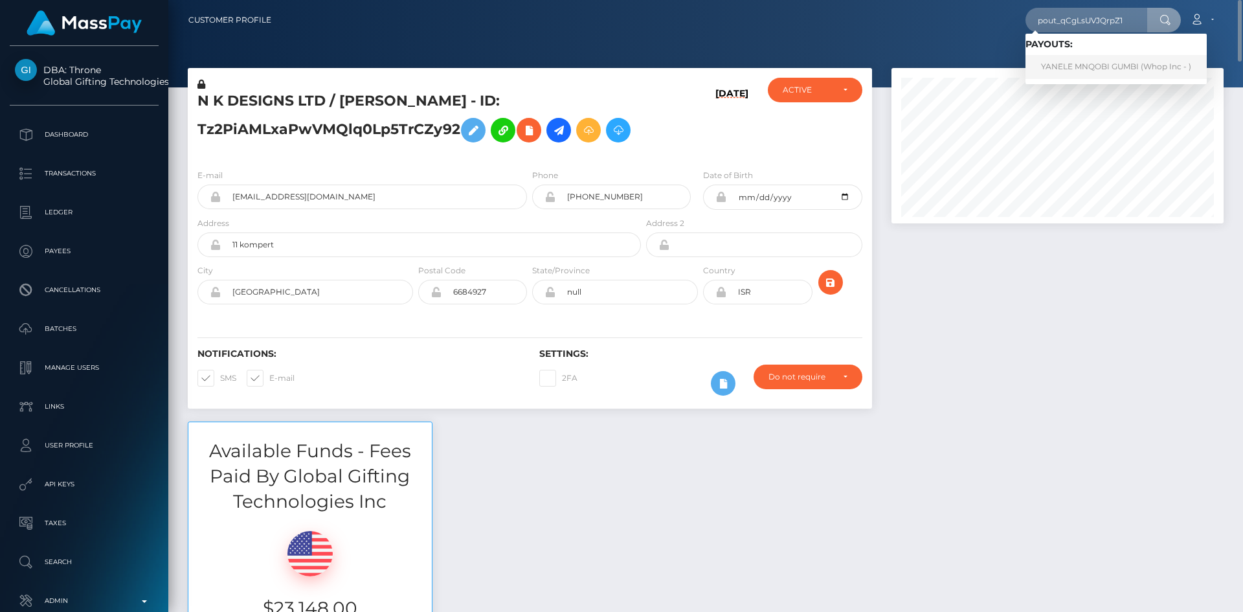
drag, startPoint x: 1078, startPoint y: 65, endPoint x: 1012, endPoint y: 60, distance: 66.2
click at [1078, 65] on link "YANELE MNQOBI GUMBI (Whop Inc - )" at bounding box center [1115, 67] width 181 height 24
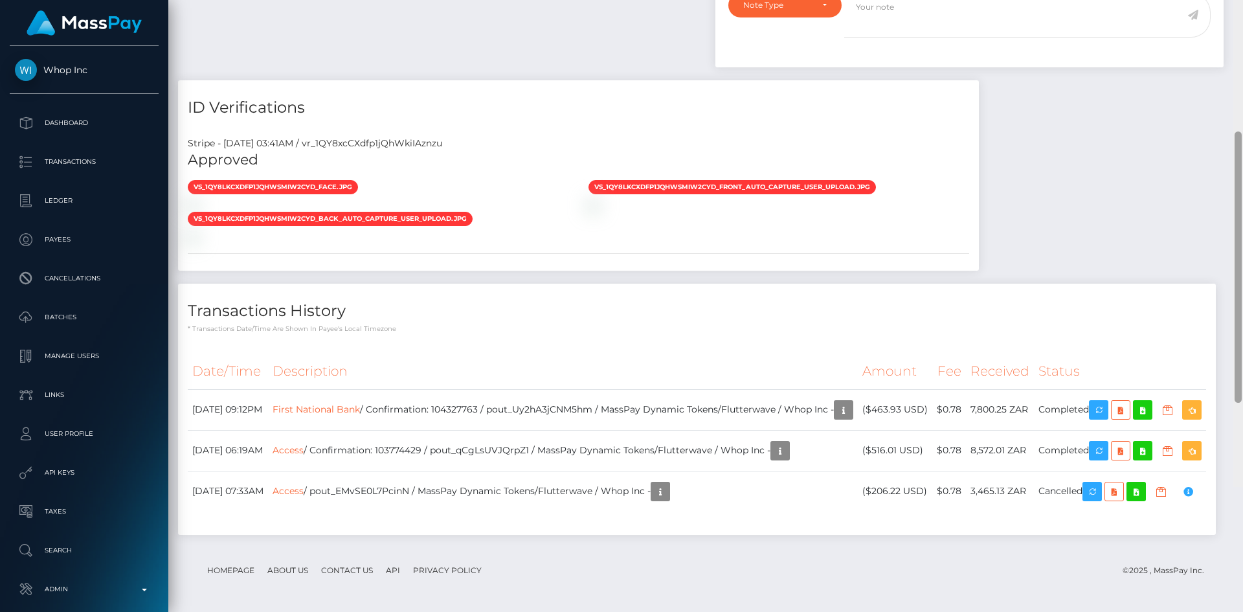
scroll to position [767, 0]
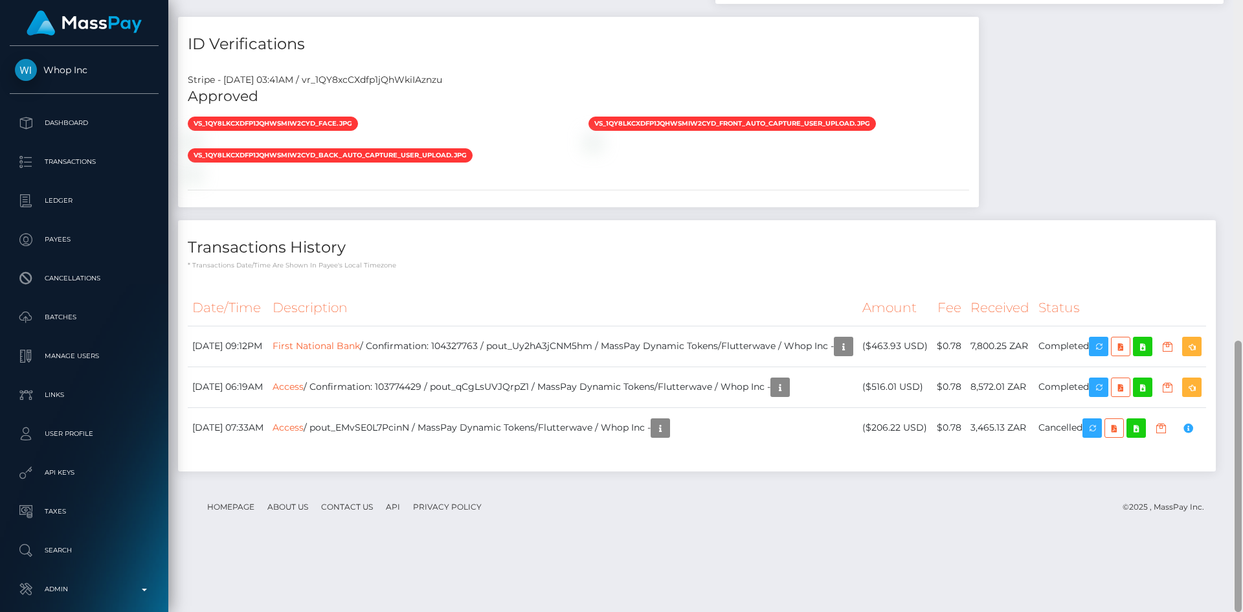
drag, startPoint x: 1238, startPoint y: 105, endPoint x: 1229, endPoint y: 391, distance: 286.2
click at [1229, 391] on div "Customer Profile Loading... Loading..." at bounding box center [705, 306] width 1074 height 612
click at [1106, 395] on icon "button" at bounding box center [1098, 387] width 16 height 16
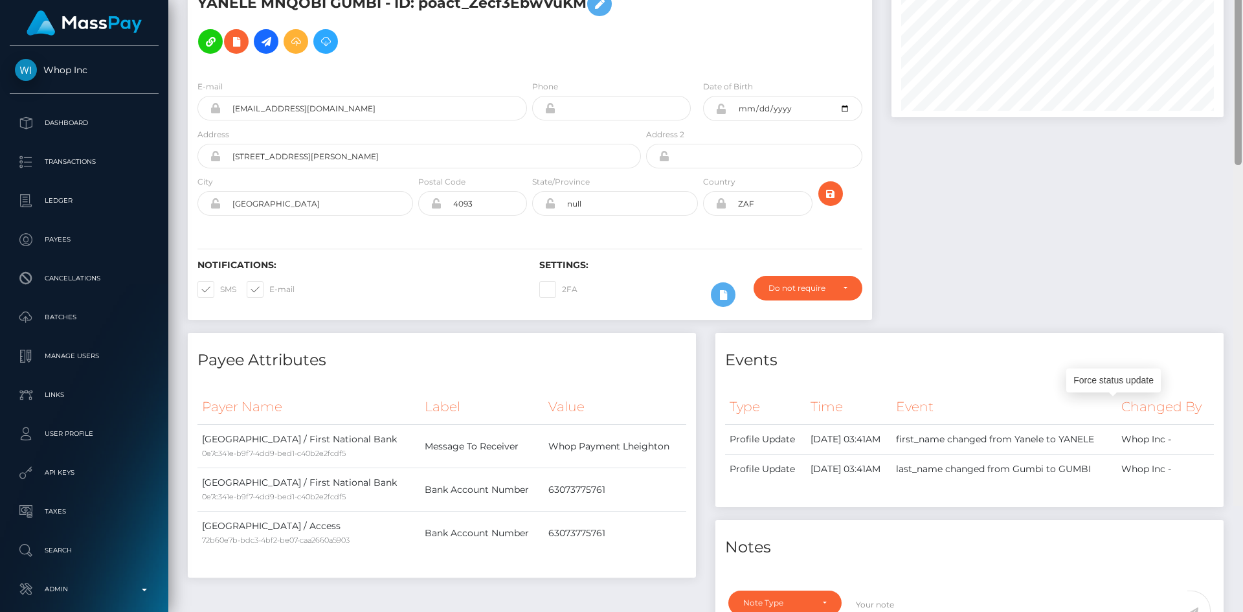
scroll to position [0, 0]
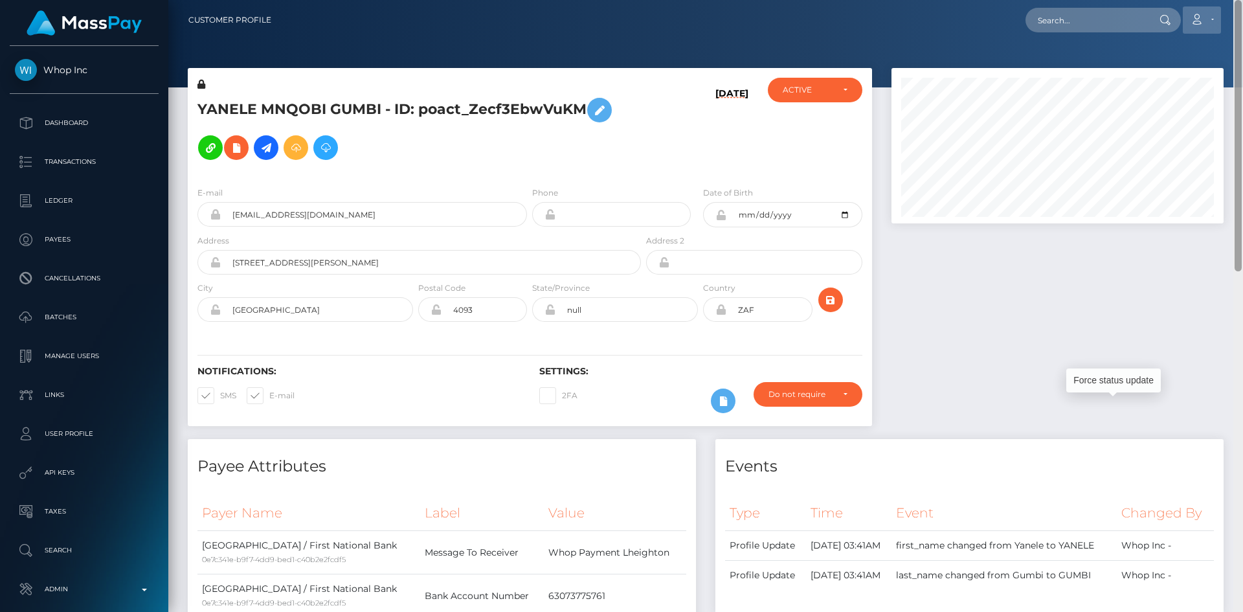
drag, startPoint x: 1237, startPoint y: 392, endPoint x: 1183, endPoint y: 11, distance: 384.3
click at [1229, 0] on html "Whop Inc Dashboard Transactions Ledger Payees Cancellations Links" at bounding box center [621, 306] width 1243 height 612
click at [1099, 23] on input "text" at bounding box center [1086, 20] width 122 height 25
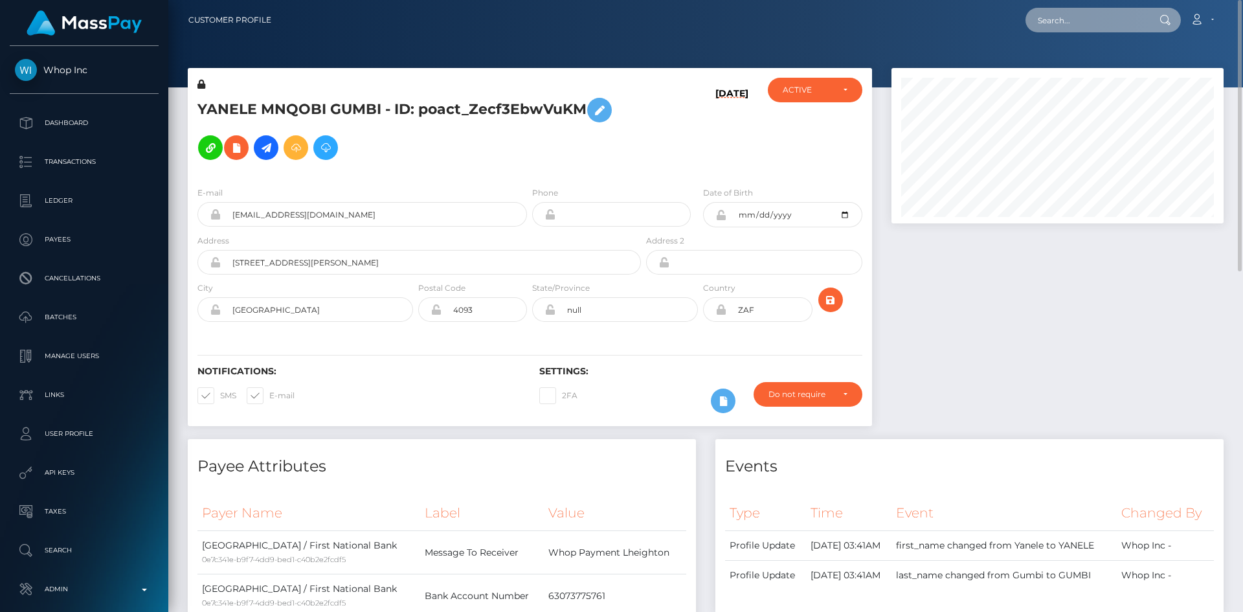
paste input "[EMAIL_ADDRESS][DOMAIN_NAME]"
type input "[EMAIL_ADDRESS][DOMAIN_NAME]"
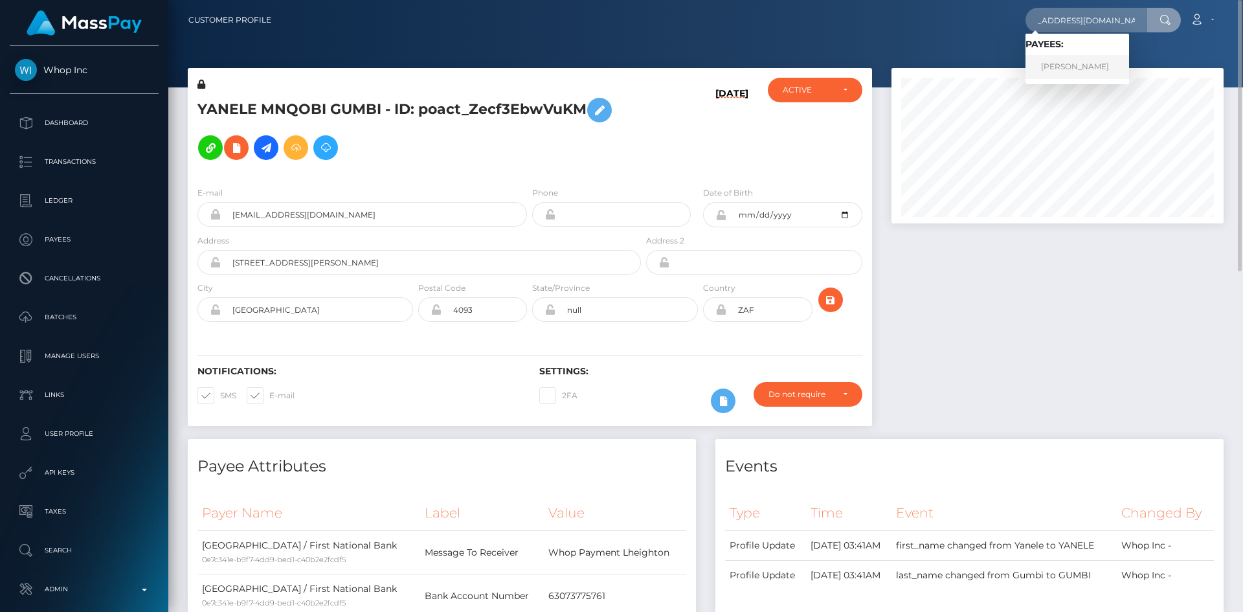
scroll to position [0, 0]
click at [1087, 69] on link "ALEXANDRA QUINT" at bounding box center [1077, 67] width 104 height 24
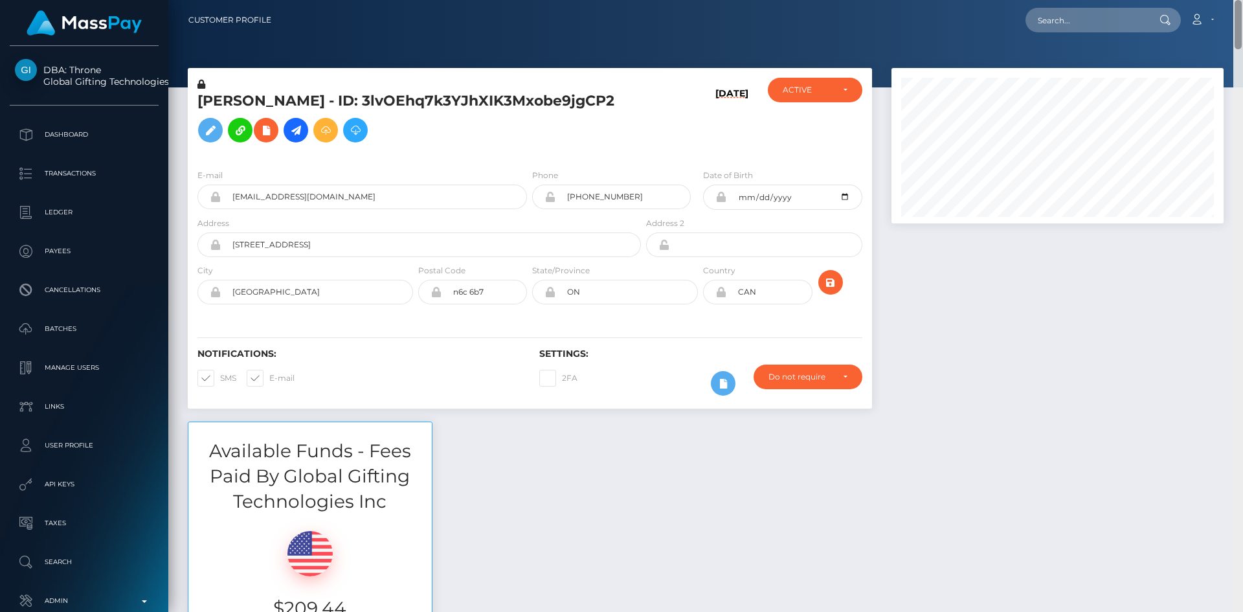
drag, startPoint x: 1239, startPoint y: 43, endPoint x: 1068, endPoint y: 23, distance: 172.0
click at [1232, 14] on div "Customer Profile Loading... Loading..." at bounding box center [705, 306] width 1074 height 612
click at [1111, 16] on input "text" at bounding box center [1086, 20] width 122 height 25
paste input "[EMAIL_ADDRESS][DOMAIN_NAME]"
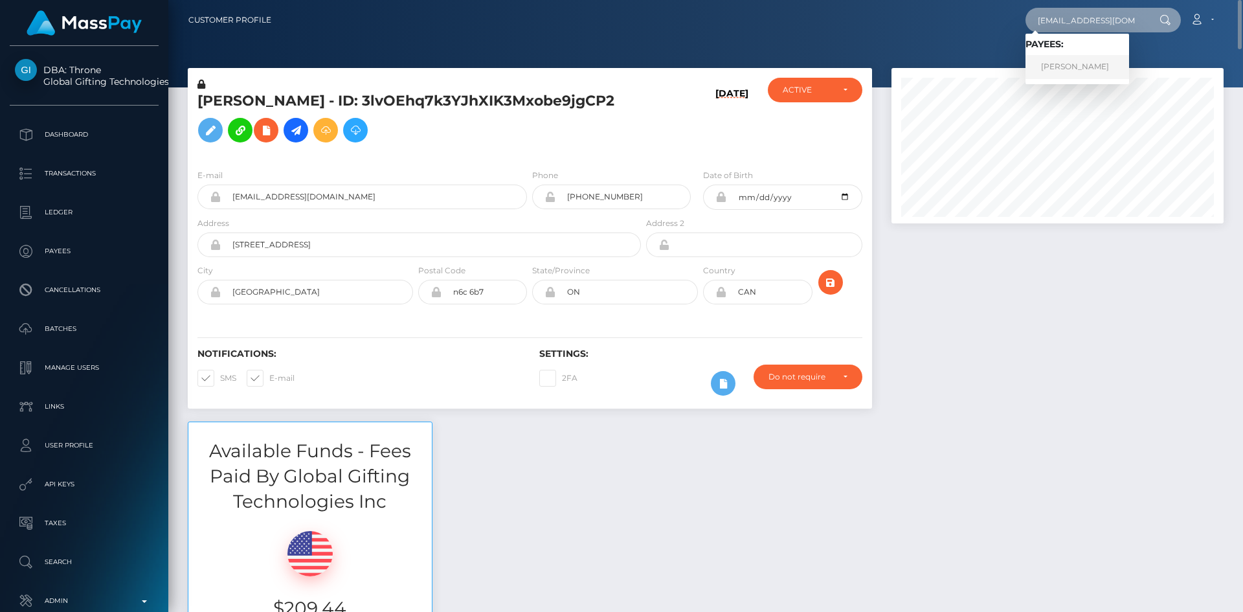
type input "[EMAIL_ADDRESS][DOMAIN_NAME]"
click at [1067, 64] on link "[PERSON_NAME]" at bounding box center [1077, 67] width 104 height 24
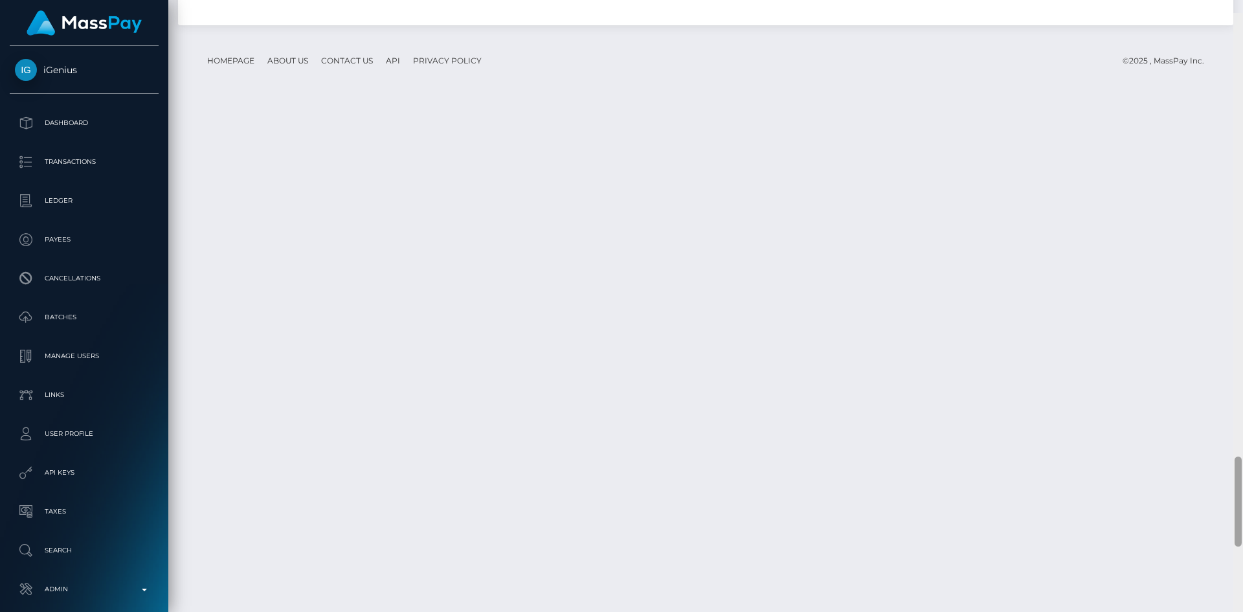
scroll to position [3011, 0]
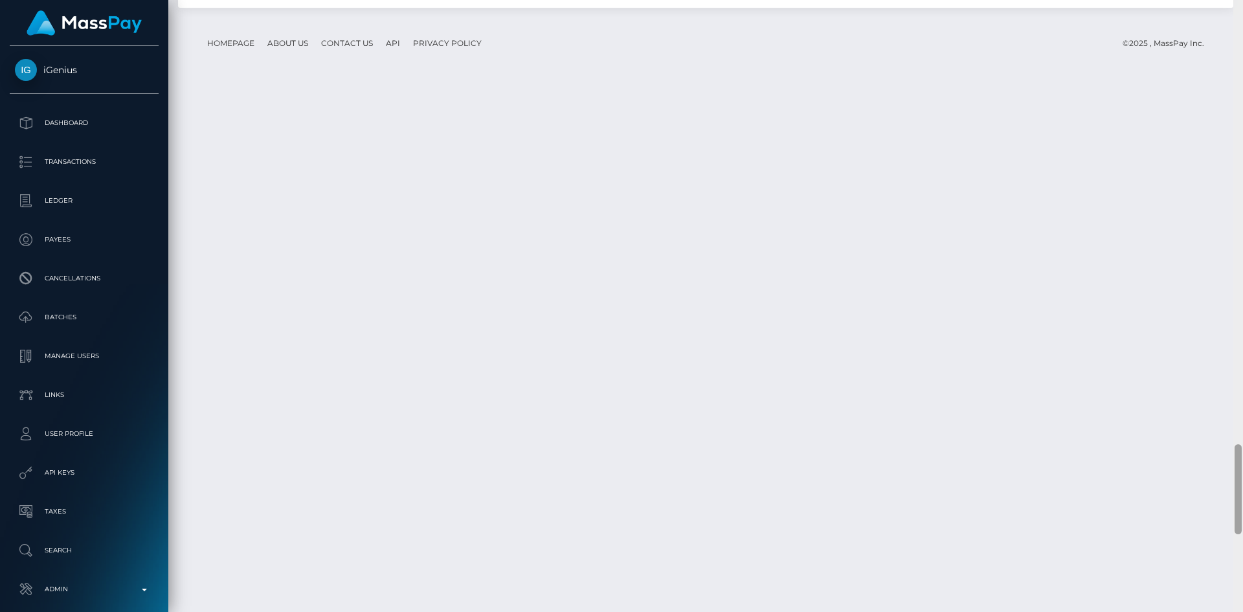
drag, startPoint x: 1238, startPoint y: 71, endPoint x: 1229, endPoint y: 505, distance: 435.0
click at [1229, 505] on div "Customer Profile Loading... Loading..." at bounding box center [705, 306] width 1074 height 612
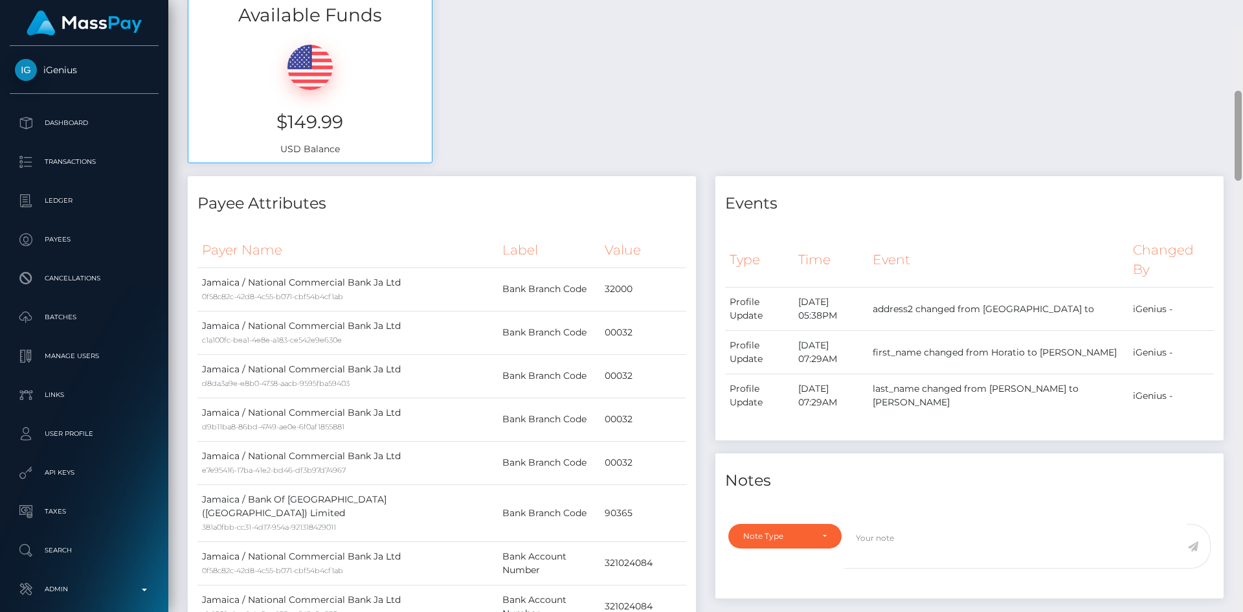
scroll to position [0, 0]
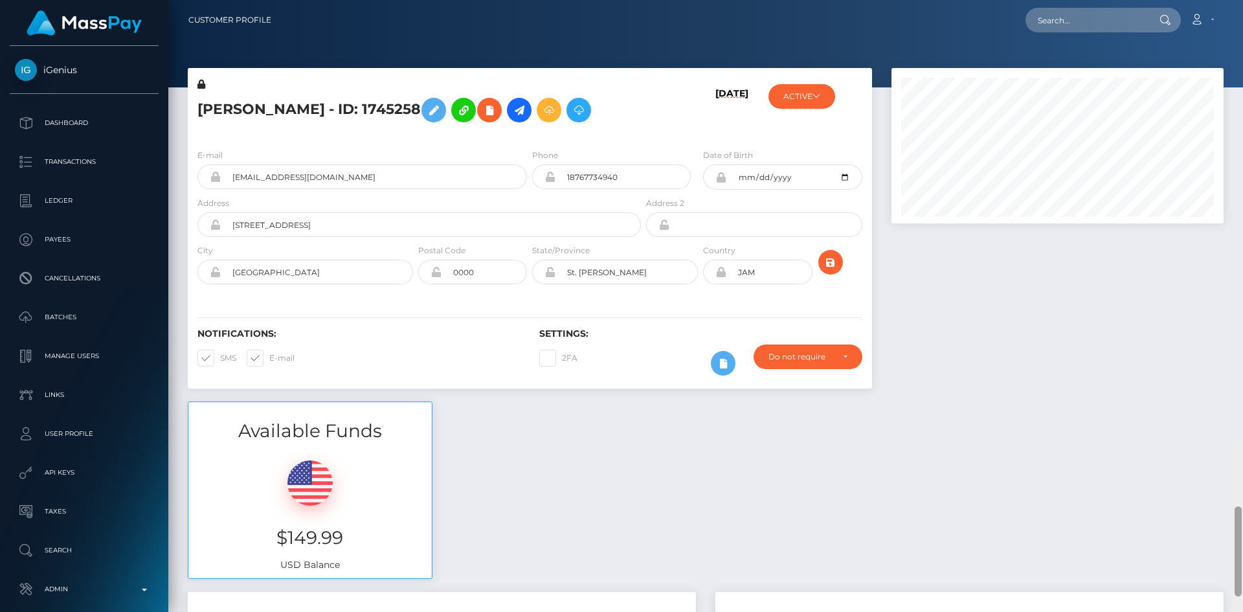
drag, startPoint x: 1236, startPoint y: 459, endPoint x: 1214, endPoint y: -25, distance: 484.6
click at [1214, 0] on html "iGenius Dashboard Transactions Ledger Payees Cancellations Links" at bounding box center [621, 306] width 1243 height 612
click at [1100, 31] on input "text" at bounding box center [1086, 20] width 122 height 25
paste input "celestialhaven09@gmail.com"
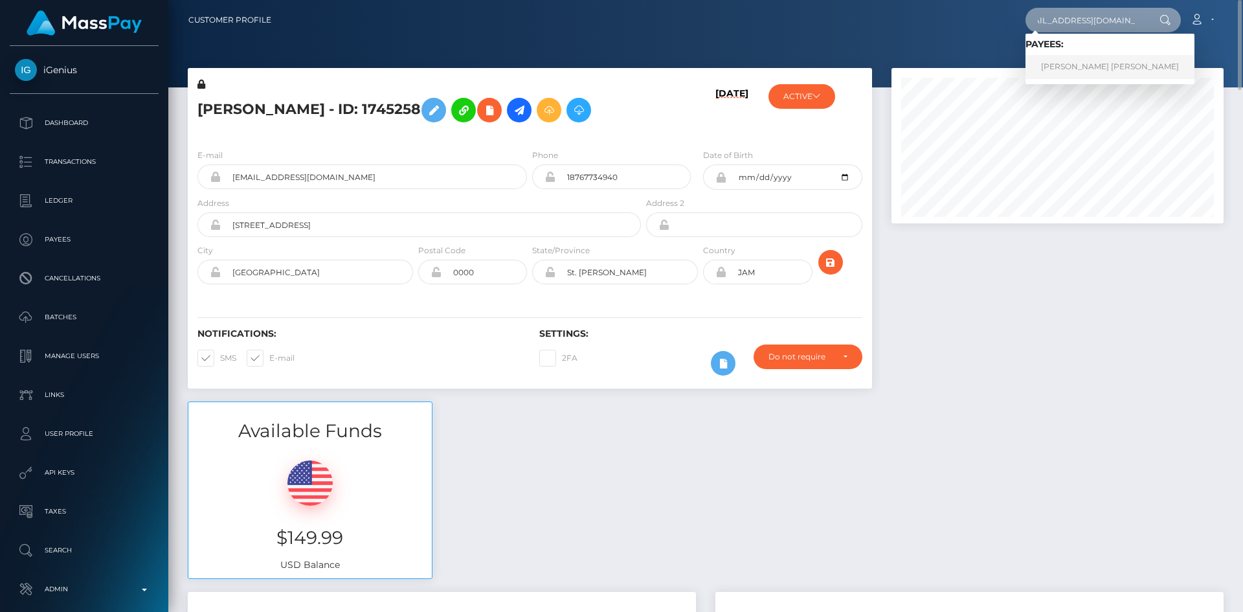
type input "celestialhaven09@gmail.com"
click at [1068, 62] on link "SHARNA-KAY CHRISTINA LAWRENCE" at bounding box center [1109, 67] width 169 height 24
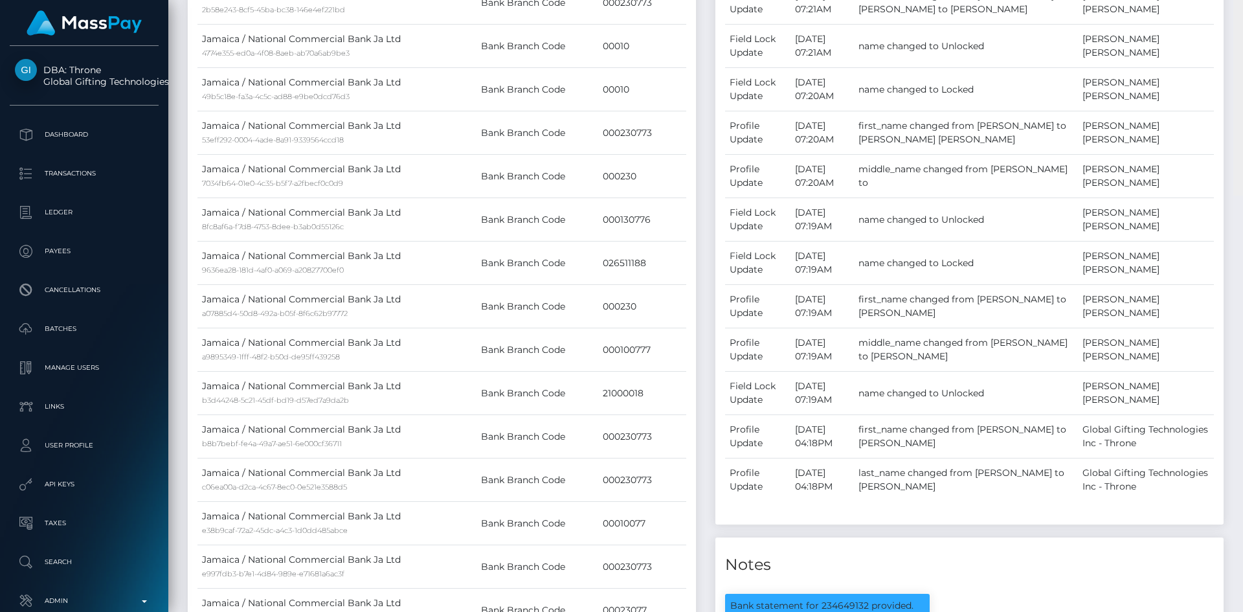
scroll to position [309, 0]
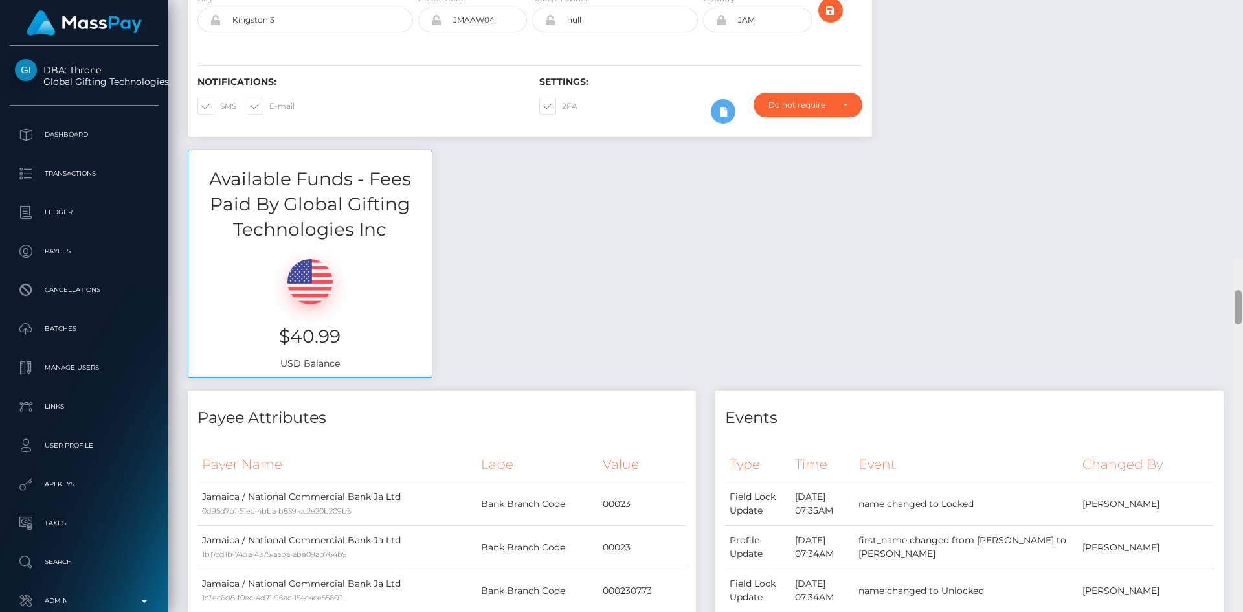
drag, startPoint x: 1239, startPoint y: 20, endPoint x: 1223, endPoint y: 6, distance: 21.1
click at [1226, 11] on div "Customer Profile Loading... Loading..." at bounding box center [705, 306] width 1074 height 612
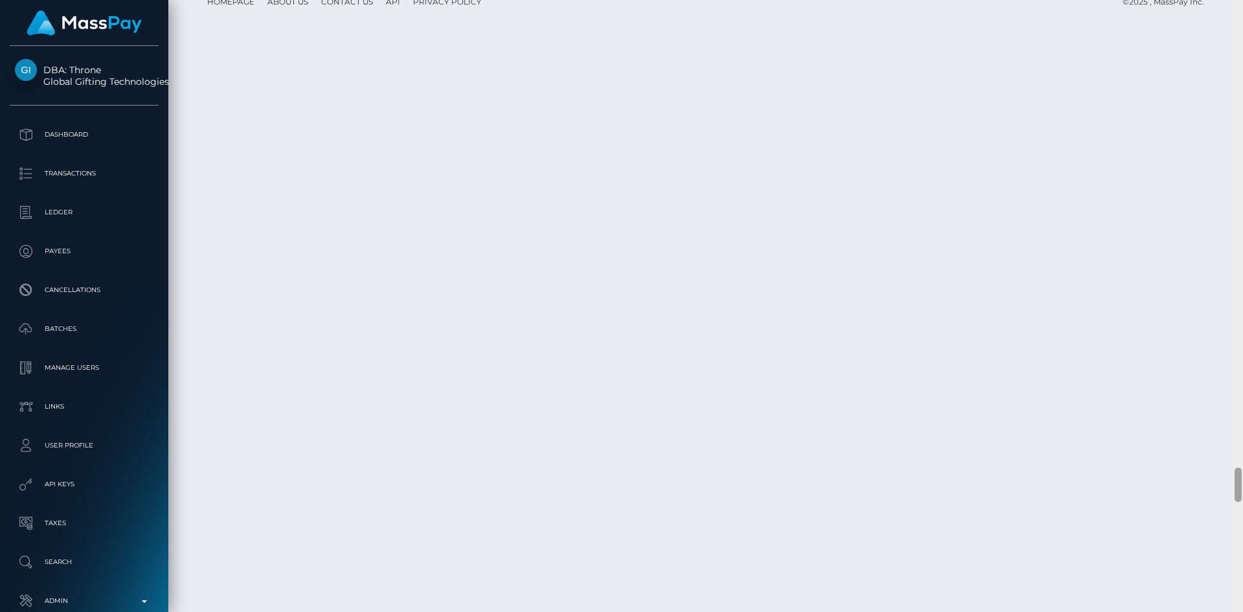
scroll to position [8507, 0]
drag, startPoint x: 1236, startPoint y: 23, endPoint x: 1225, endPoint y: 495, distance: 471.9
click at [1225, 495] on div "Customer Profile Loading... Loading..." at bounding box center [705, 306] width 1074 height 612
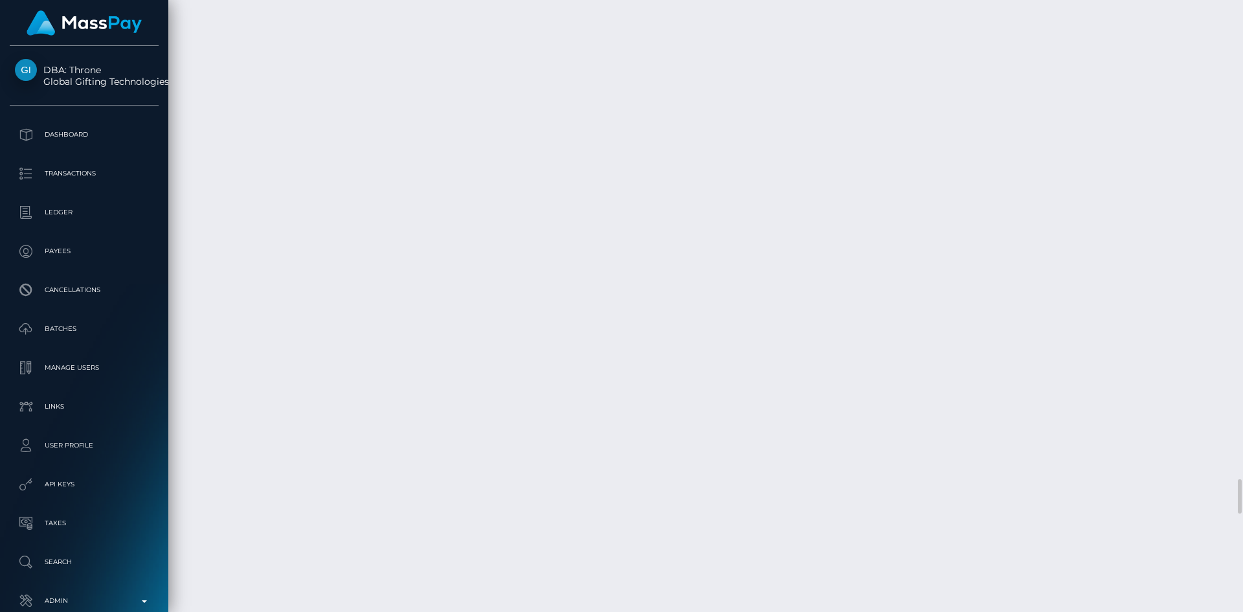
copy td "1330117167"
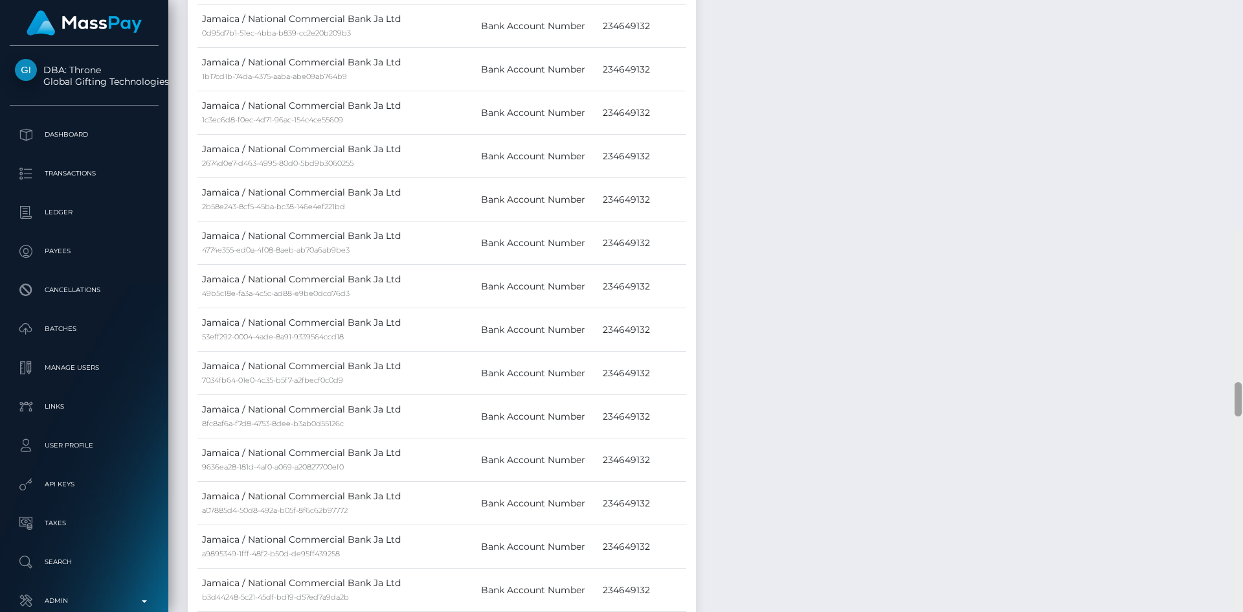
scroll to position [0, 0]
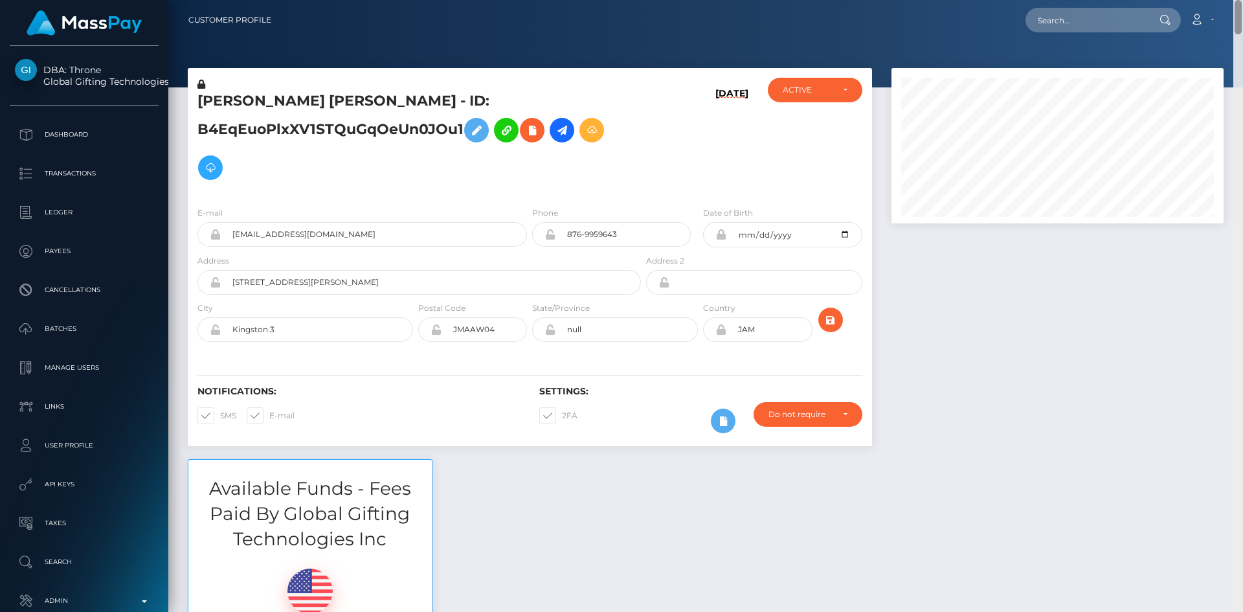
drag, startPoint x: 1237, startPoint y: 490, endPoint x: 1240, endPoint y: -56, distance: 546.2
click at [1240, 0] on html "DBA: Throne Global Gifting Technologies Inc Dashboard Transactions Ledger Payee…" at bounding box center [621, 306] width 1243 height 612
